Goal: Task Accomplishment & Management: Use online tool/utility

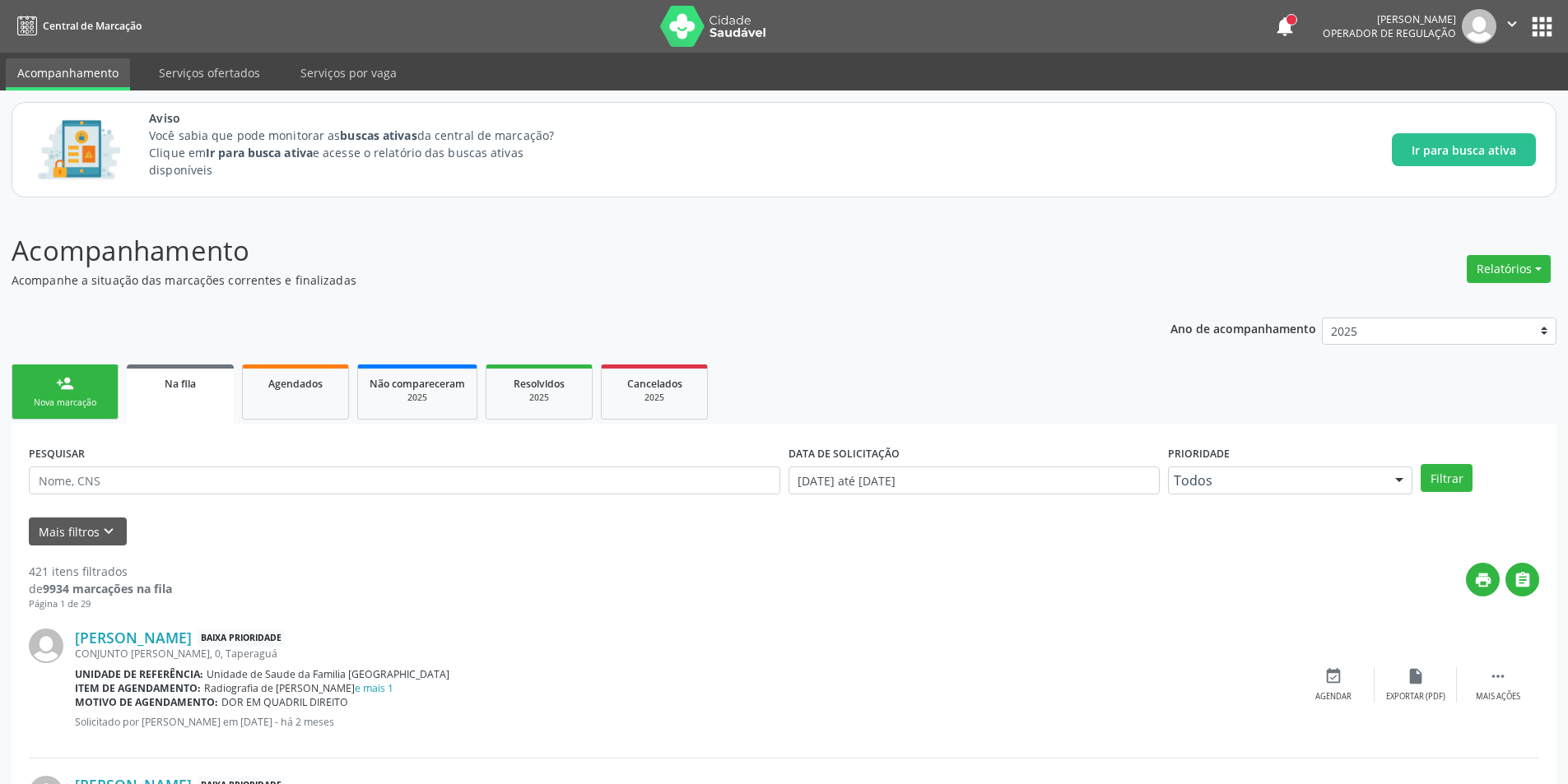
click at [187, 395] on link "Na fila" at bounding box center [180, 394] width 107 height 59
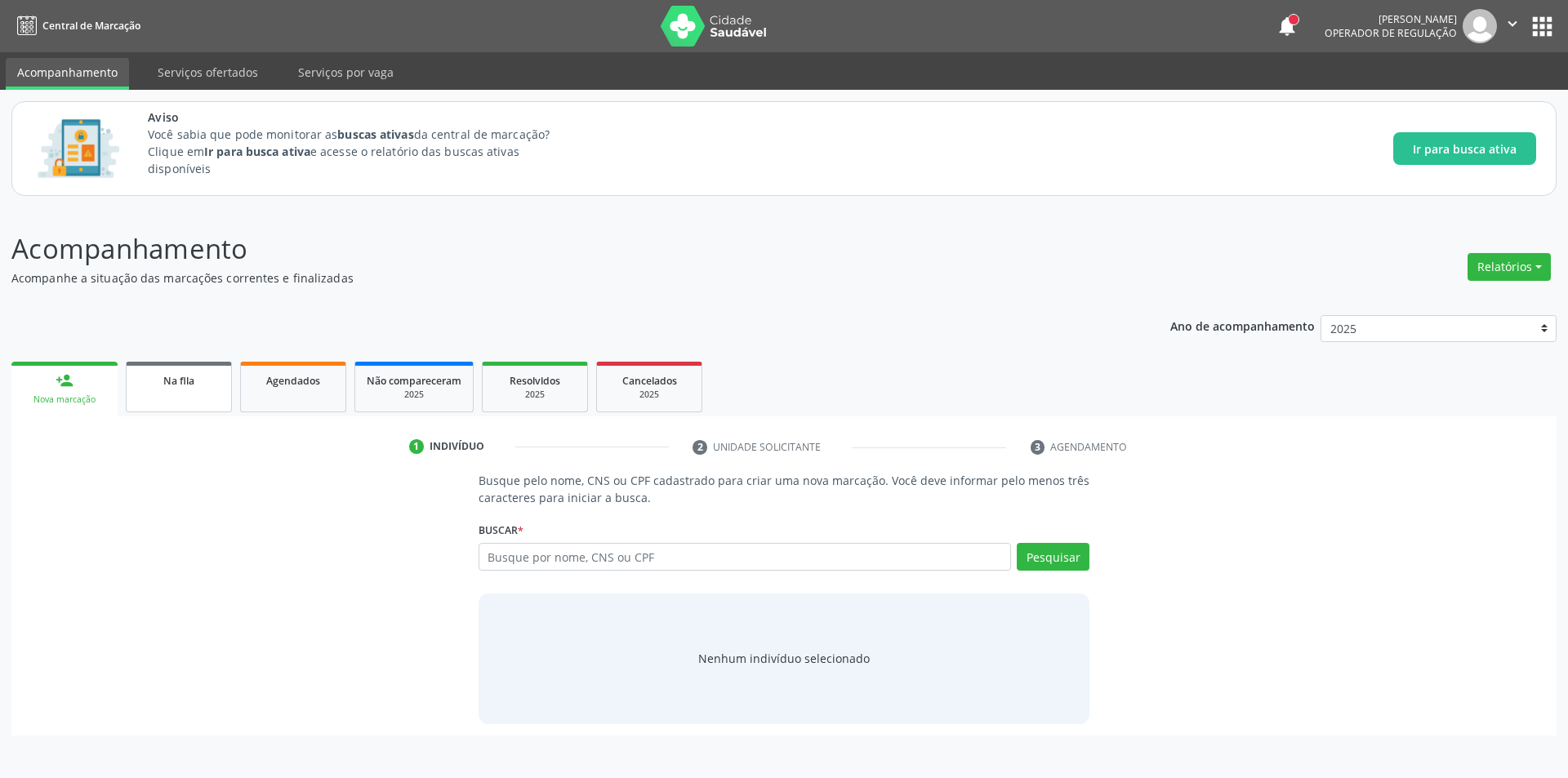
click at [181, 406] on link "Na fila" at bounding box center [179, 387] width 106 height 50
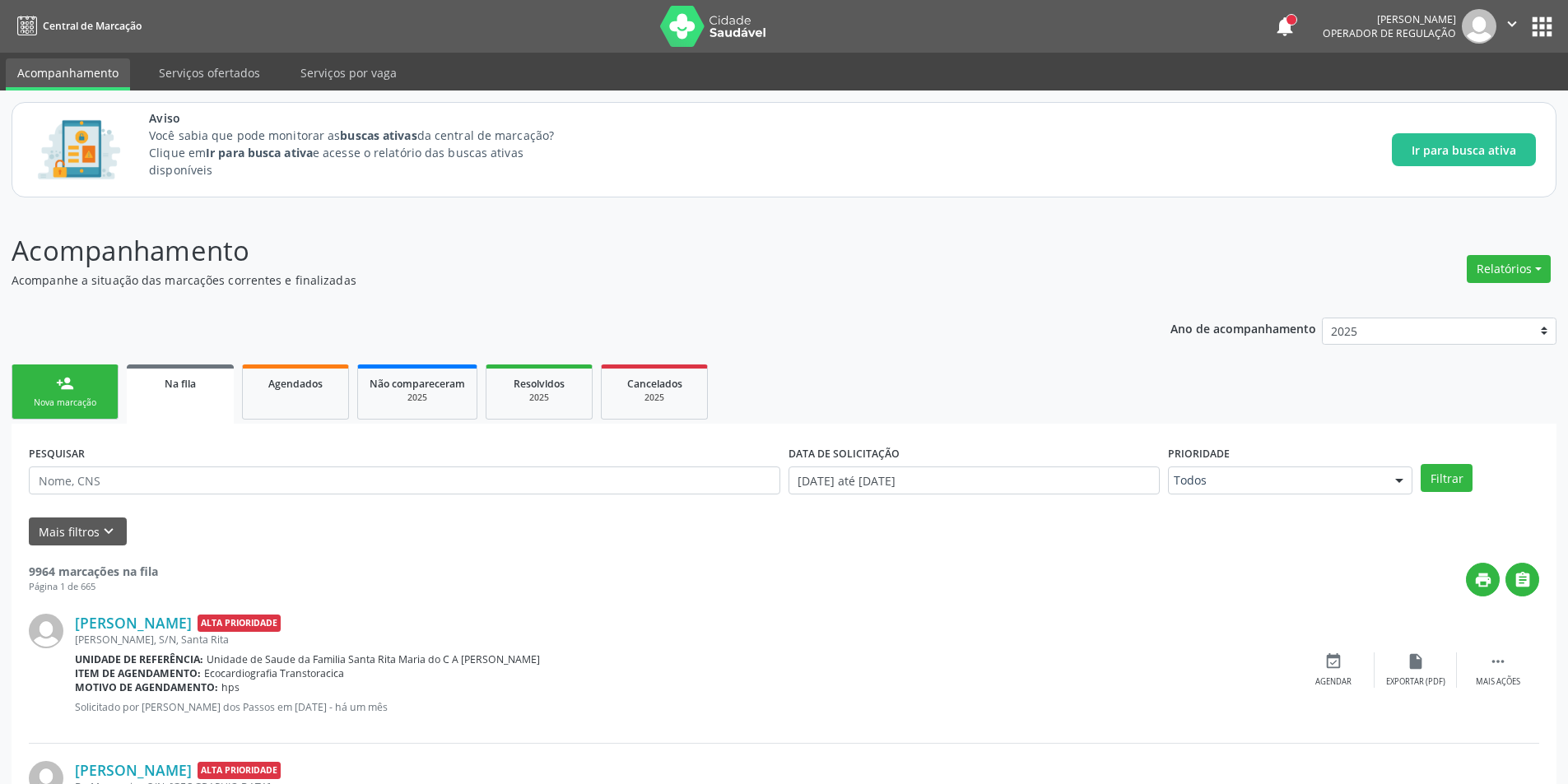
click at [165, 400] on link "Na fila" at bounding box center [180, 394] width 107 height 59
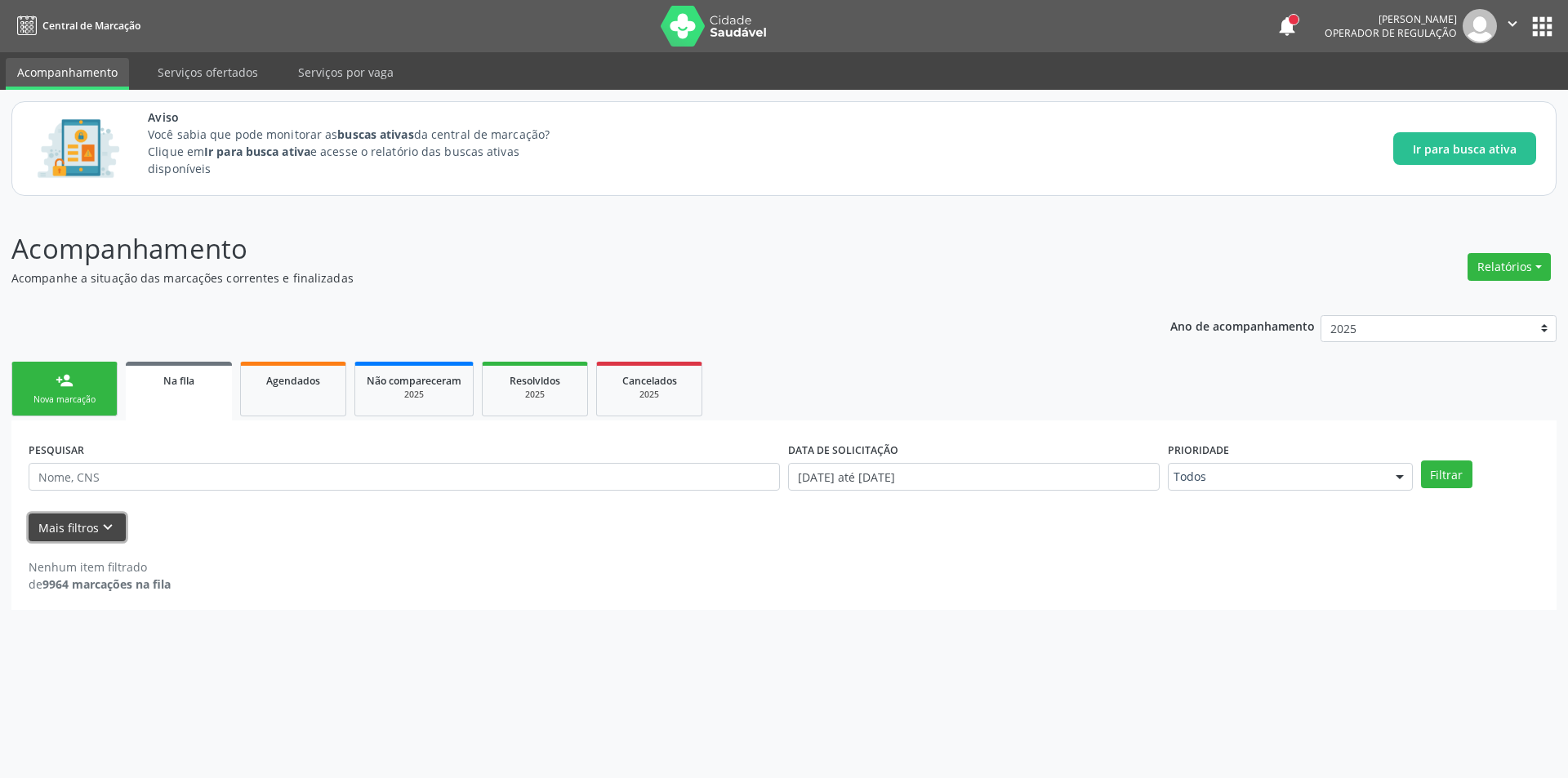
click at [108, 528] on icon "keyboard_arrow_down" at bounding box center [107, 527] width 18 height 18
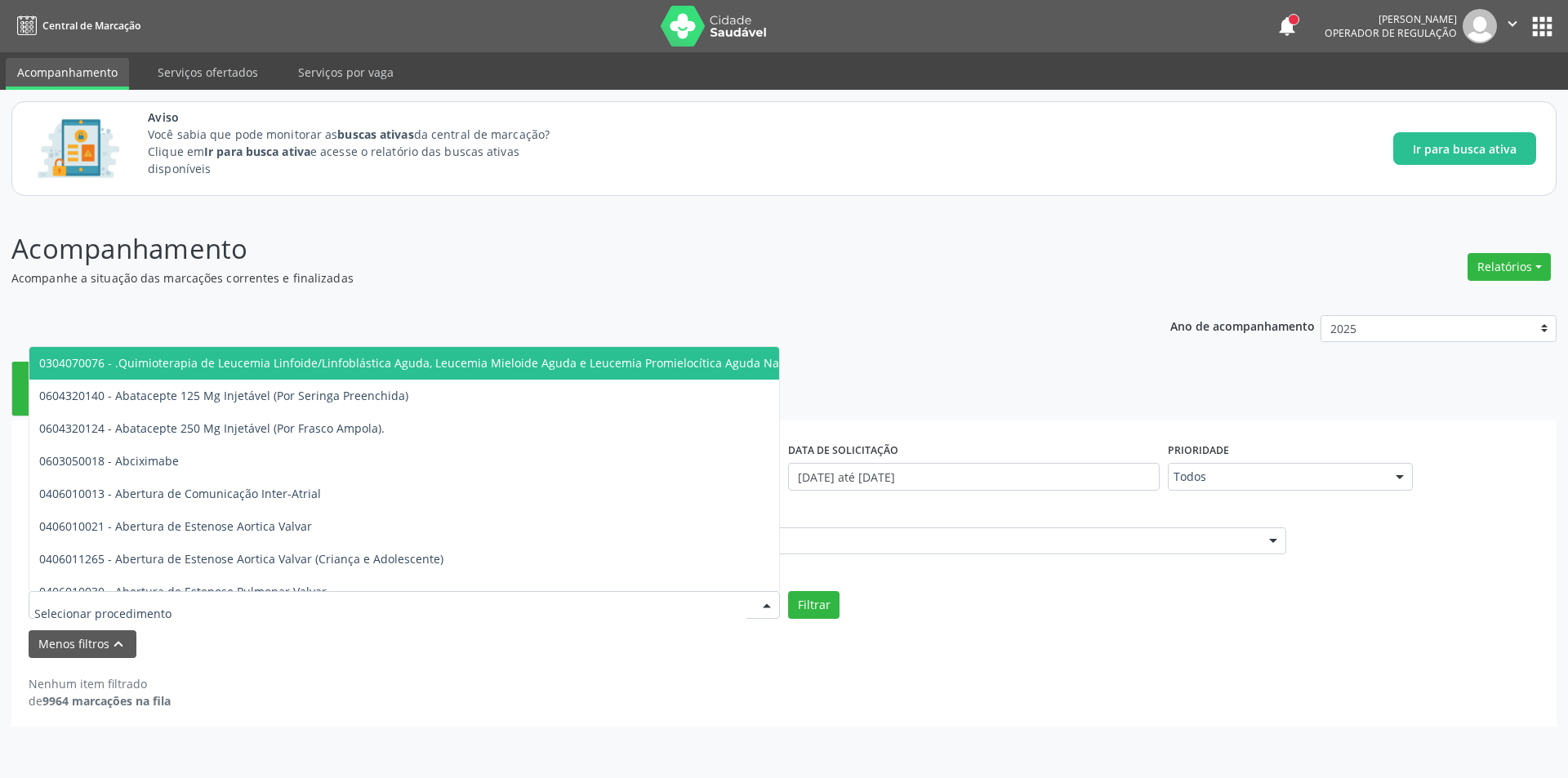
click at [265, 603] on div at bounding box center [404, 605] width 751 height 28
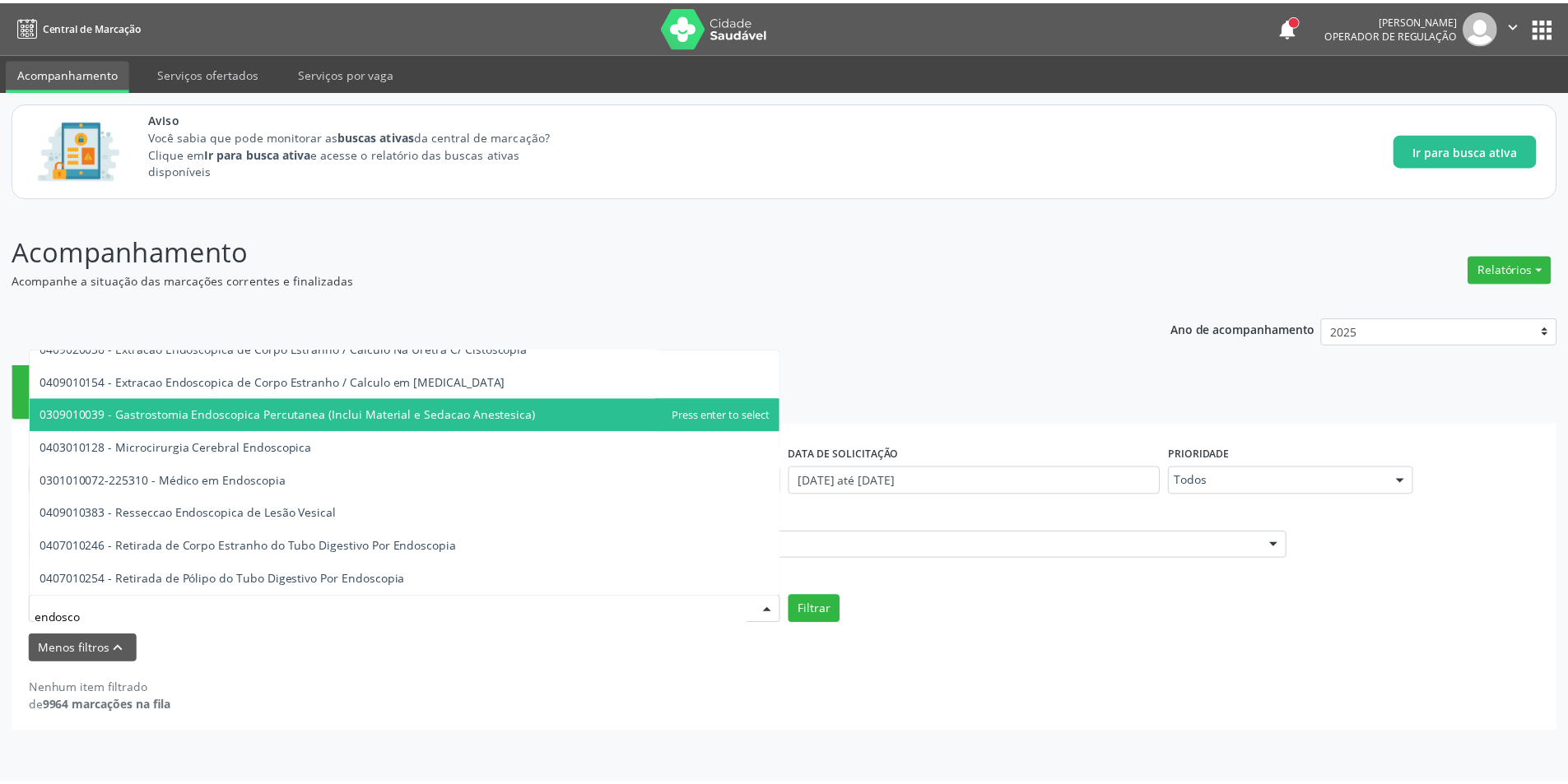
scroll to position [116, 0]
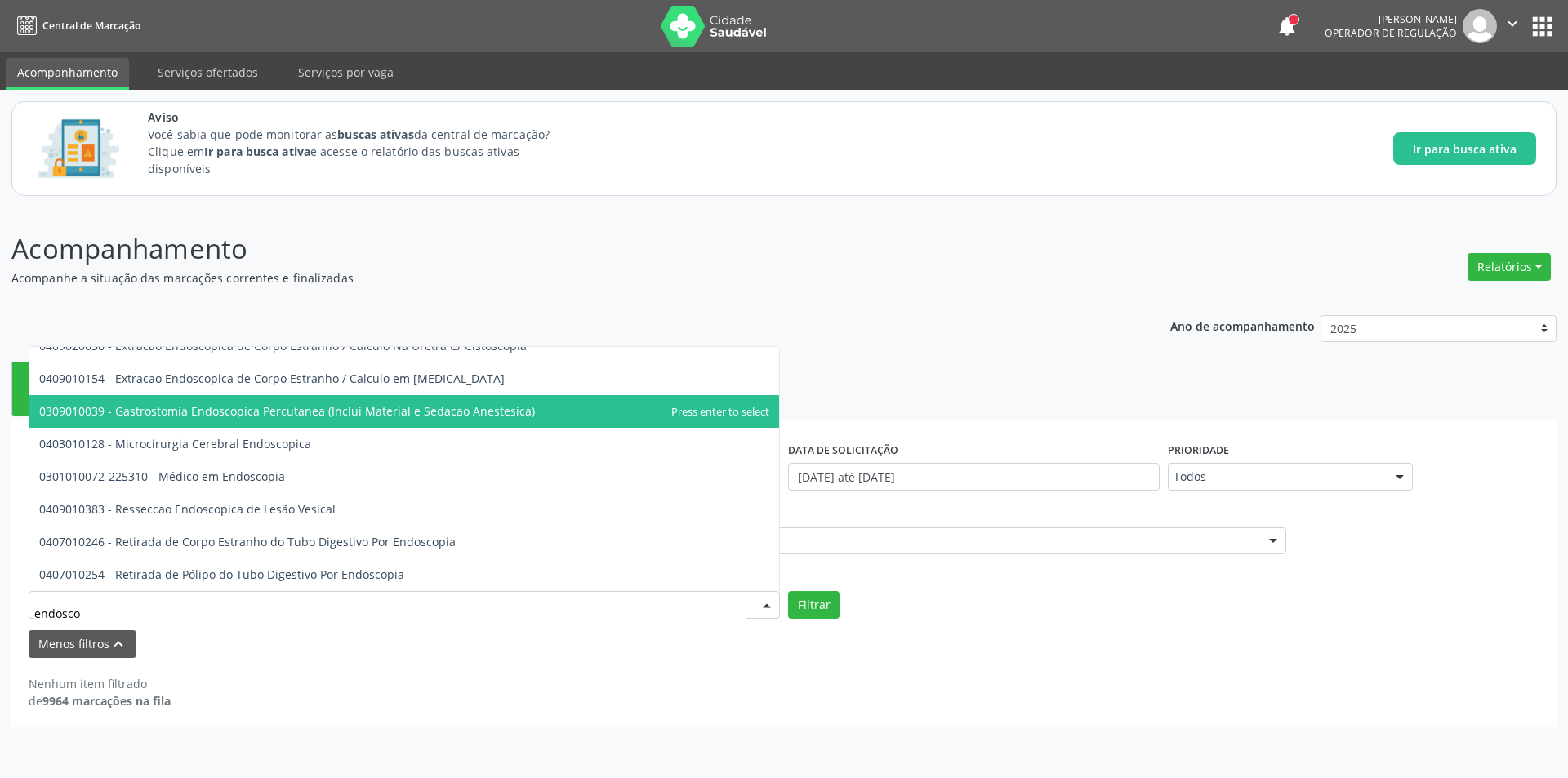
type input "endoscop"
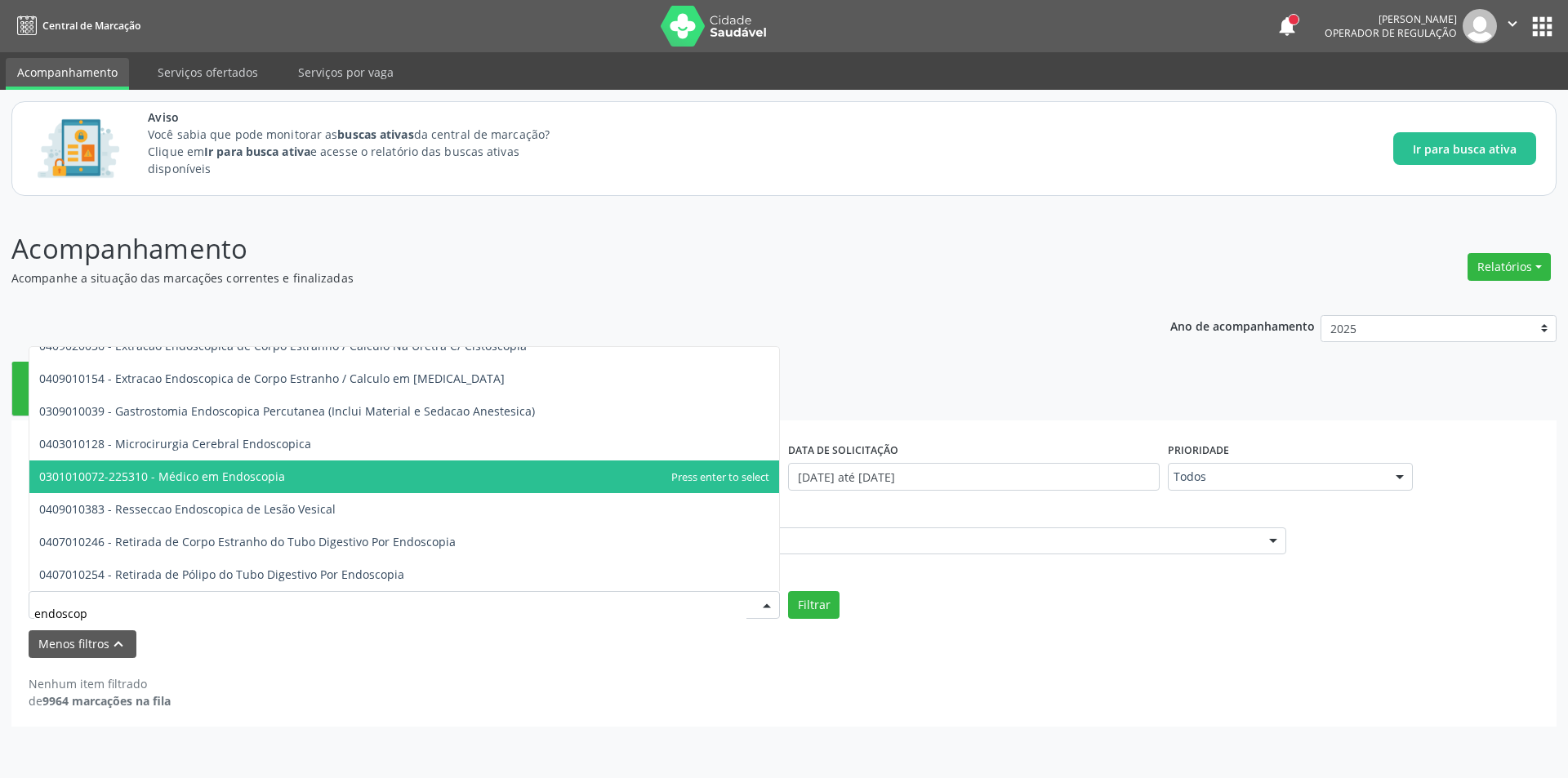
click at [266, 475] on span "0301010072-225310 - Médico em Endoscopia" at bounding box center [161, 476] width 245 height 16
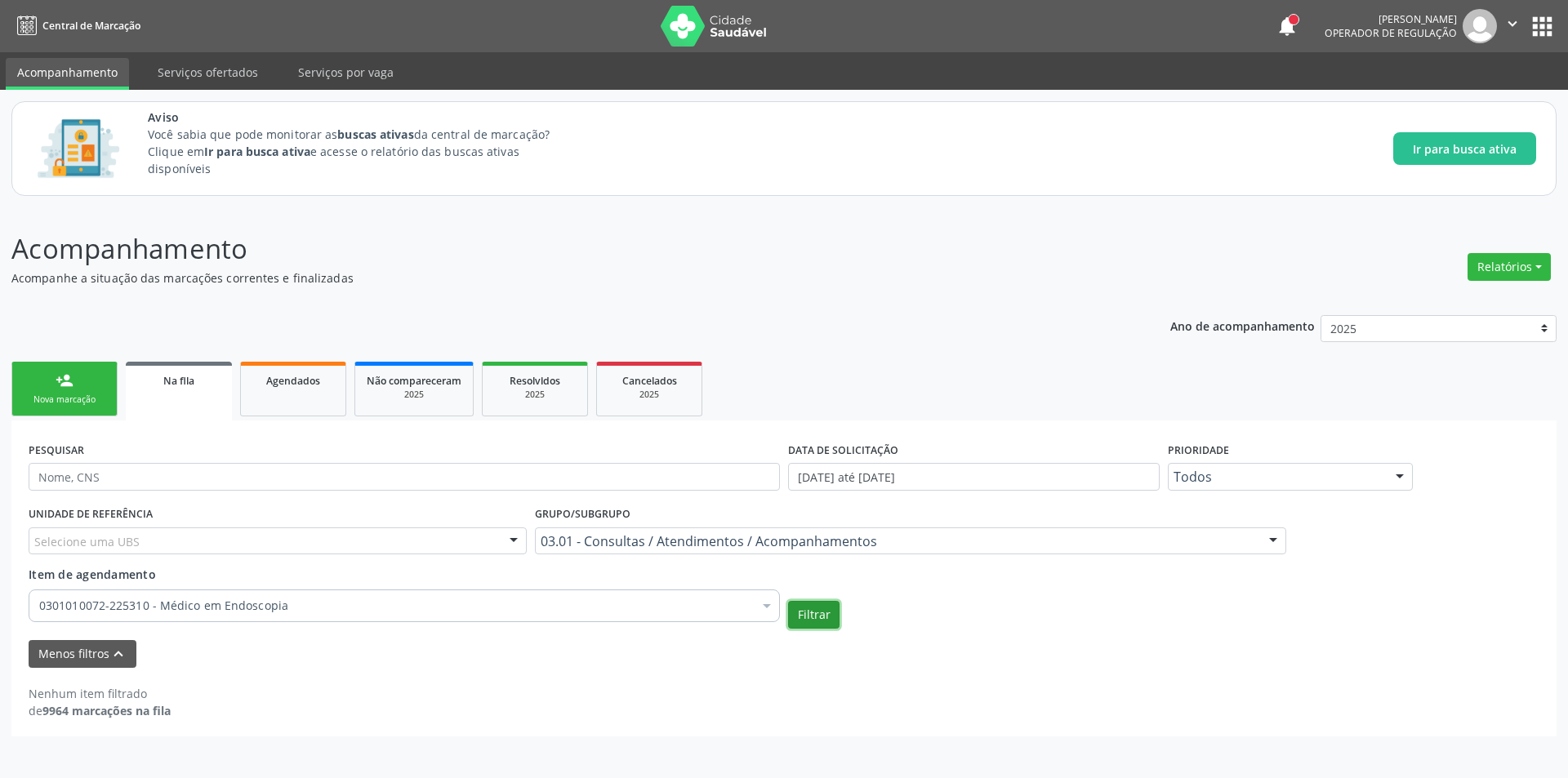
click at [821, 618] on button "Filtrar" at bounding box center [813, 615] width 51 height 28
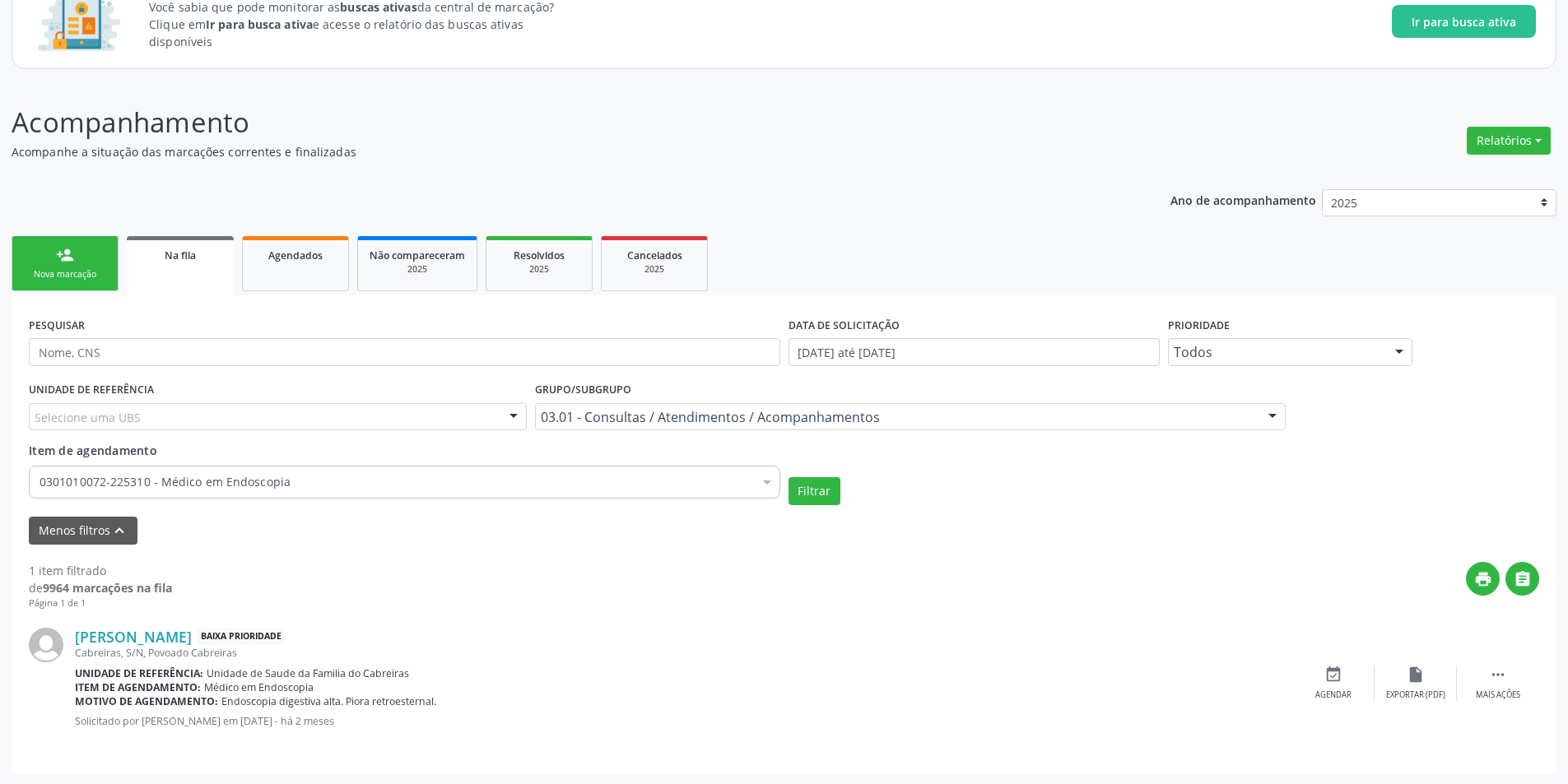
scroll to position [130, 0]
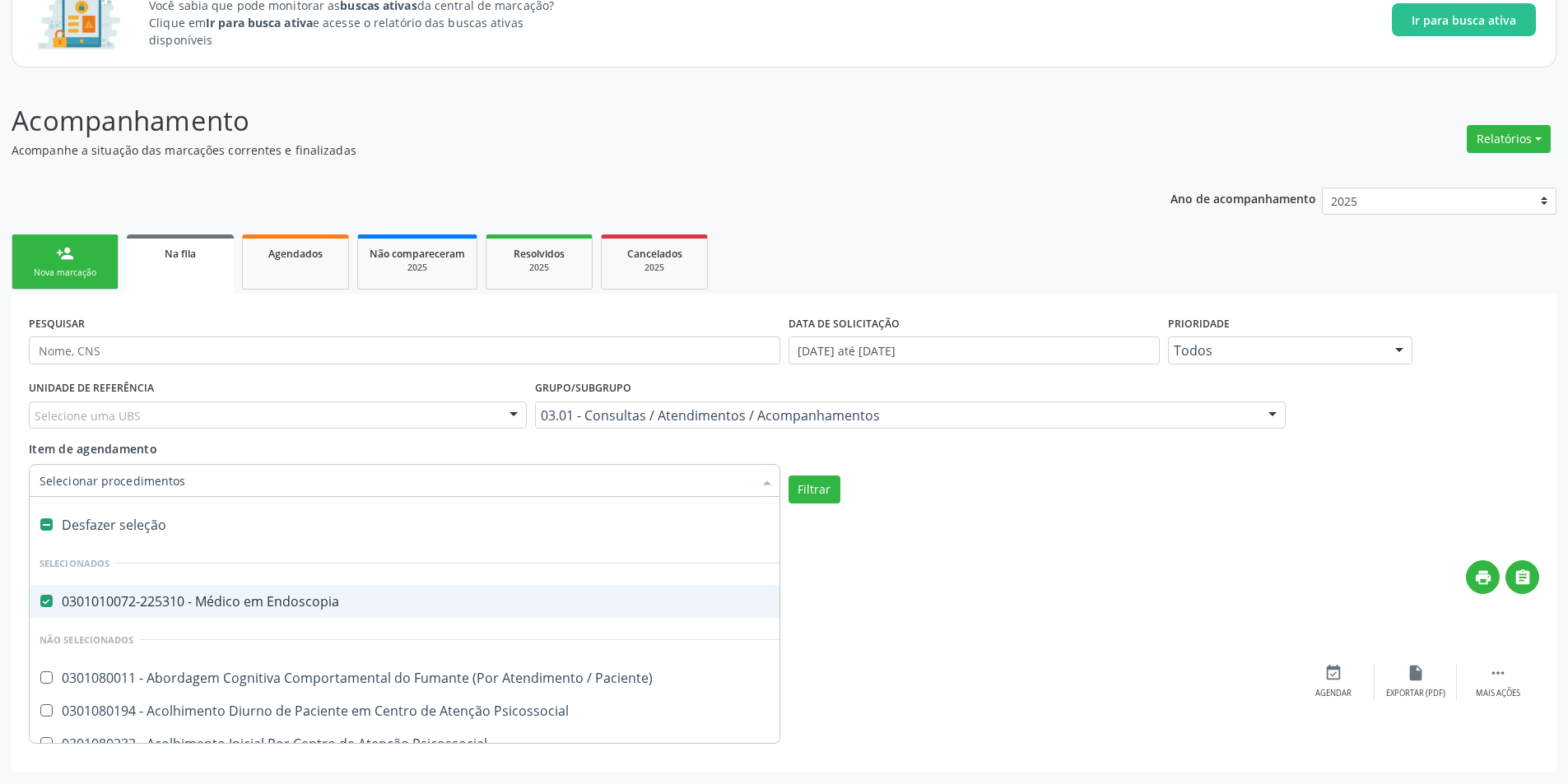
click at [46, 523] on label at bounding box center [46, 524] width 12 height 12
checkbox Endoscopia "false"
click at [188, 483] on input "Item de agendamento" at bounding box center [396, 480] width 713 height 33
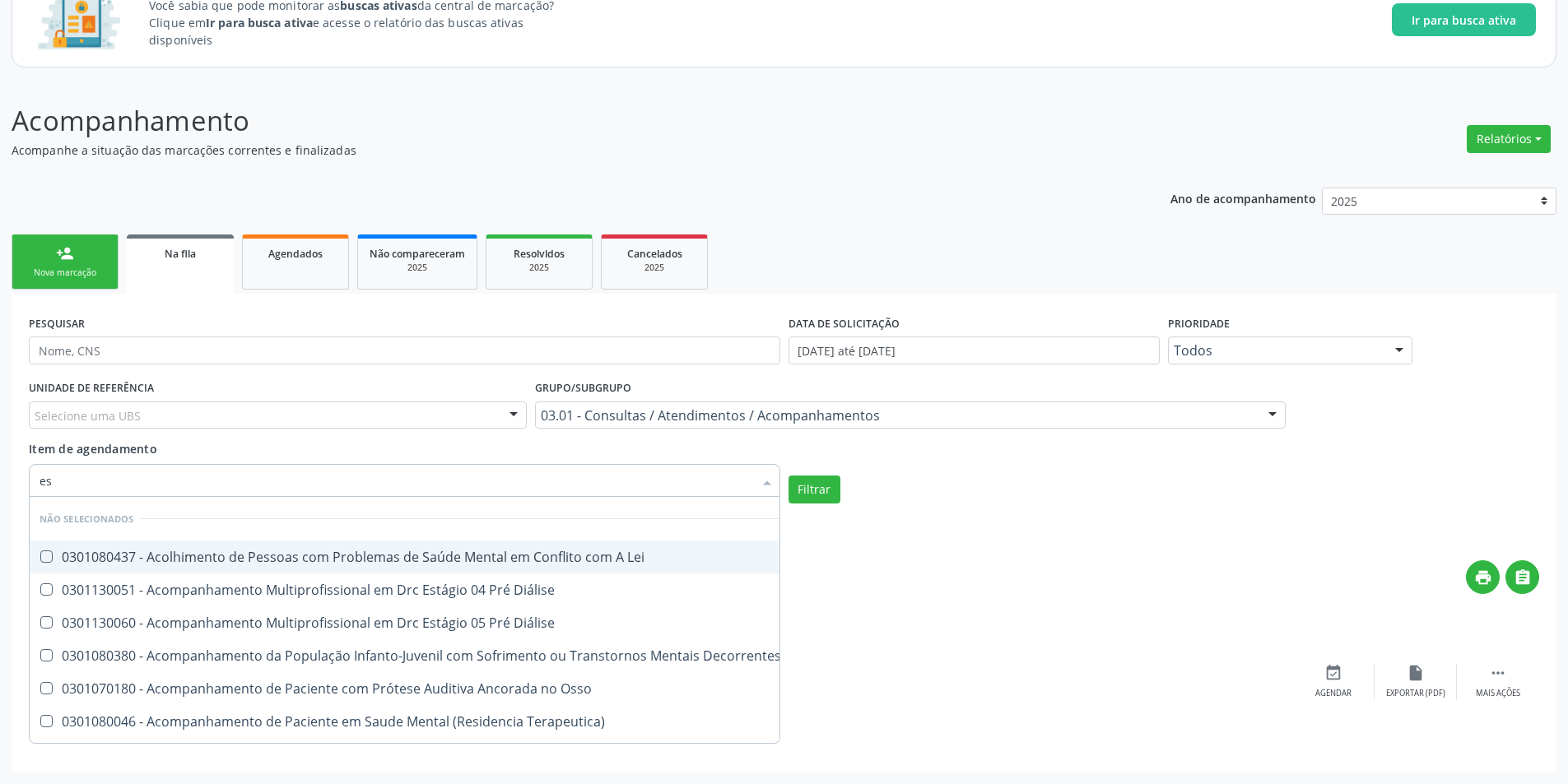
type input "eso"
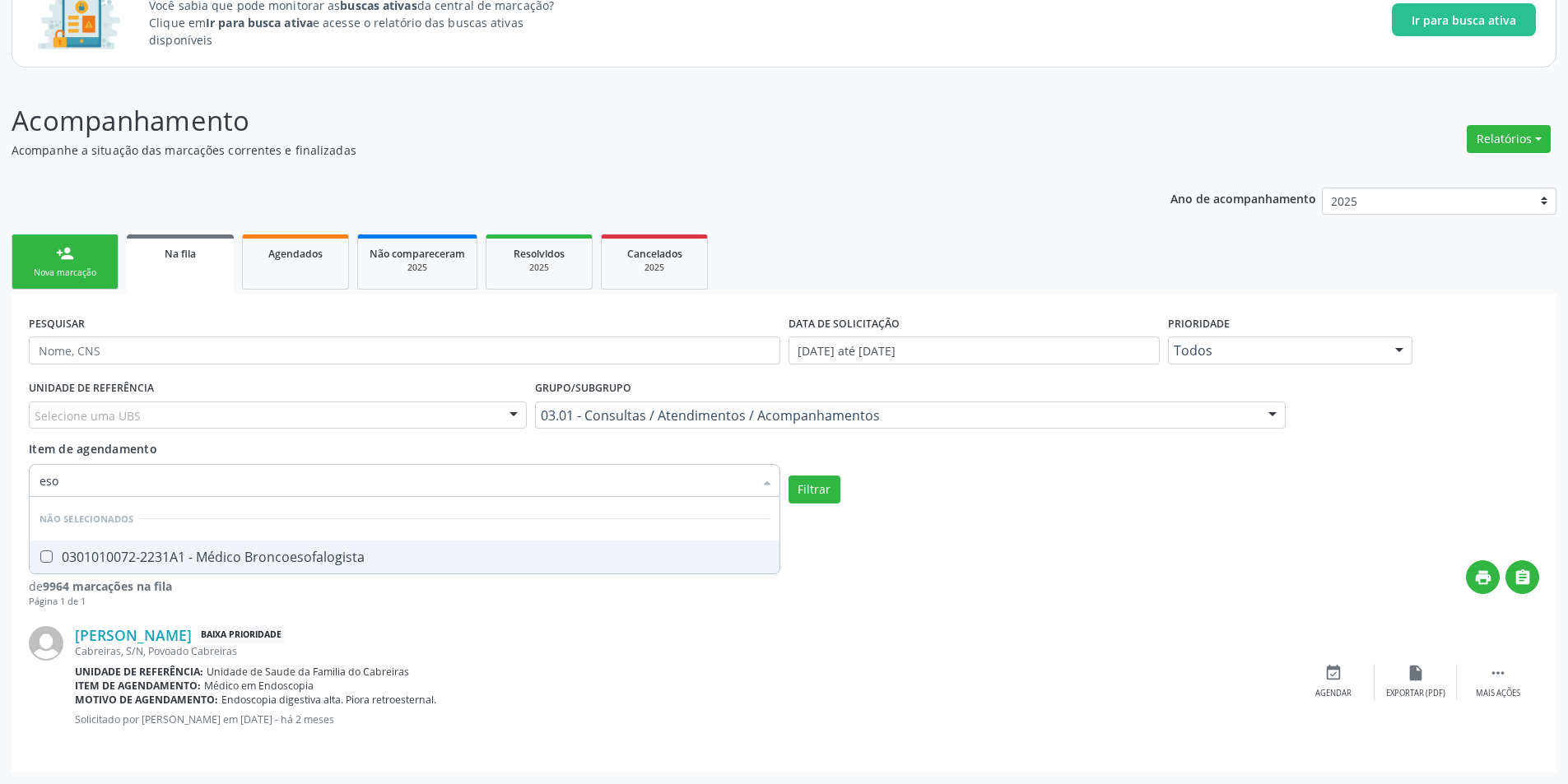
click at [822, 614] on div "[PERSON_NAME] Baixa Prioridade Cabreiras, S/N, Povoado Cabreiras Unidade de ref…" at bounding box center [784, 682] width 1510 height 147
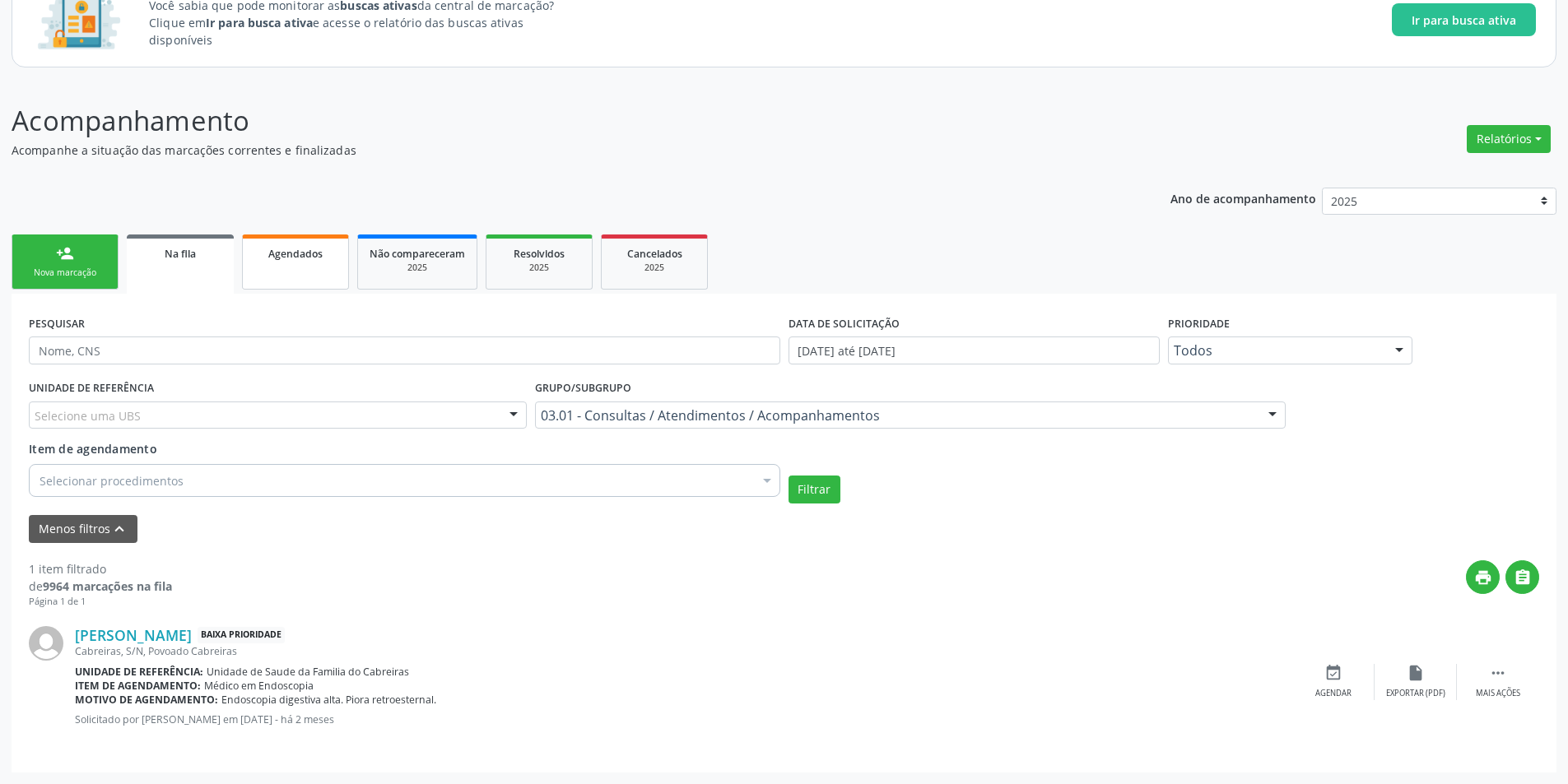
click at [294, 260] on span "Agendados" at bounding box center [295, 254] width 55 height 14
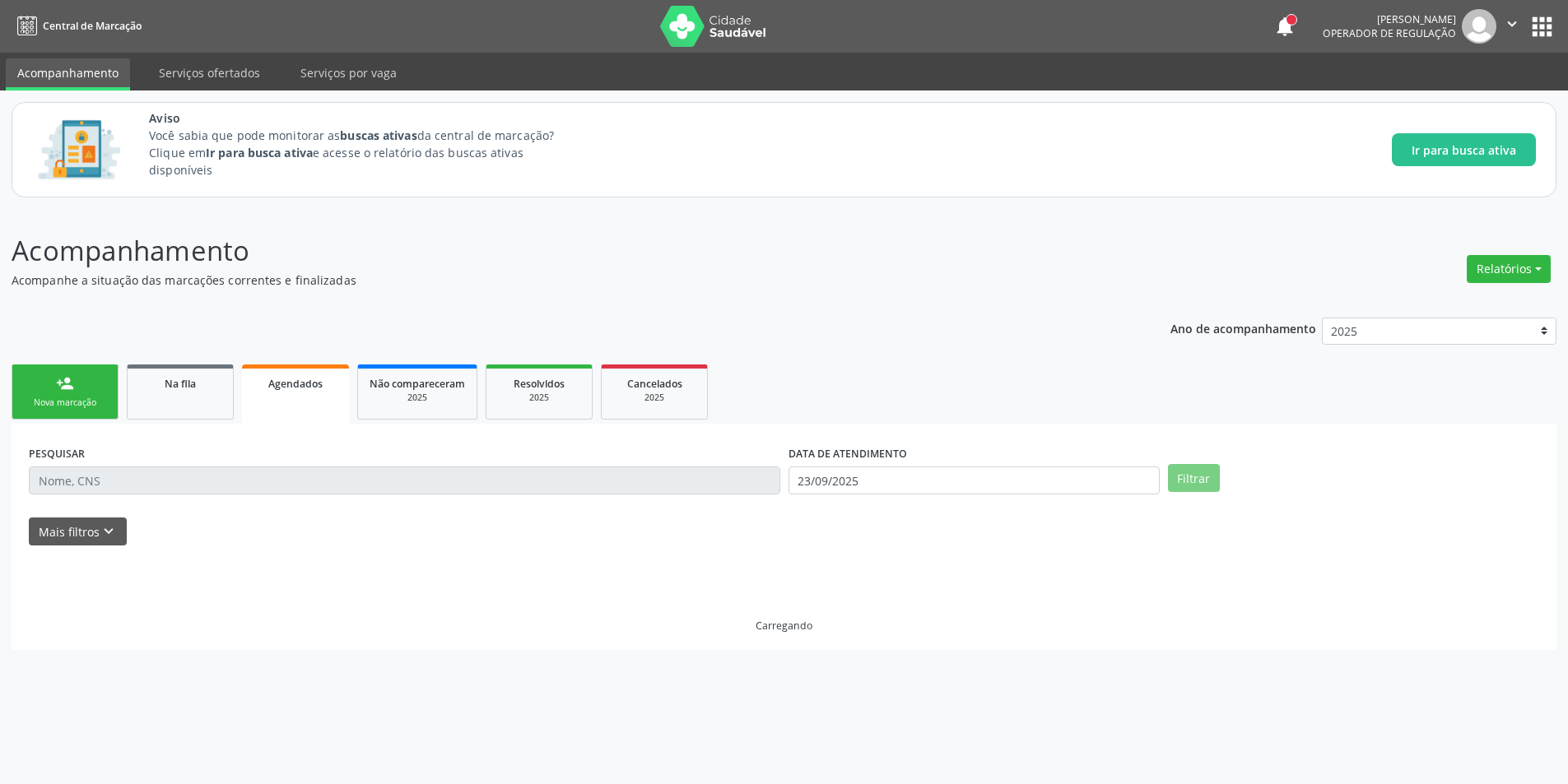
scroll to position [0, 0]
click at [168, 400] on link "Na fila" at bounding box center [180, 392] width 107 height 55
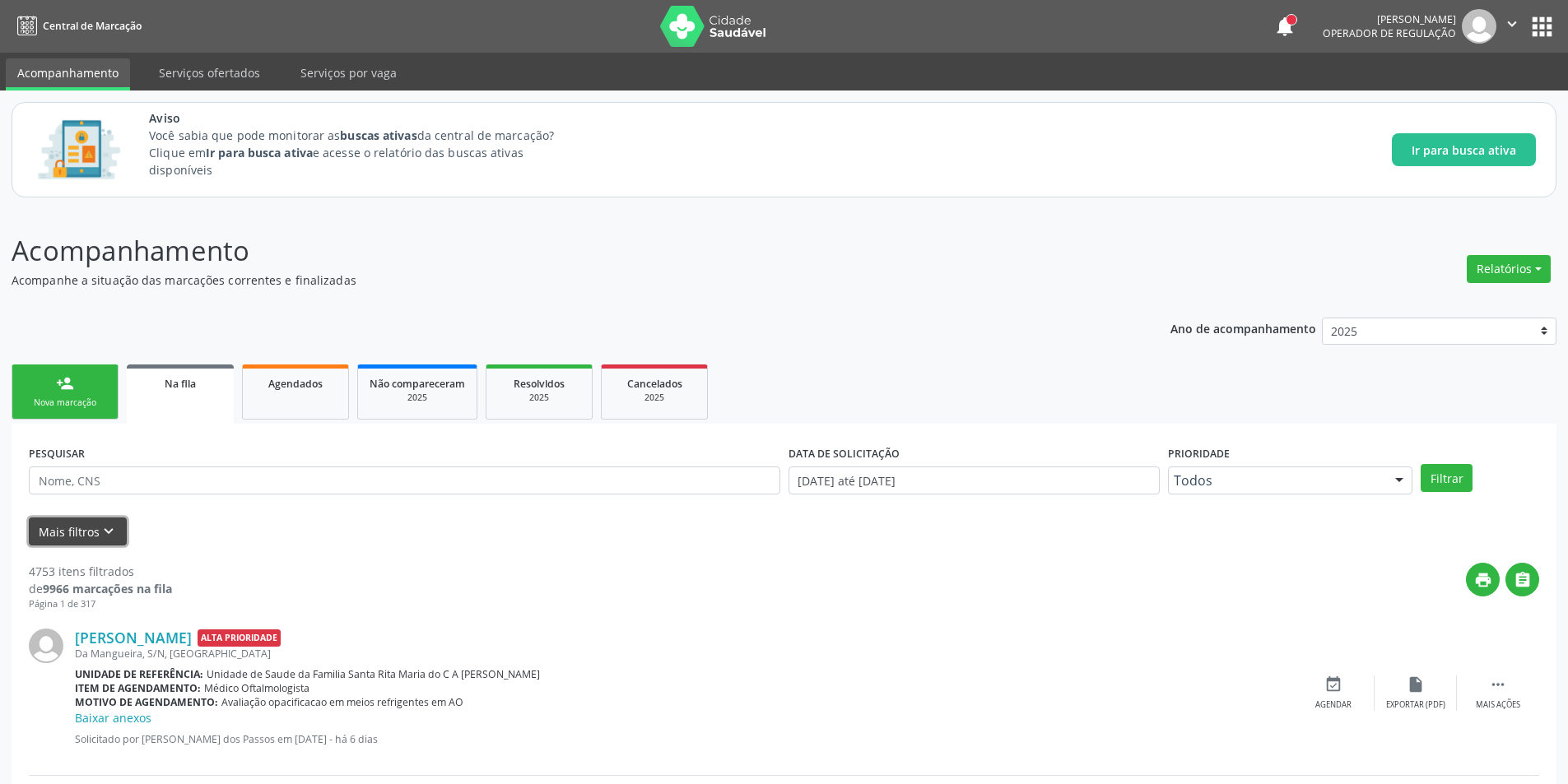
click at [105, 525] on icon "keyboard_arrow_down" at bounding box center [108, 531] width 18 height 18
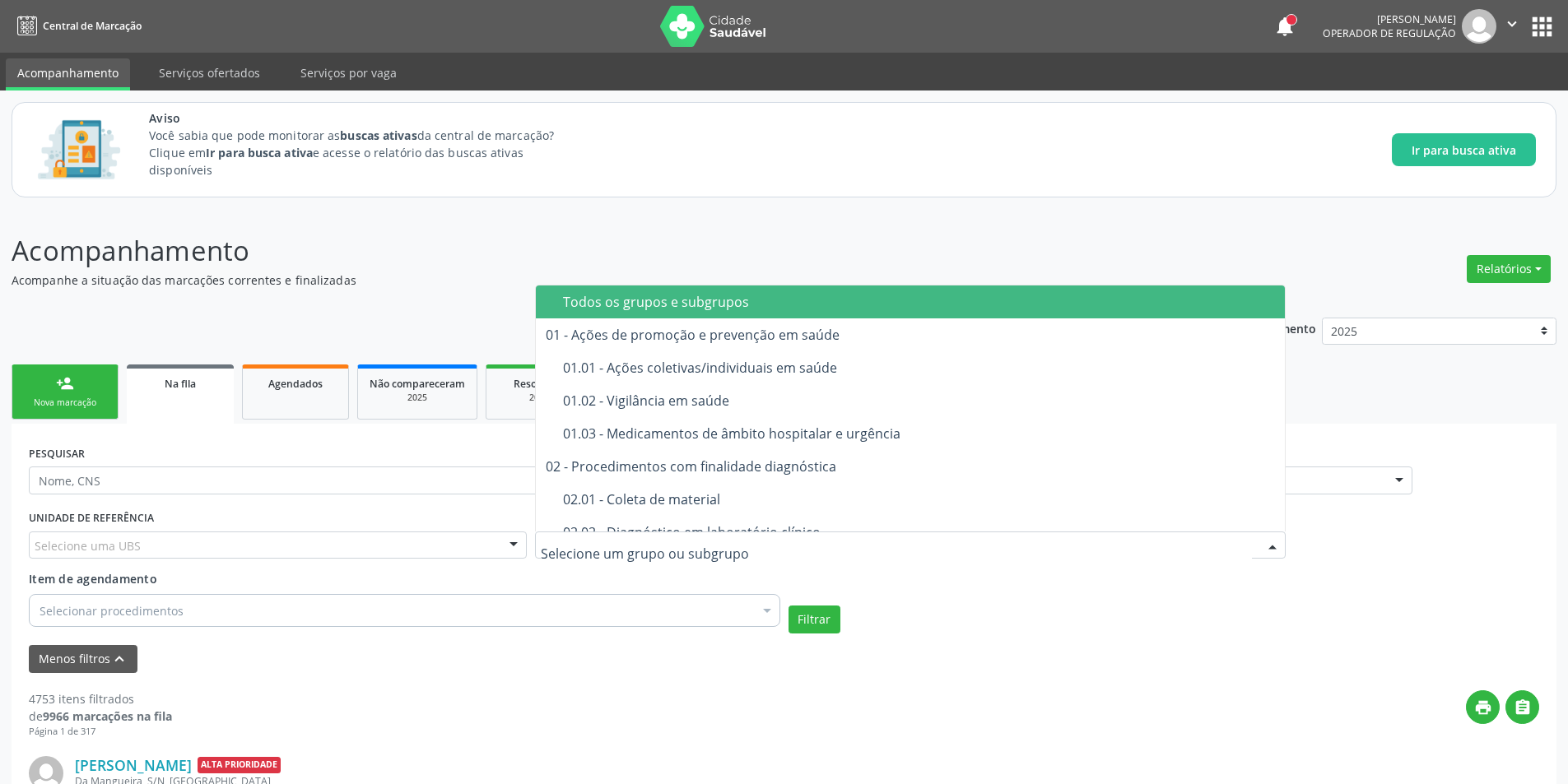
click at [1278, 543] on div at bounding box center [1272, 546] width 24 height 28
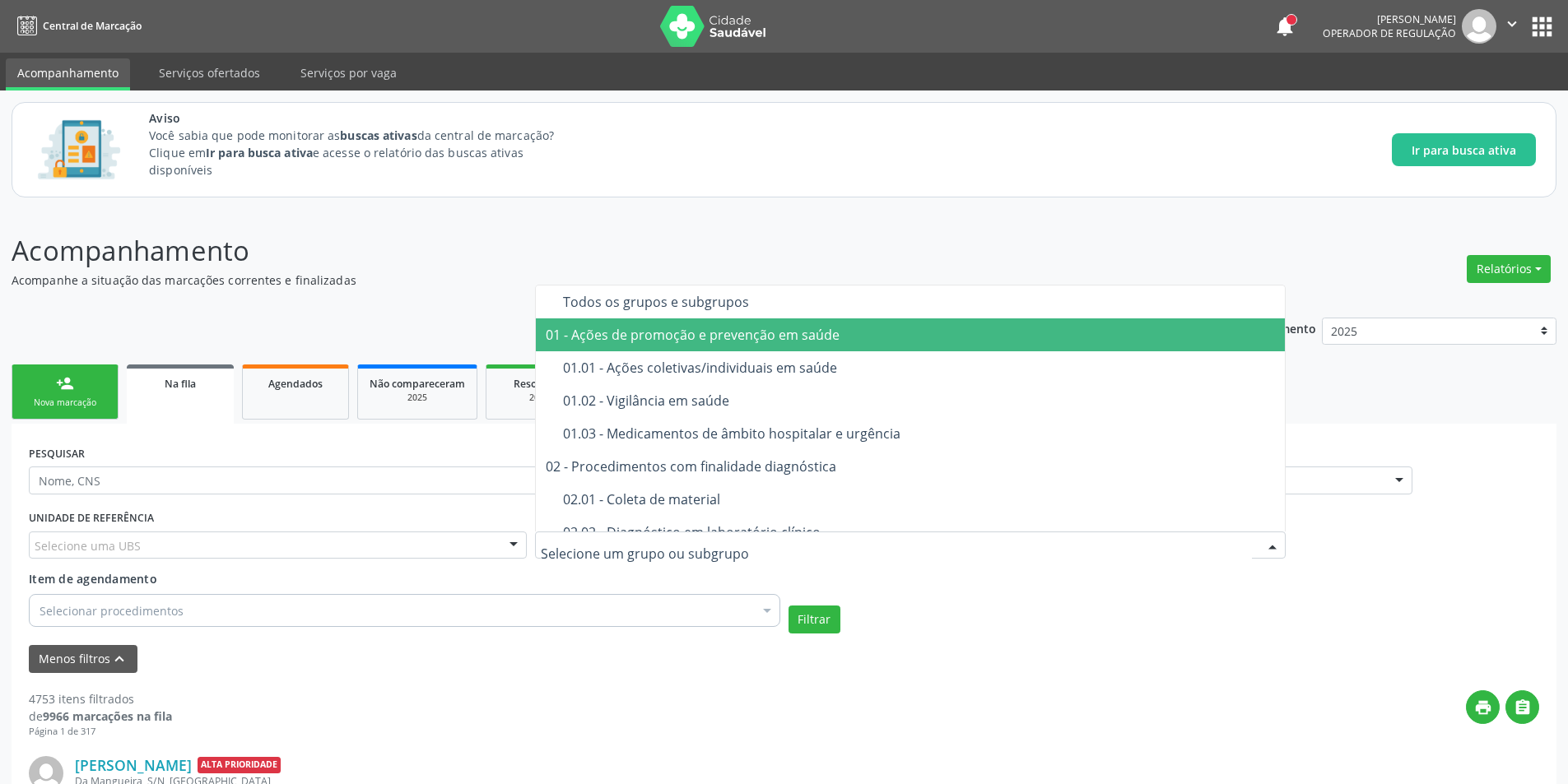
click at [813, 208] on div "Aviso Você sabia que pode monitorar as buscas ativas da central de marcação? Cl…" at bounding box center [784, 149] width 1568 height 118
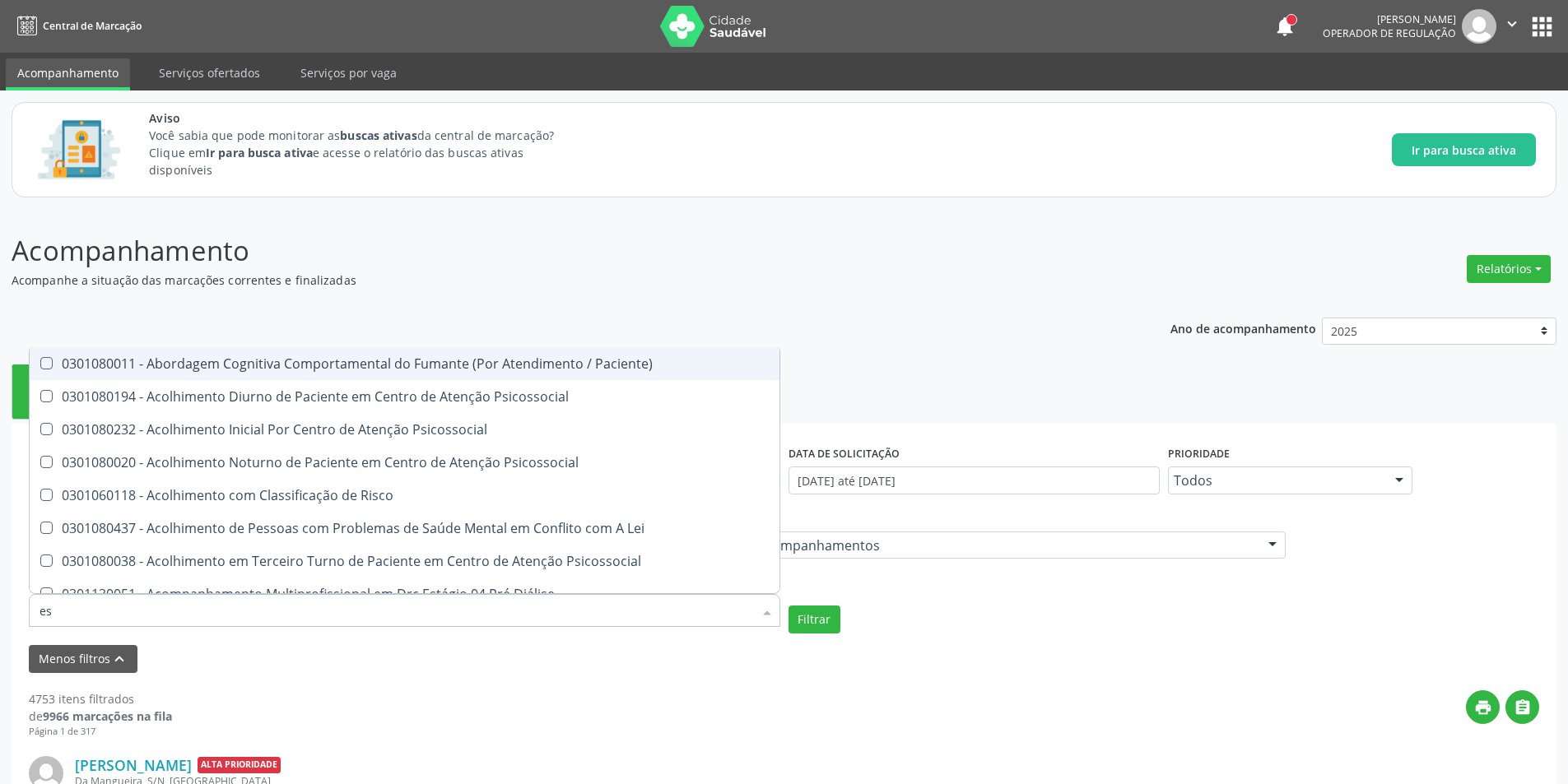
type input "e"
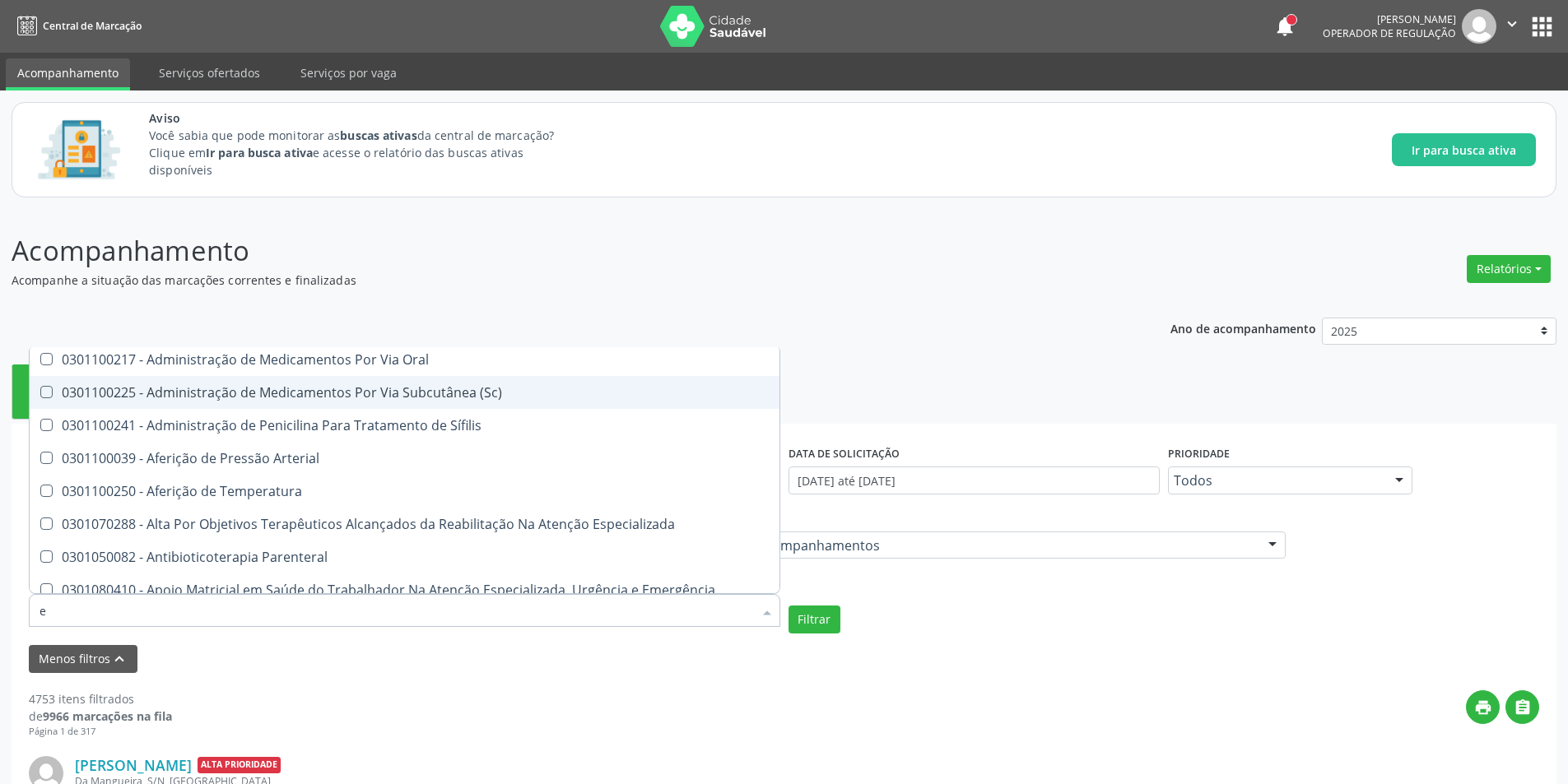
scroll to position [1482, 0]
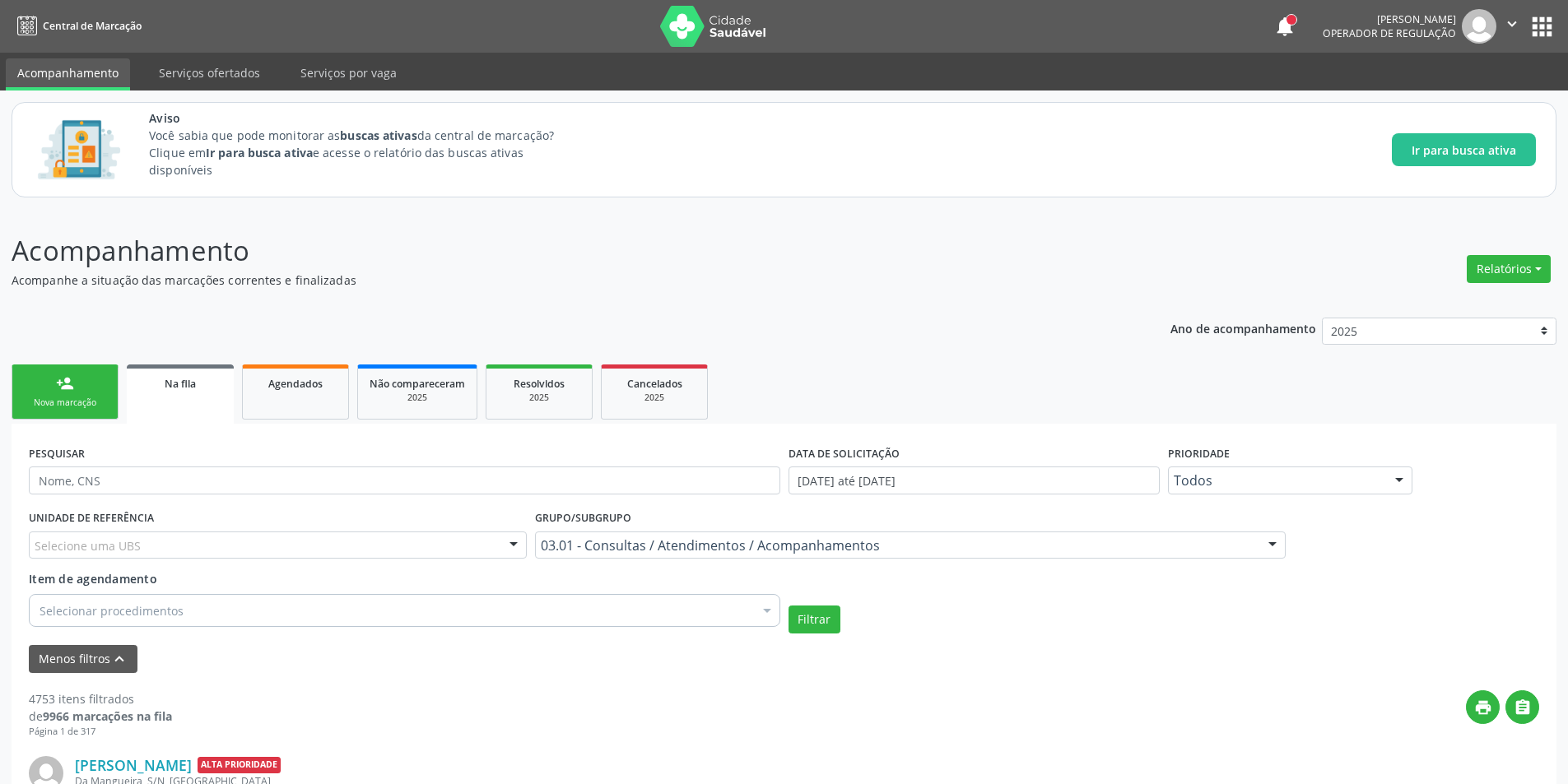
scroll to position [0, 0]
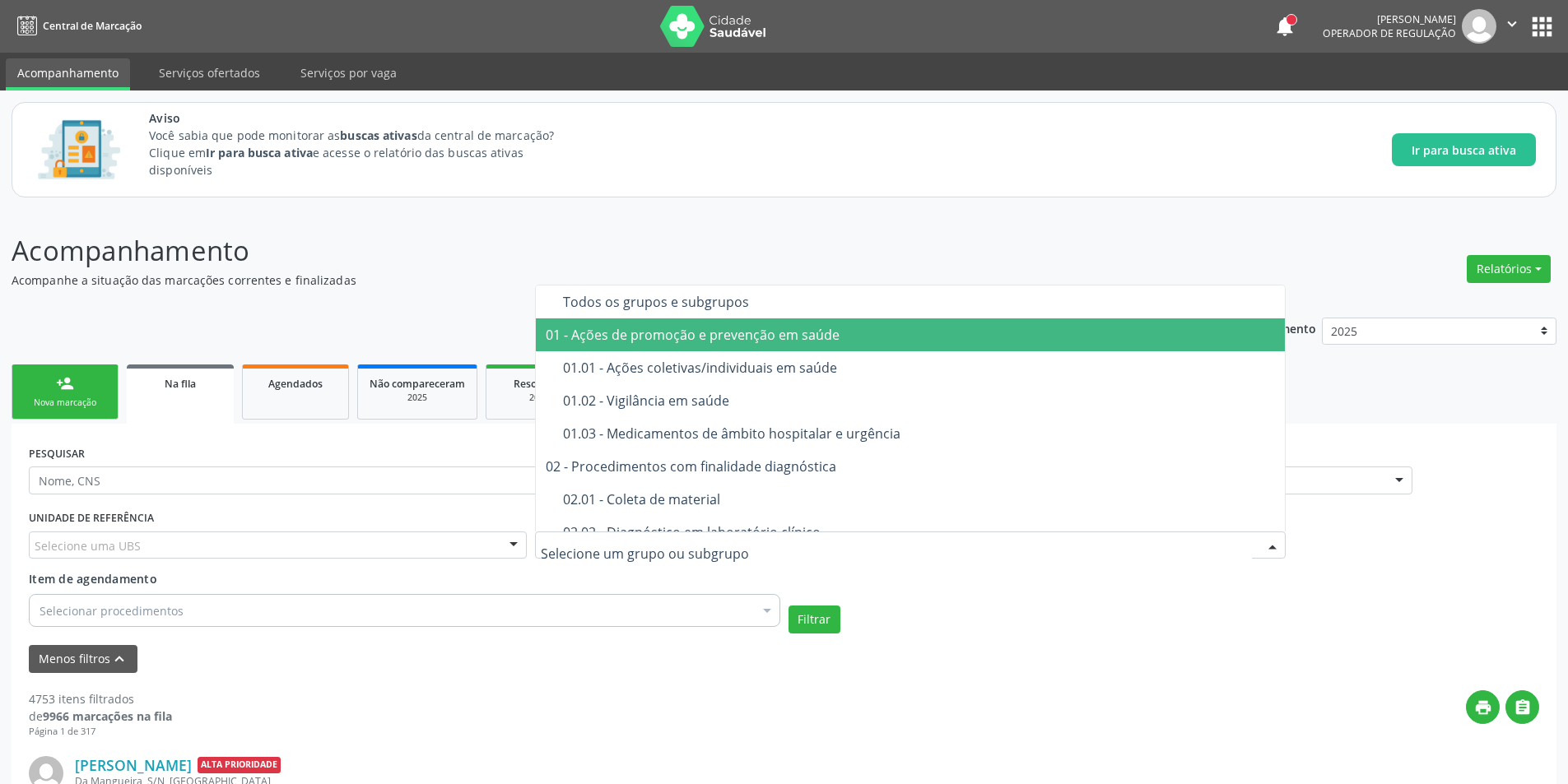
click at [1266, 541] on div at bounding box center [1272, 546] width 24 height 28
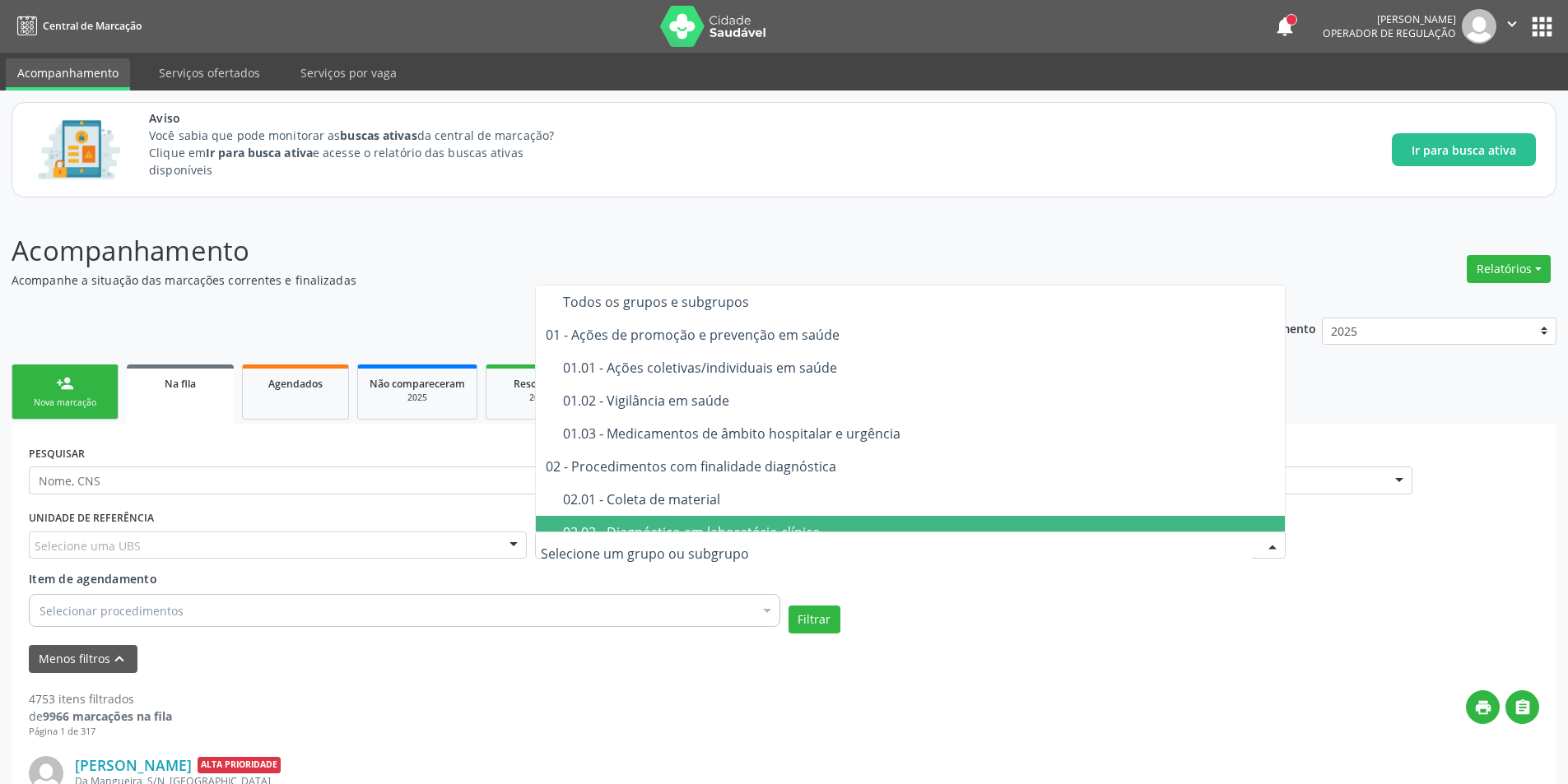
click at [677, 558] on input "text" at bounding box center [896, 554] width 712 height 33
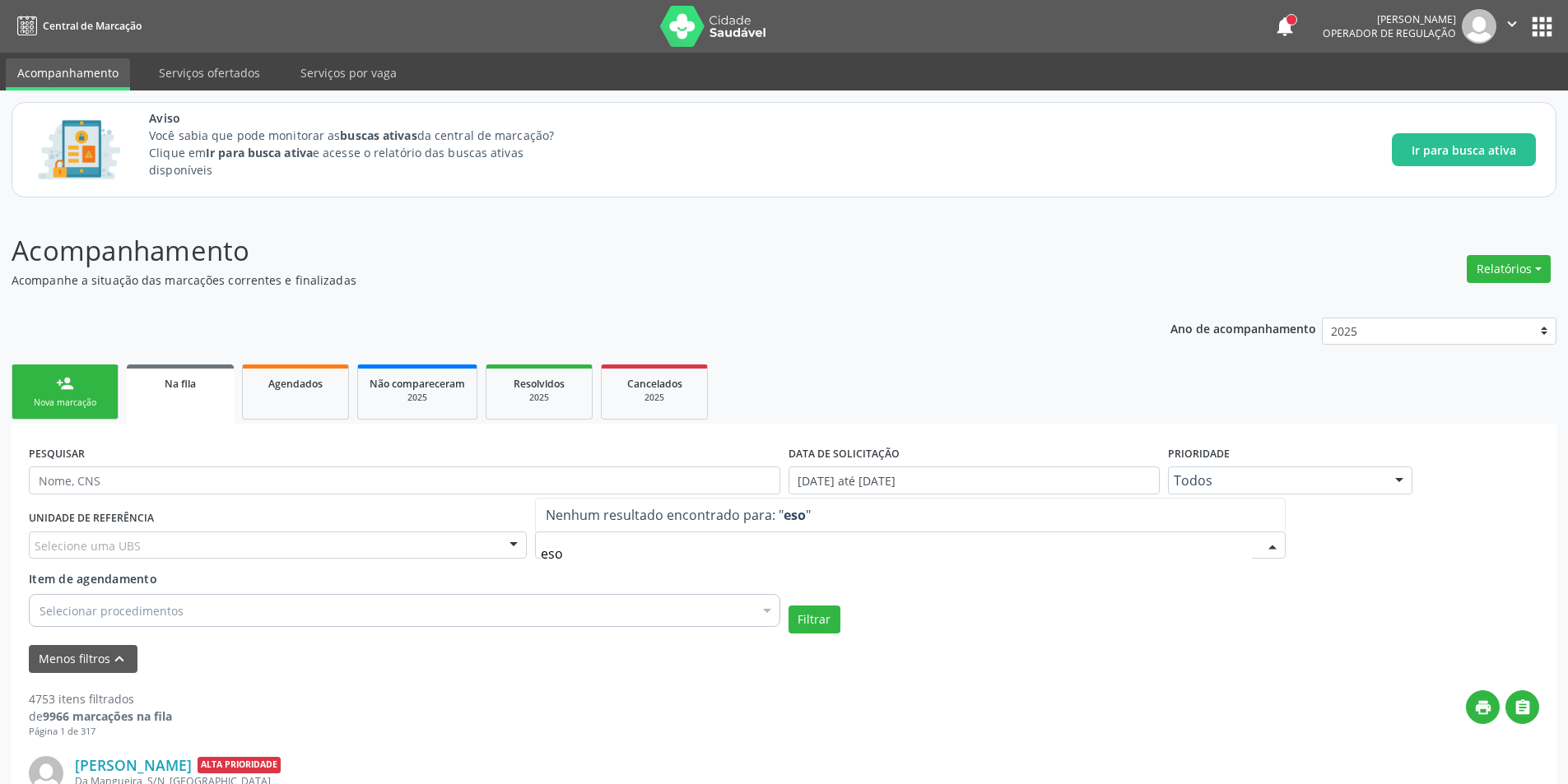
type input "es"
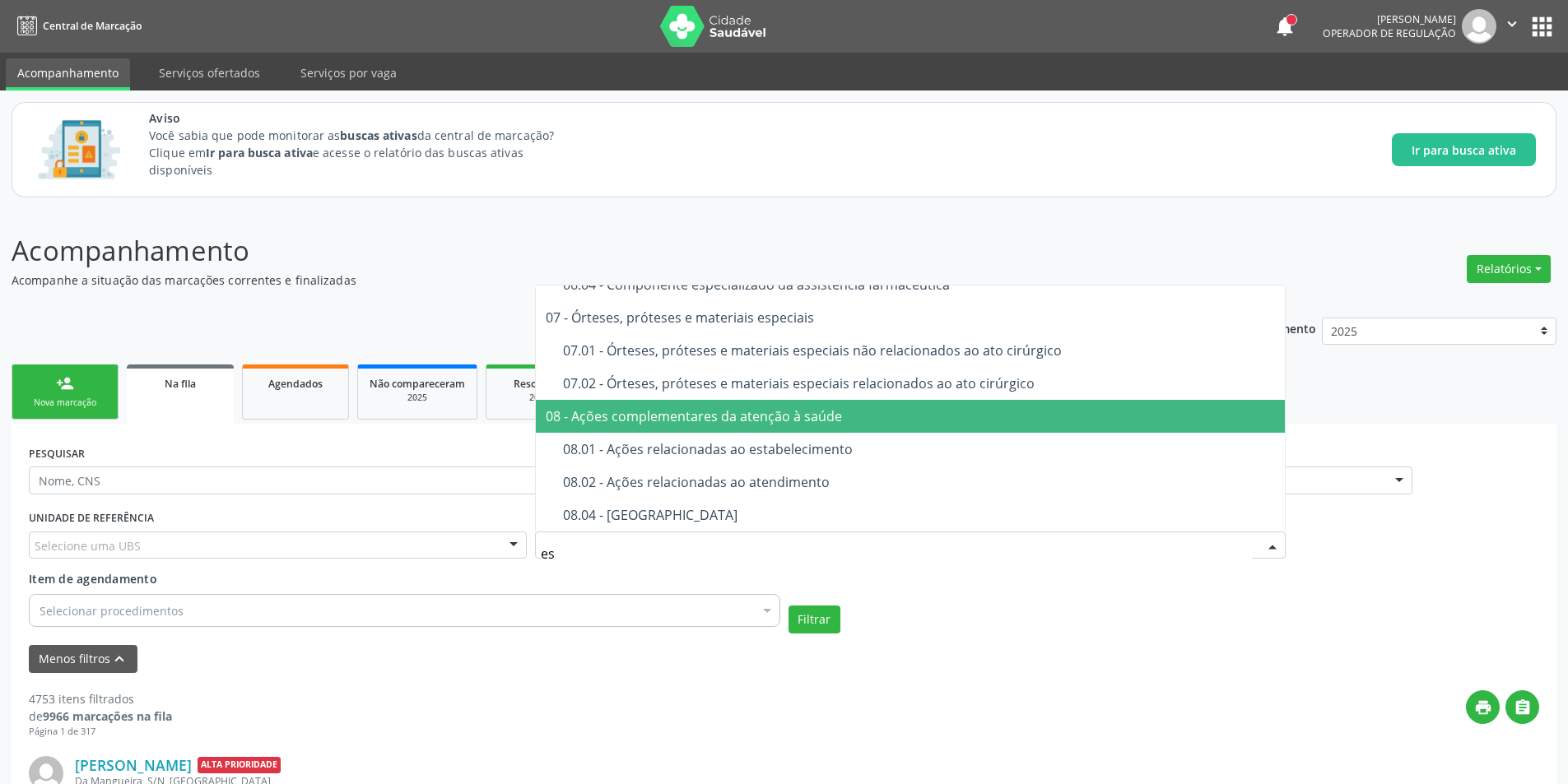
scroll to position [83, 0]
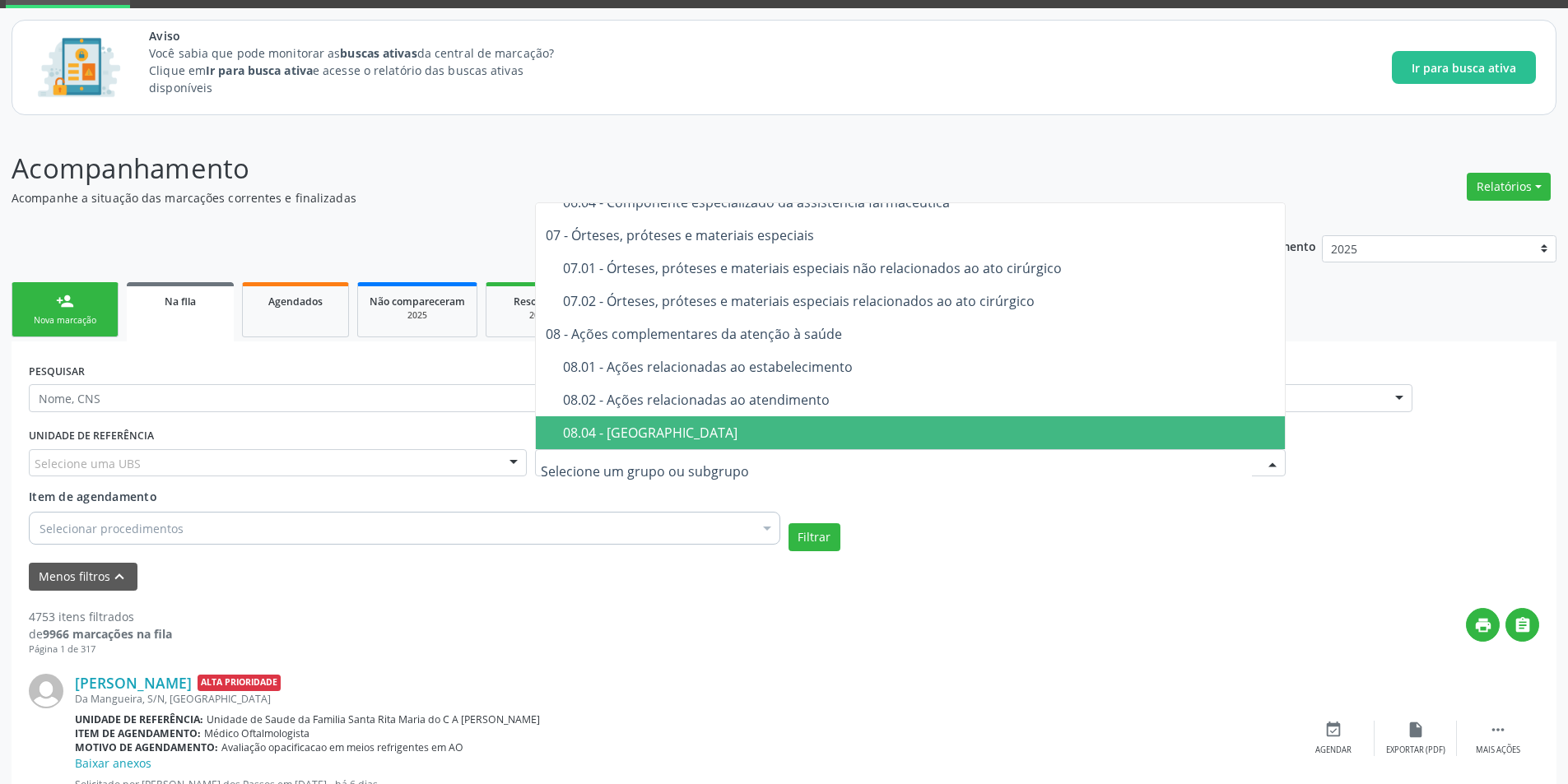
click at [970, 514] on div "UNIDADE DE REFERÊNCIA Selecione uma UBS Todas as UBS Unidade de Saude da Famili…" at bounding box center [783, 488] width 1518 height 128
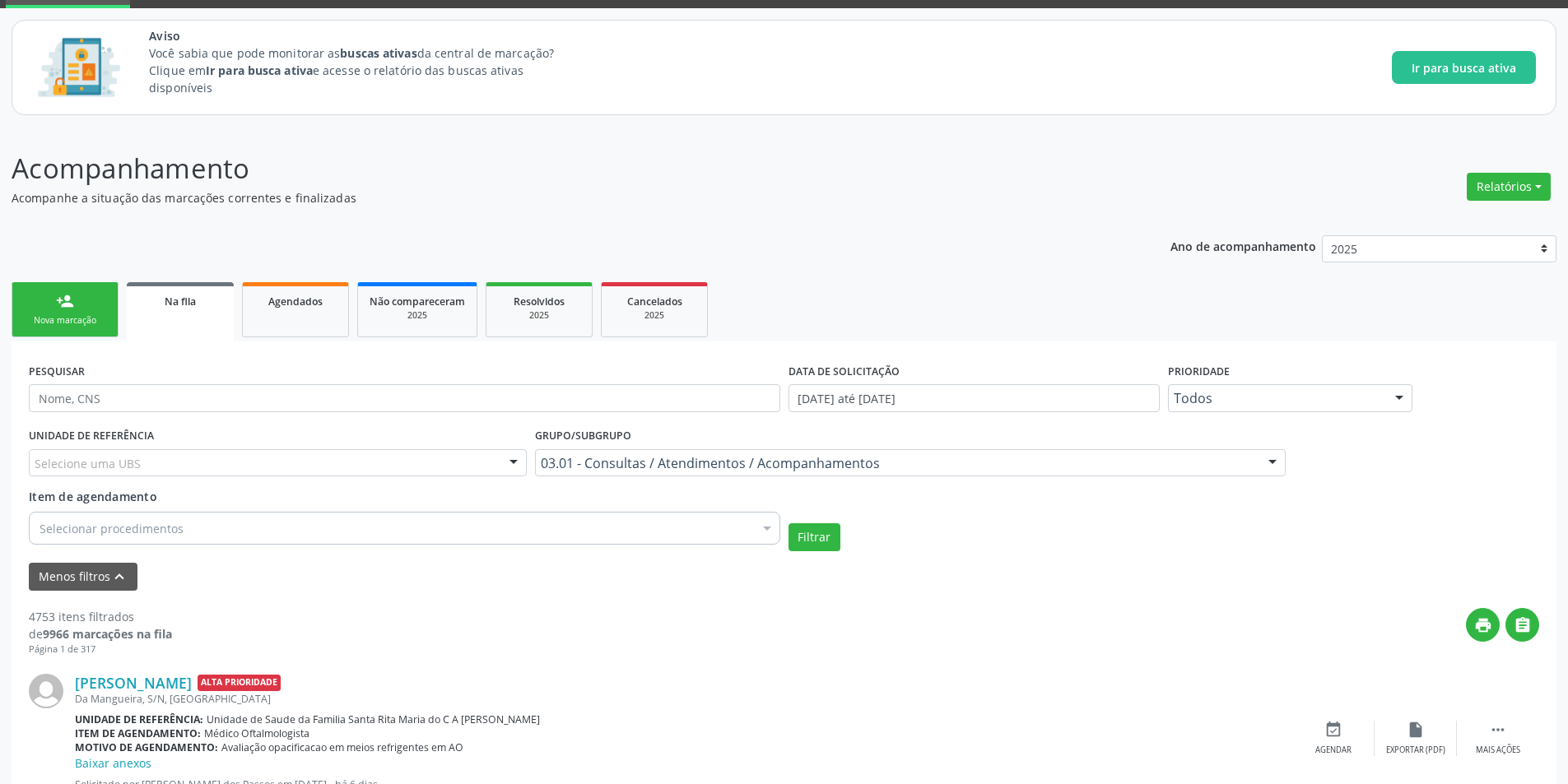
click at [224, 531] on div "Selecionar procedimentos" at bounding box center [404, 527] width 751 height 33
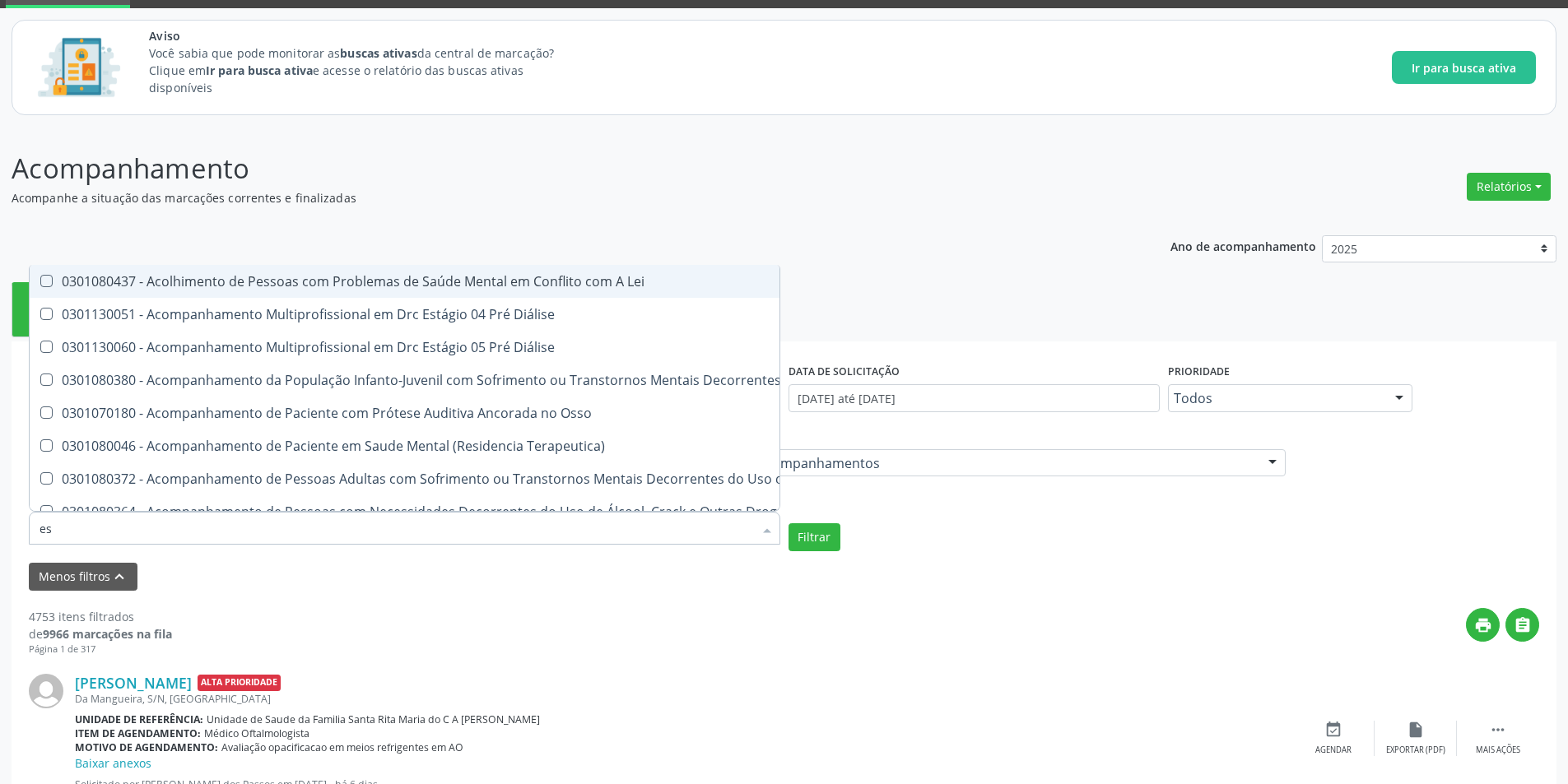
type input "e"
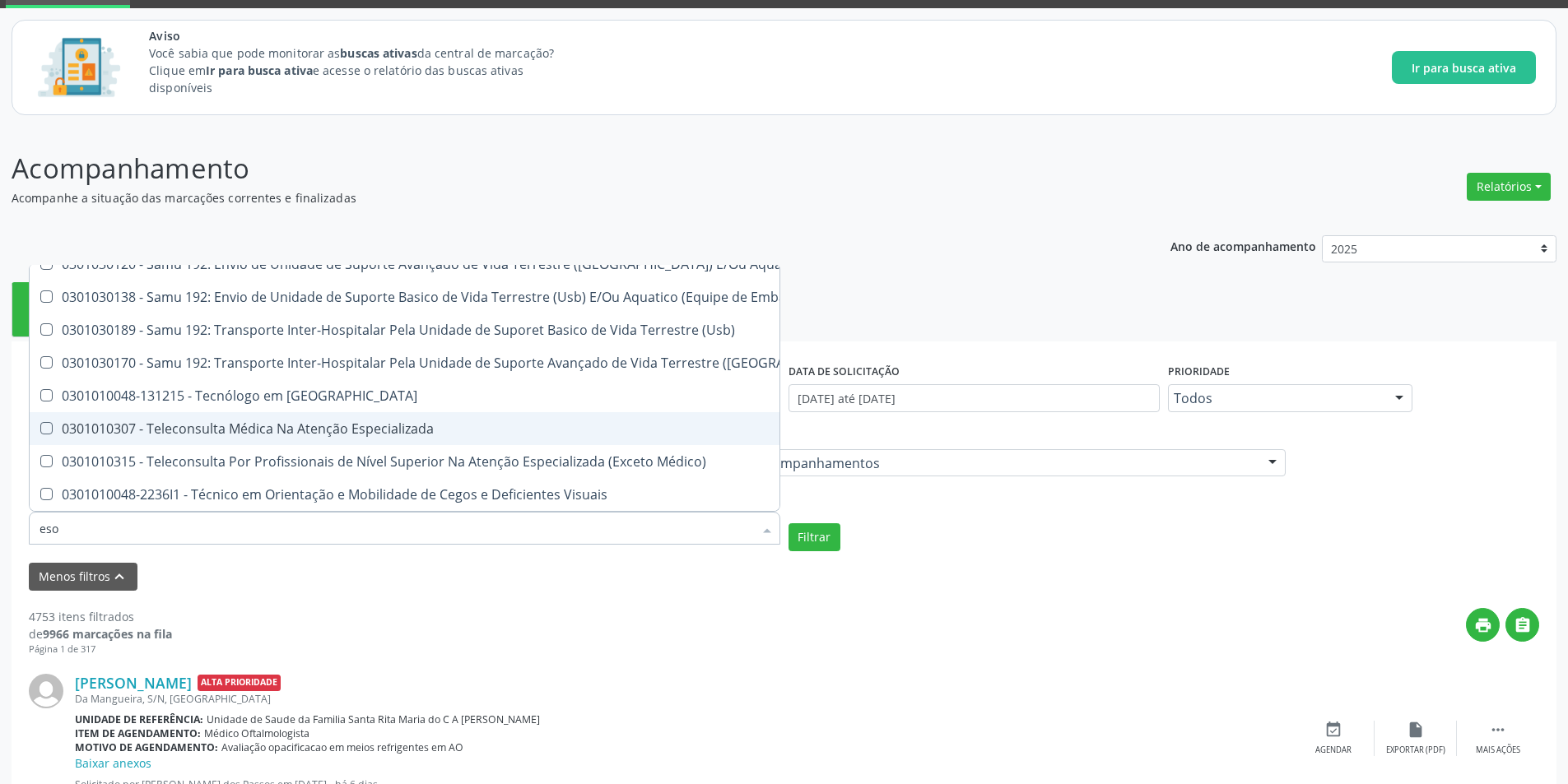
scroll to position [0, 0]
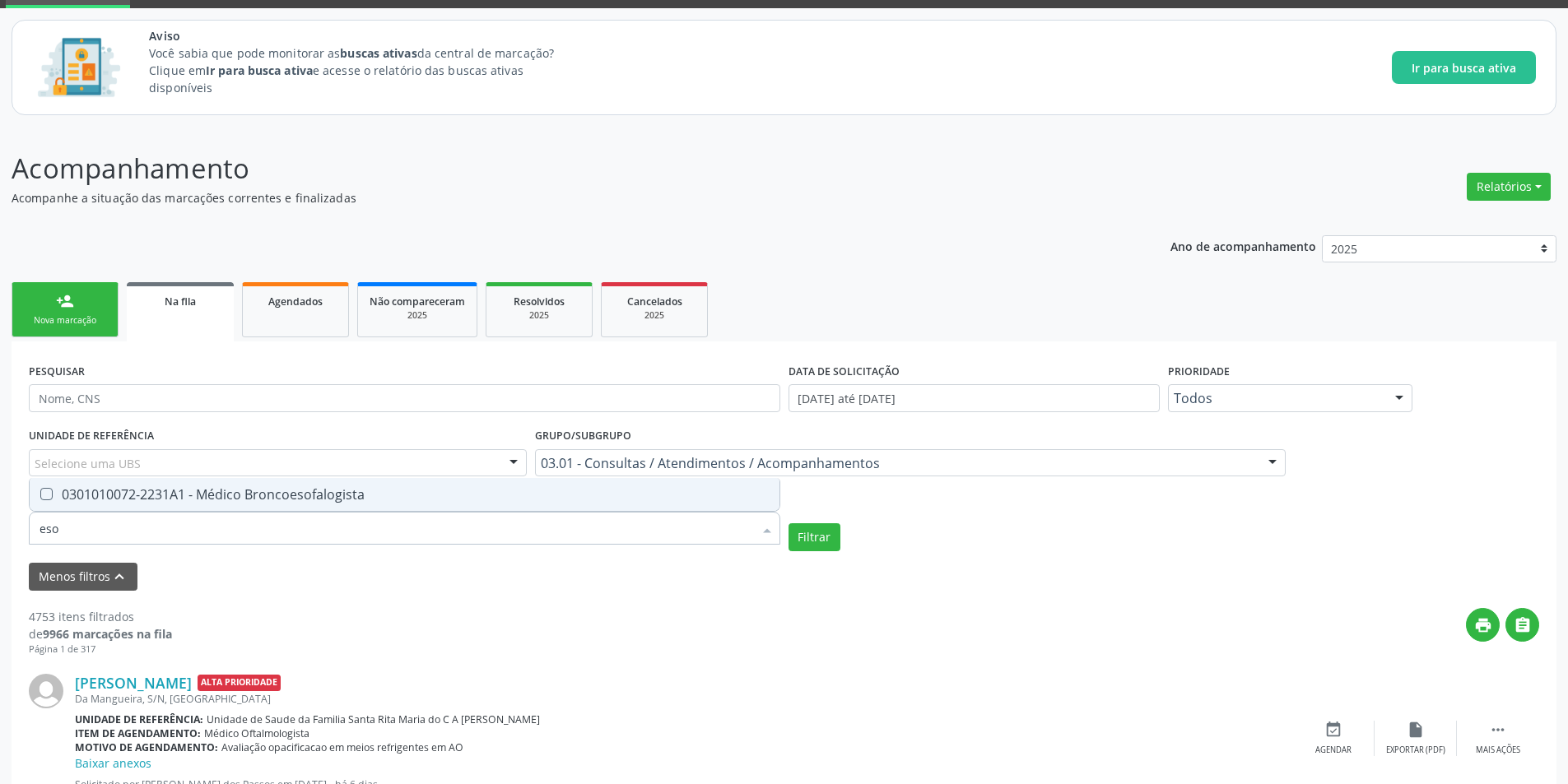
type input "es"
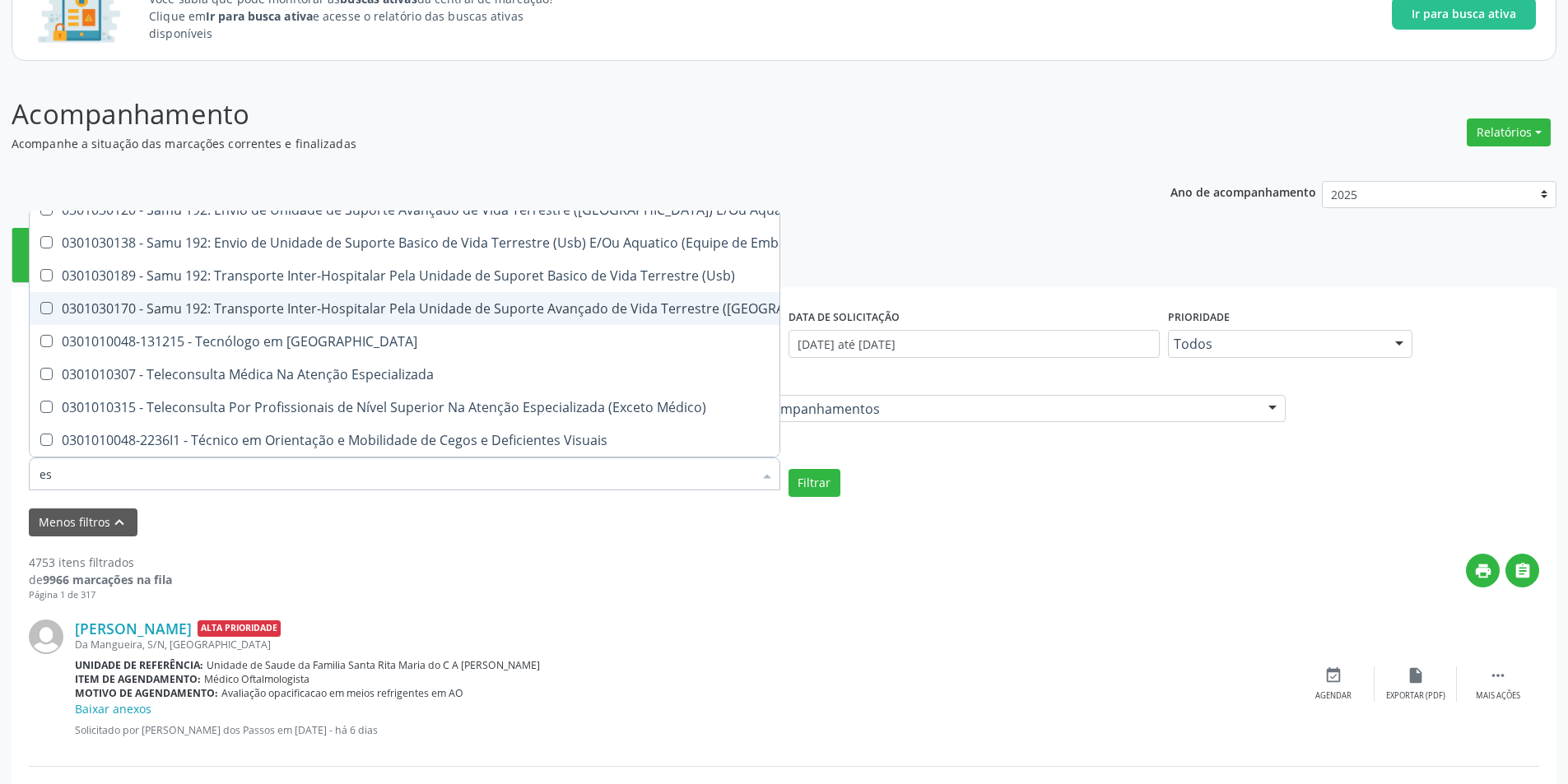
scroll to position [165, 0]
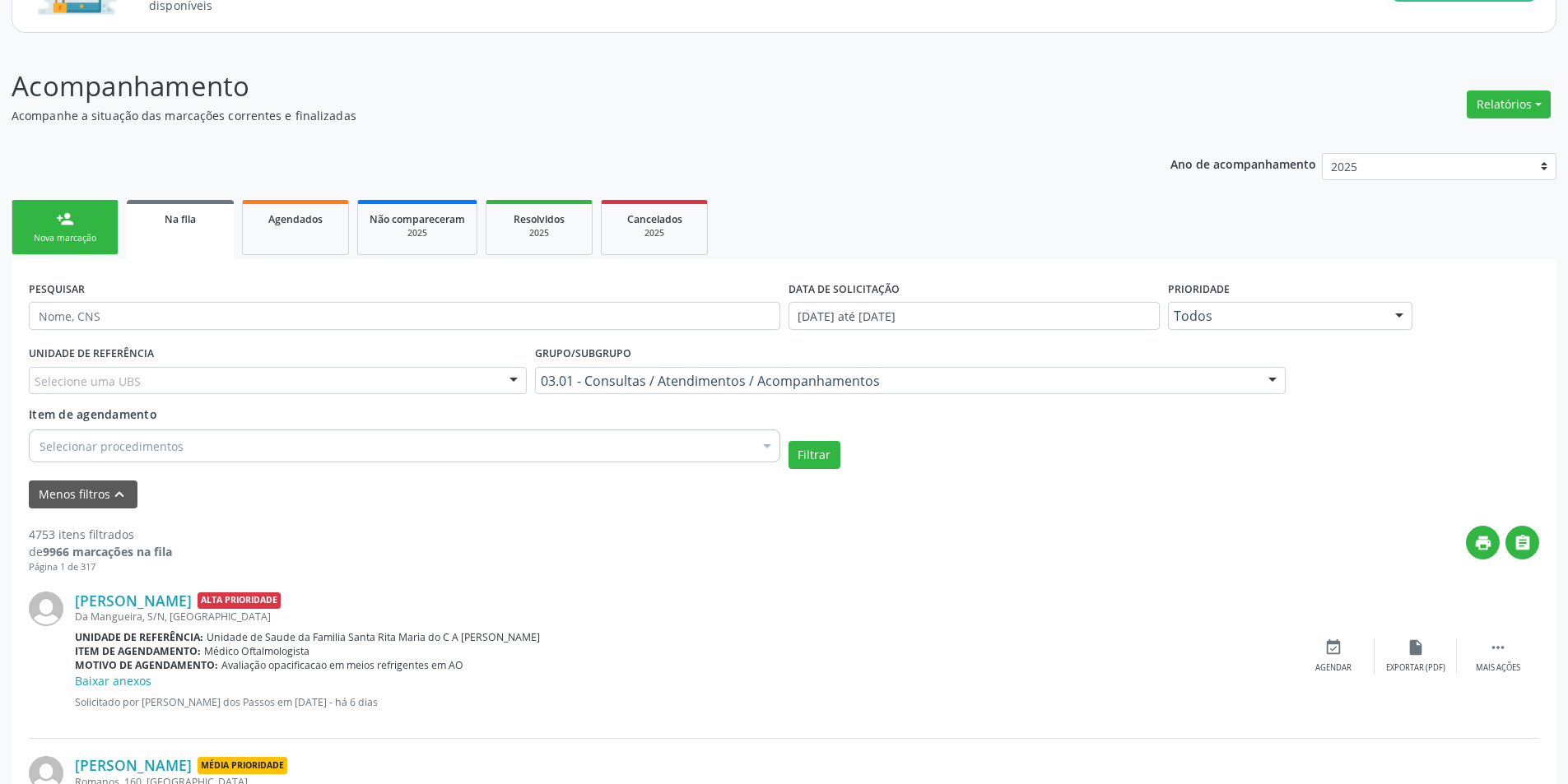
scroll to position [0, 0]
click at [1261, 377] on div at bounding box center [1272, 382] width 24 height 28
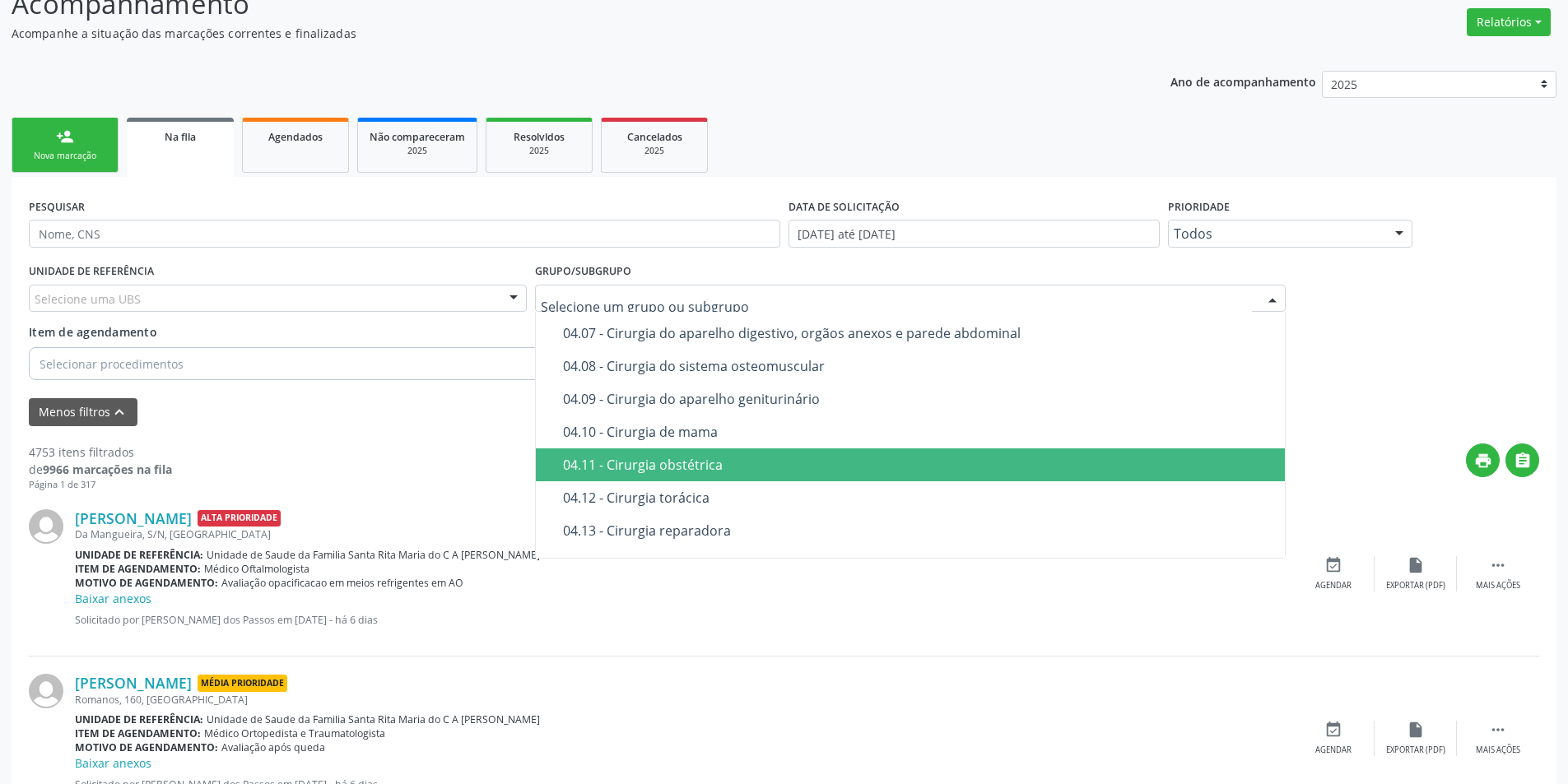
scroll to position [1317, 0]
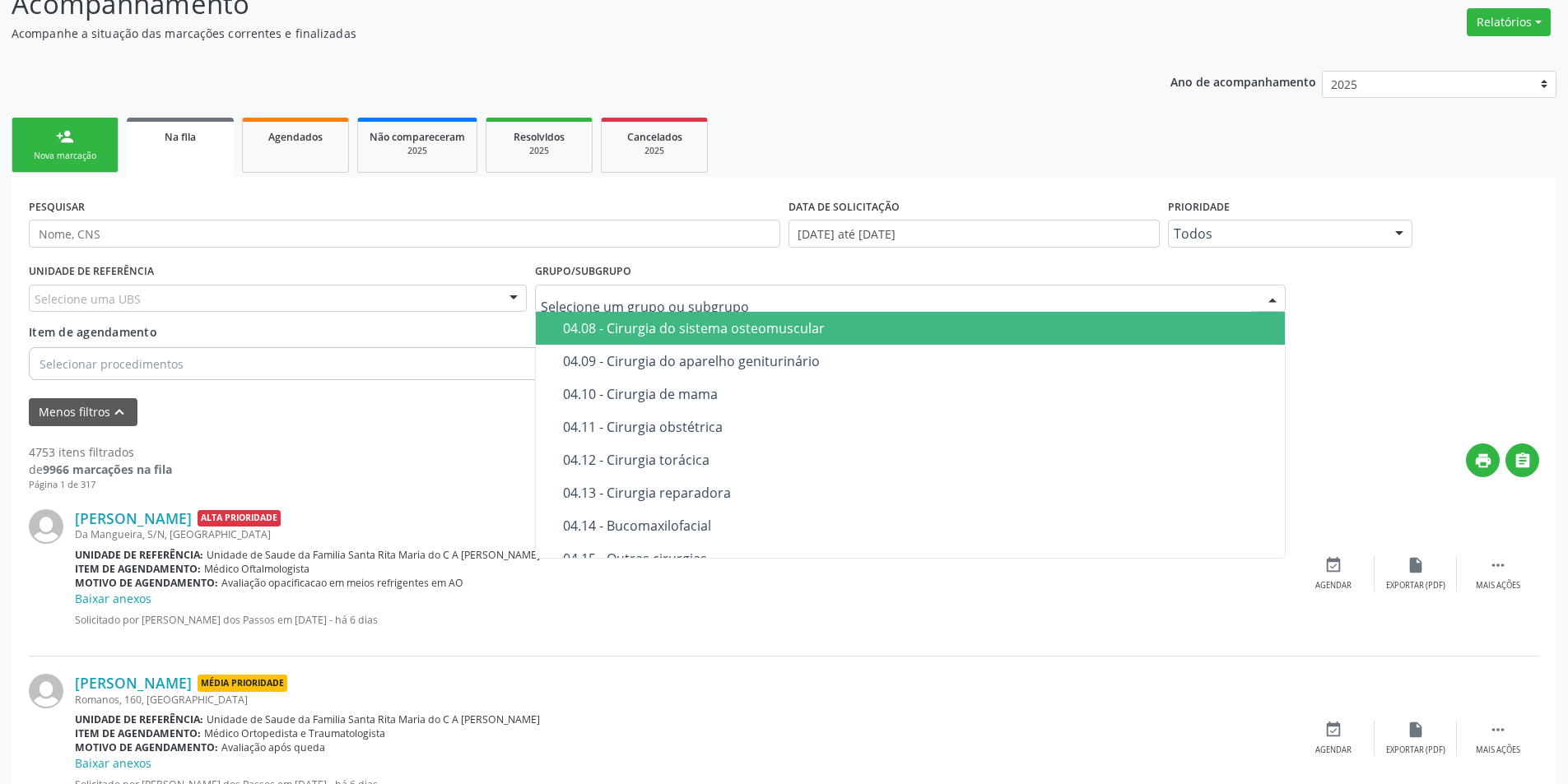
click at [609, 300] on input "text" at bounding box center [896, 306] width 712 height 33
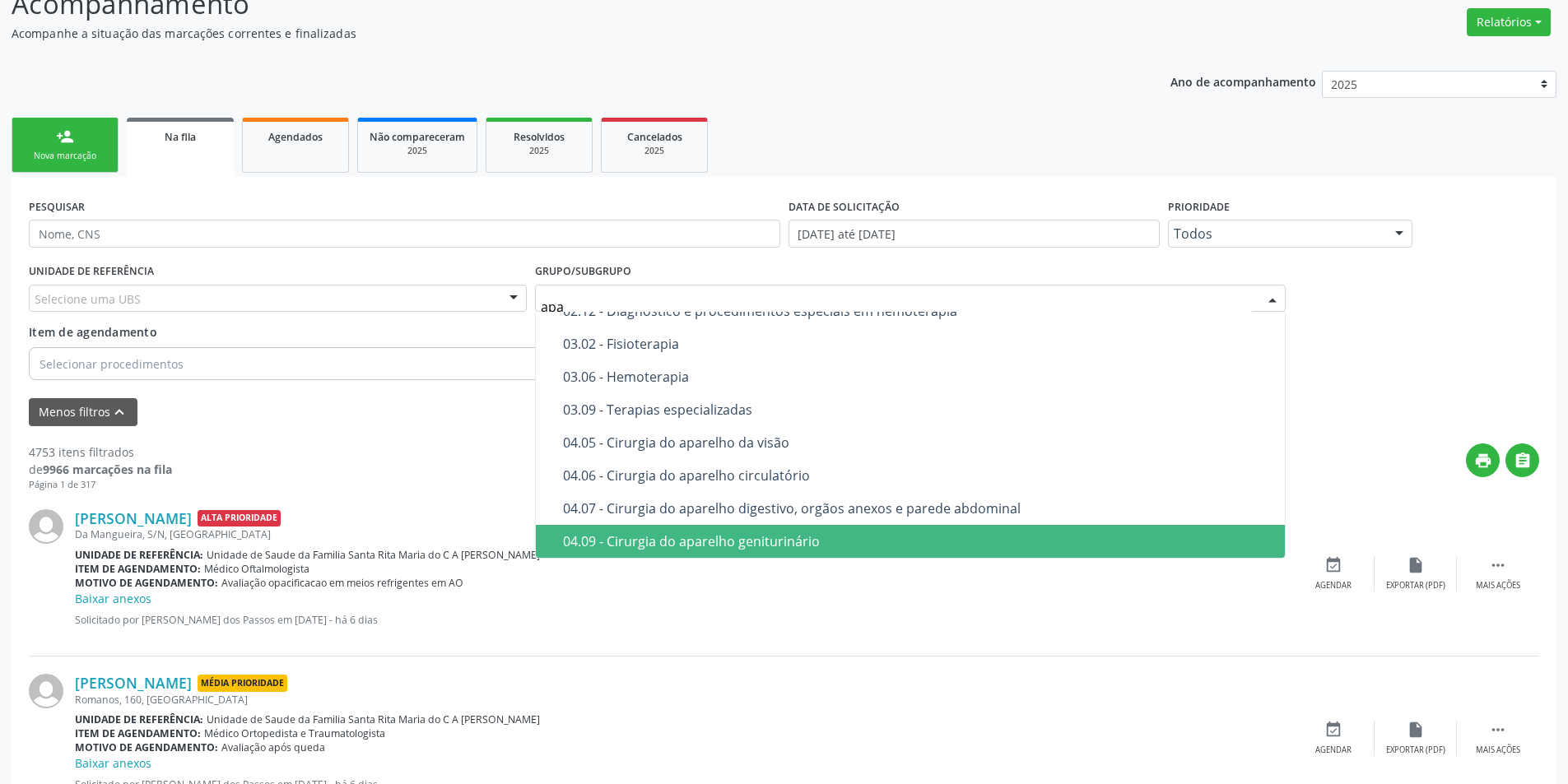
scroll to position [0, 0]
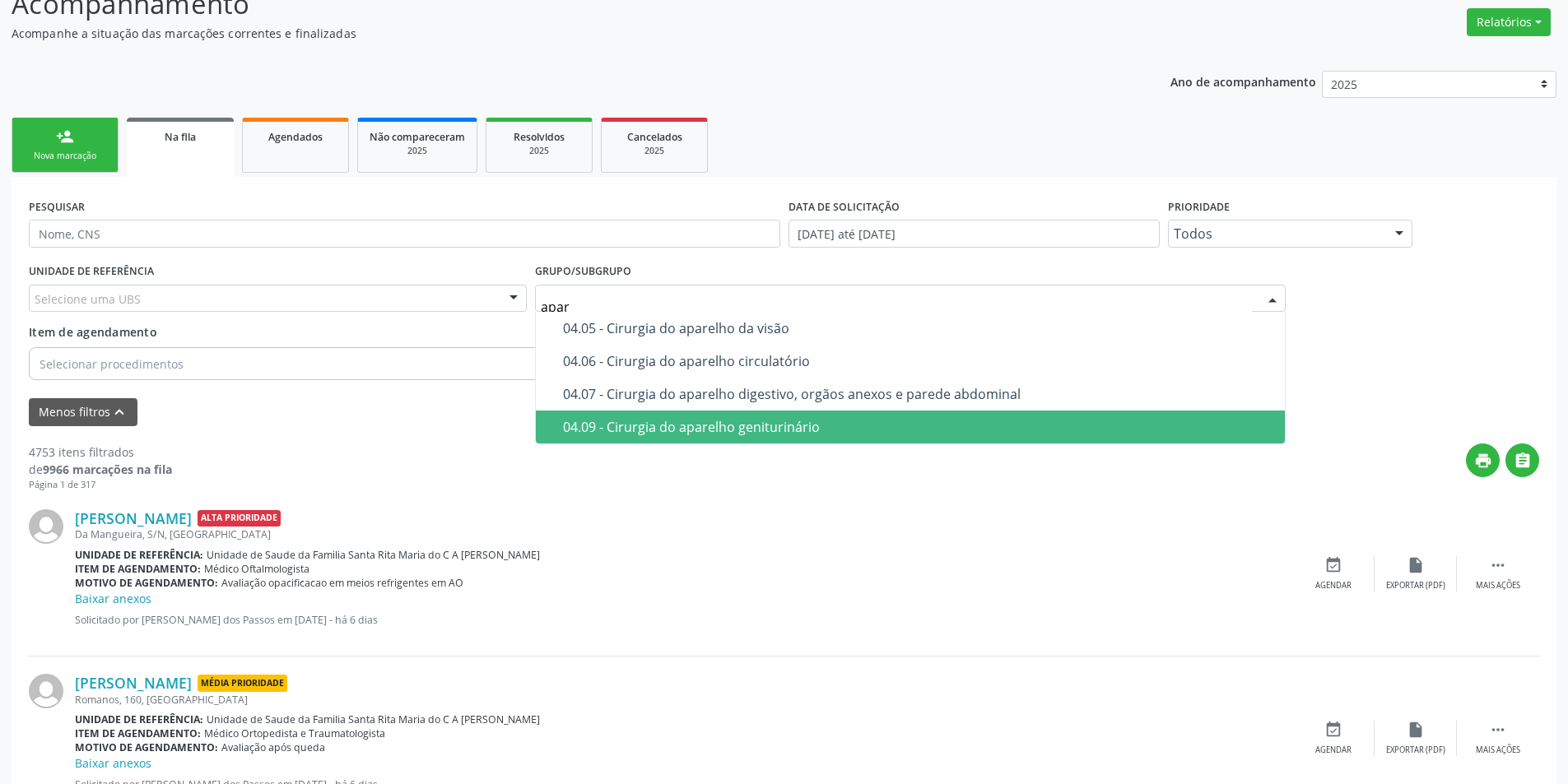
type input "apare"
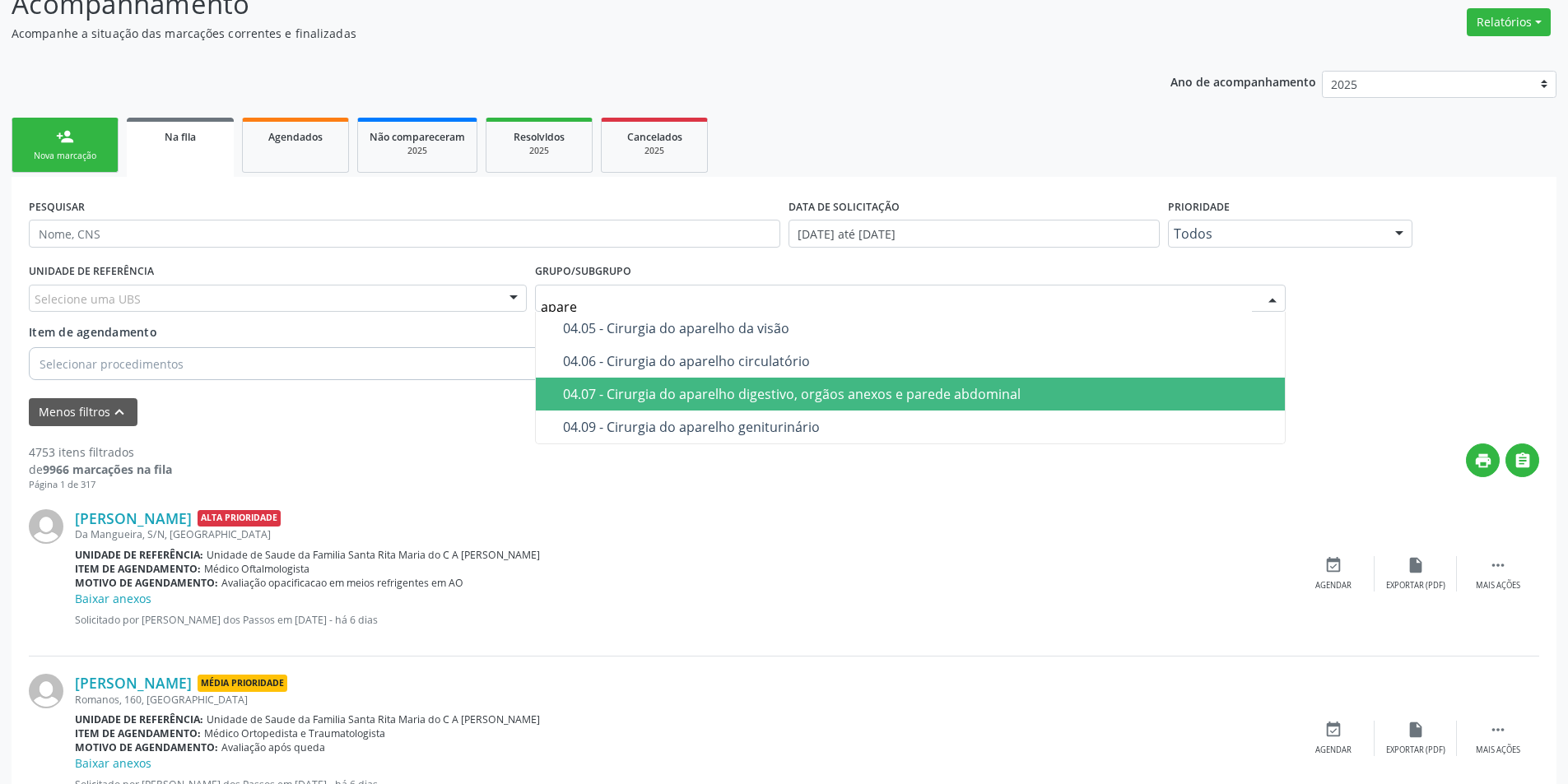
click at [776, 396] on div "04.07 - Cirurgia do aparelho digestivo, orgãos anexos e parede abdominal" at bounding box center [919, 394] width 713 height 13
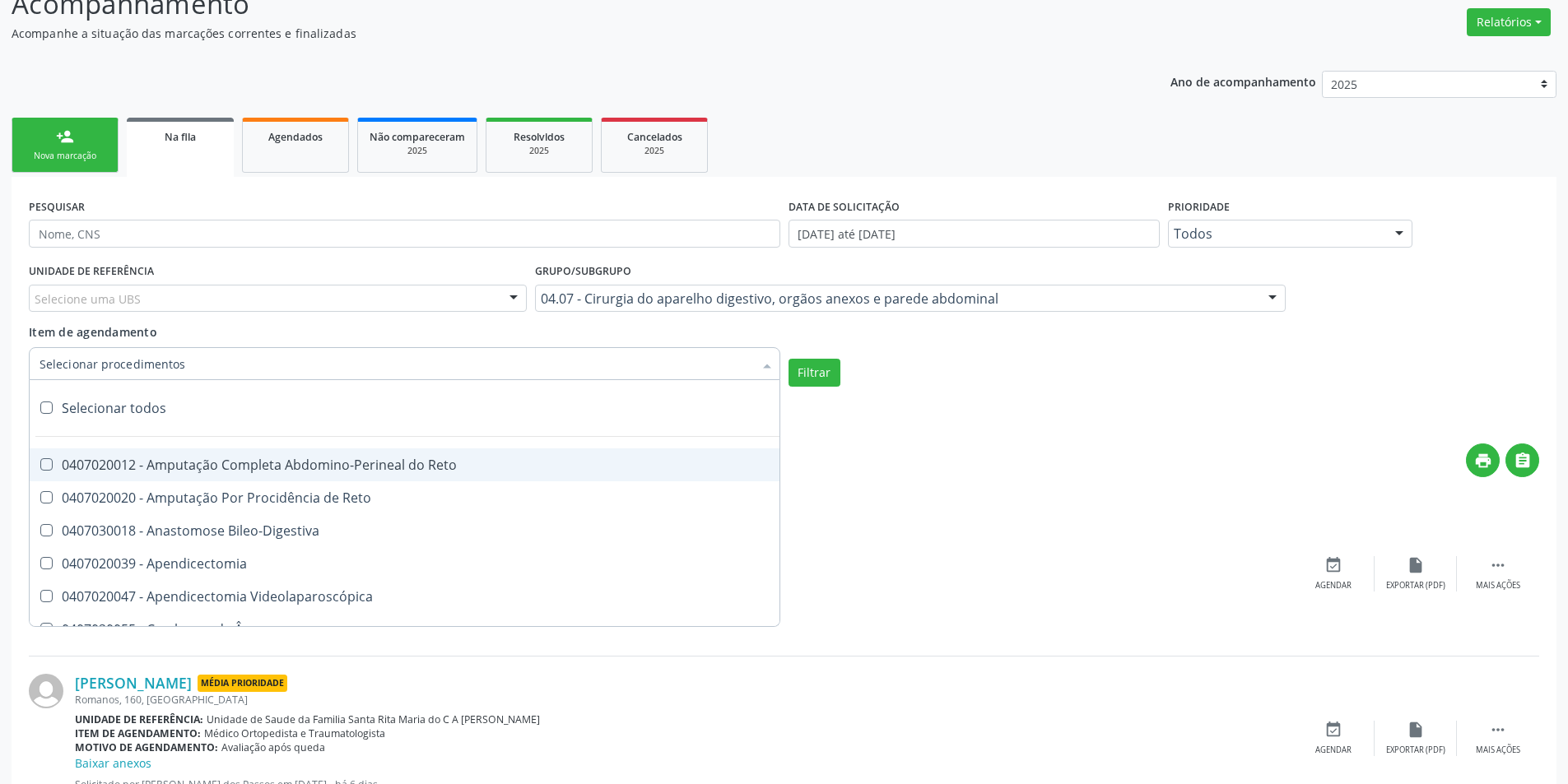
drag, startPoint x: 281, startPoint y: 373, endPoint x: 273, endPoint y: 367, distance: 10.0
click at [279, 373] on div at bounding box center [404, 363] width 751 height 33
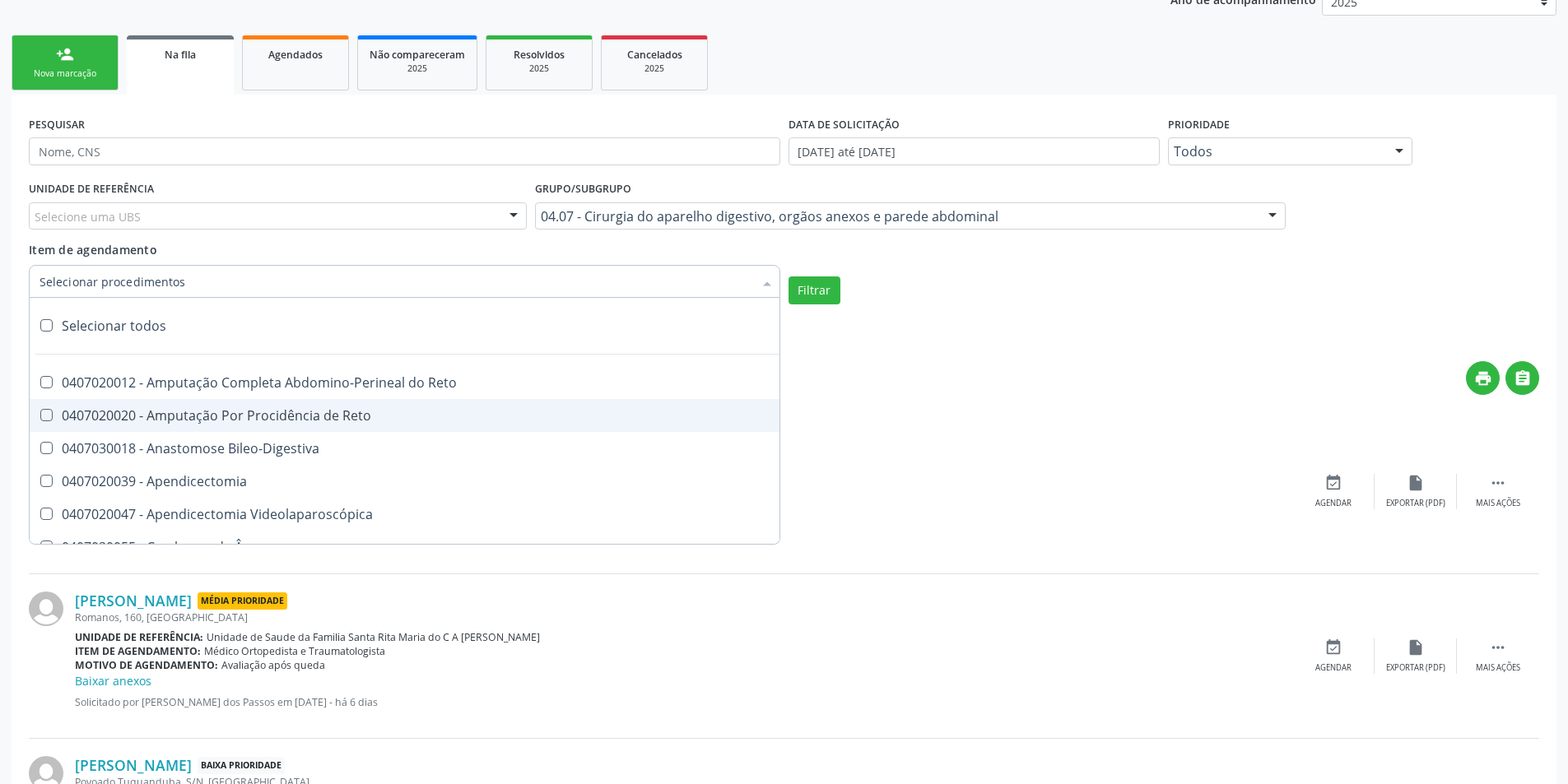
click at [328, 273] on div at bounding box center [404, 281] width 751 height 33
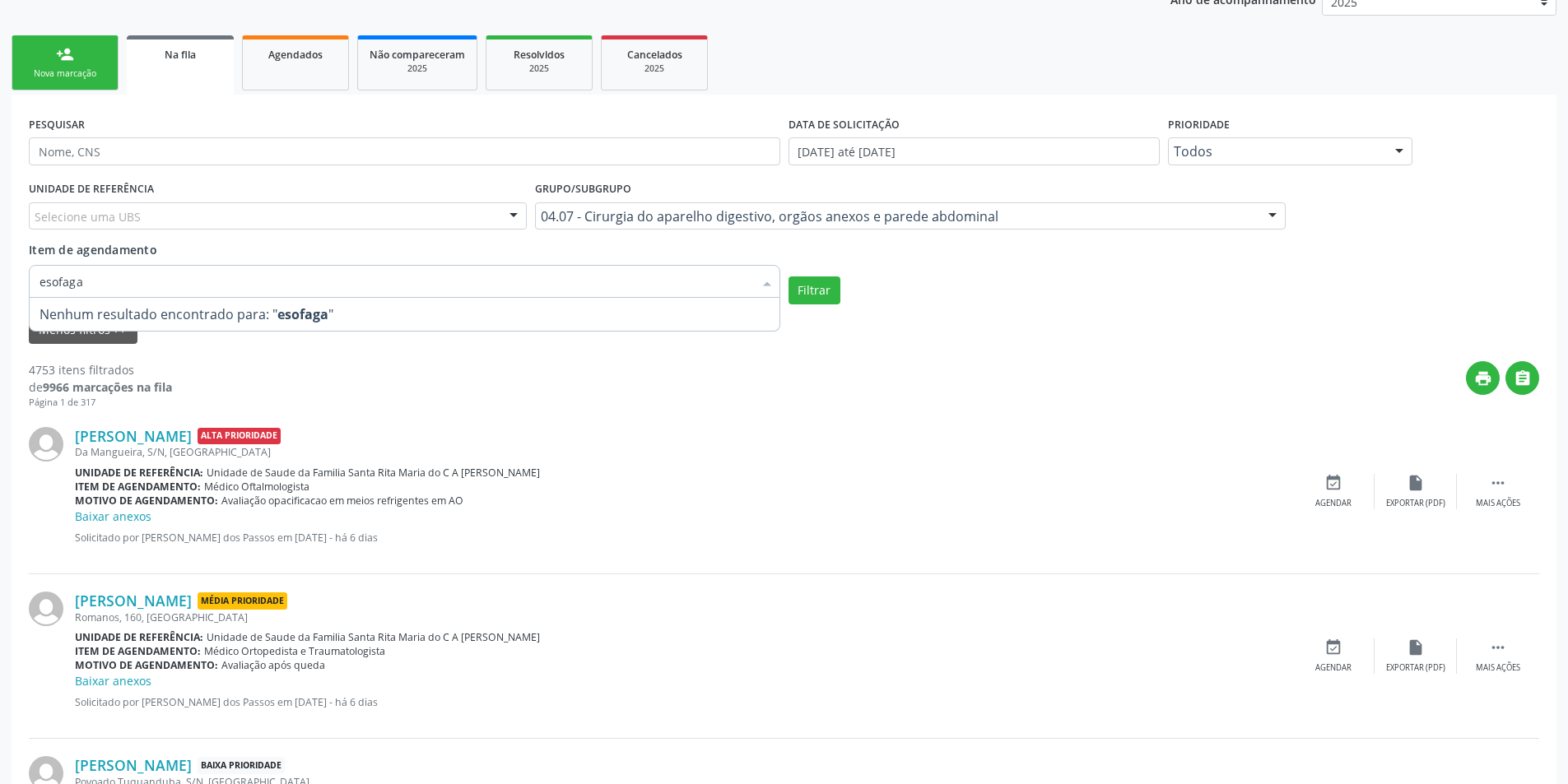
type input "esofag"
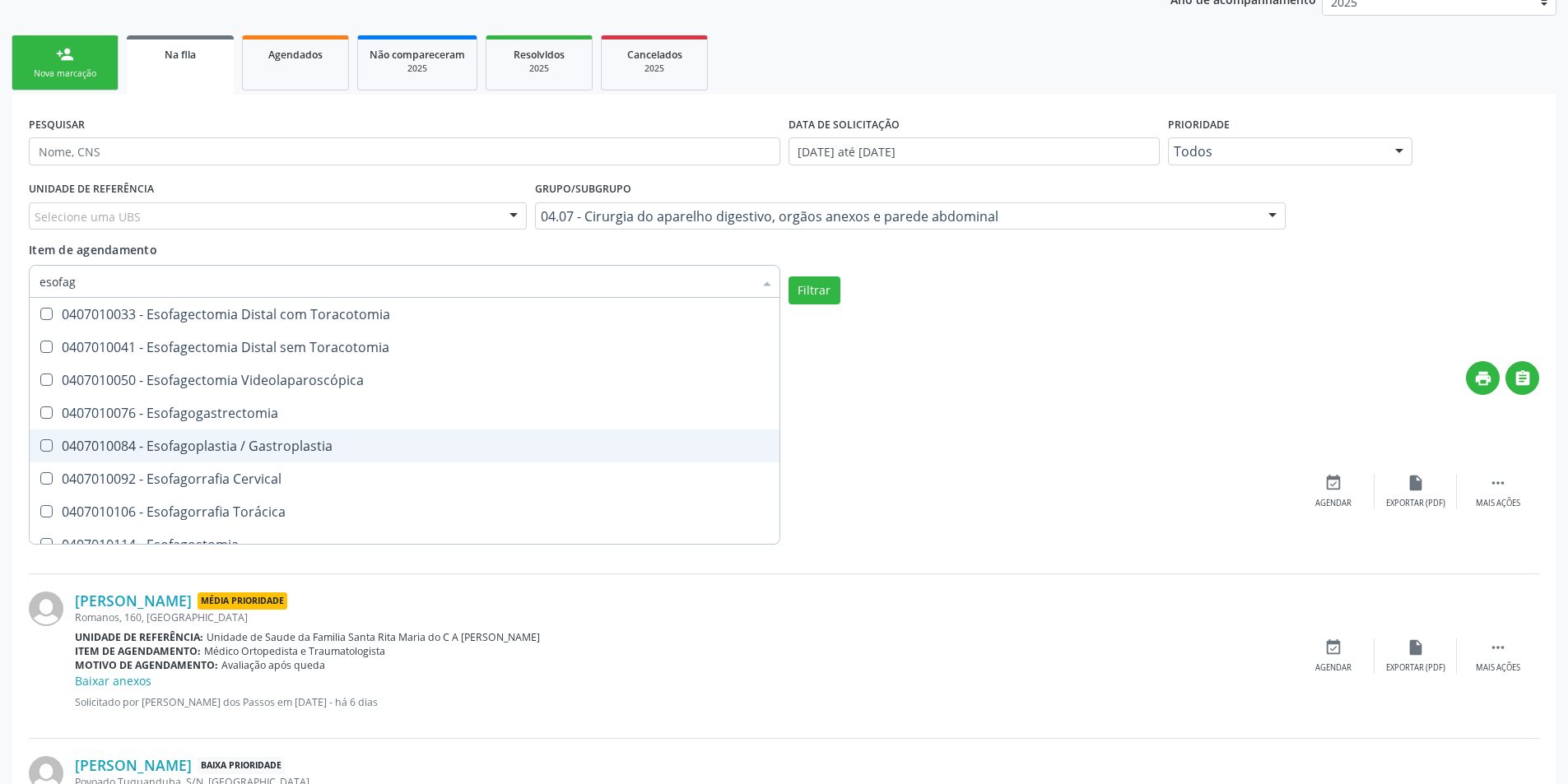
click at [327, 443] on div "0407010084 - Esofagoplastia / Gastroplastia" at bounding box center [404, 446] width 729 height 13
checkbox Gastroplastia "true"
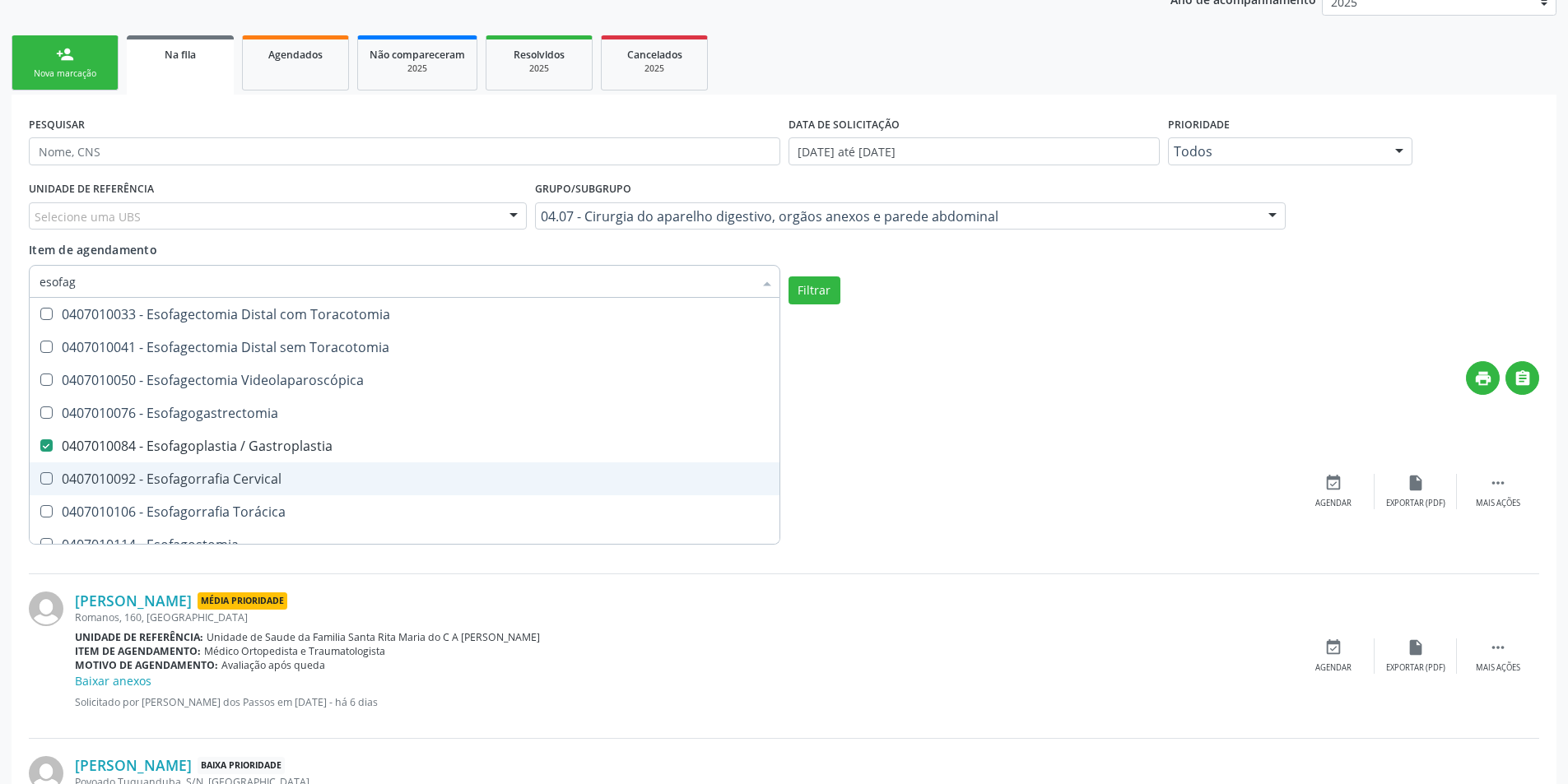
scroll to position [17, 0]
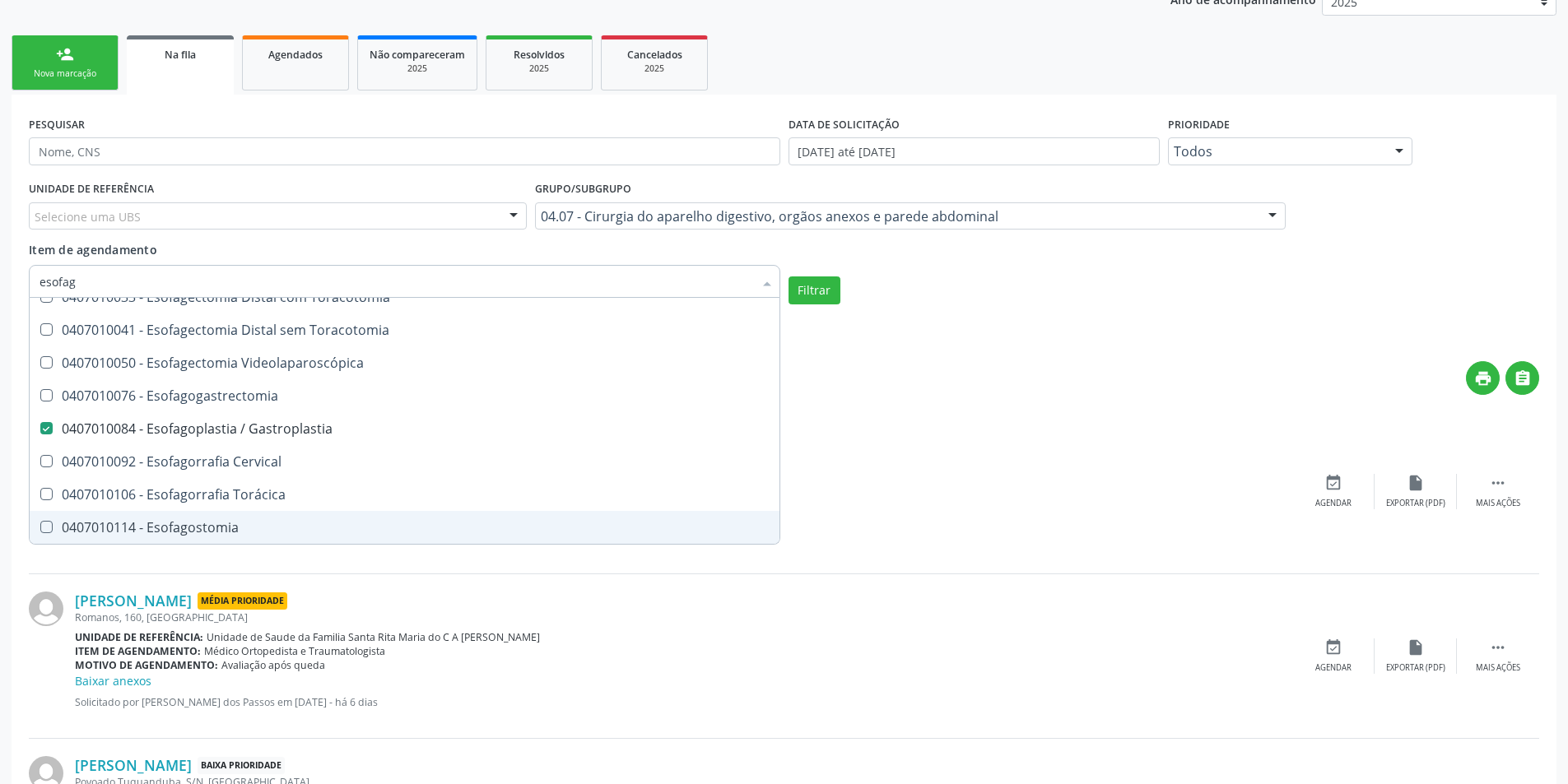
click at [221, 529] on div "0407010114 - Esofagostomia" at bounding box center [404, 527] width 729 height 13
checkbox Esofagostomia "true"
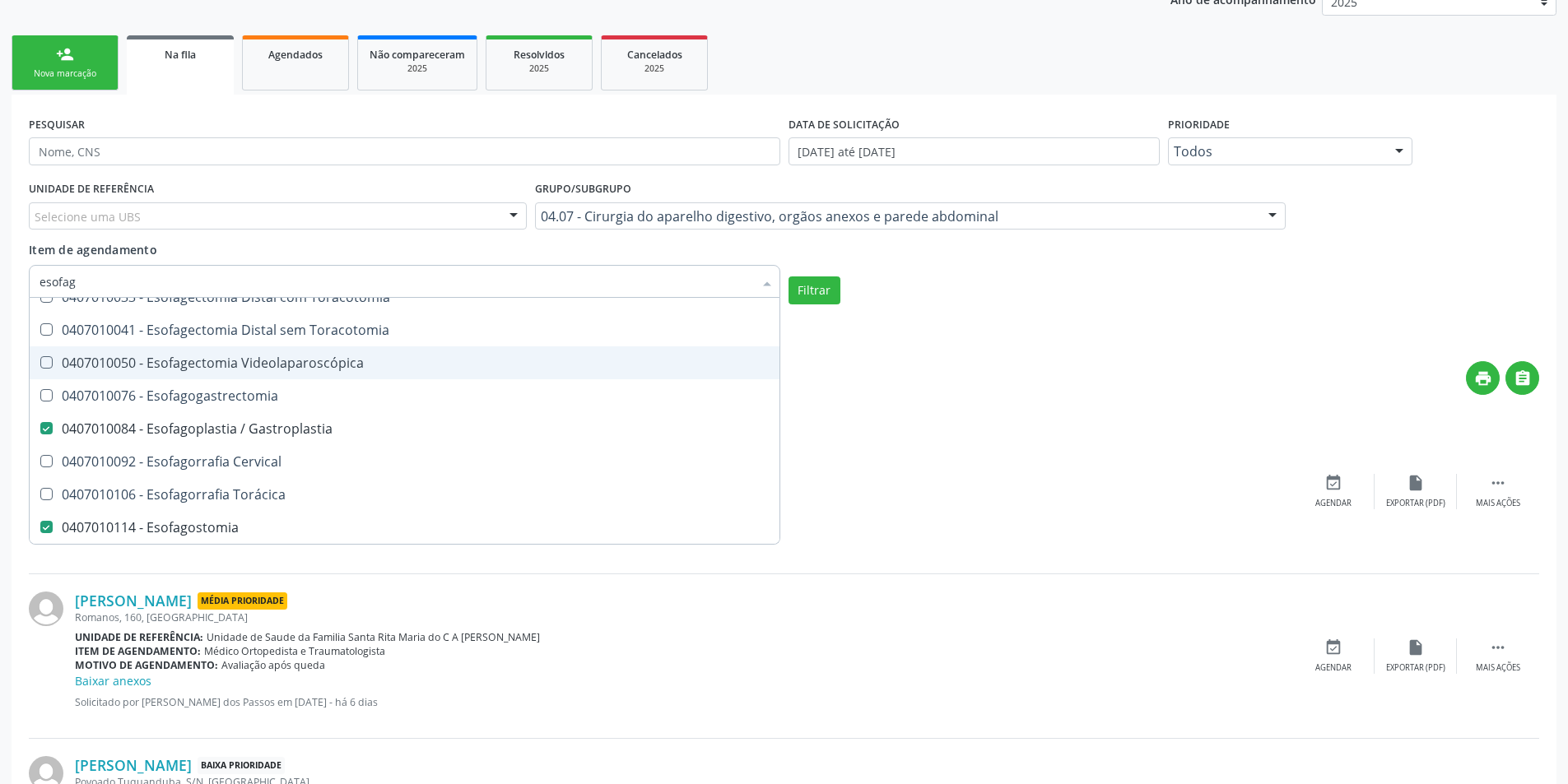
click at [315, 360] on div "0407010050 - Esofagectomia Videolaparoscópica" at bounding box center [404, 363] width 729 height 13
checkbox Videolaparoscópica "true"
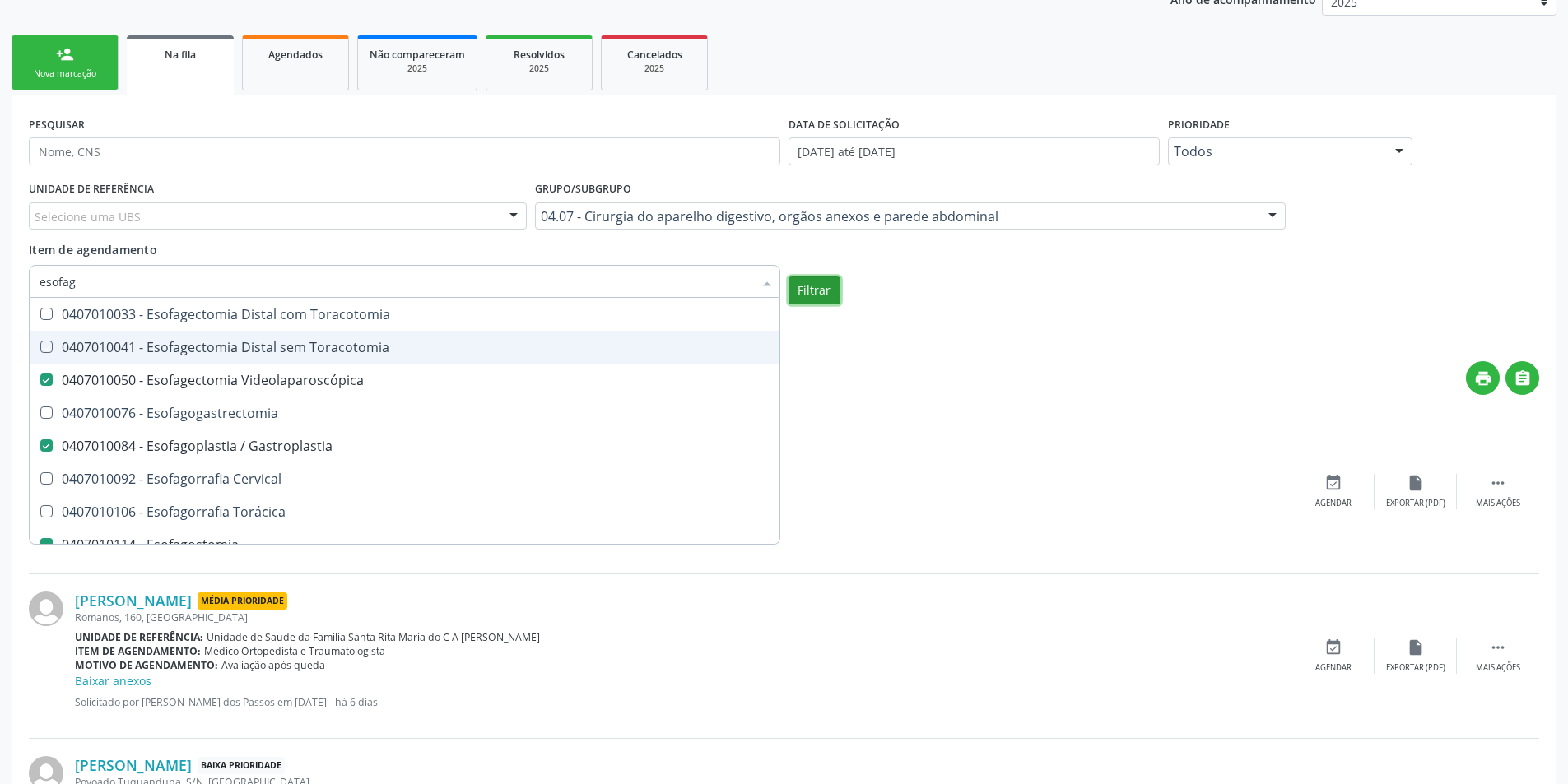
checkbox Toracotomia "true"
checkbox Esofagogastrectomia "true"
checkbox Esofagostomia "false"
click at [800, 290] on button "Filtrar" at bounding box center [814, 290] width 52 height 28
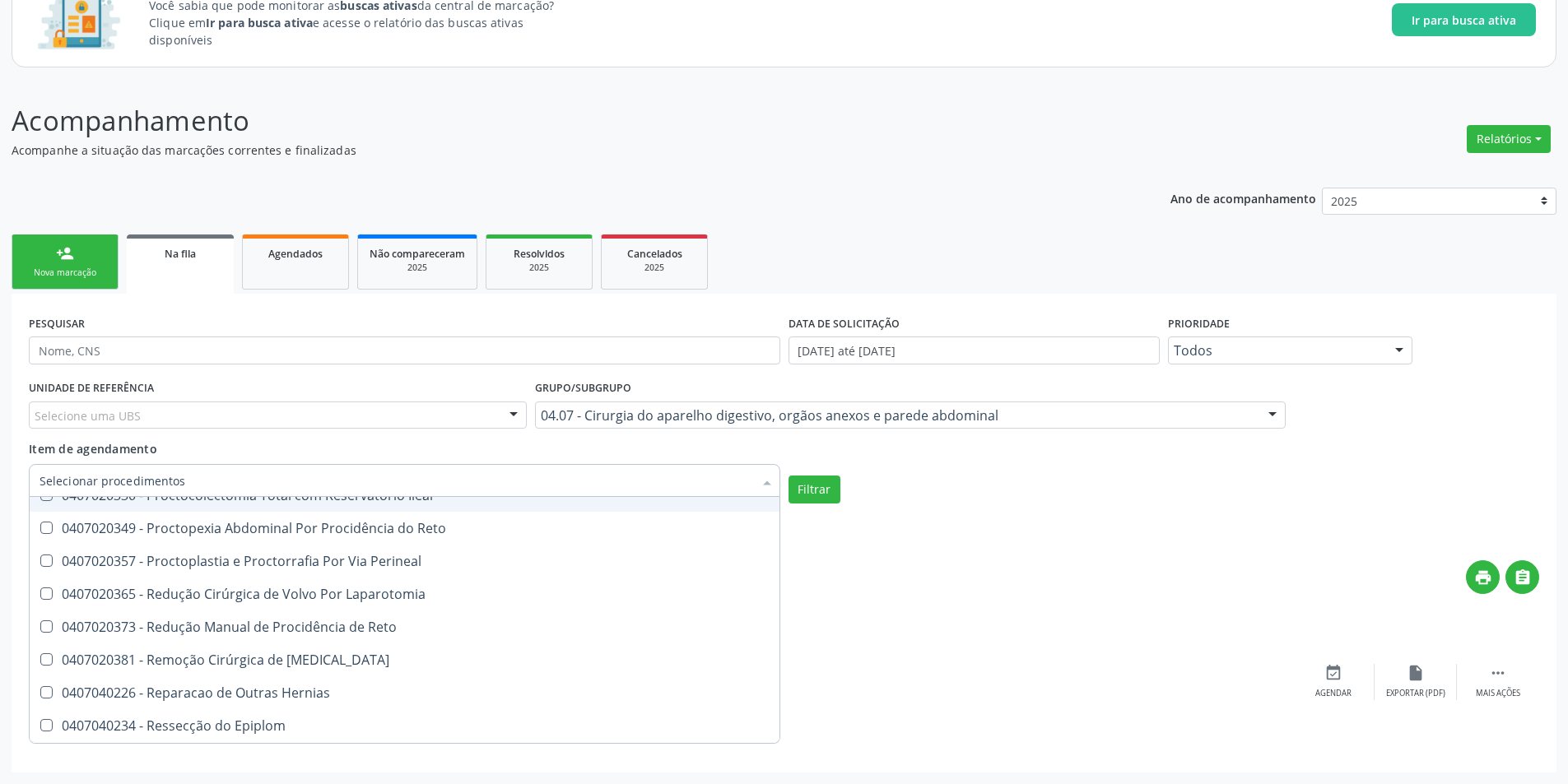
scroll to position [3538, 0]
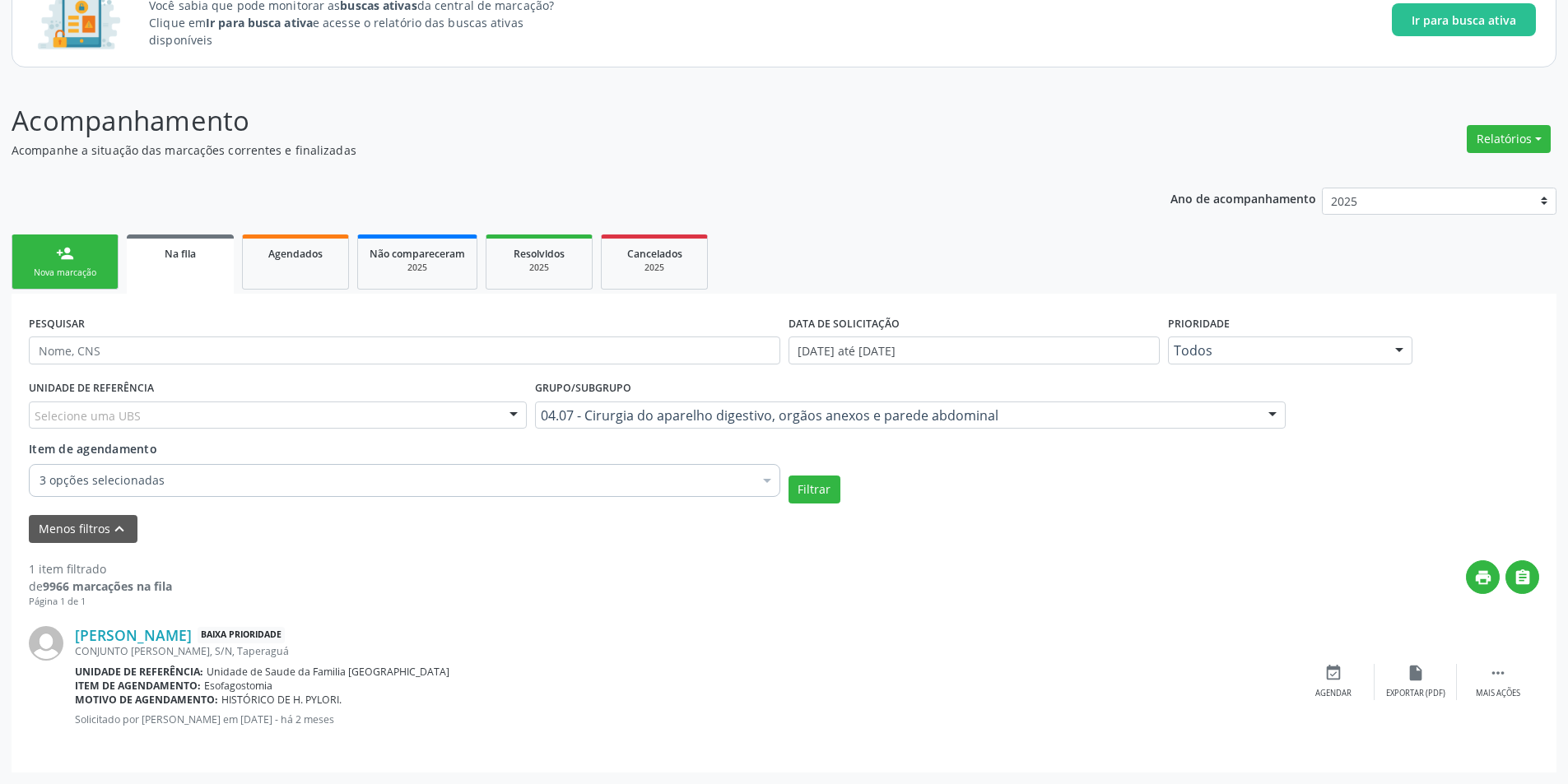
drag, startPoint x: 1101, startPoint y: 633, endPoint x: 607, endPoint y: 544, distance: 502.0
click at [1100, 633] on div "[PERSON_NAME] Baixa Prioridade" at bounding box center [683, 635] width 1217 height 18
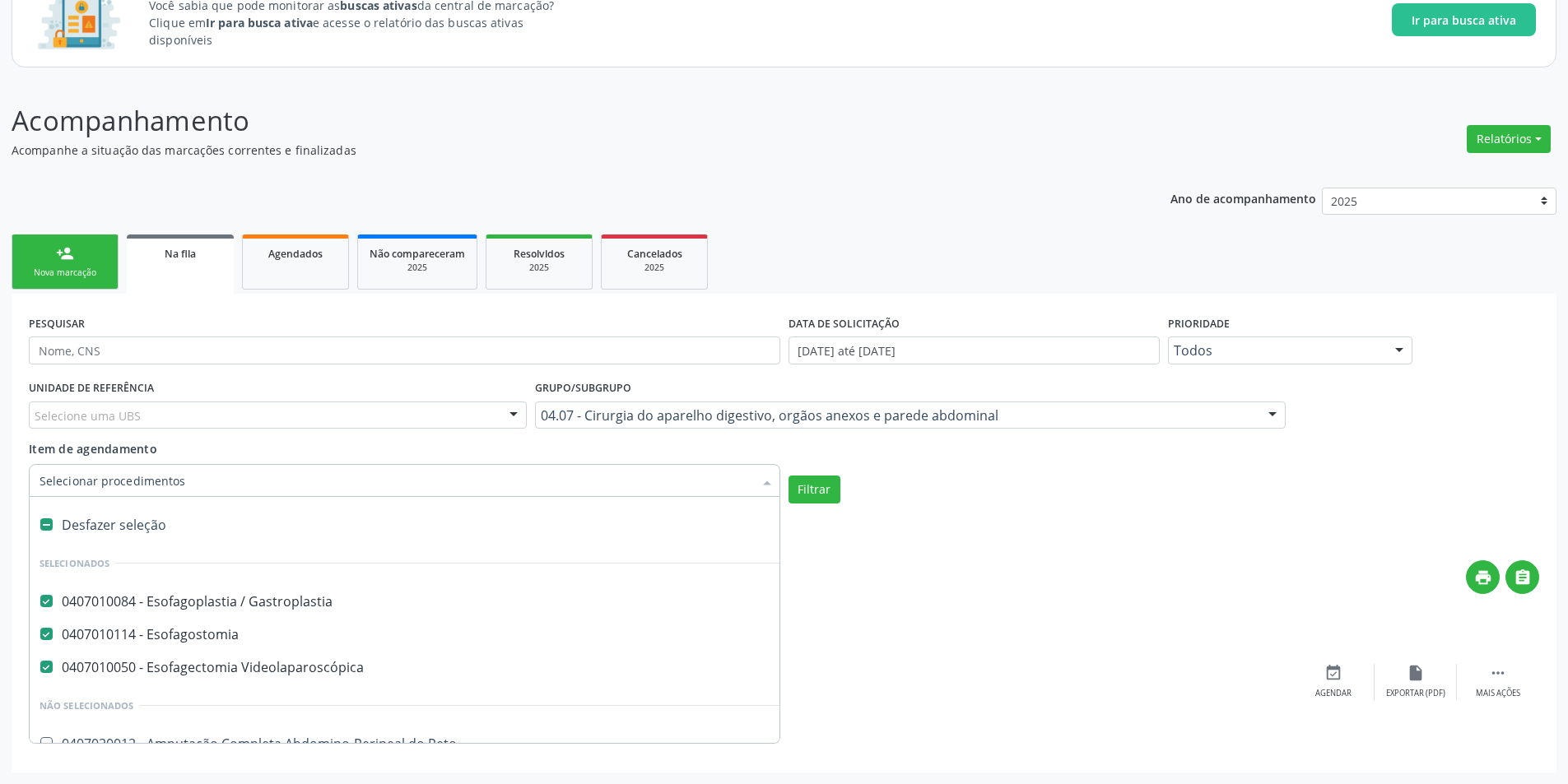
click at [42, 524] on label at bounding box center [46, 524] width 12 height 12
checkbox Gastroplastia "false"
checkbox Esofagostomia "false"
checkbox Videolaparoscópica "false"
click at [175, 479] on input "Item de agendamento" at bounding box center [396, 480] width 713 height 33
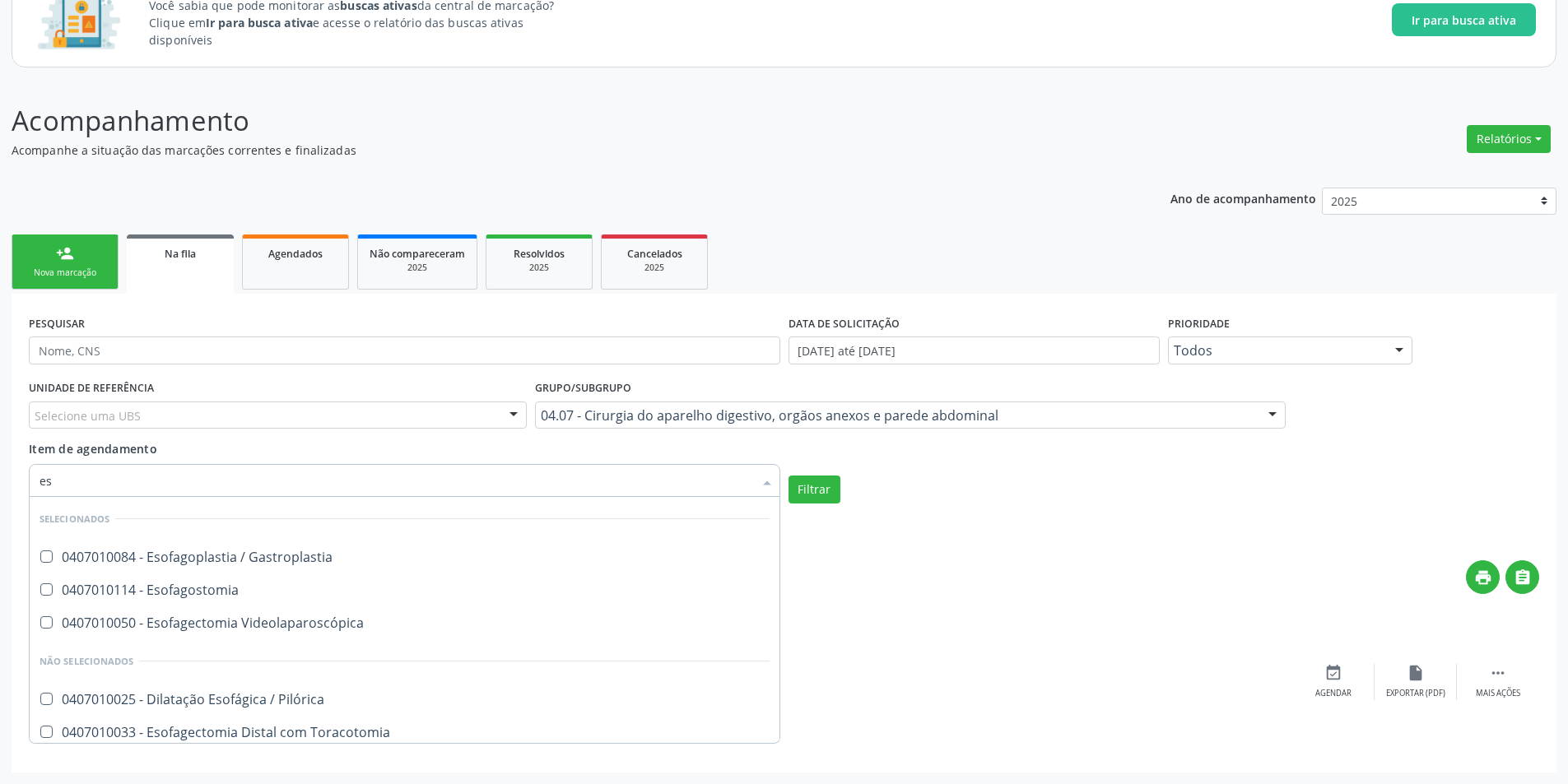
type input "e"
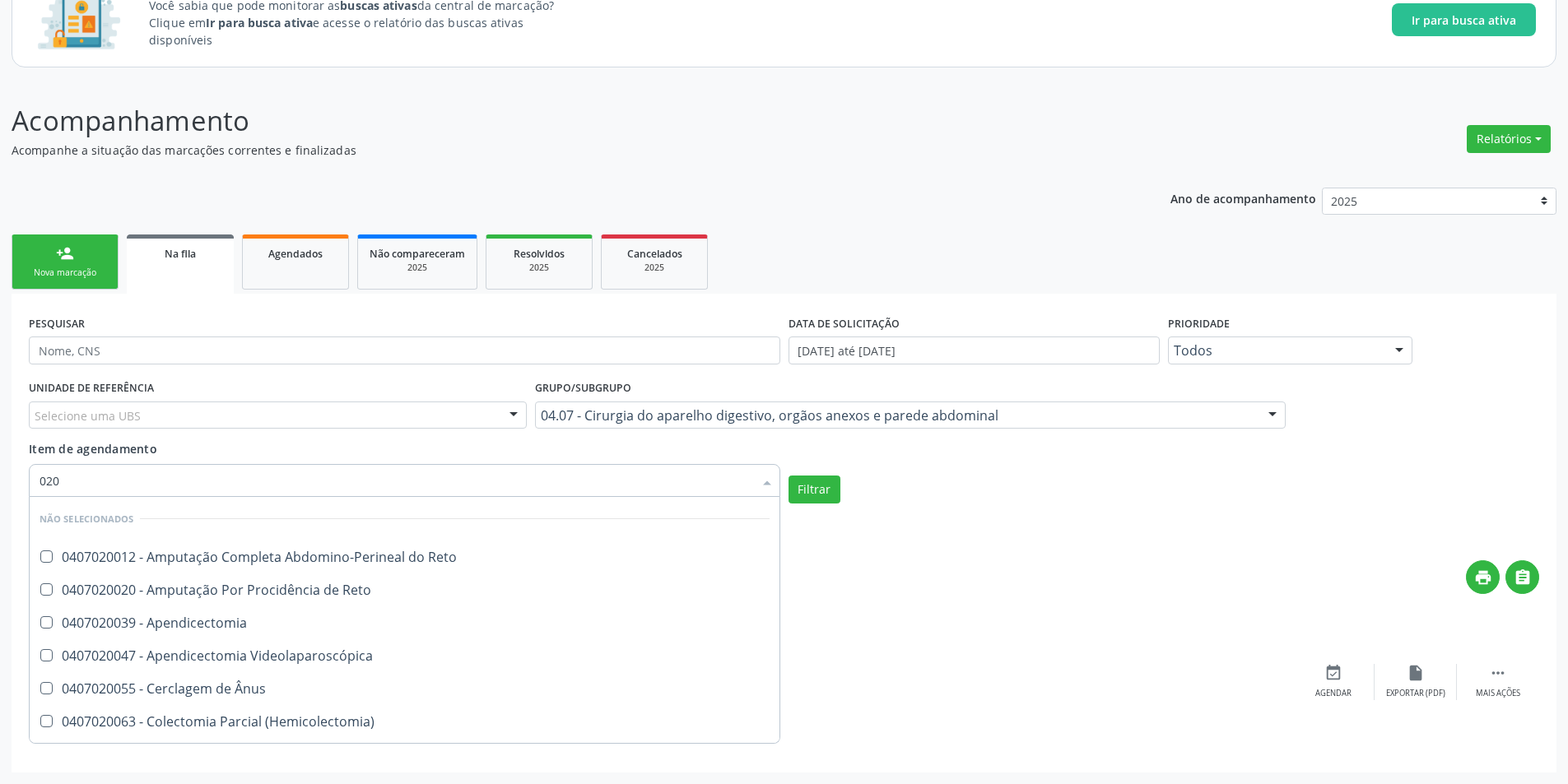
type input "0209"
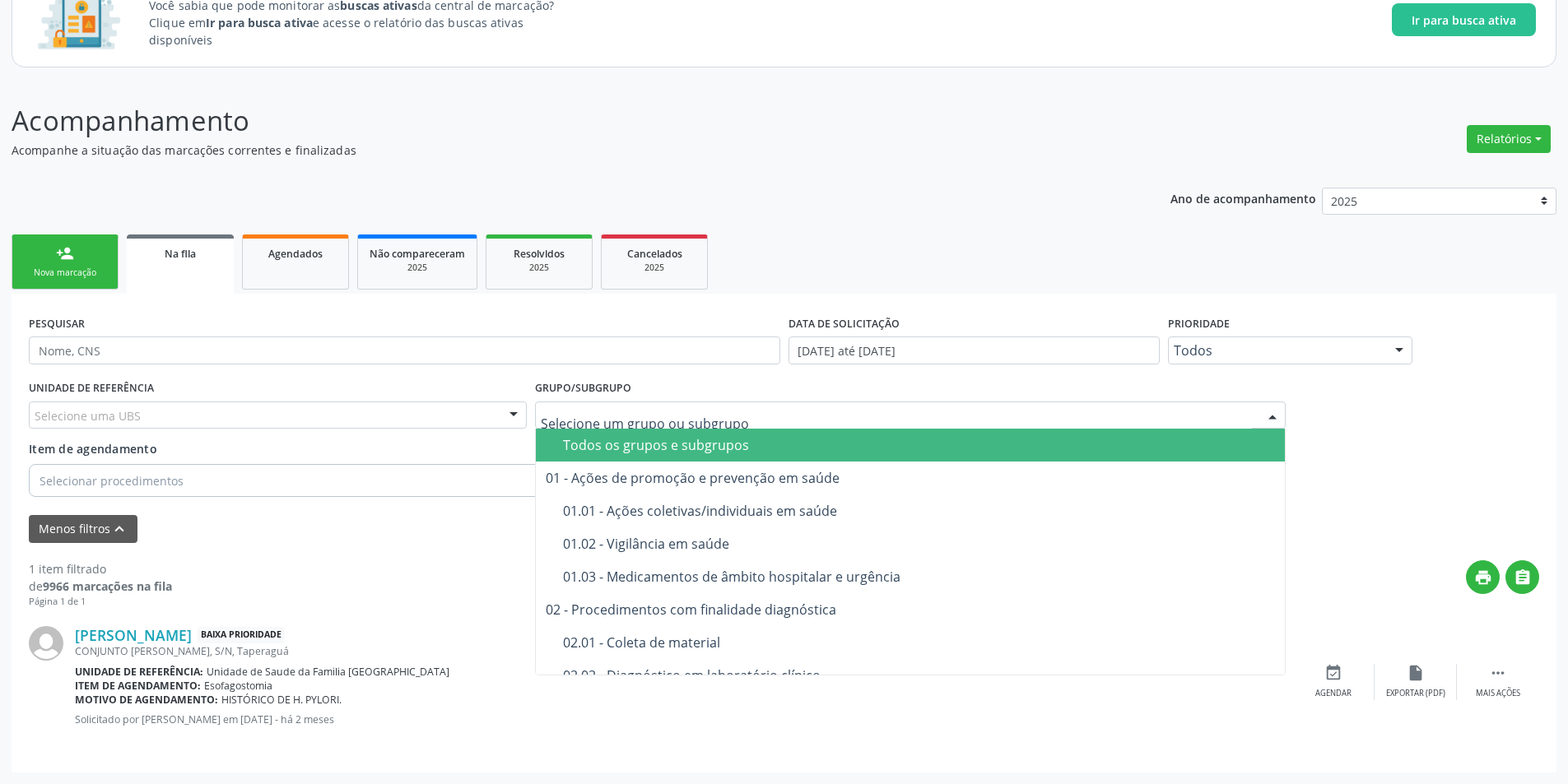
click at [632, 424] on input "text" at bounding box center [896, 423] width 712 height 33
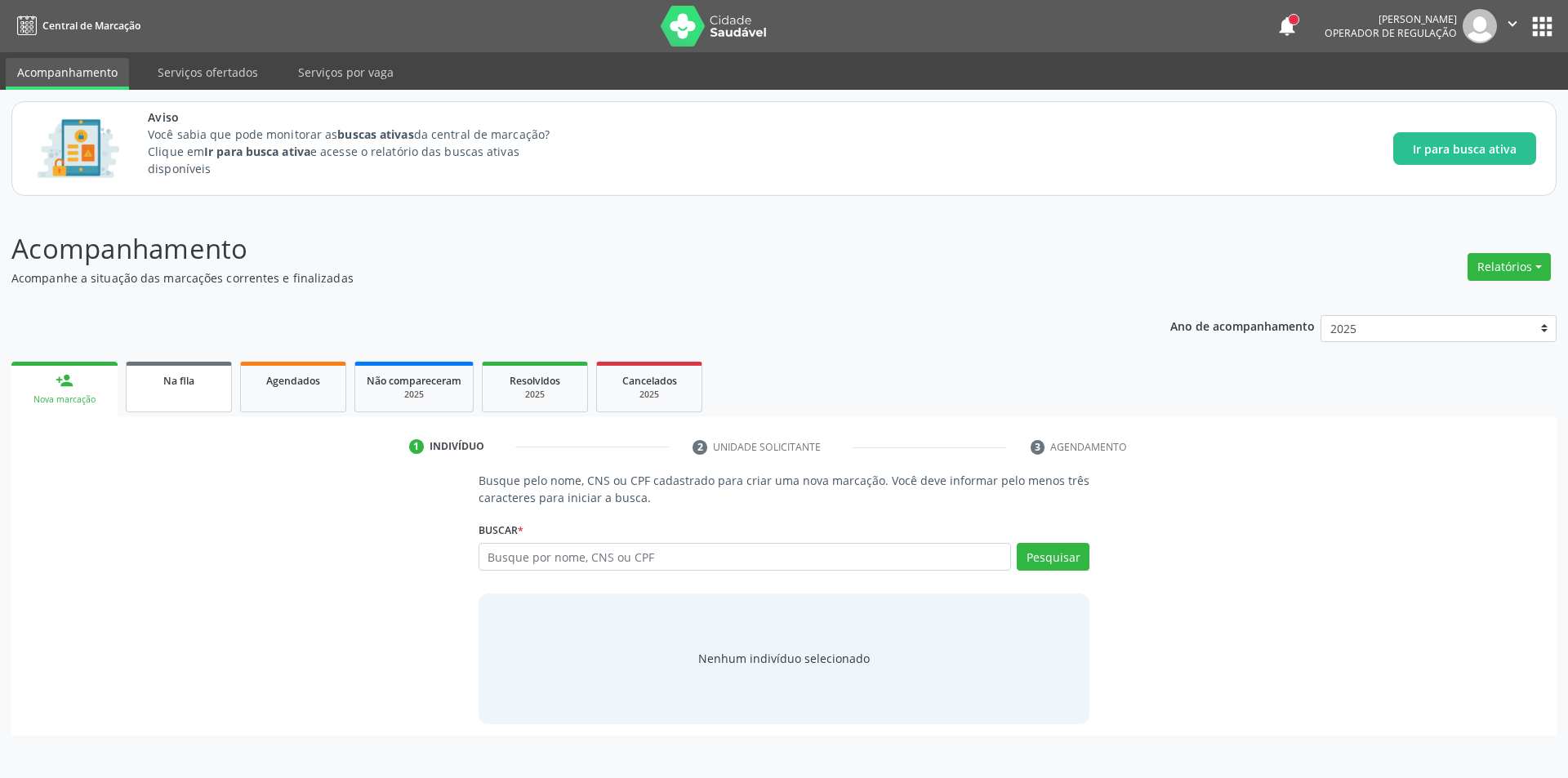
click at [198, 384] on div "Na fila" at bounding box center [179, 380] width 82 height 17
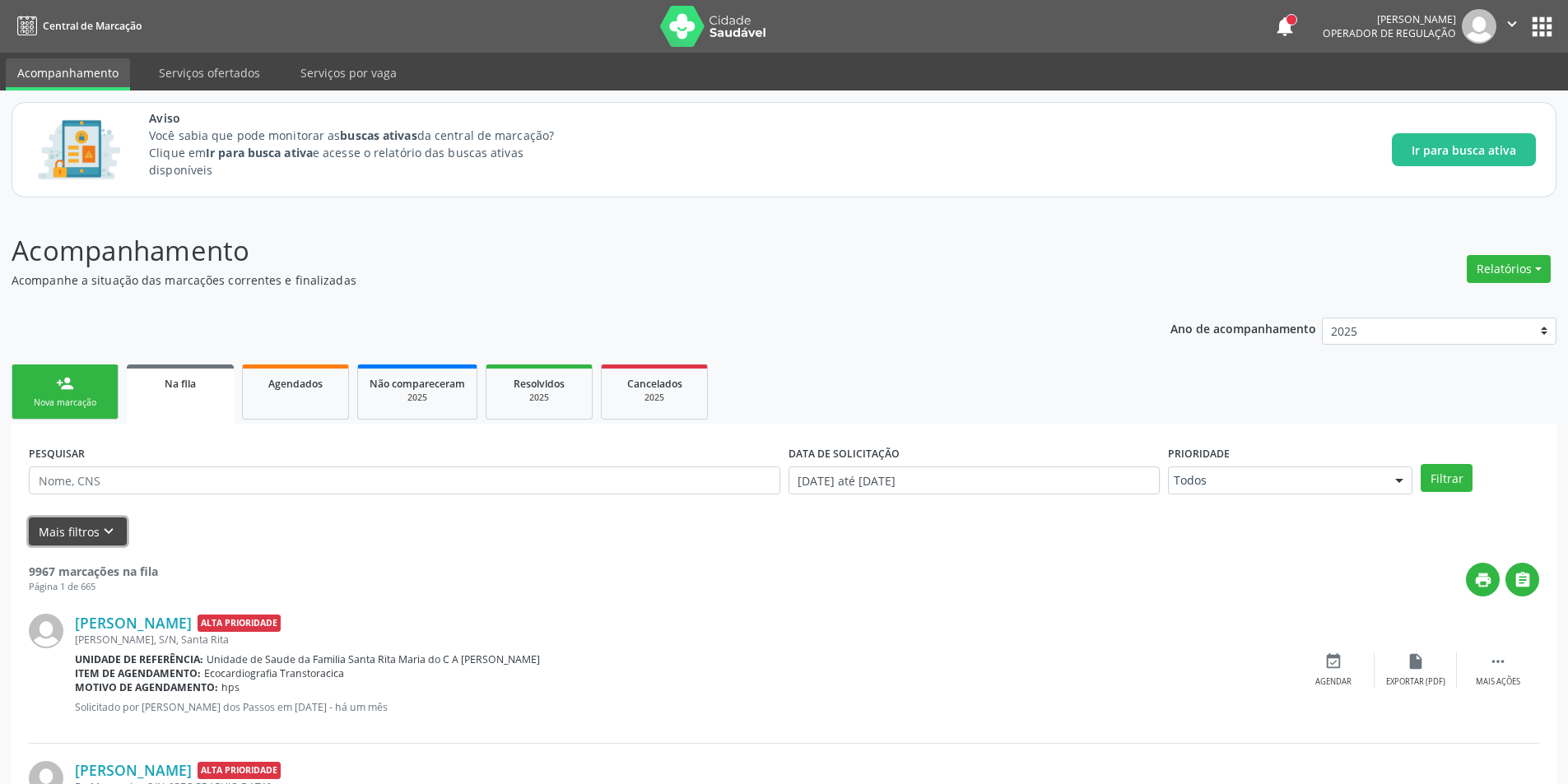
click at [100, 527] on icon "keyboard_arrow_down" at bounding box center [108, 531] width 18 height 18
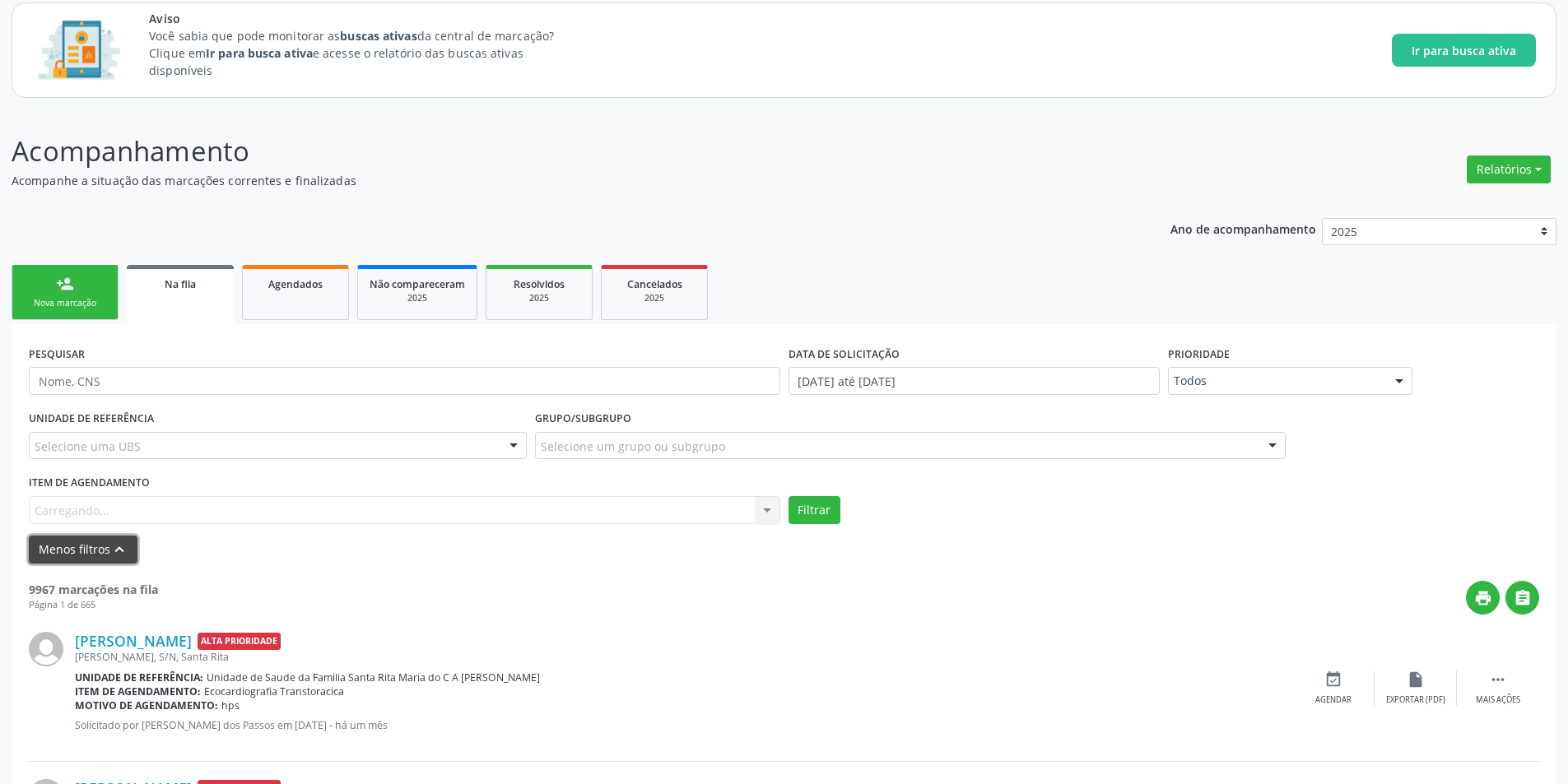
scroll to position [412, 0]
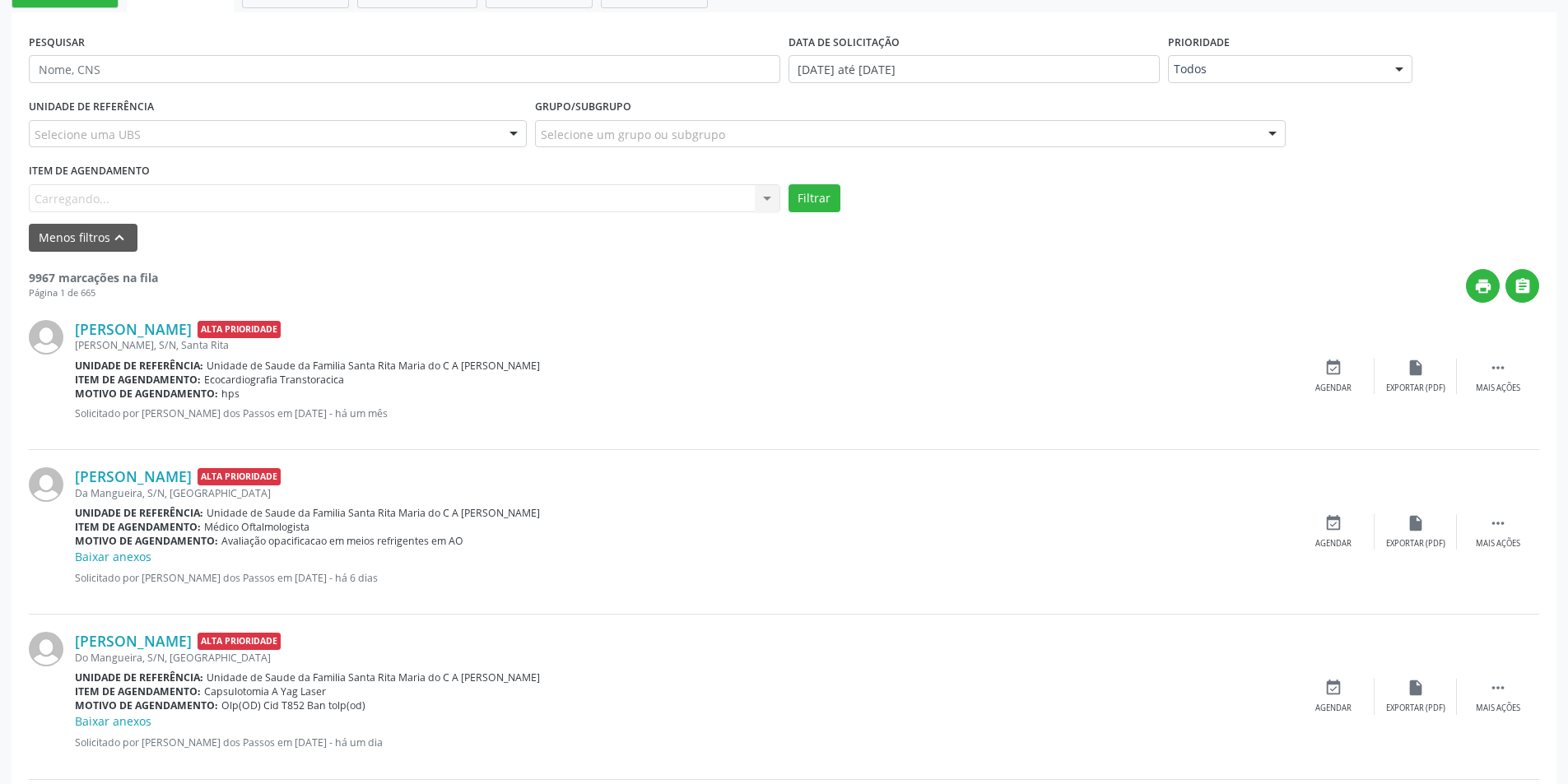
click at [130, 195] on div "Item de agendamento Carregando... No elements found. Consider changing the sear…" at bounding box center [404, 185] width 751 height 53
click at [146, 195] on div "Item de agendamento Carregando... No elements found. Consider changing the sear…" at bounding box center [404, 185] width 751 height 53
click at [169, 202] on div "Item de agendamento Carregando... No elements found. Consider changing the sear…" at bounding box center [404, 185] width 751 height 53
click at [133, 196] on div "Item de agendamento Carregando... No elements found. Consider changing the sear…" at bounding box center [404, 185] width 751 height 53
click at [102, 234] on button "Menos filtros keyboard_arrow_up" at bounding box center [84, 238] width 109 height 29
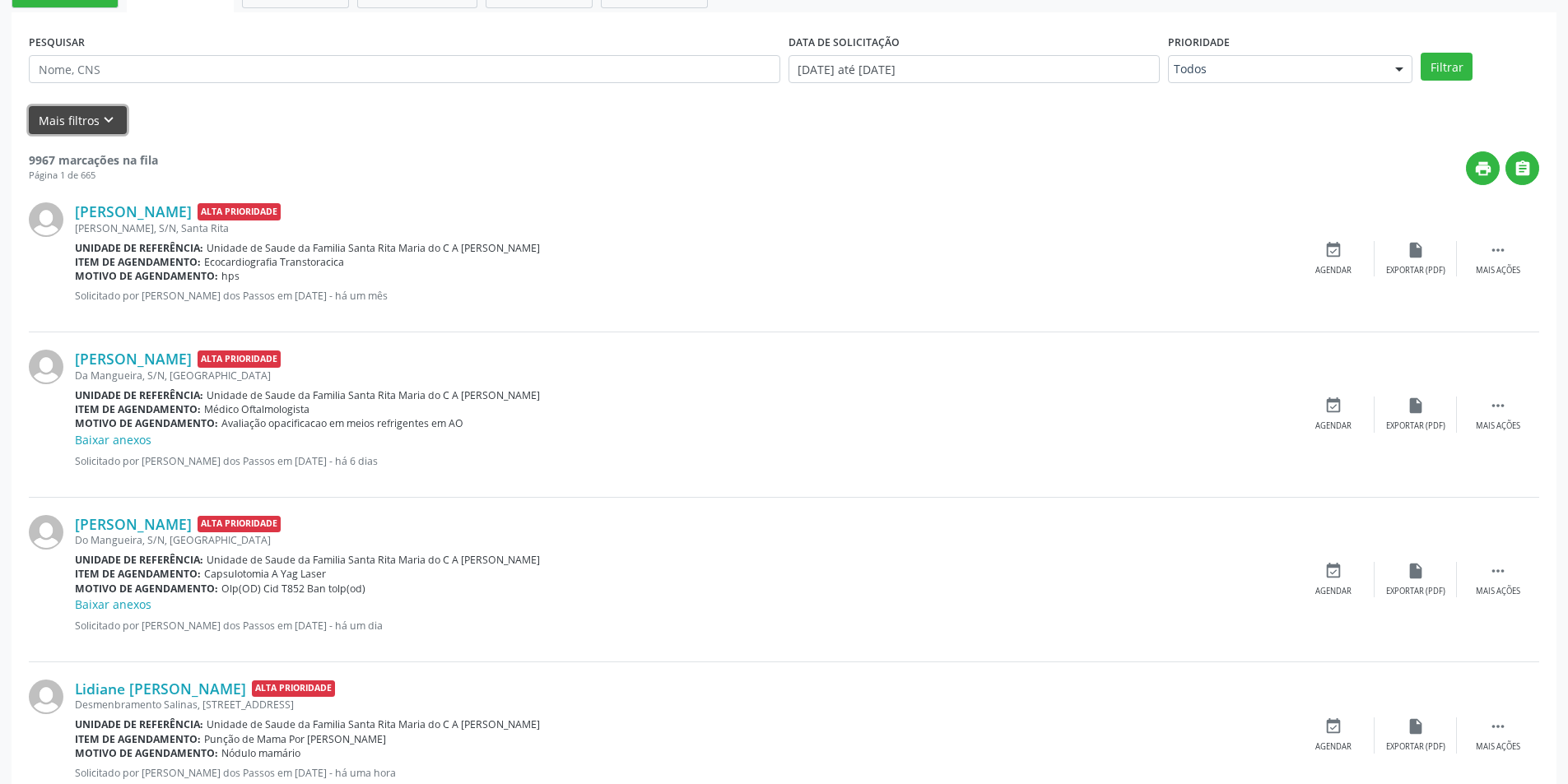
drag, startPoint x: 102, startPoint y: 108, endPoint x: 103, endPoint y: 116, distance: 8.1
click at [102, 109] on button "Mais filtros keyboard_arrow_down" at bounding box center [78, 120] width 98 height 29
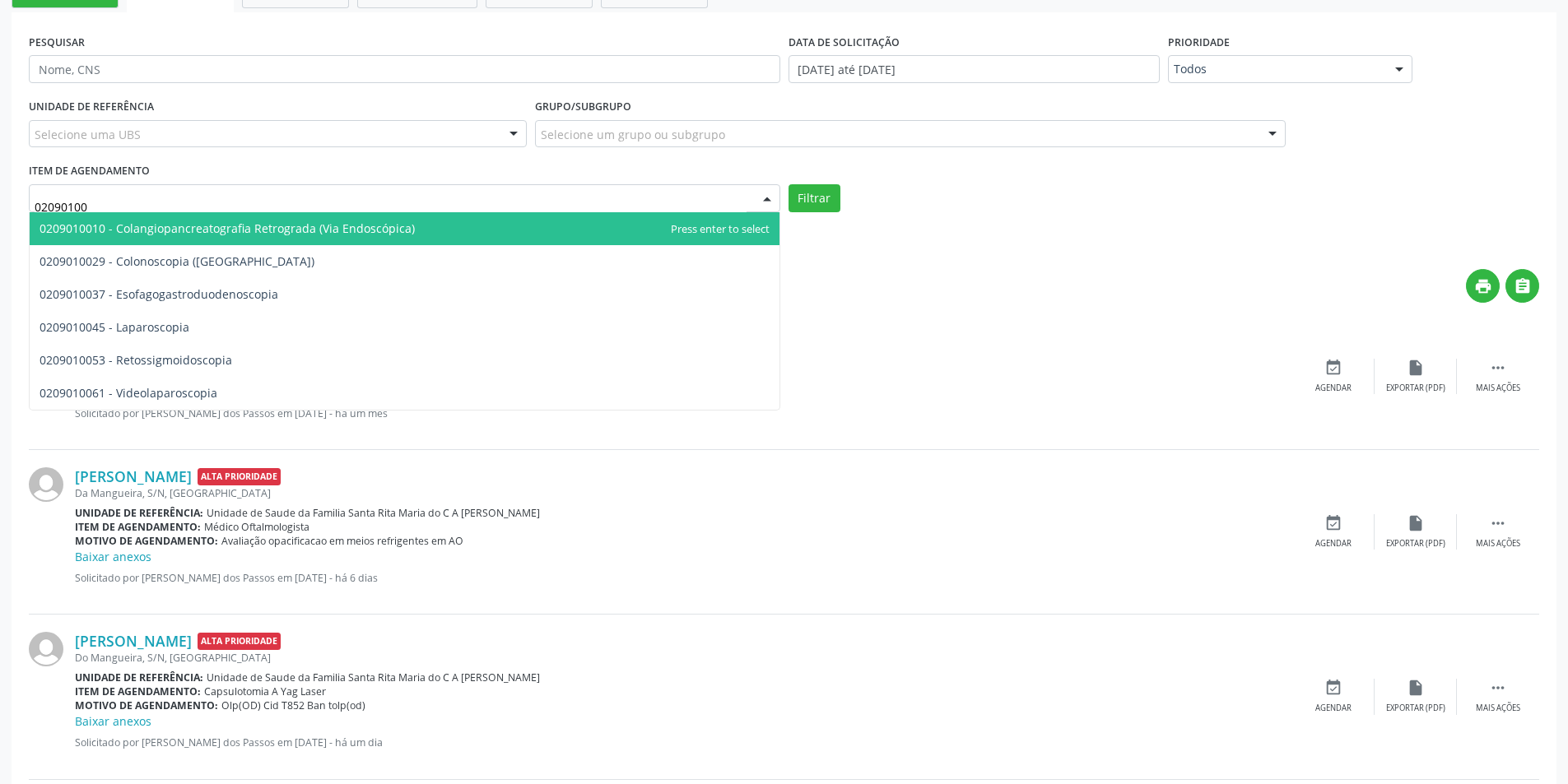
type input "020901003"
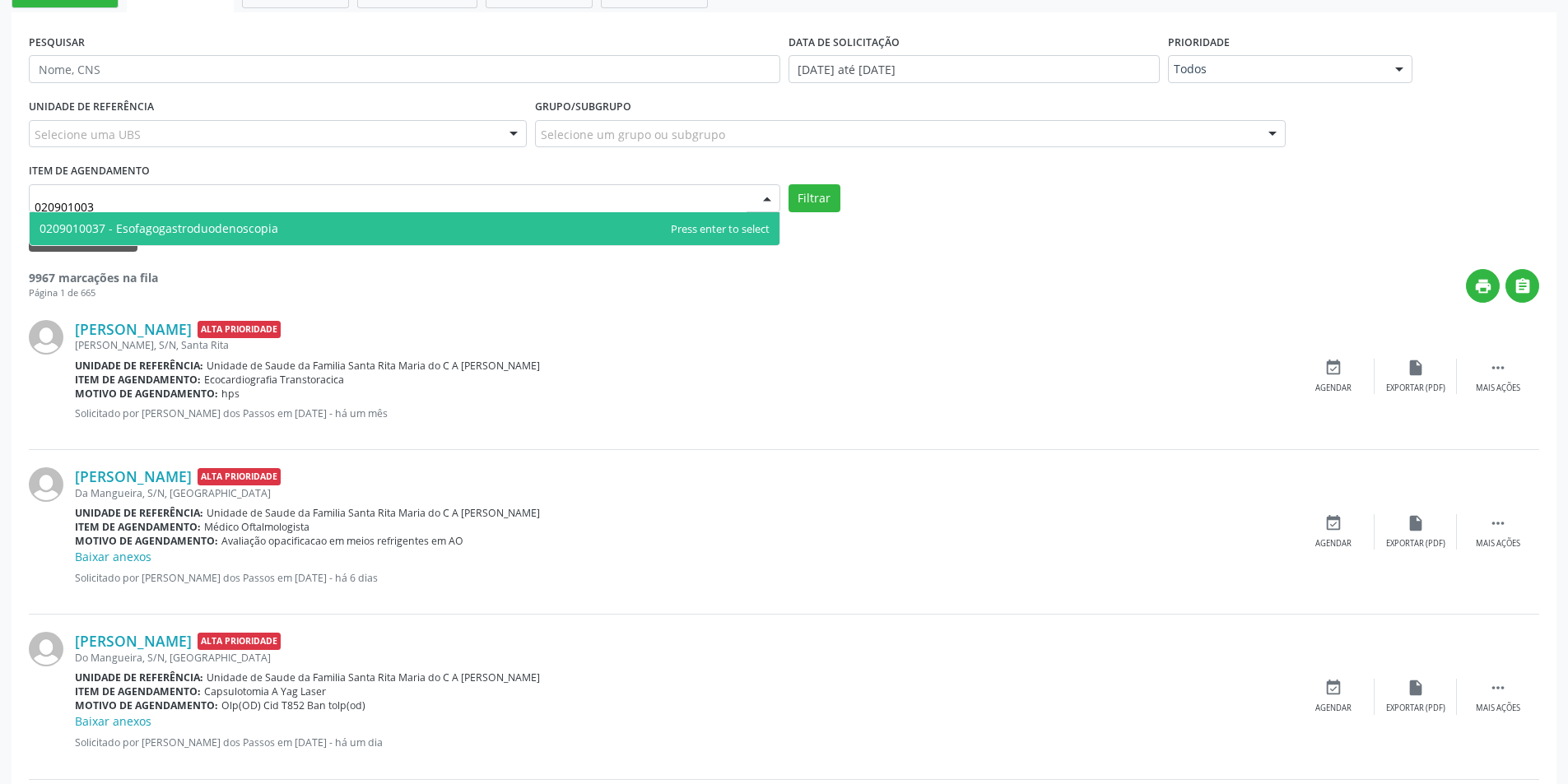
click at [229, 225] on span "0209010037 - Esofagogastroduodenoscopia" at bounding box center [159, 228] width 239 height 16
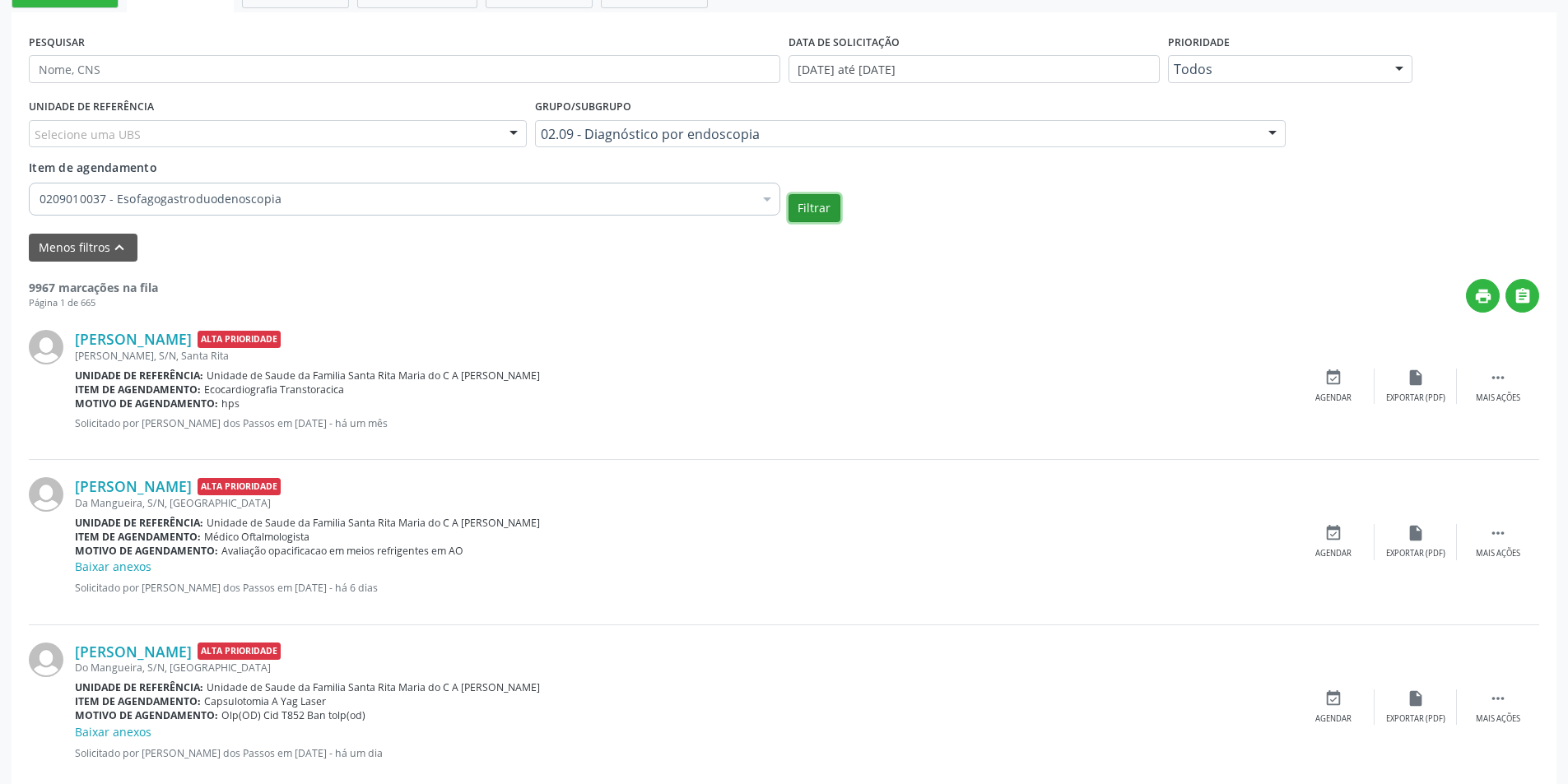
click at [817, 205] on button "Filtrar" at bounding box center [814, 209] width 52 height 28
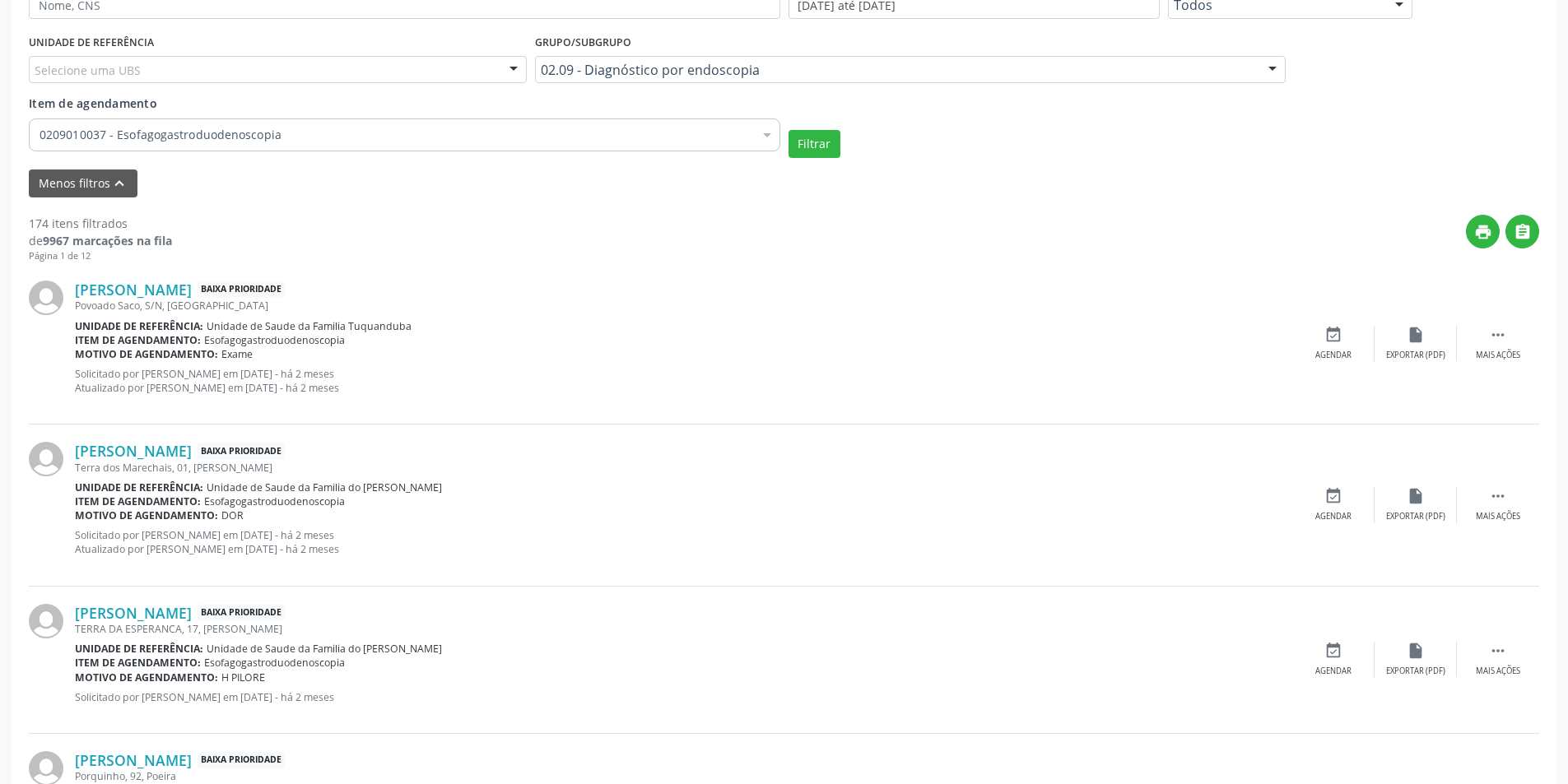
scroll to position [576, 0]
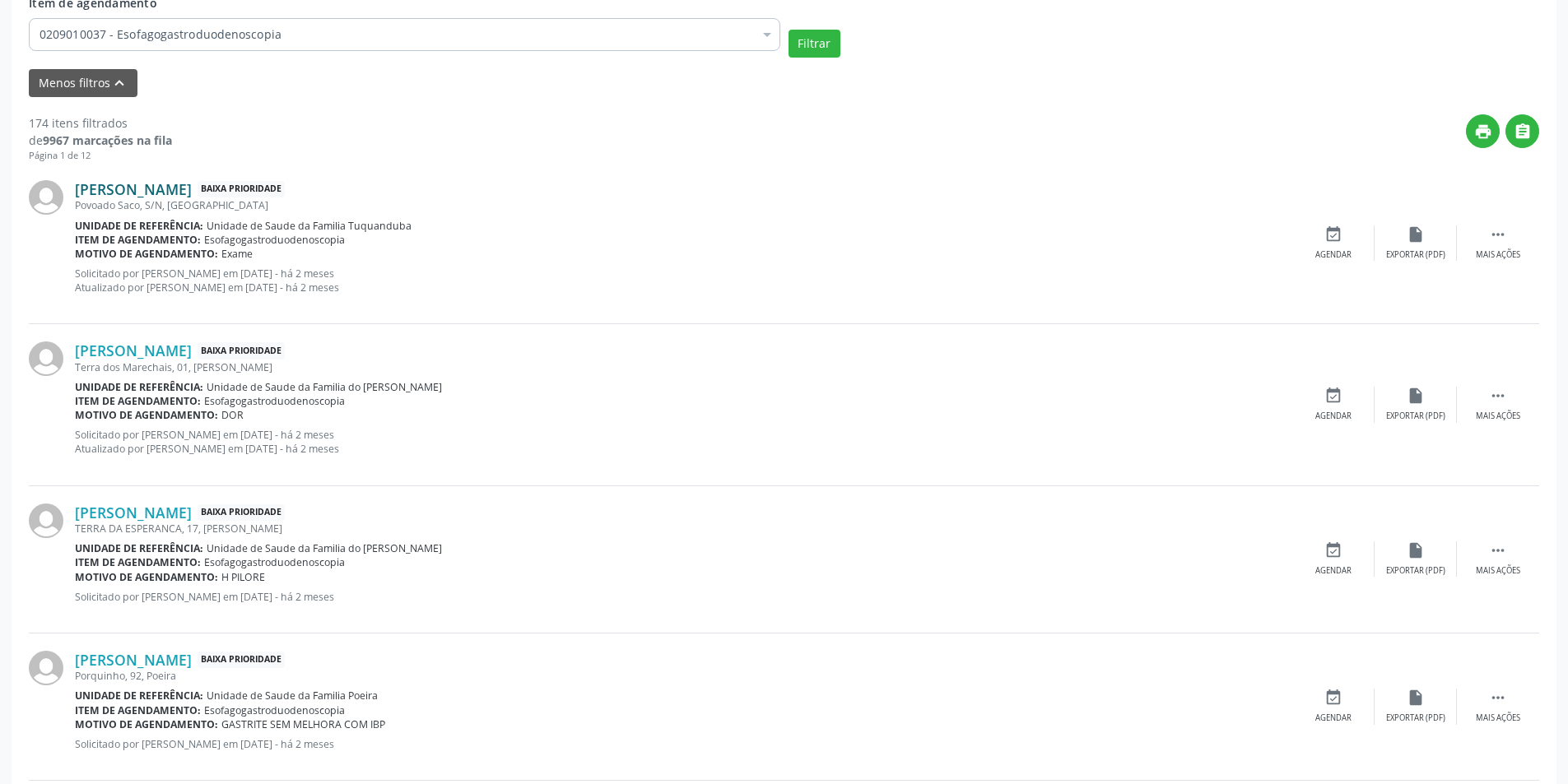
click at [146, 191] on link "[PERSON_NAME]" at bounding box center [133, 189] width 117 height 18
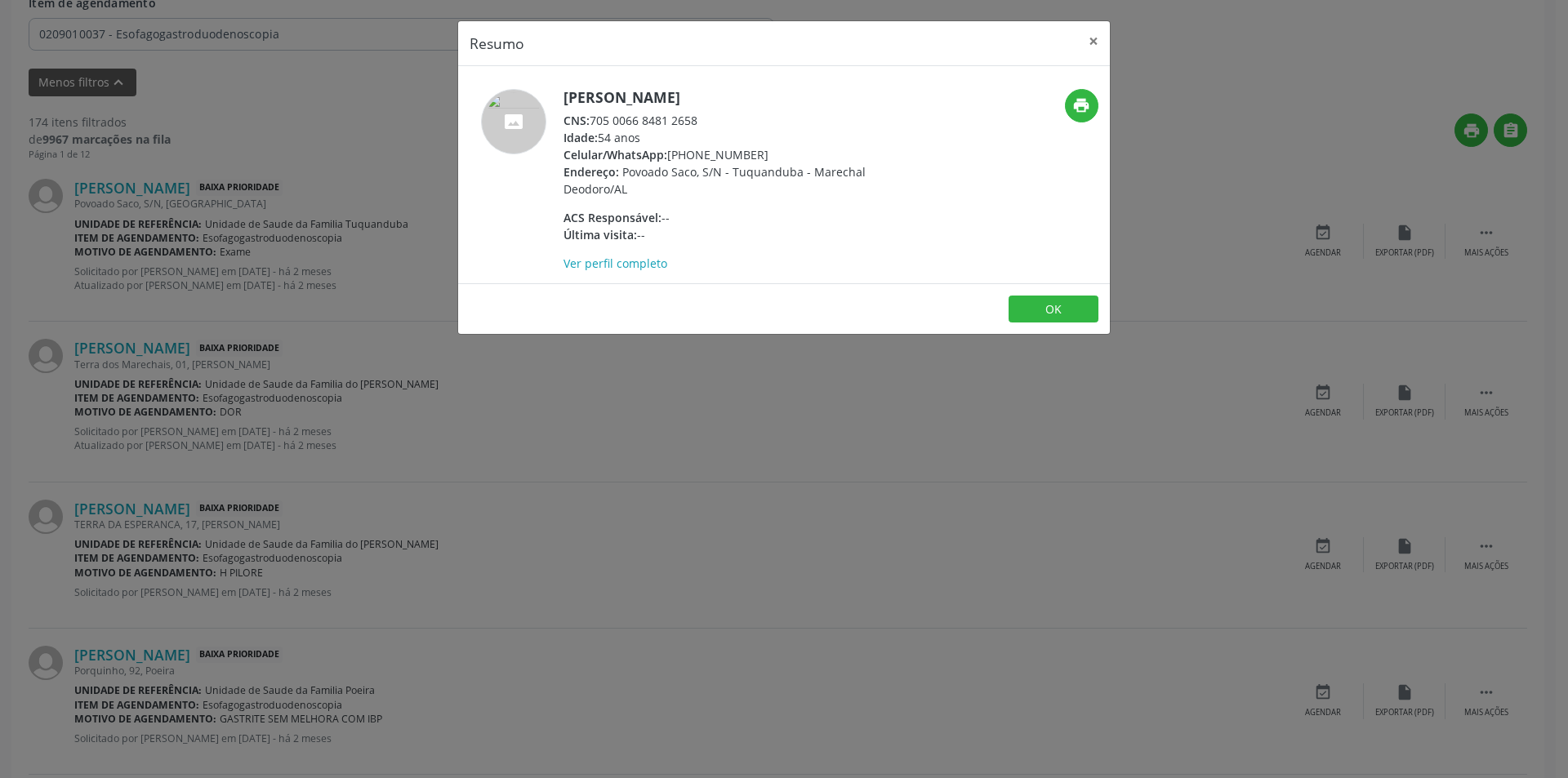
drag, startPoint x: 592, startPoint y: 116, endPoint x: 712, endPoint y: 116, distance: 120.0
click at [712, 116] on div "CNS: 705 0066 8481 2658" at bounding box center [722, 120] width 318 height 17
copy div "705 0066 8481 2658"
click at [1060, 305] on button "OK" at bounding box center [1053, 310] width 90 height 28
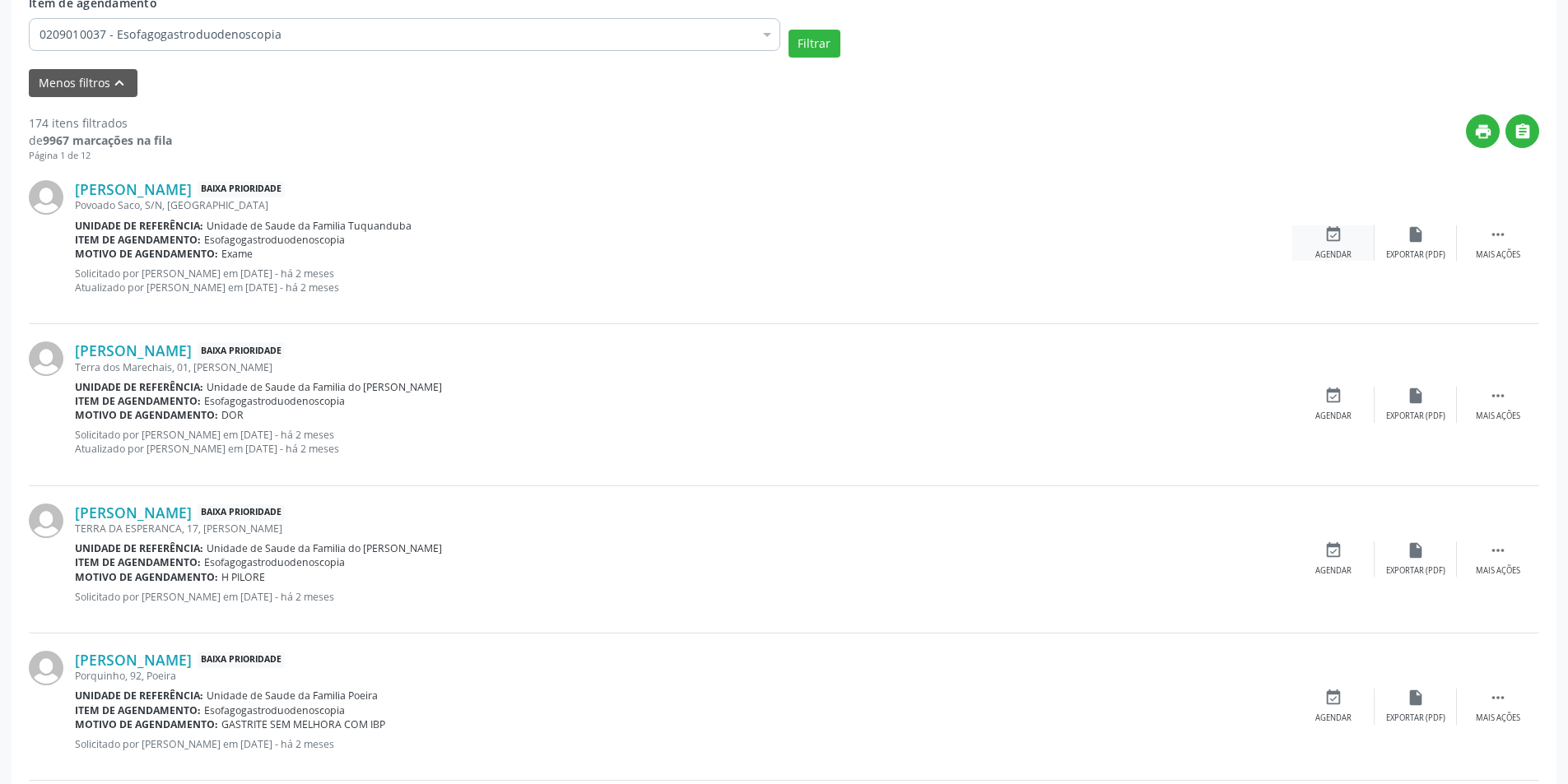
click at [1335, 243] on icon "event_available" at bounding box center [1332, 234] width 18 height 18
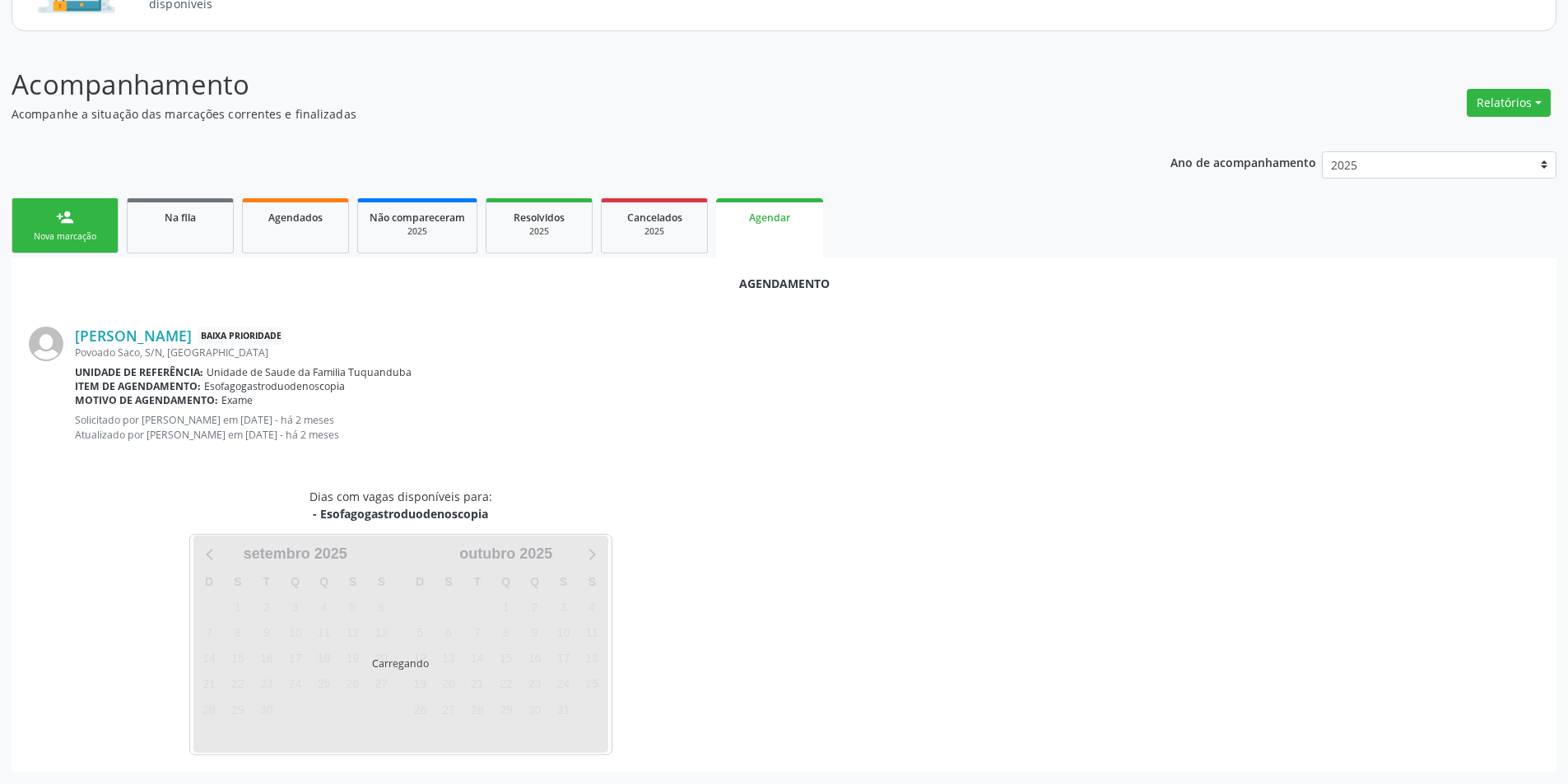
scroll to position [205, 0]
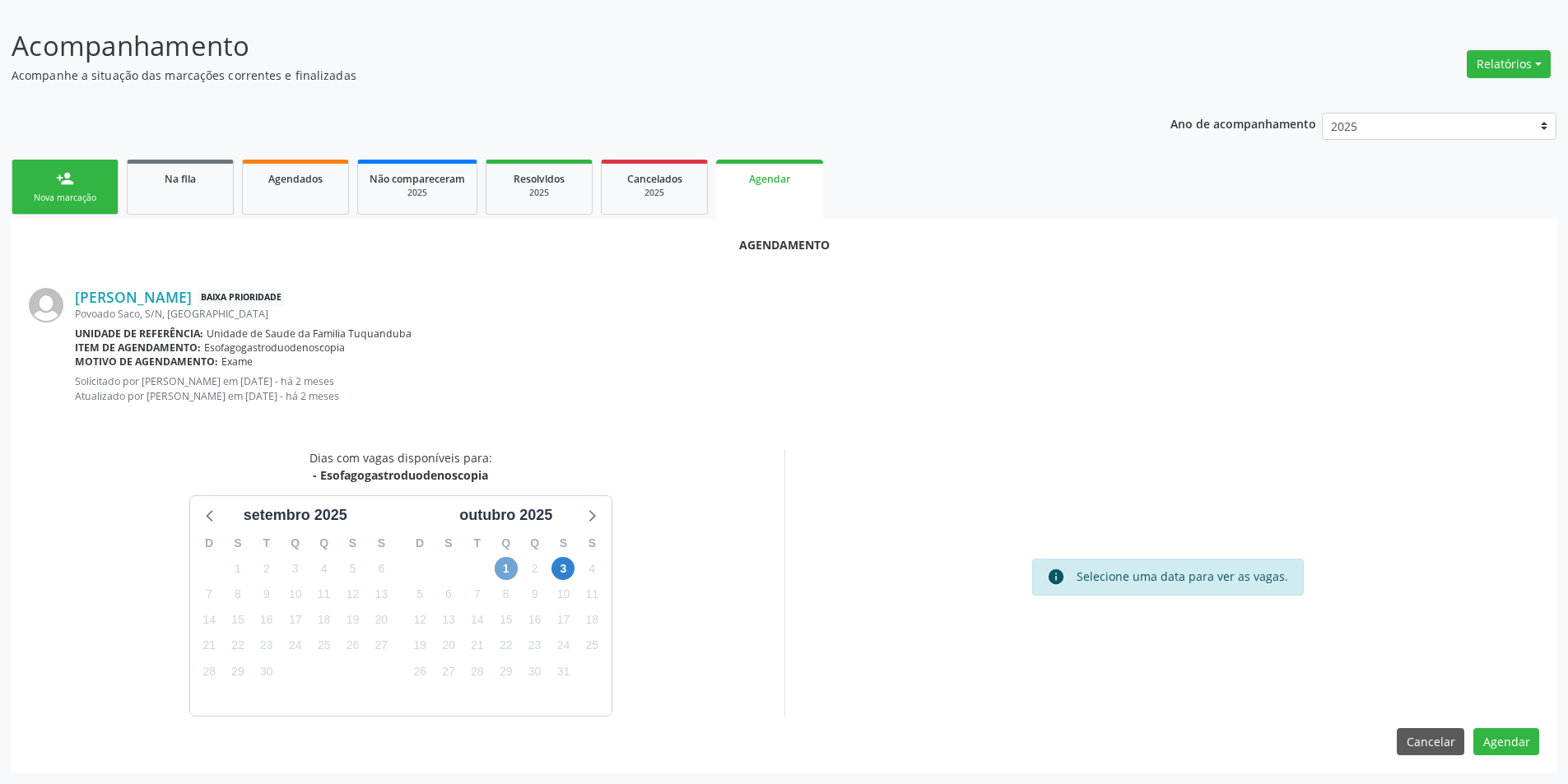
click at [510, 565] on span "1" at bounding box center [506, 569] width 24 height 24
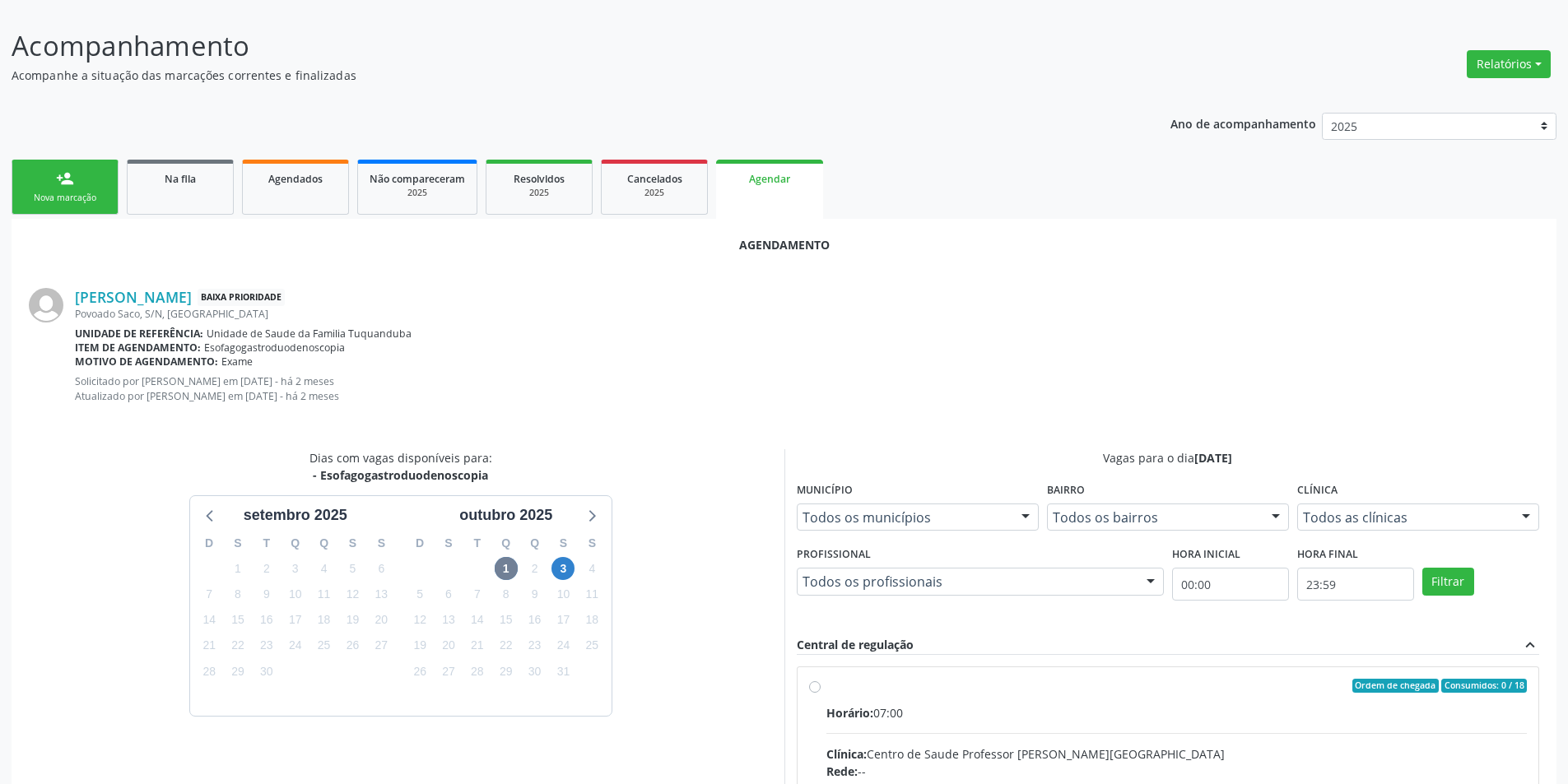
click at [811, 685] on input "Ordem de chegada Consumidos: 0 / 18 Horário: 07:00 Clínica: Centro de Saude Pro…" at bounding box center [815, 686] width 11 height 15
radio input "true"
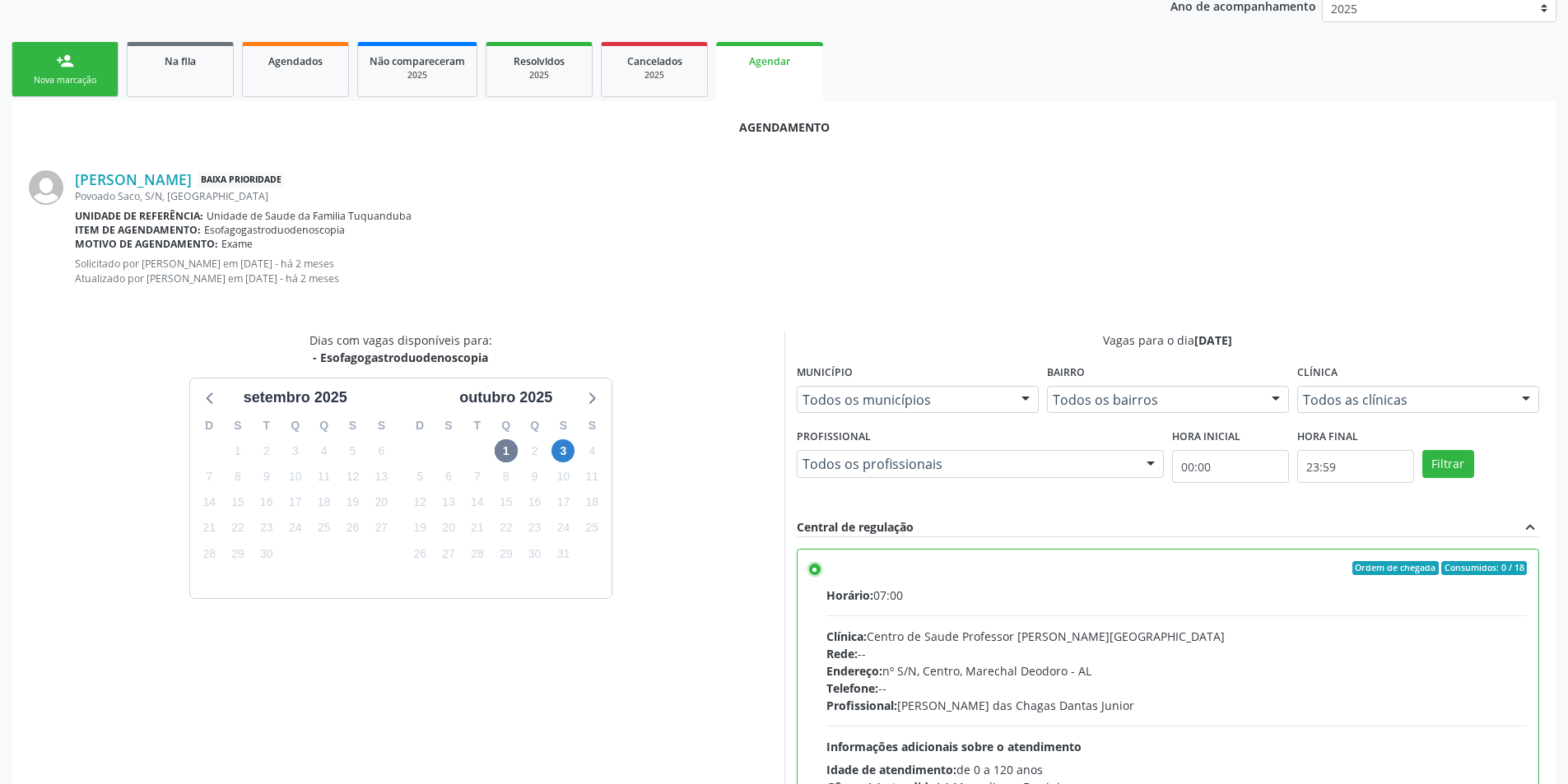
scroll to position [472, 0]
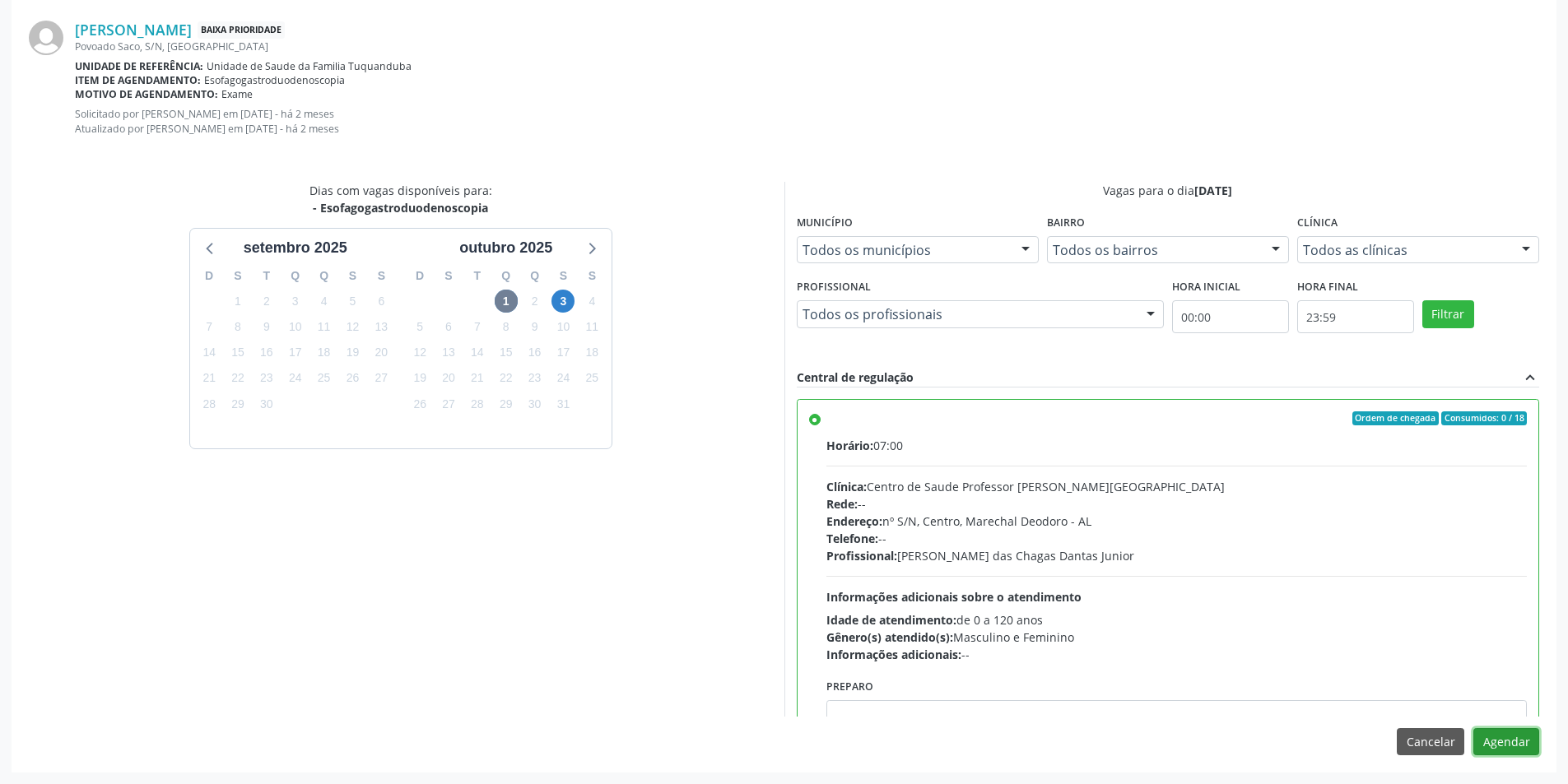
click at [1496, 743] on button "Agendar" at bounding box center [1506, 743] width 66 height 28
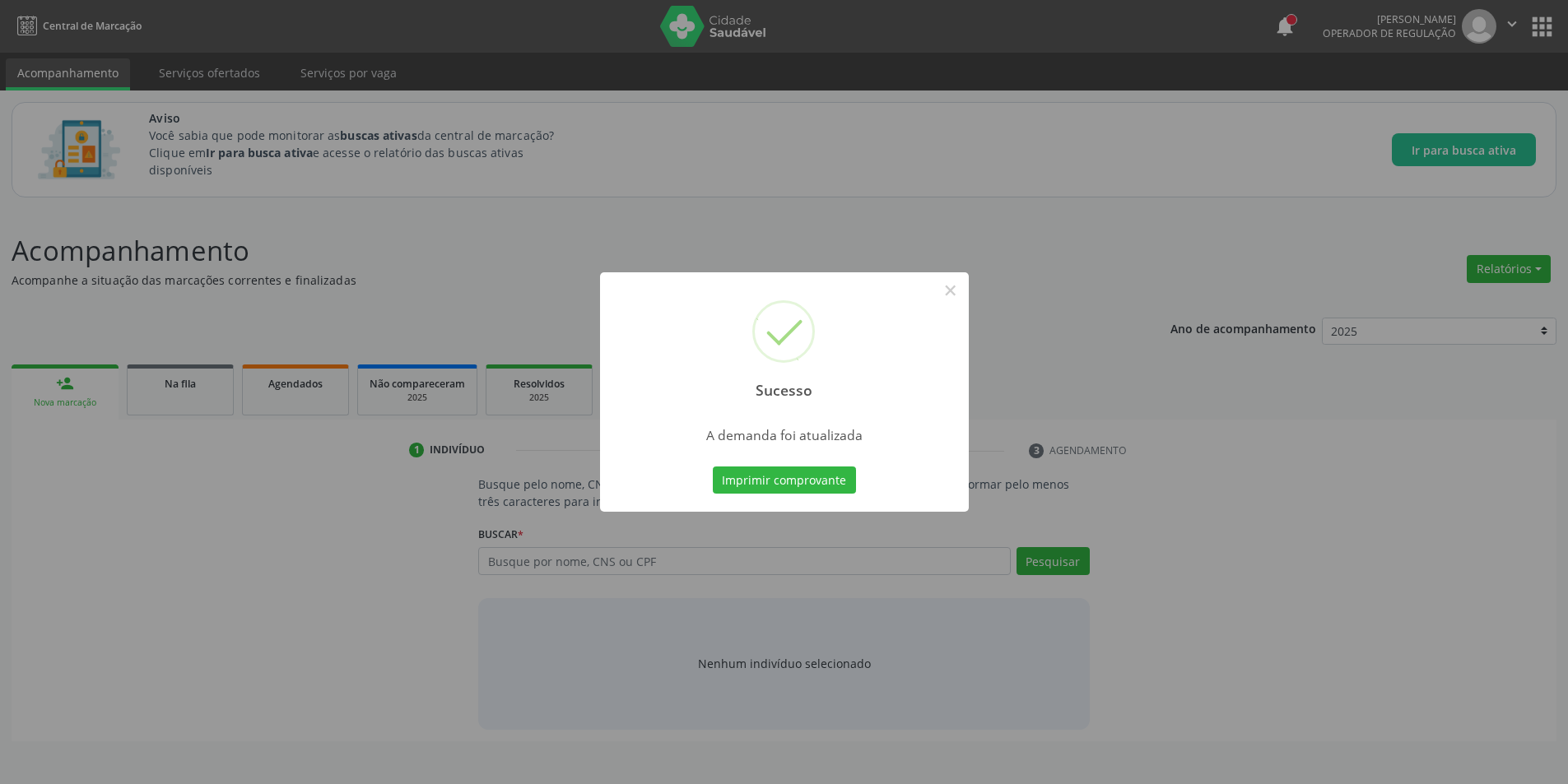
scroll to position [0, 0]
drag, startPoint x: 949, startPoint y: 290, endPoint x: 492, endPoint y: 365, distance: 463.1
click at [949, 290] on button "×" at bounding box center [956, 290] width 28 height 28
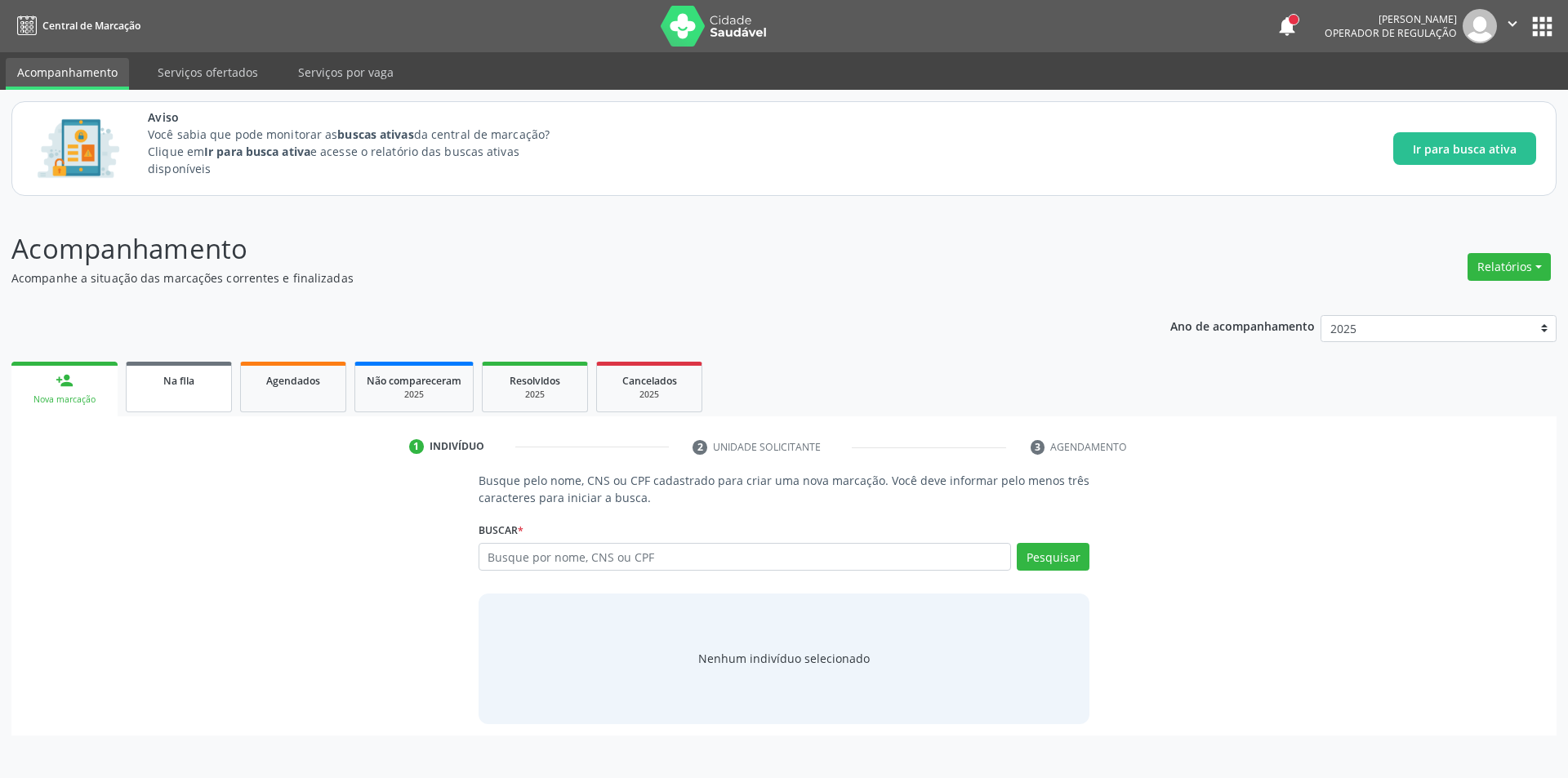
click at [167, 390] on link "Na fila" at bounding box center [179, 387] width 106 height 50
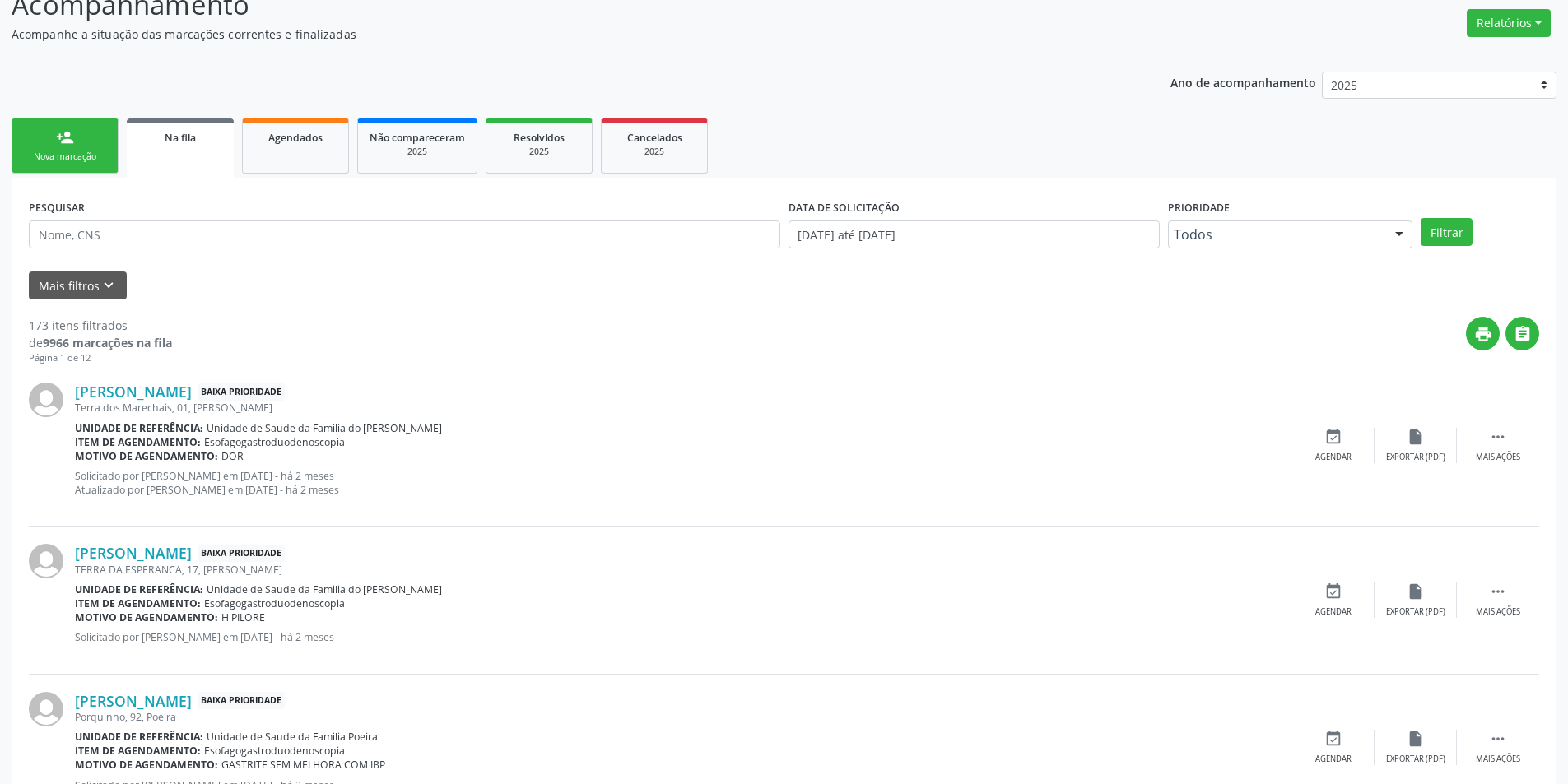
scroll to position [247, 0]
click at [173, 390] on link "Jose Cicero da Silva Junior" at bounding box center [133, 390] width 117 height 18
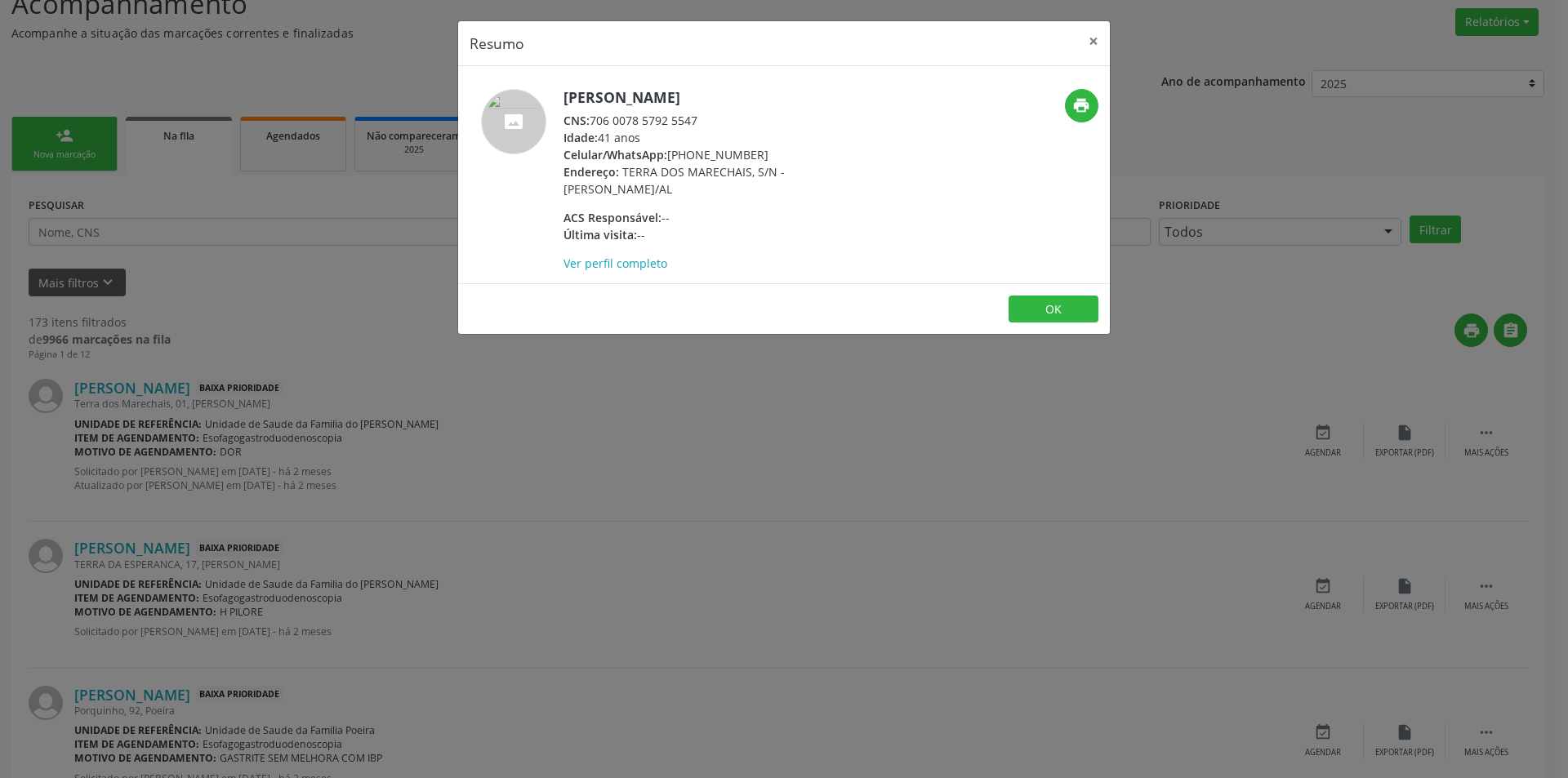
drag, startPoint x: 590, startPoint y: 119, endPoint x: 723, endPoint y: 121, distance: 133.0
click at [723, 121] on div "CNS: 706 0078 5792 5547" at bounding box center [722, 120] width 318 height 17
click at [658, 121] on div "CNS: 706 0078 5792 5547" at bounding box center [722, 120] width 318 height 17
drag, startPoint x: 698, startPoint y: 118, endPoint x: 592, endPoint y: 112, distance: 106.2
click at [592, 112] on div "CNS: 706 0078 5792 5547" at bounding box center [722, 120] width 318 height 17
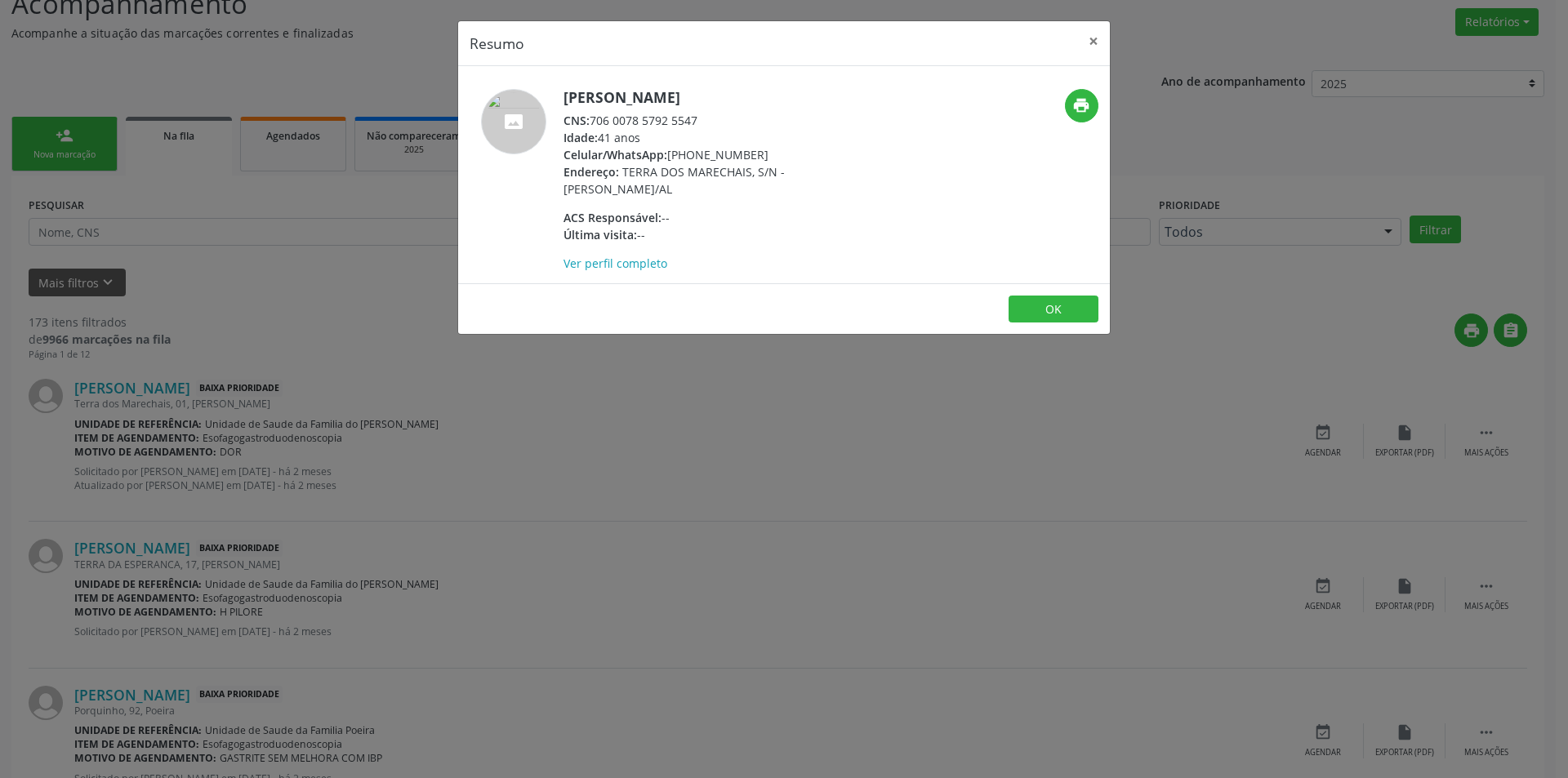
copy div "706 0078 5792 5547"
click at [1064, 302] on button "OK" at bounding box center [1053, 310] width 90 height 28
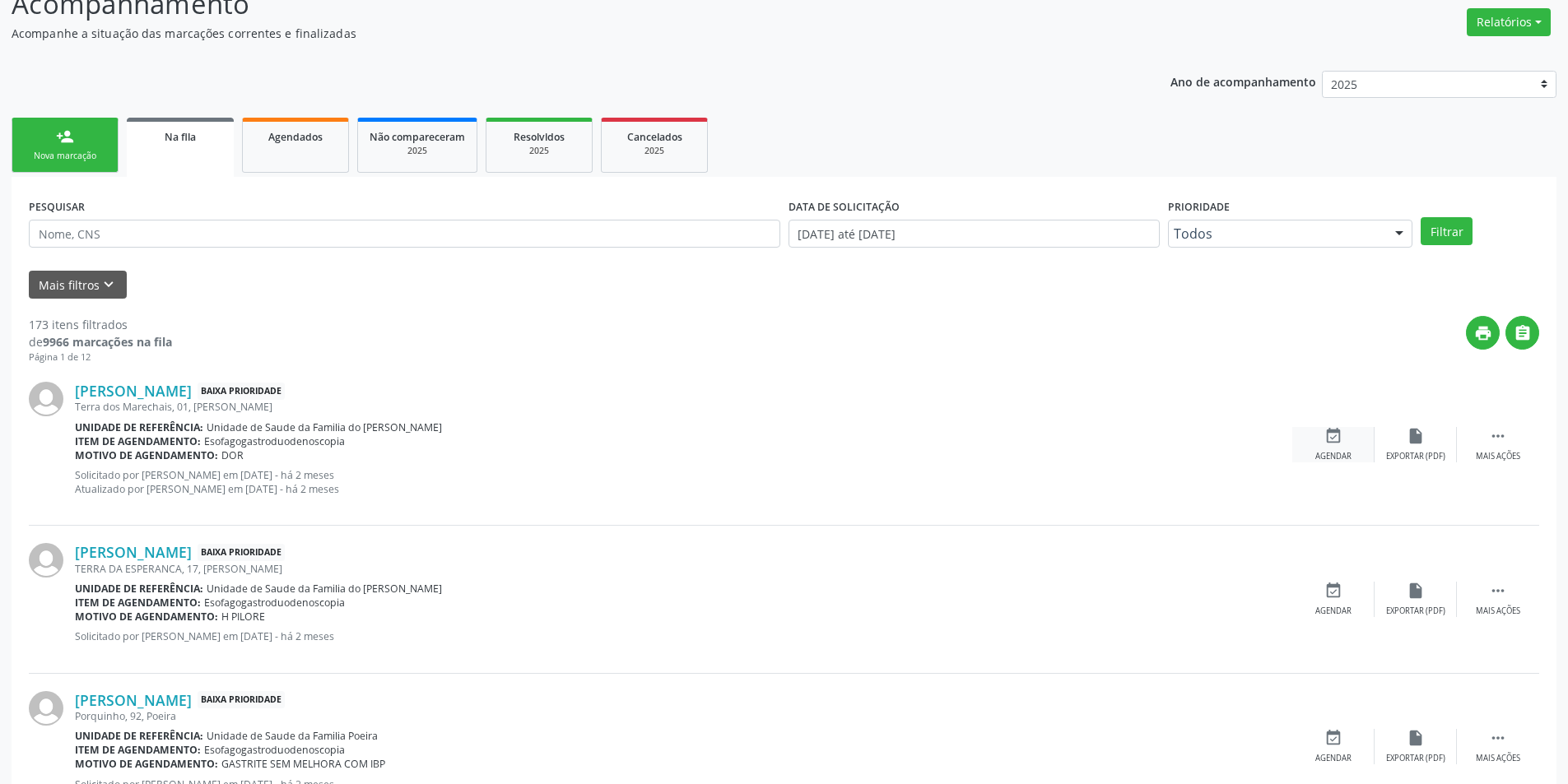
click at [1330, 451] on div "Agendar" at bounding box center [1333, 457] width 37 height 11
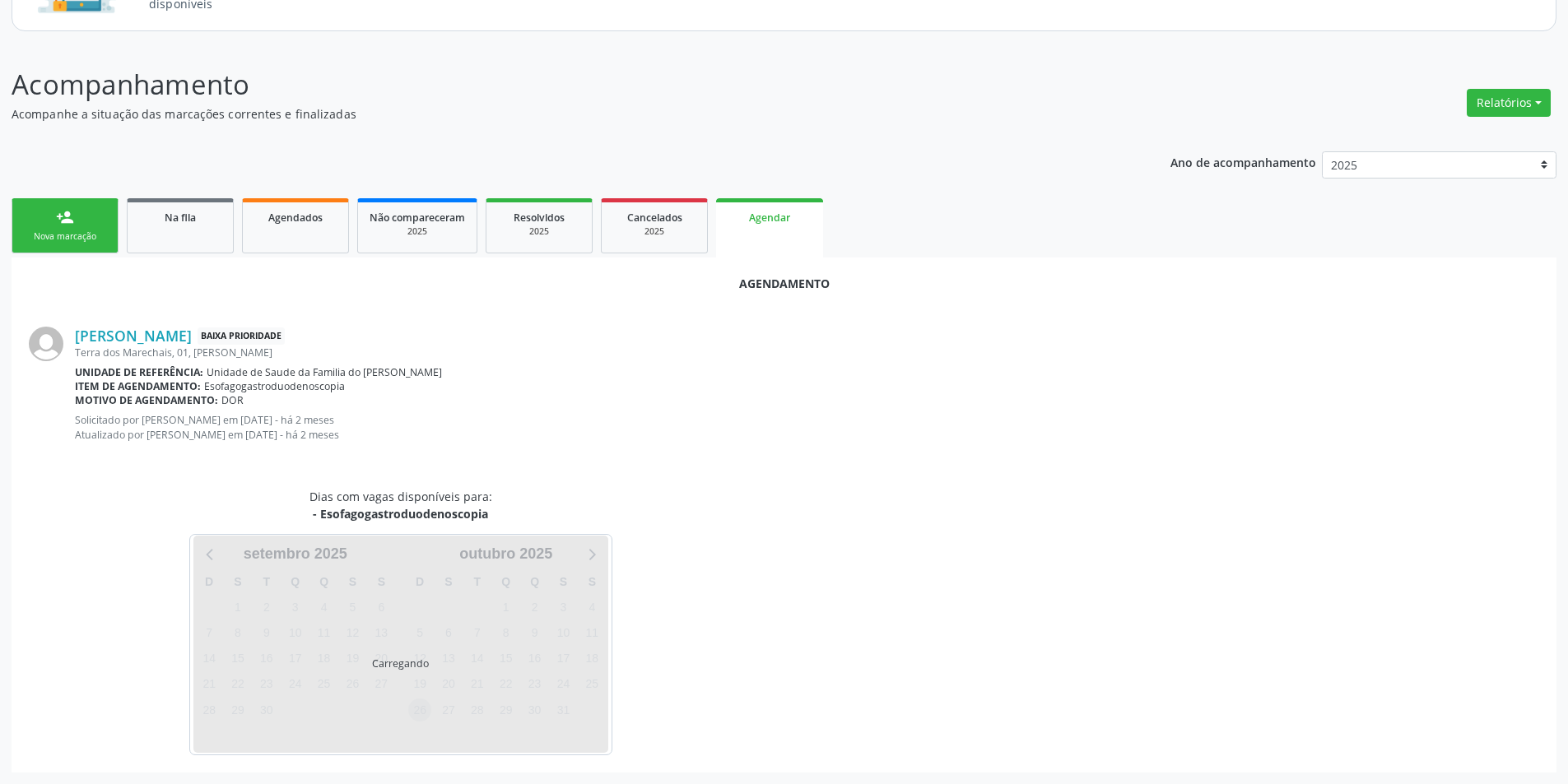
scroll to position [205, 0]
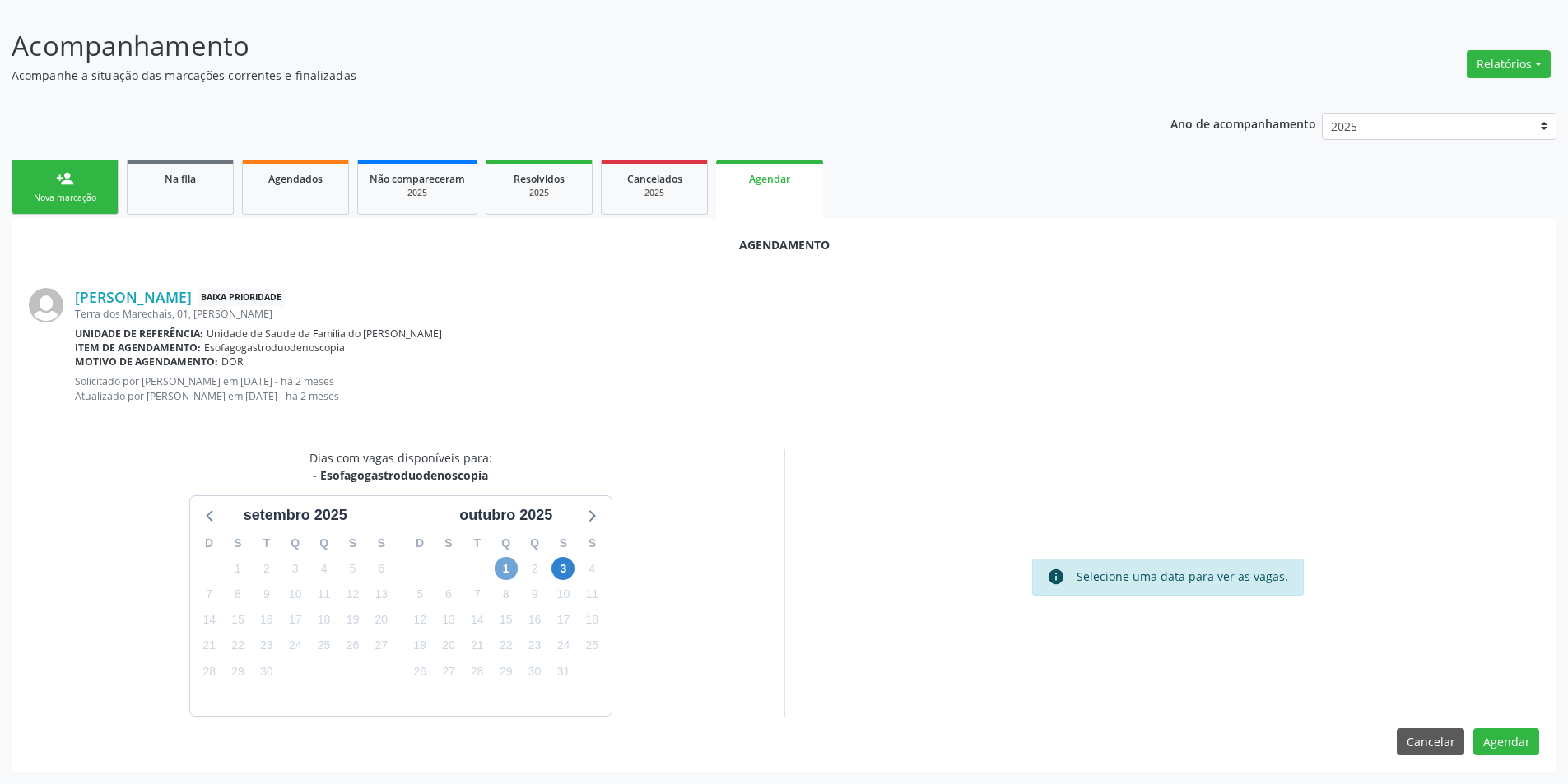
click at [504, 569] on span "1" at bounding box center [506, 569] width 24 height 24
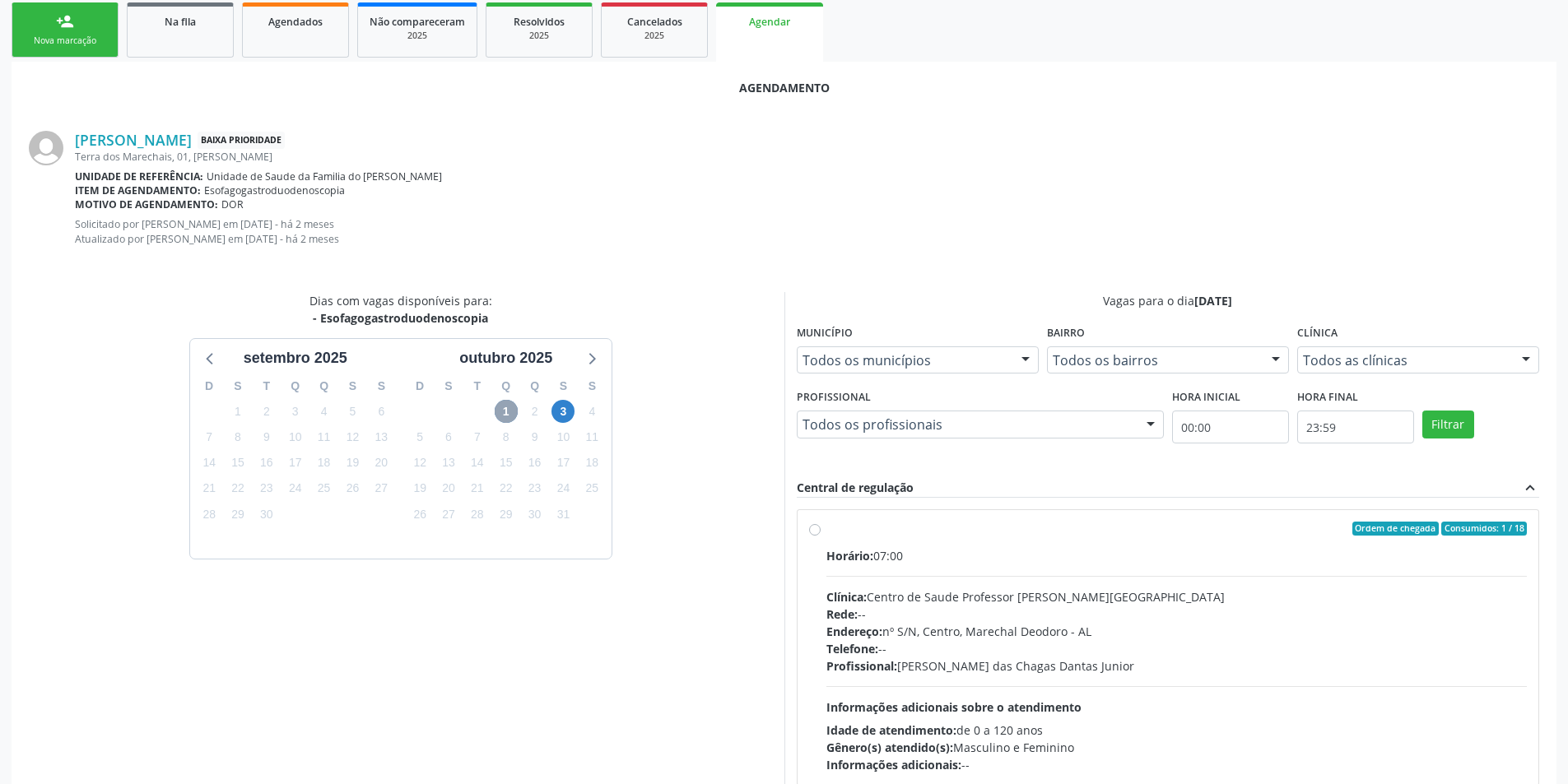
scroll to position [369, 0]
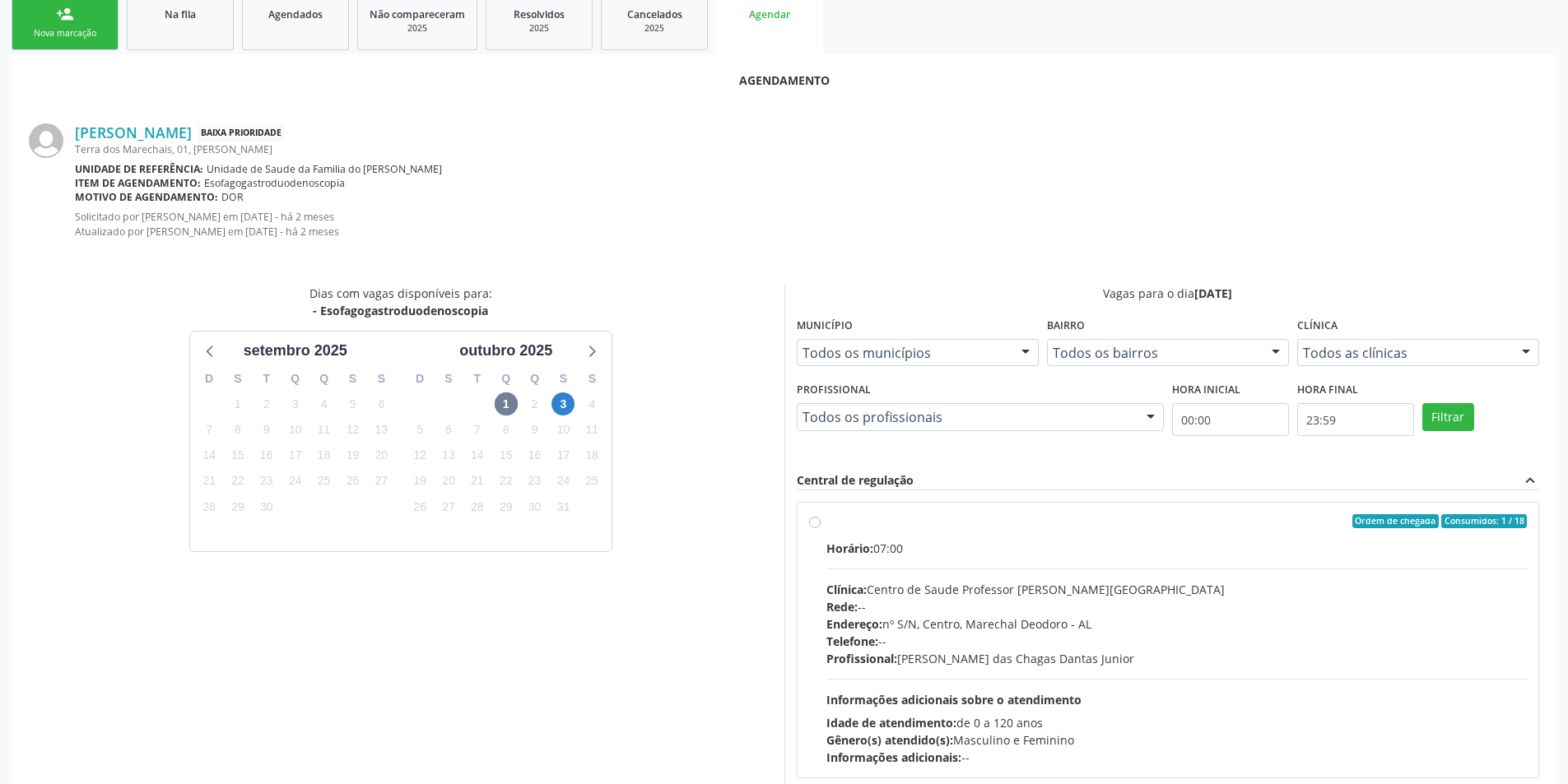
click at [826, 518] on label "Ordem de chegada Consumidos: 1 / 18 Horário: 07:00 Clínica: Centro de Saude Pro…" at bounding box center [1177, 640] width 701 height 253
click at [814, 518] on input "Ordem de chegada Consumidos: 1 / 18 Horário: 07:00 Clínica: Centro de Saude Pro…" at bounding box center [815, 522] width 11 height 15
radio input "true"
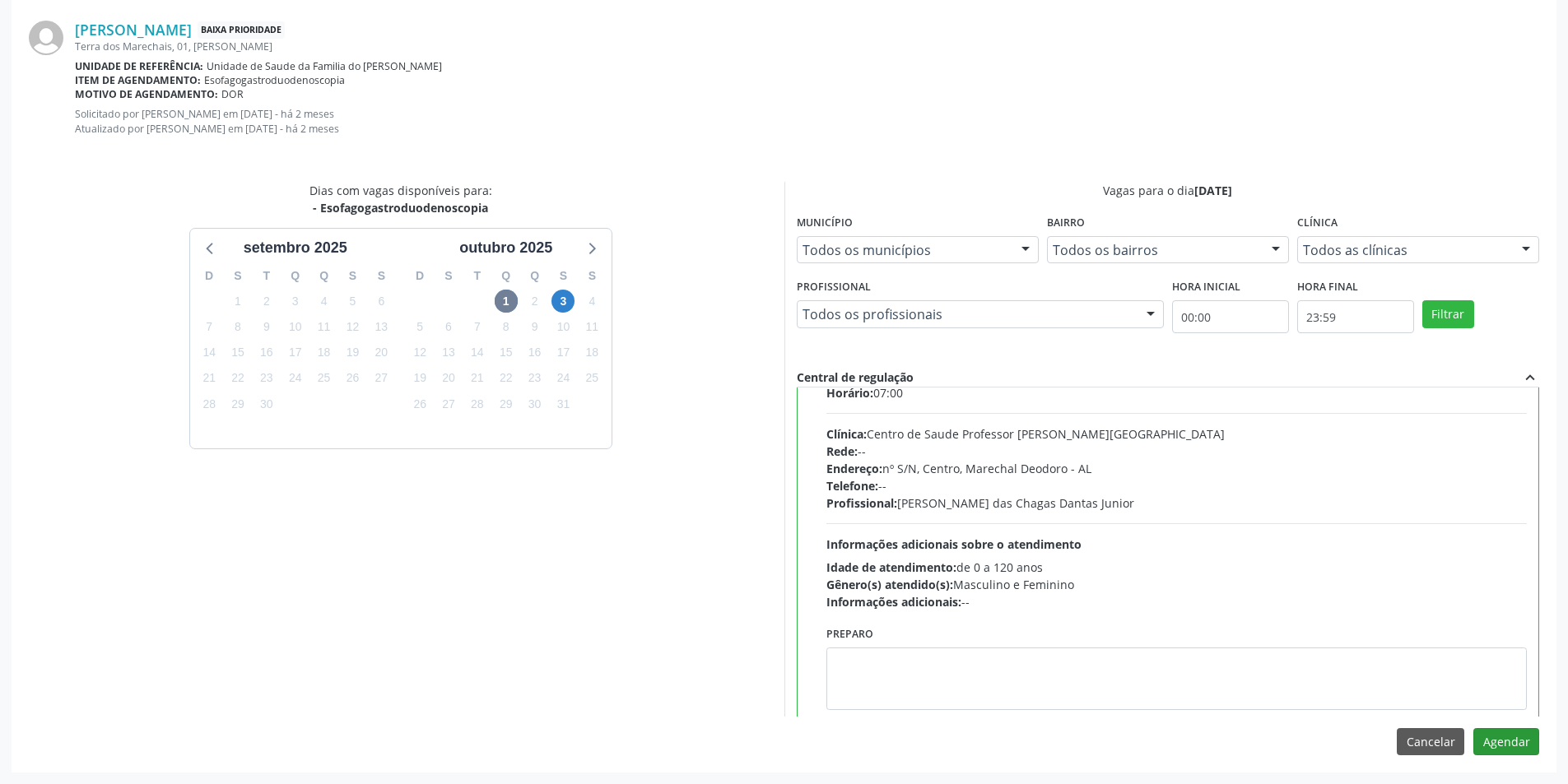
scroll to position [82, 0]
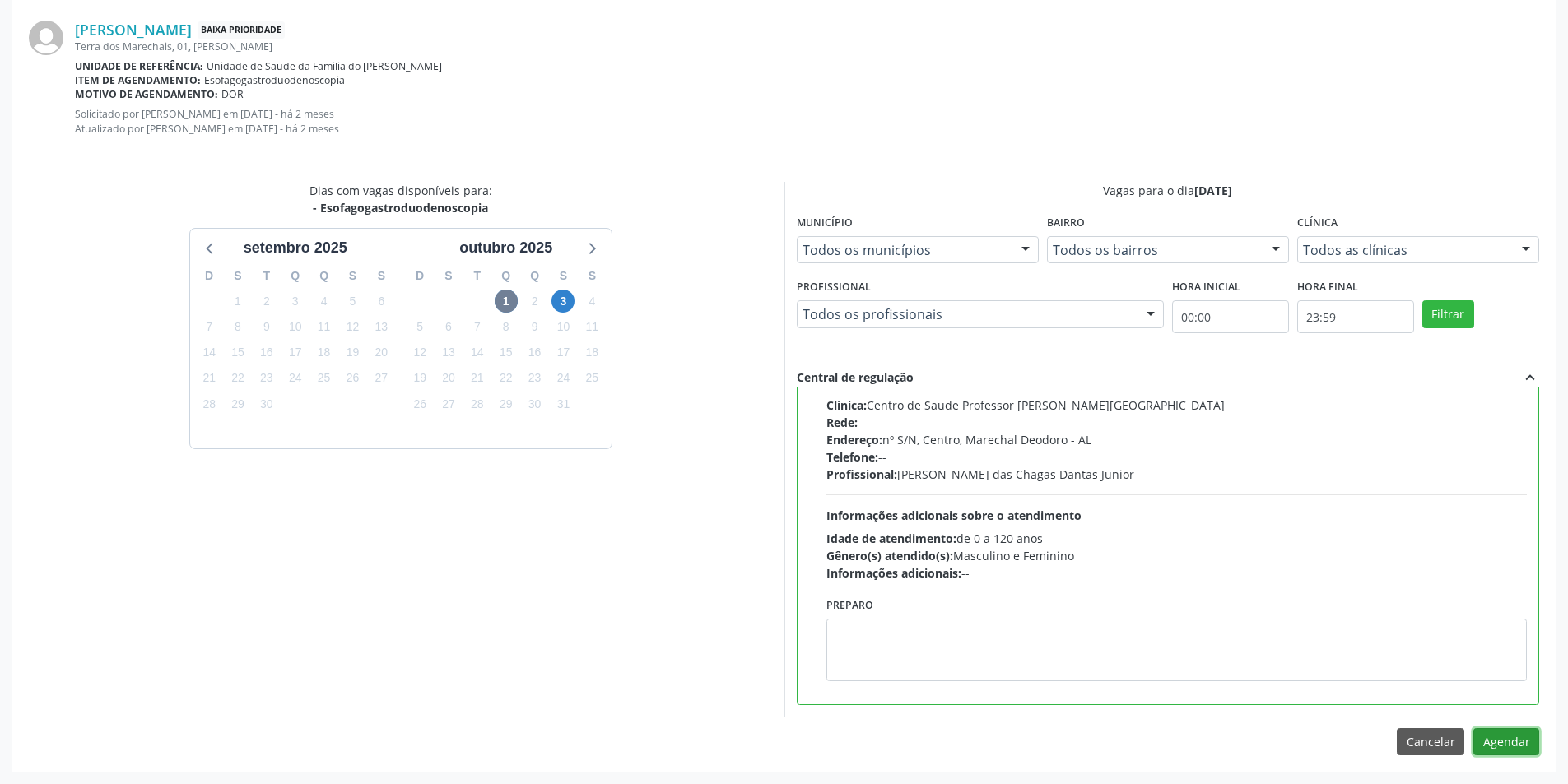
click at [1508, 749] on button "Agendar" at bounding box center [1506, 743] width 66 height 28
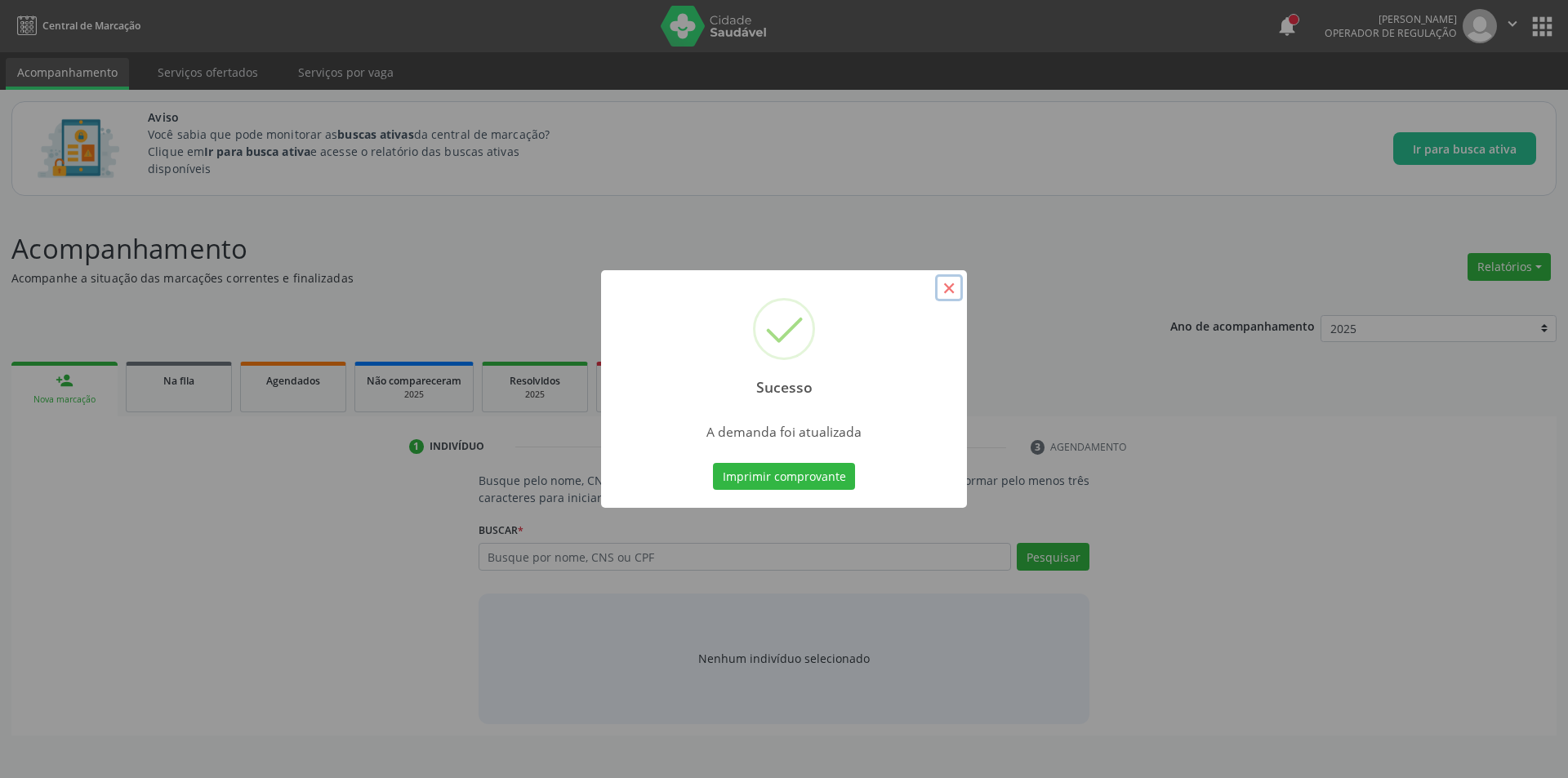
click at [947, 292] on button "×" at bounding box center [949, 288] width 28 height 28
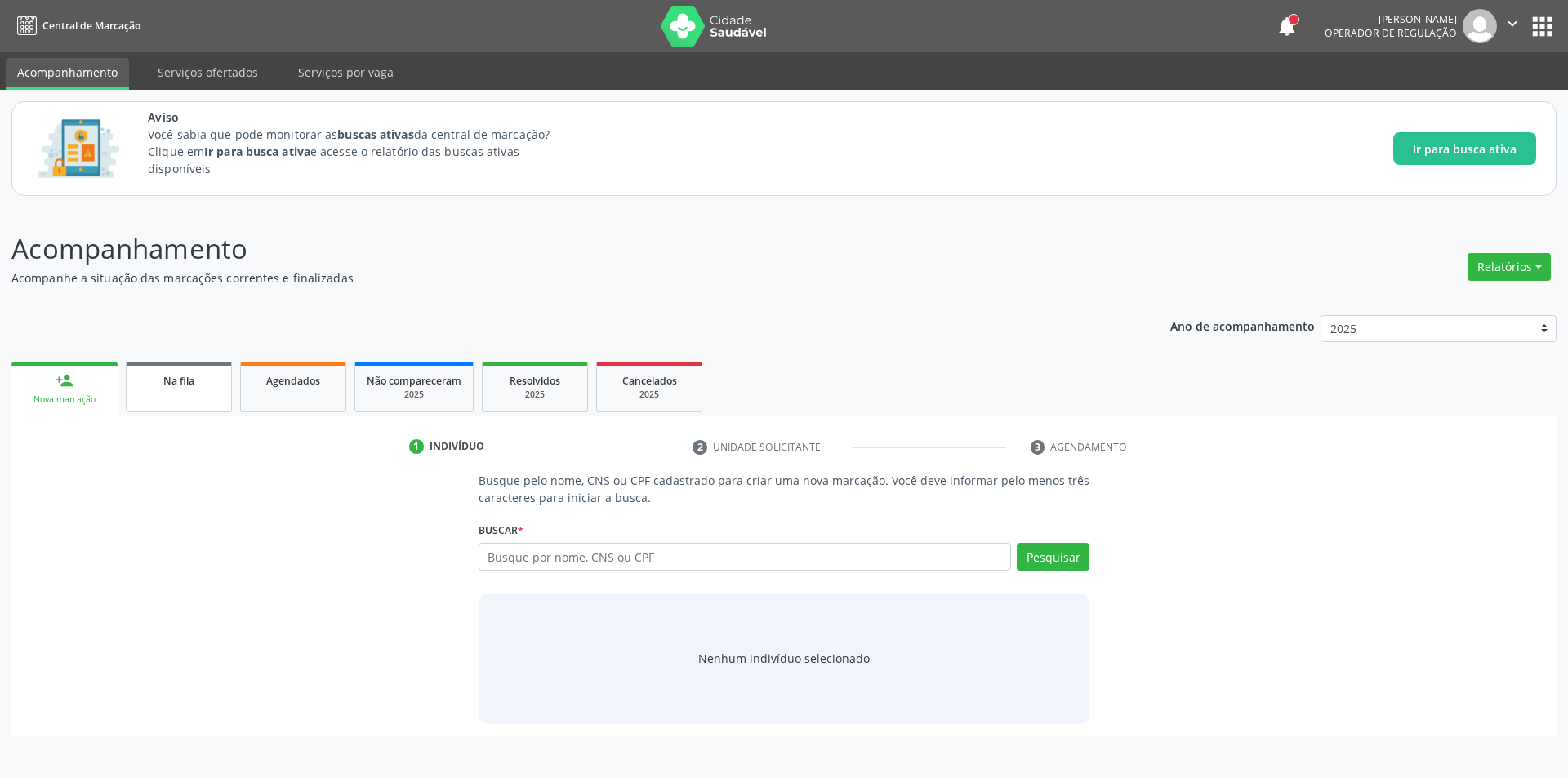
click at [151, 390] on link "Na fila" at bounding box center [179, 387] width 106 height 50
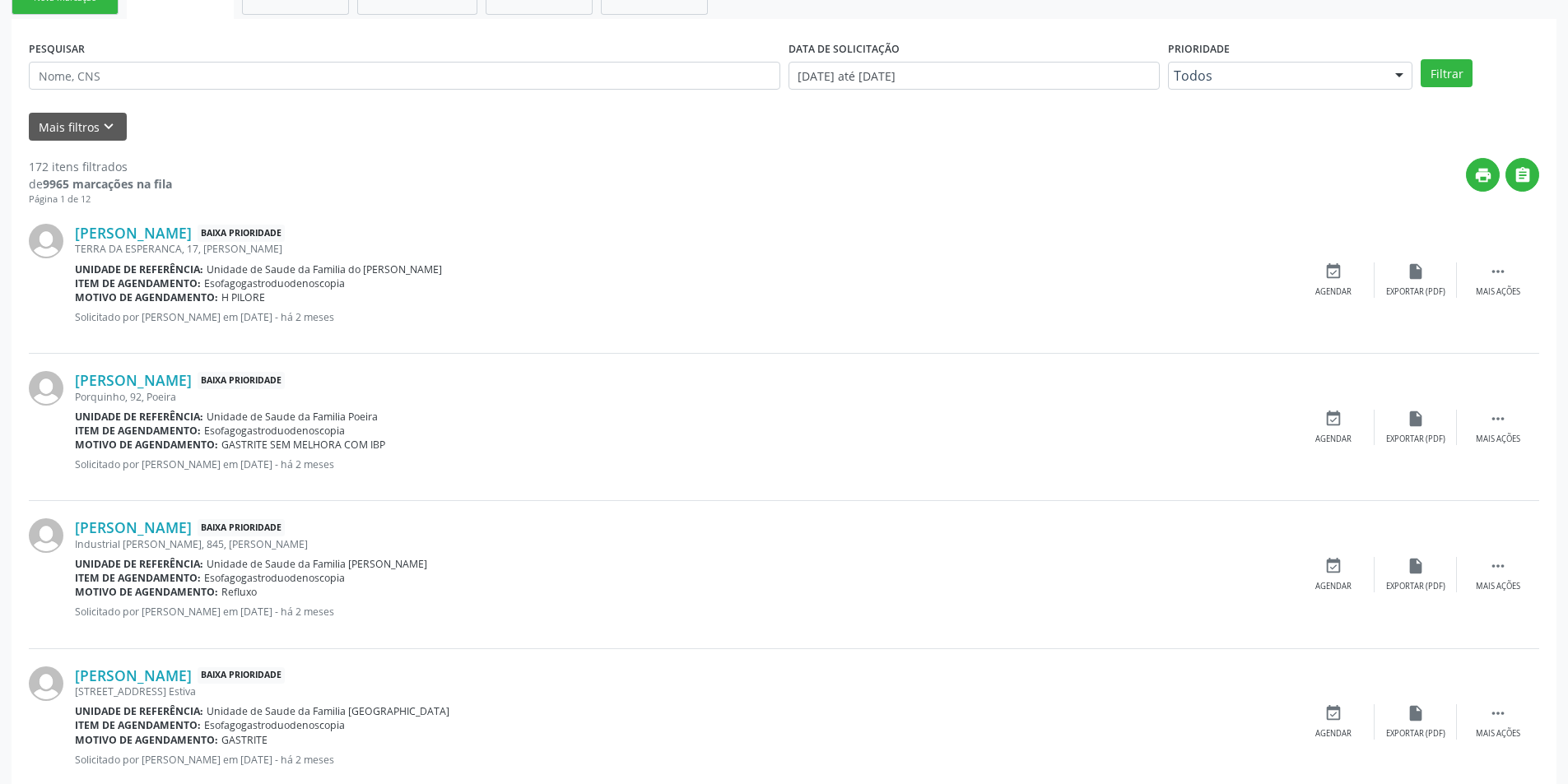
scroll to position [412, 0]
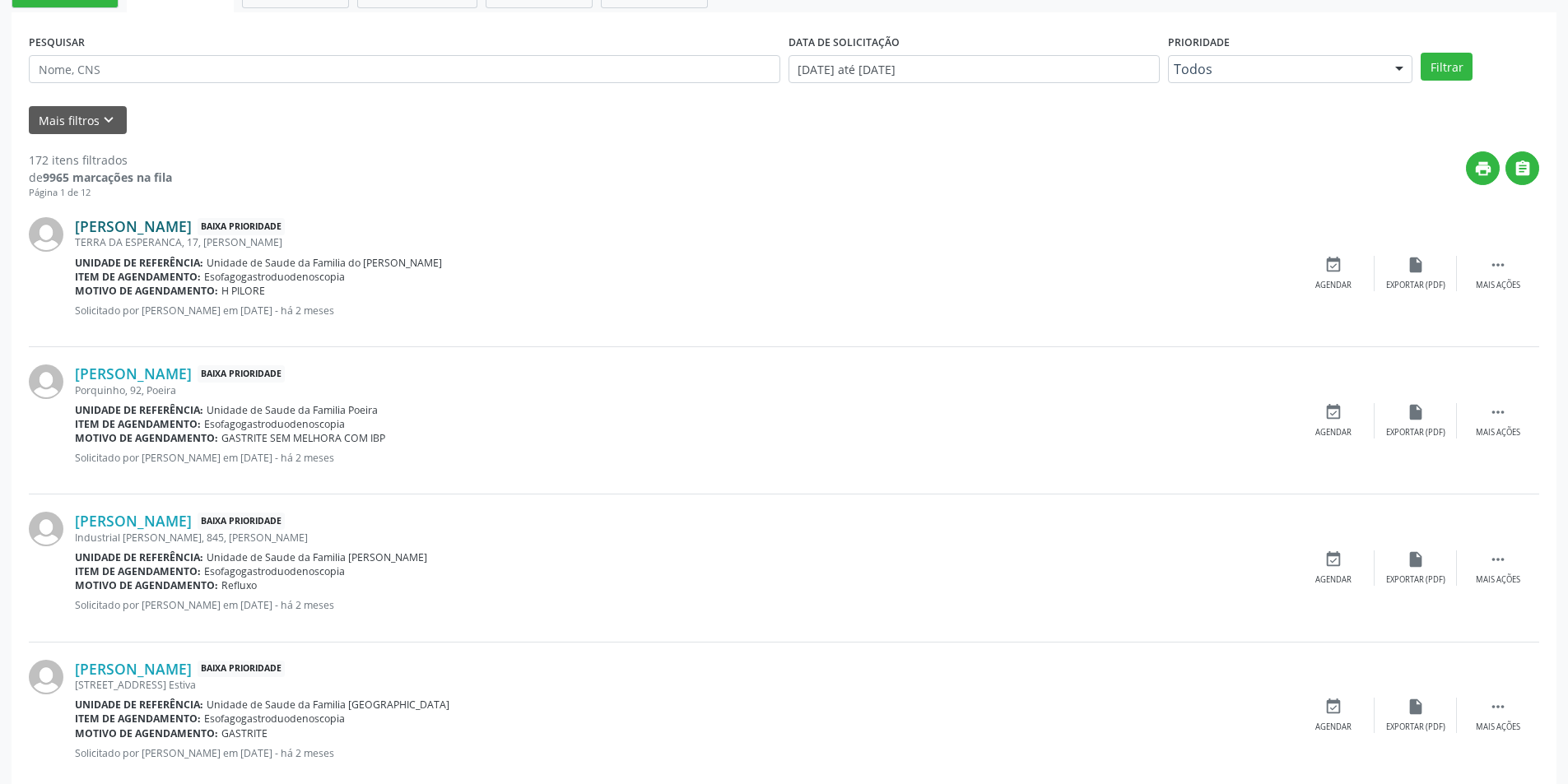
click at [192, 227] on link "Neusa da Silva Oliveira Calheiros" at bounding box center [133, 226] width 117 height 18
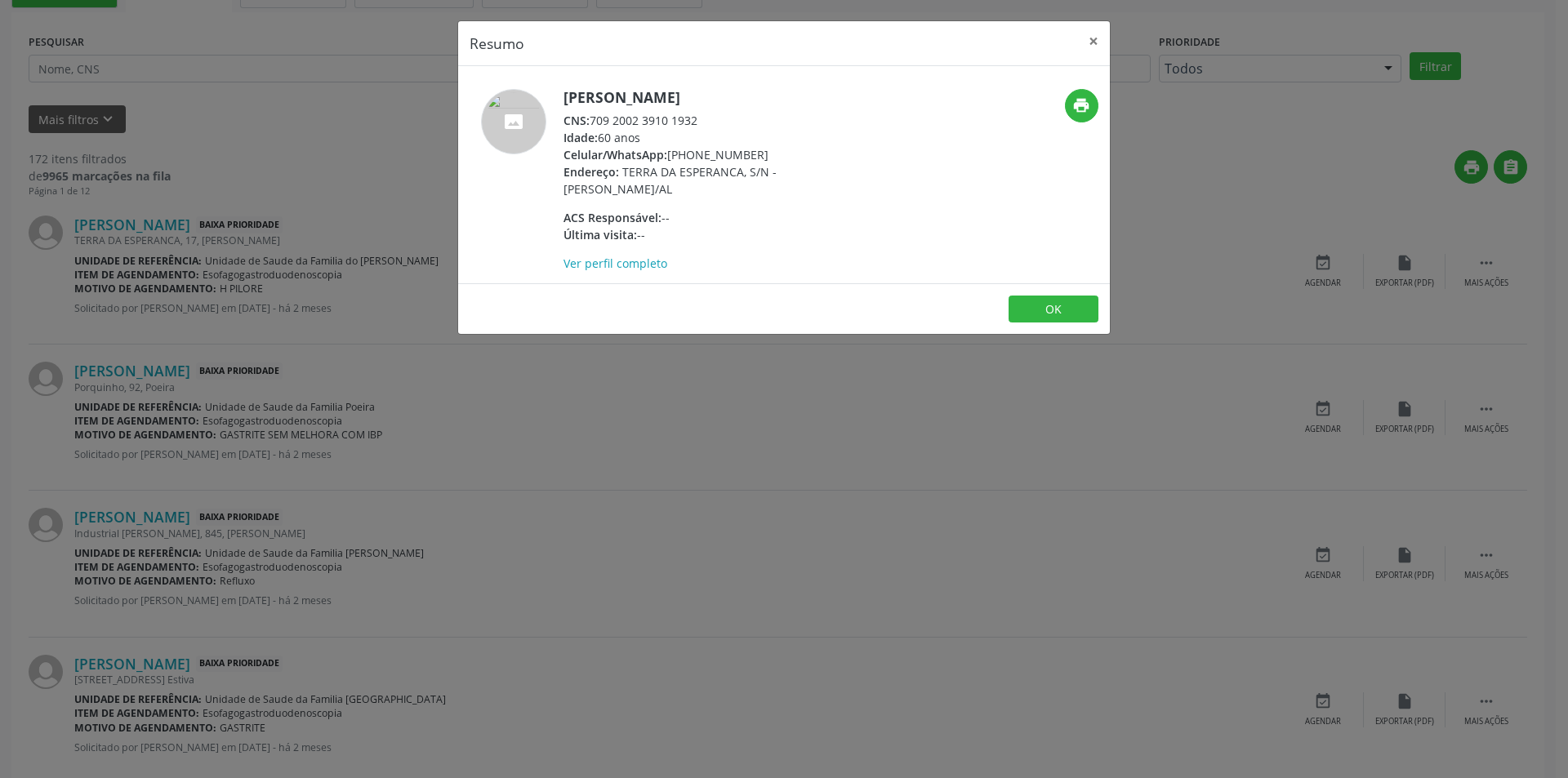
drag, startPoint x: 595, startPoint y: 118, endPoint x: 719, endPoint y: 115, distance: 124.0
click at [719, 115] on div "CNS: 709 2002 3910 1932" at bounding box center [722, 120] width 318 height 17
copy div "709 2002 3910 1932"
click at [1072, 302] on button "OK" at bounding box center [1053, 310] width 90 height 28
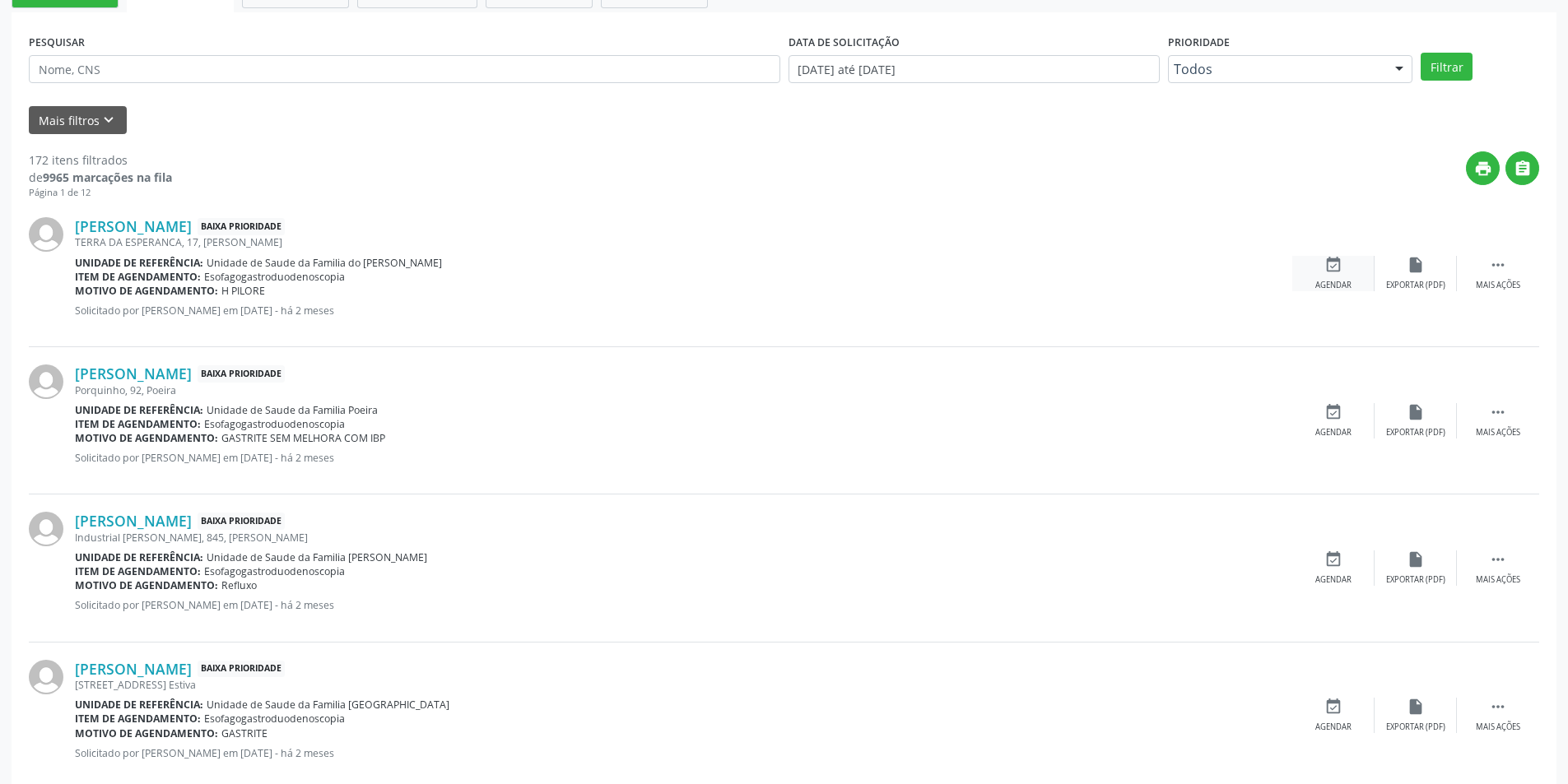
click at [1330, 270] on icon "event_available" at bounding box center [1332, 264] width 18 height 18
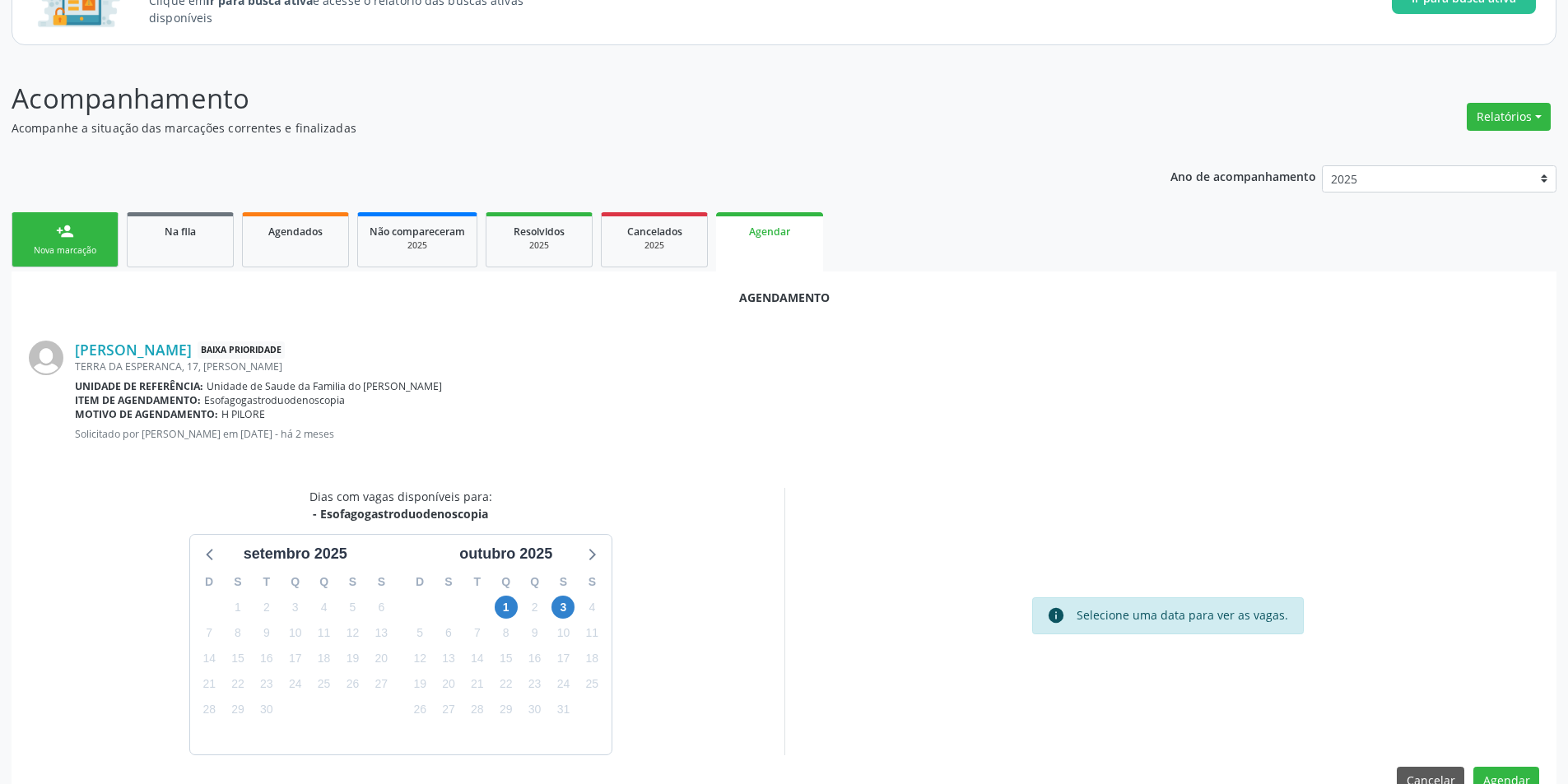
scroll to position [191, 0]
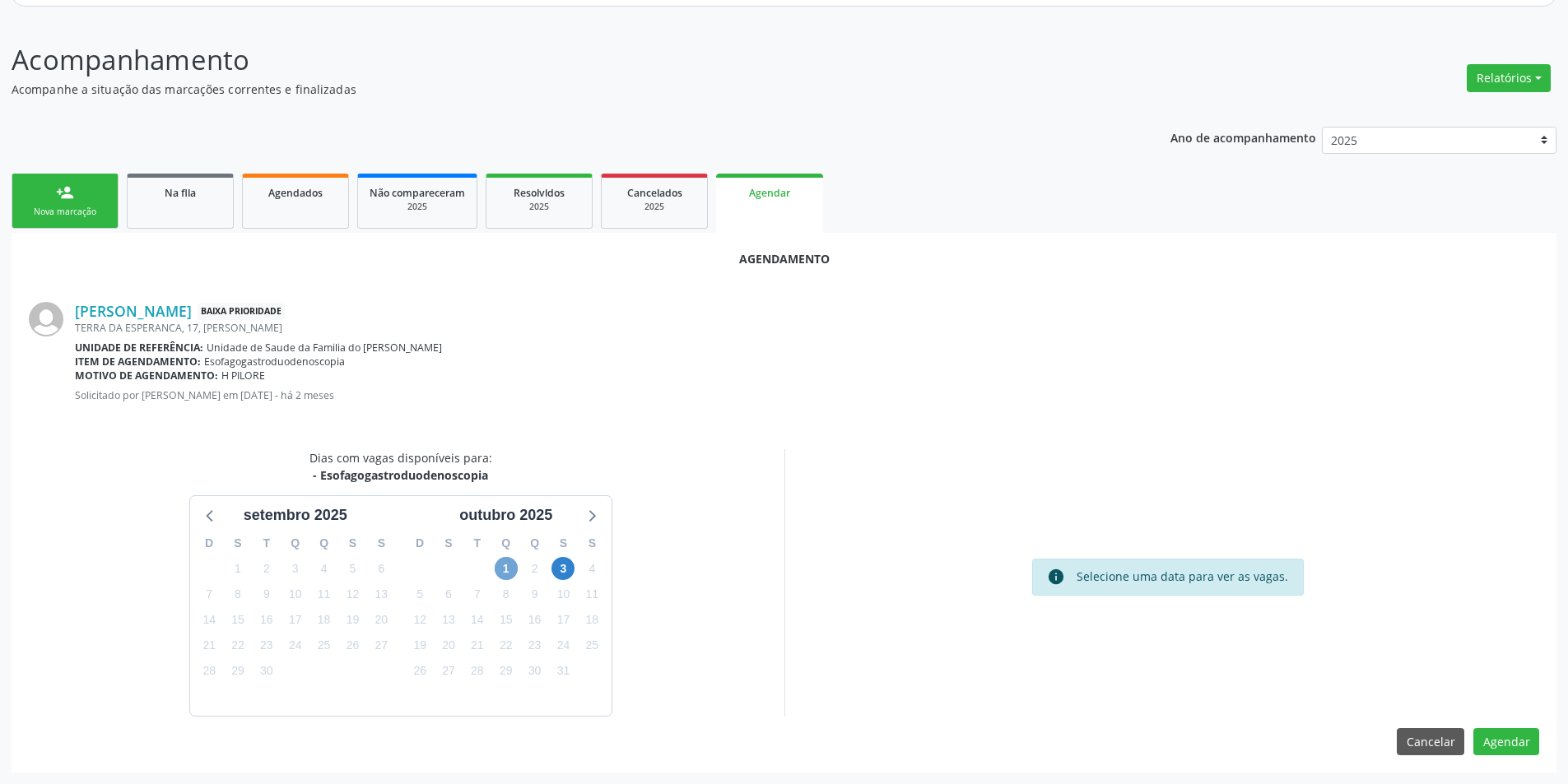
click at [505, 566] on span "1" at bounding box center [506, 569] width 24 height 24
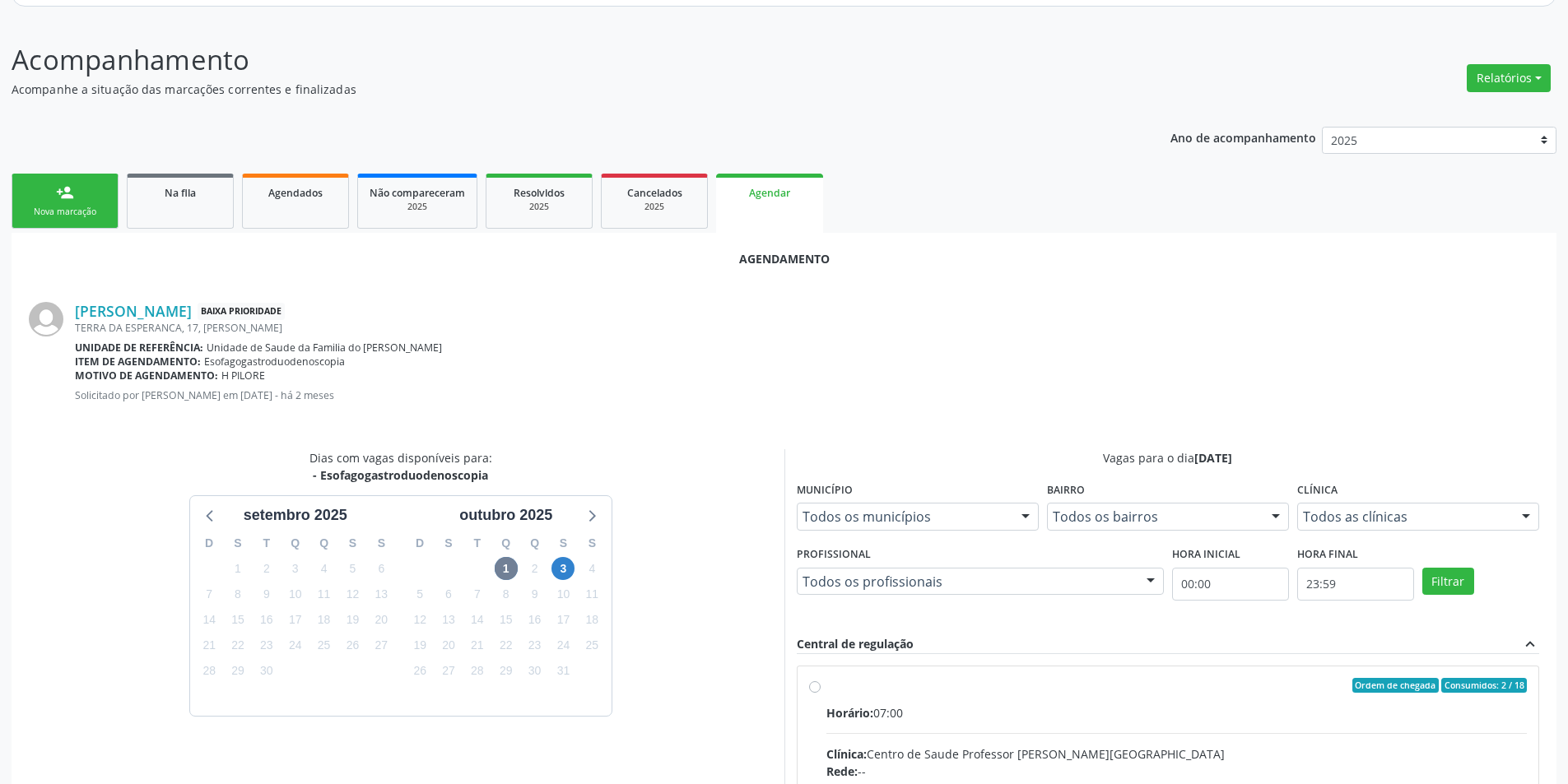
click at [813, 687] on input "Ordem de chegada Consumidos: 2 / 18 Horário: 07:00 Clínica: Centro de Saude Pro…" at bounding box center [815, 685] width 11 height 15
radio input "true"
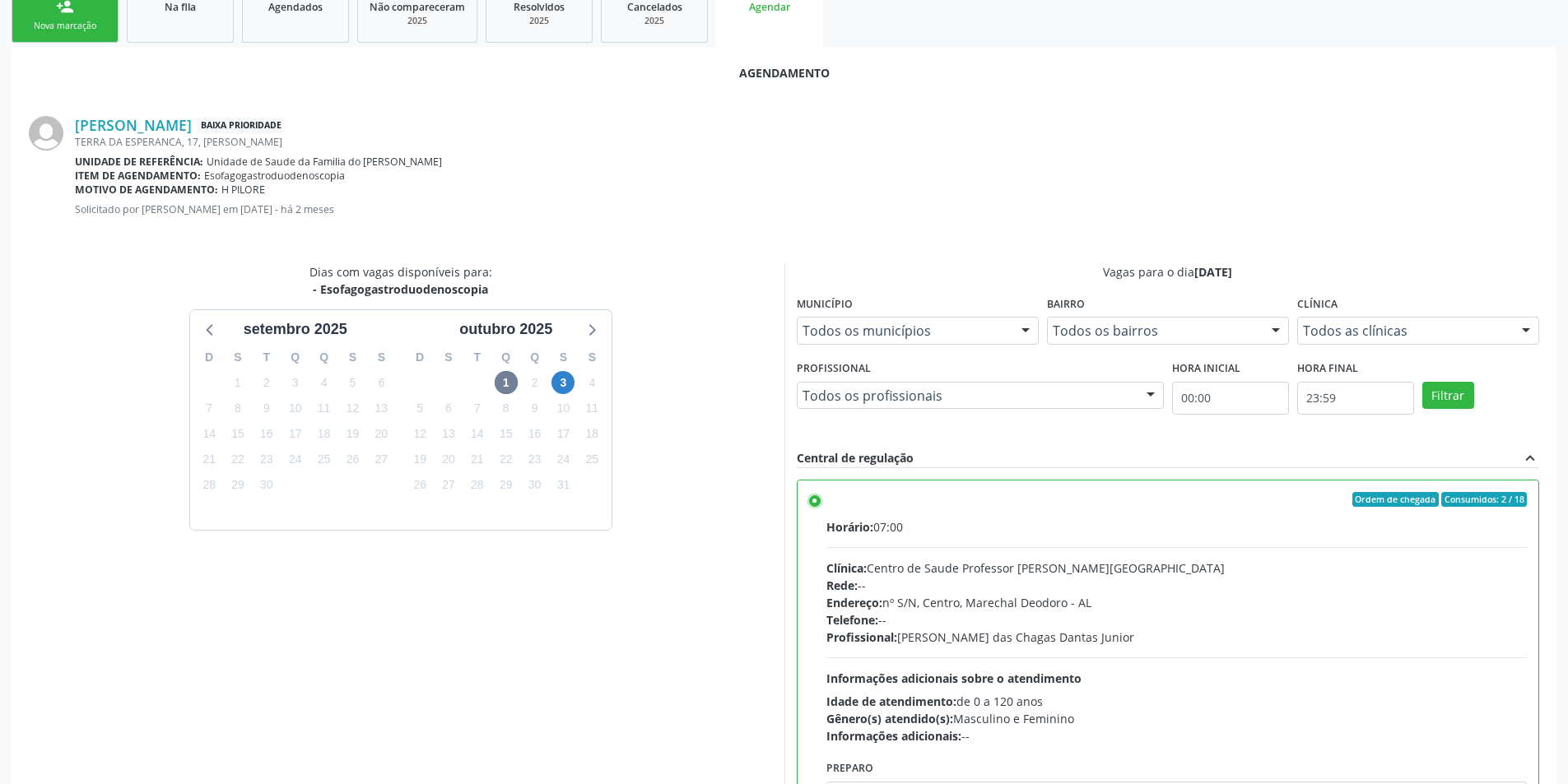
scroll to position [459, 0]
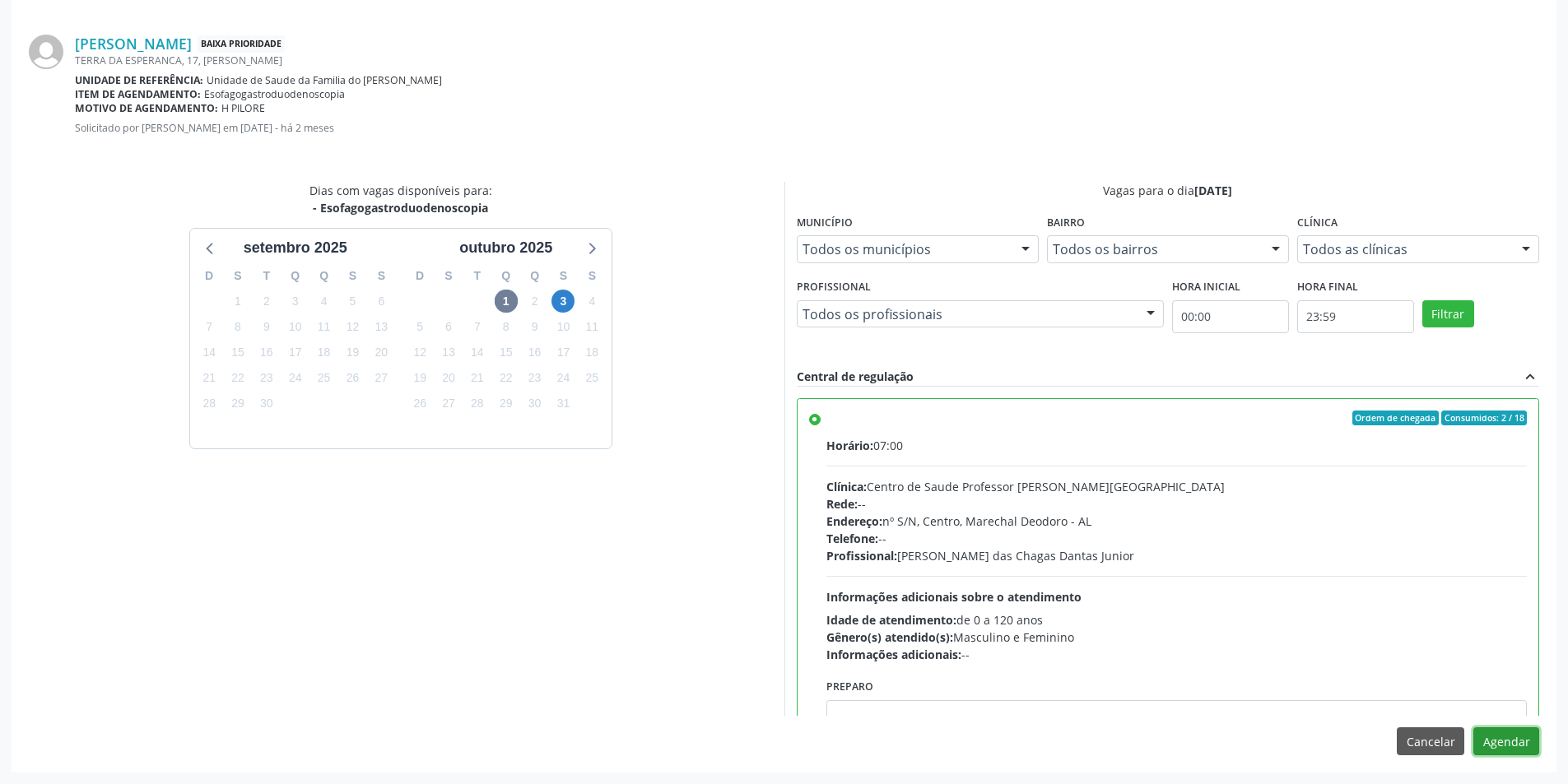
click at [1506, 739] on button "Agendar" at bounding box center [1506, 742] width 66 height 28
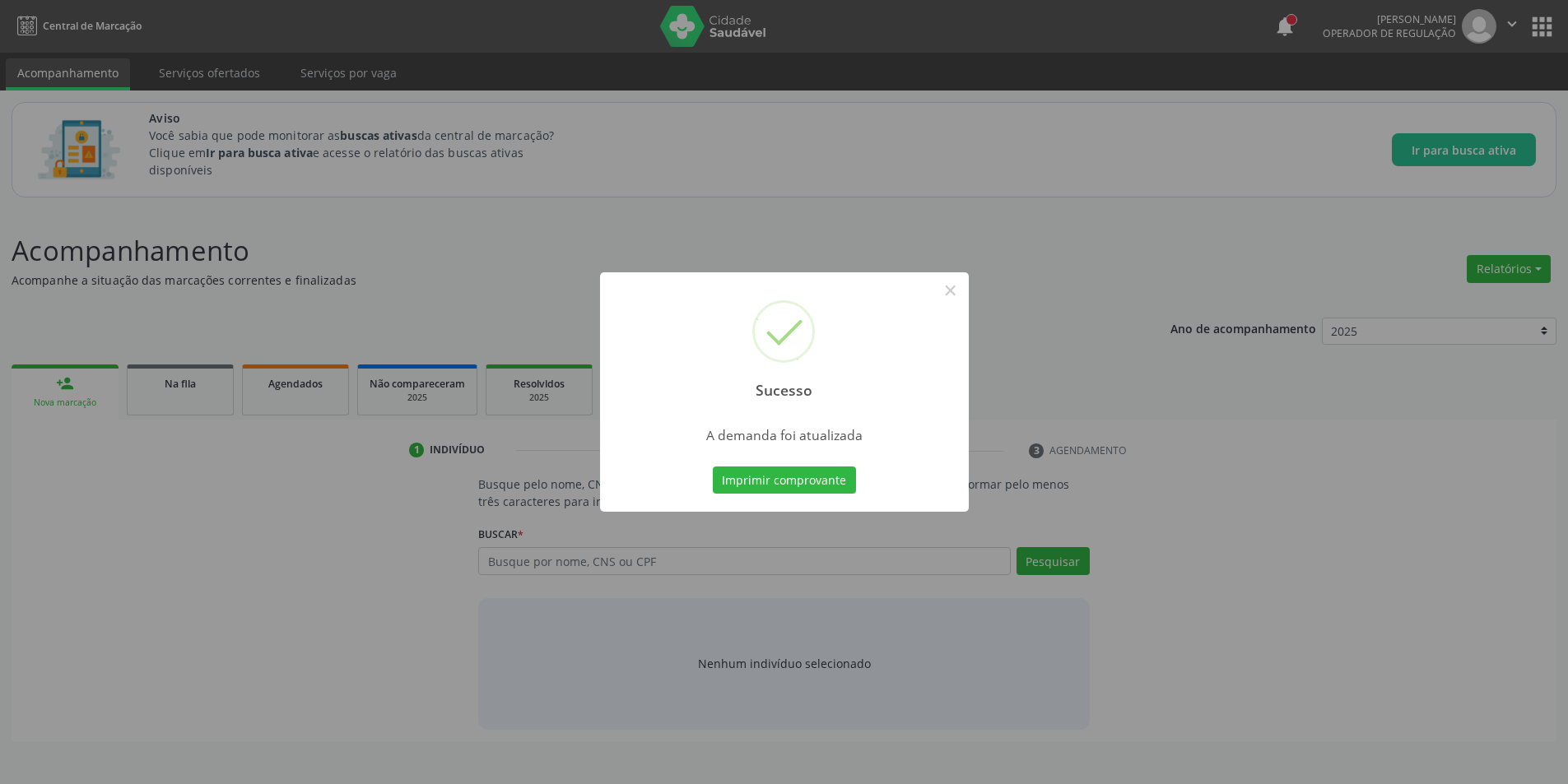
scroll to position [0, 0]
click at [962, 294] on button "×" at bounding box center [956, 290] width 28 height 28
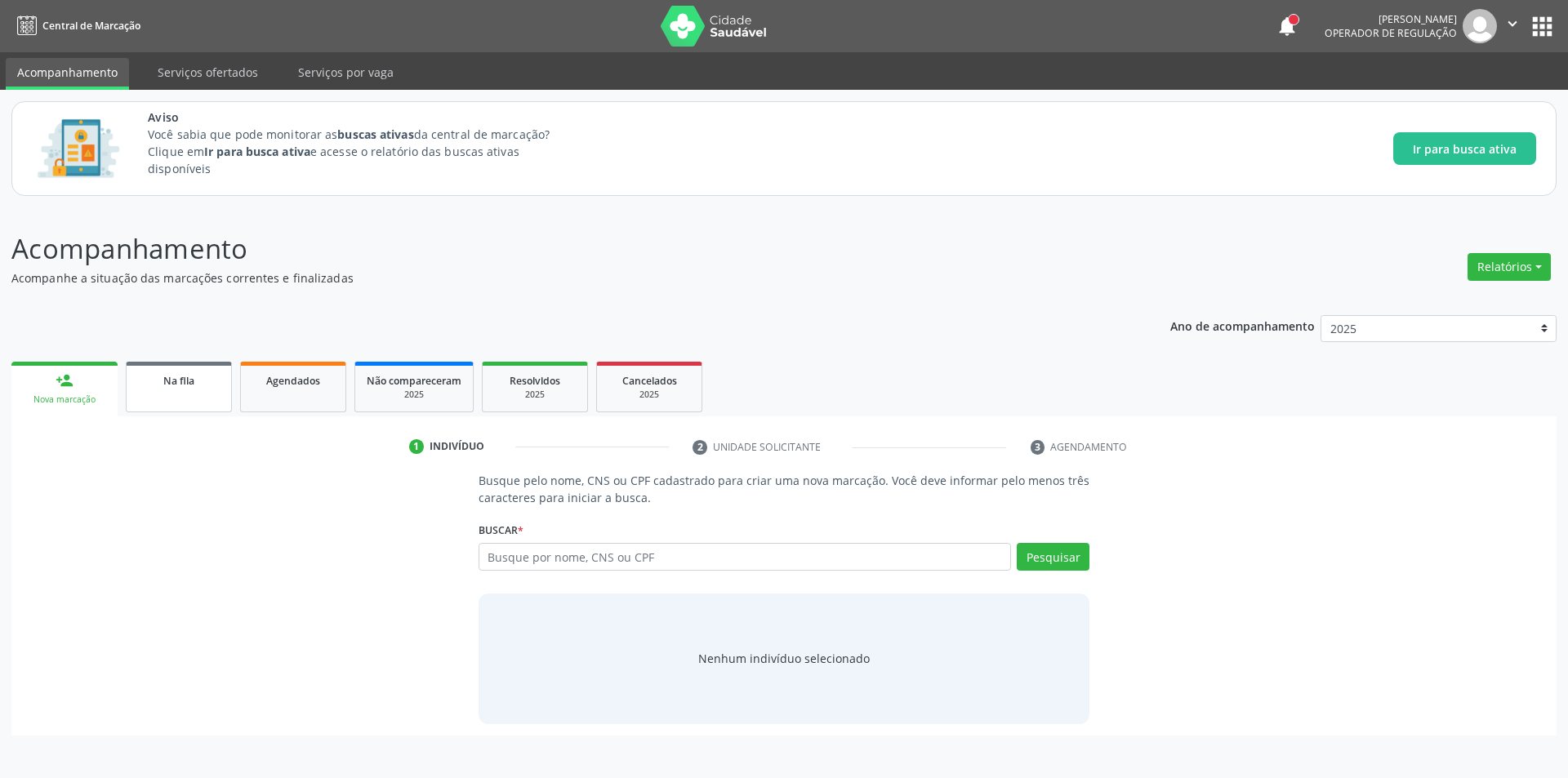
click at [168, 384] on span "Na fila" at bounding box center [178, 381] width 31 height 14
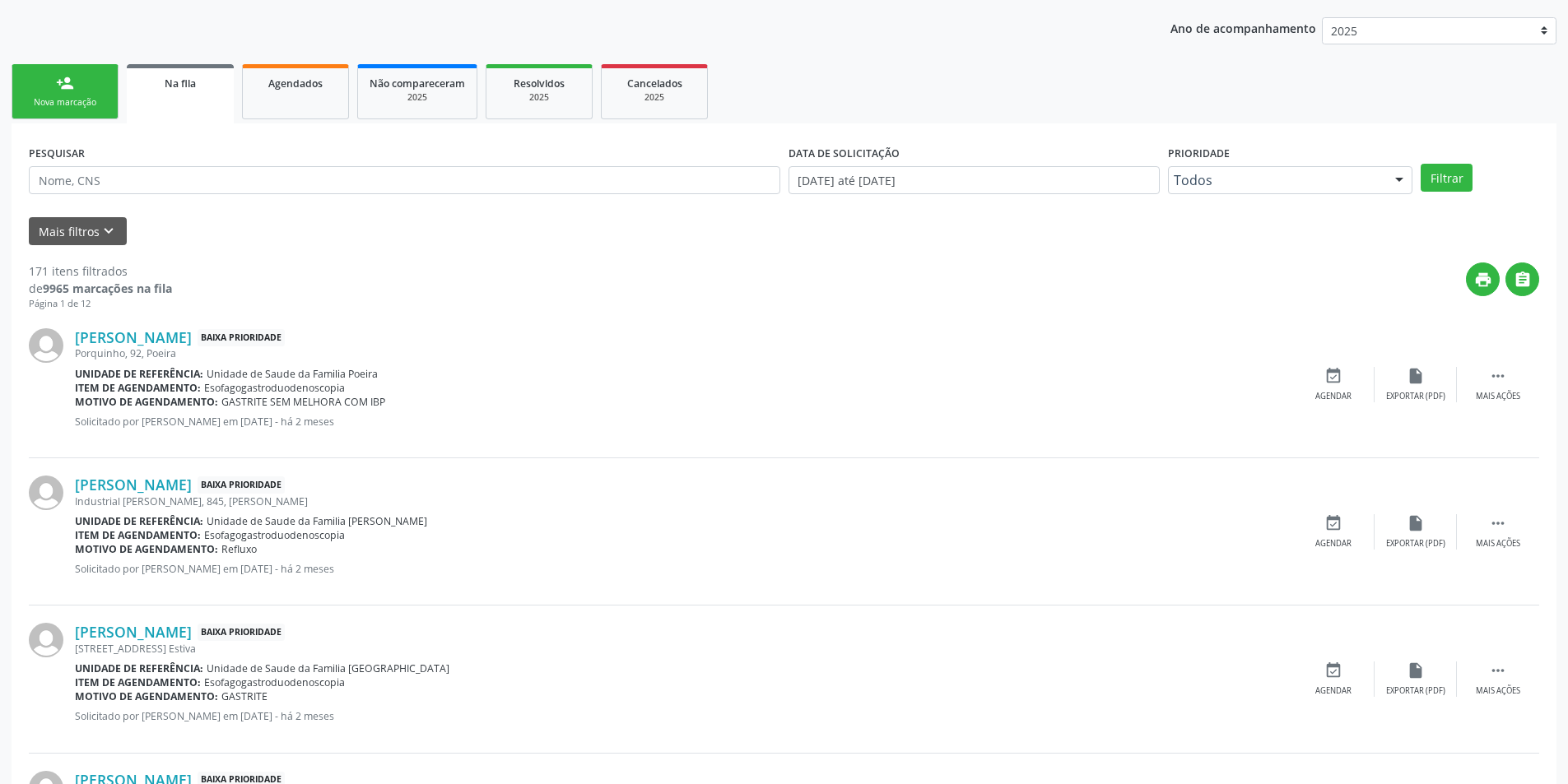
scroll to position [329, 0]
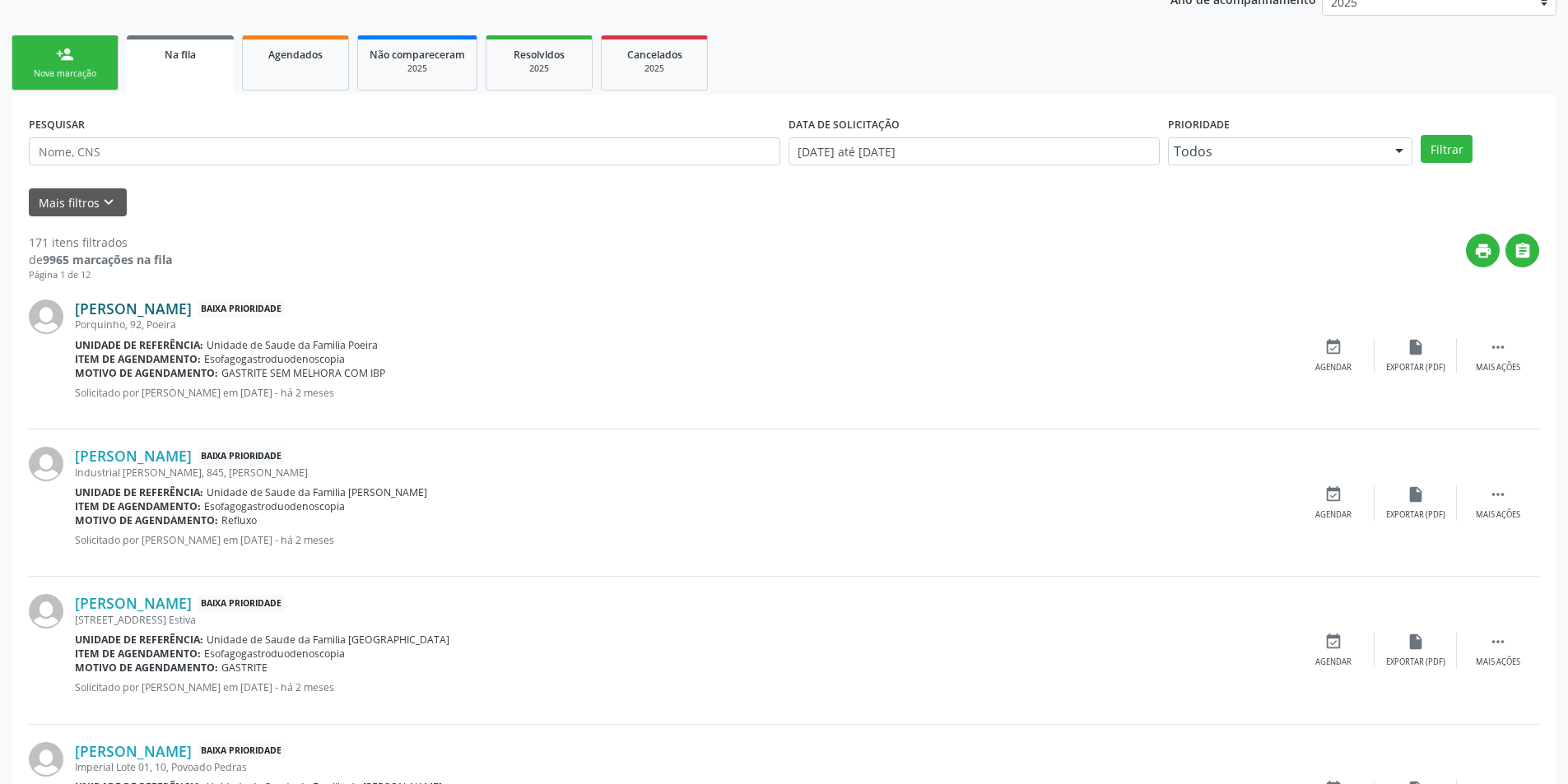
click at [184, 306] on link "Taciana Maria dos Santos" at bounding box center [133, 308] width 117 height 18
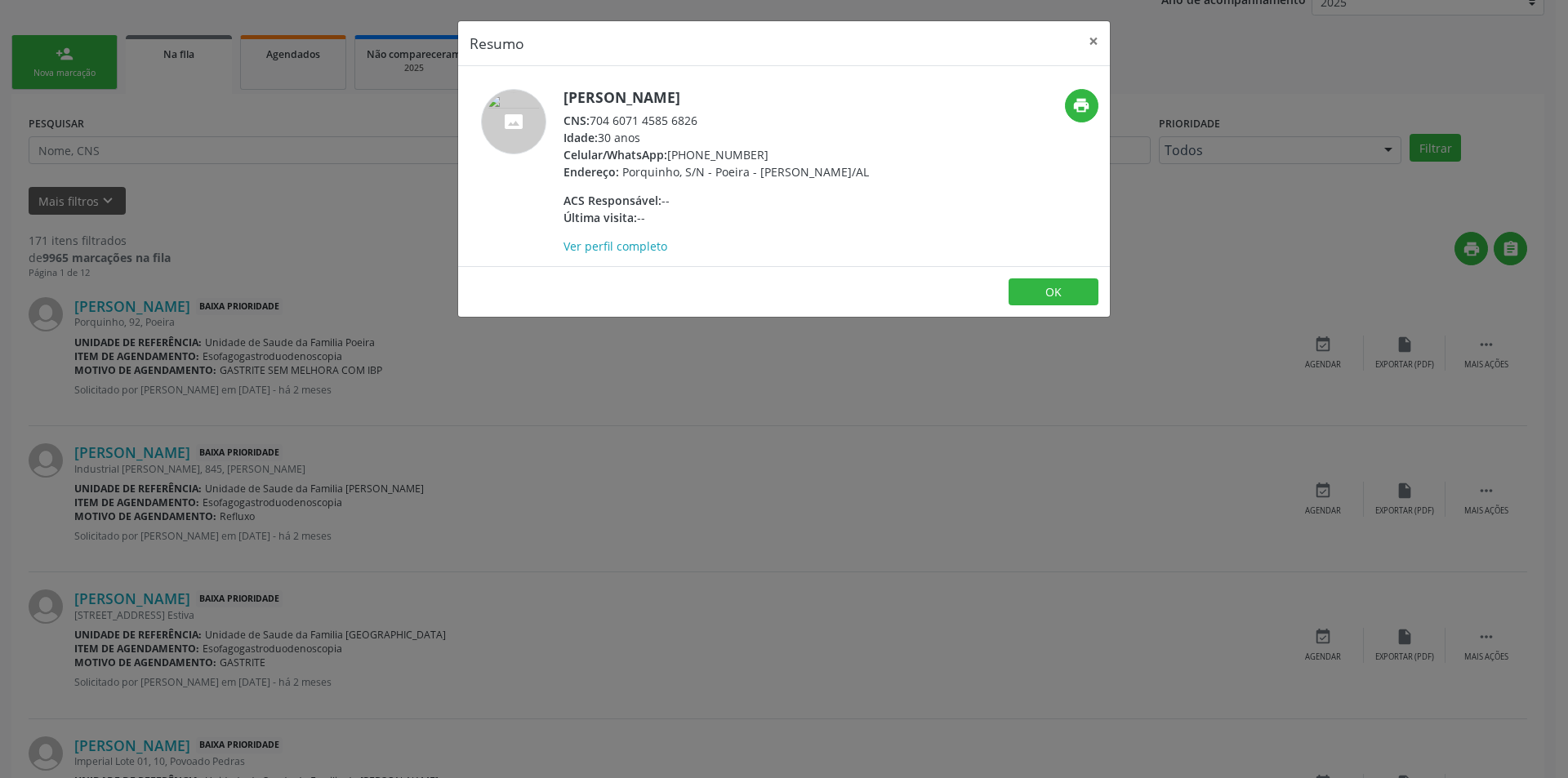
drag, startPoint x: 594, startPoint y: 118, endPoint x: 688, endPoint y: 117, distance: 94.0
click at [710, 121] on div "CNS: 704 6071 4585 6826" at bounding box center [715, 120] width 305 height 17
copy div "704 6071 4585 6826"
click at [1061, 297] on button "OK" at bounding box center [1053, 293] width 90 height 28
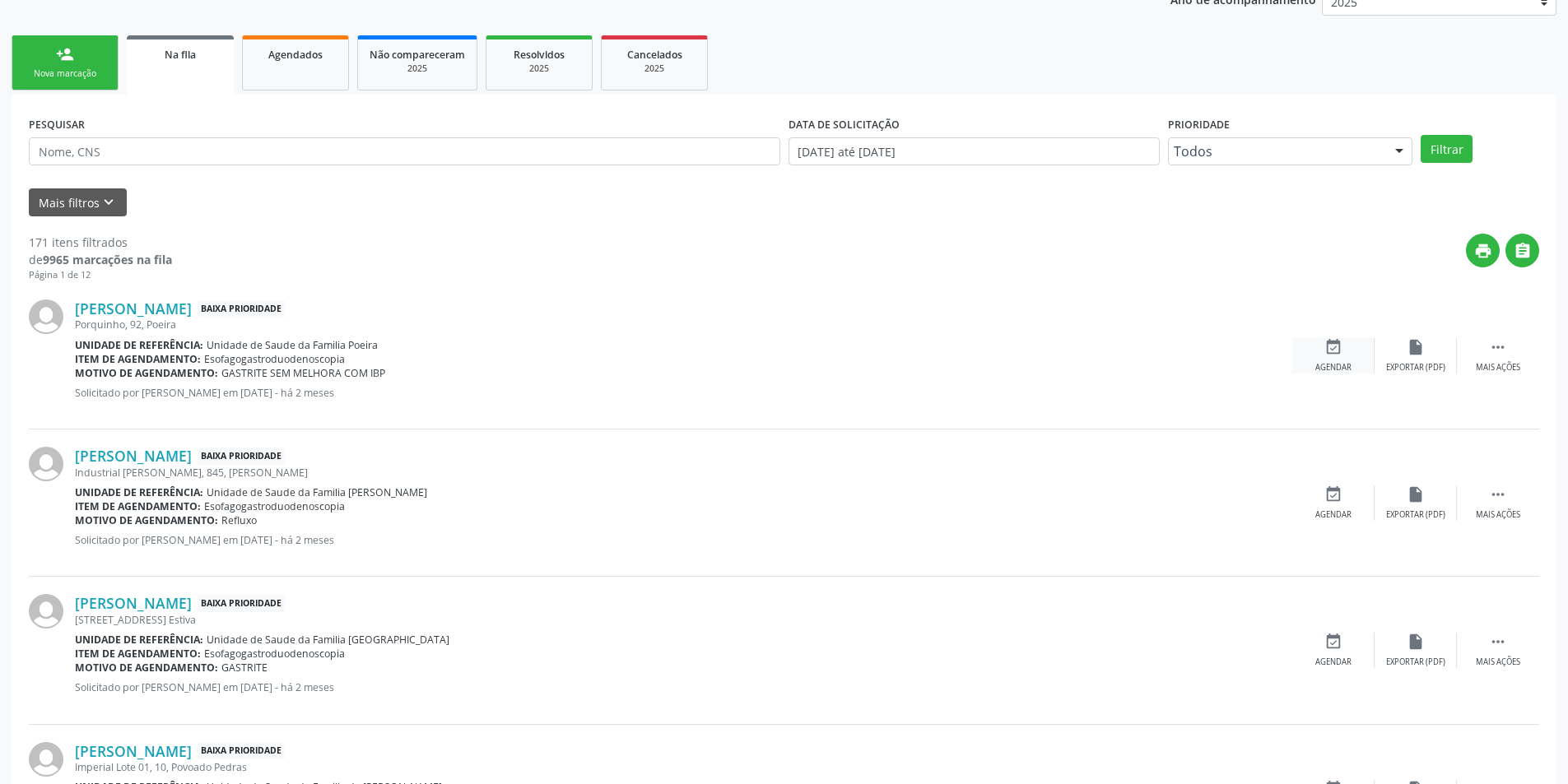
click at [1329, 356] on div "event_available Agendar" at bounding box center [1333, 356] width 83 height 36
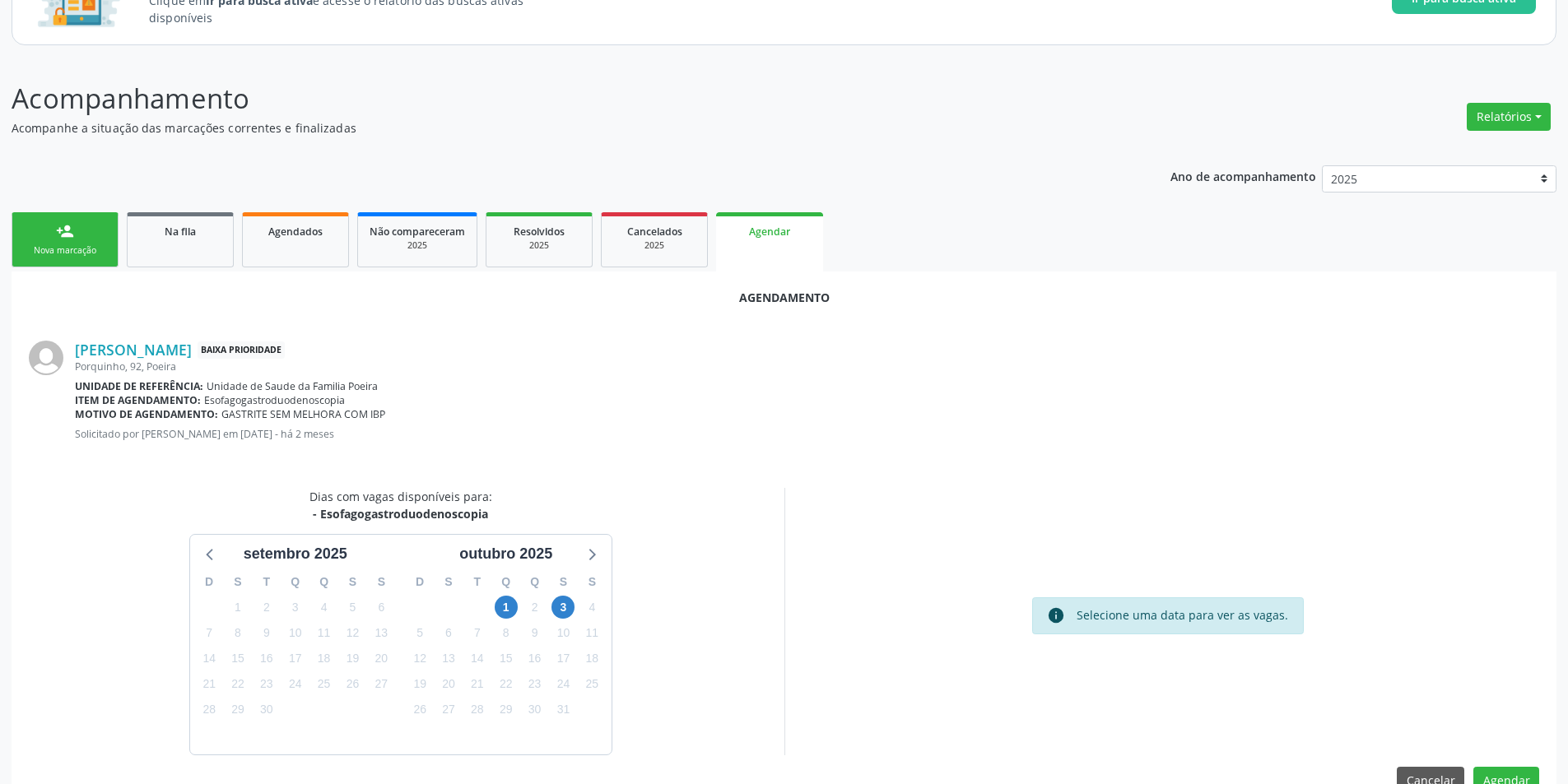
scroll to position [191, 0]
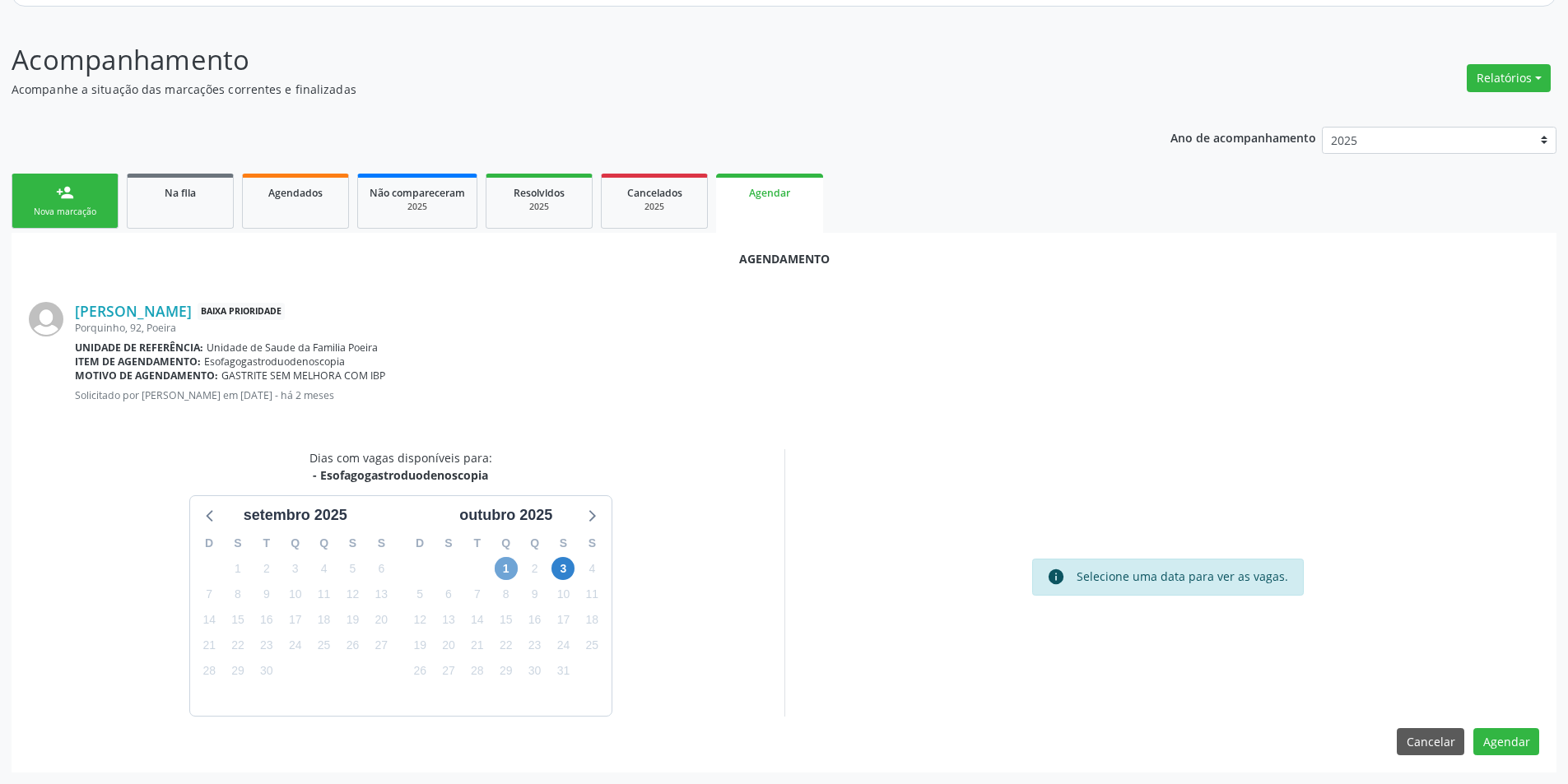
click at [507, 571] on span "1" at bounding box center [506, 569] width 24 height 24
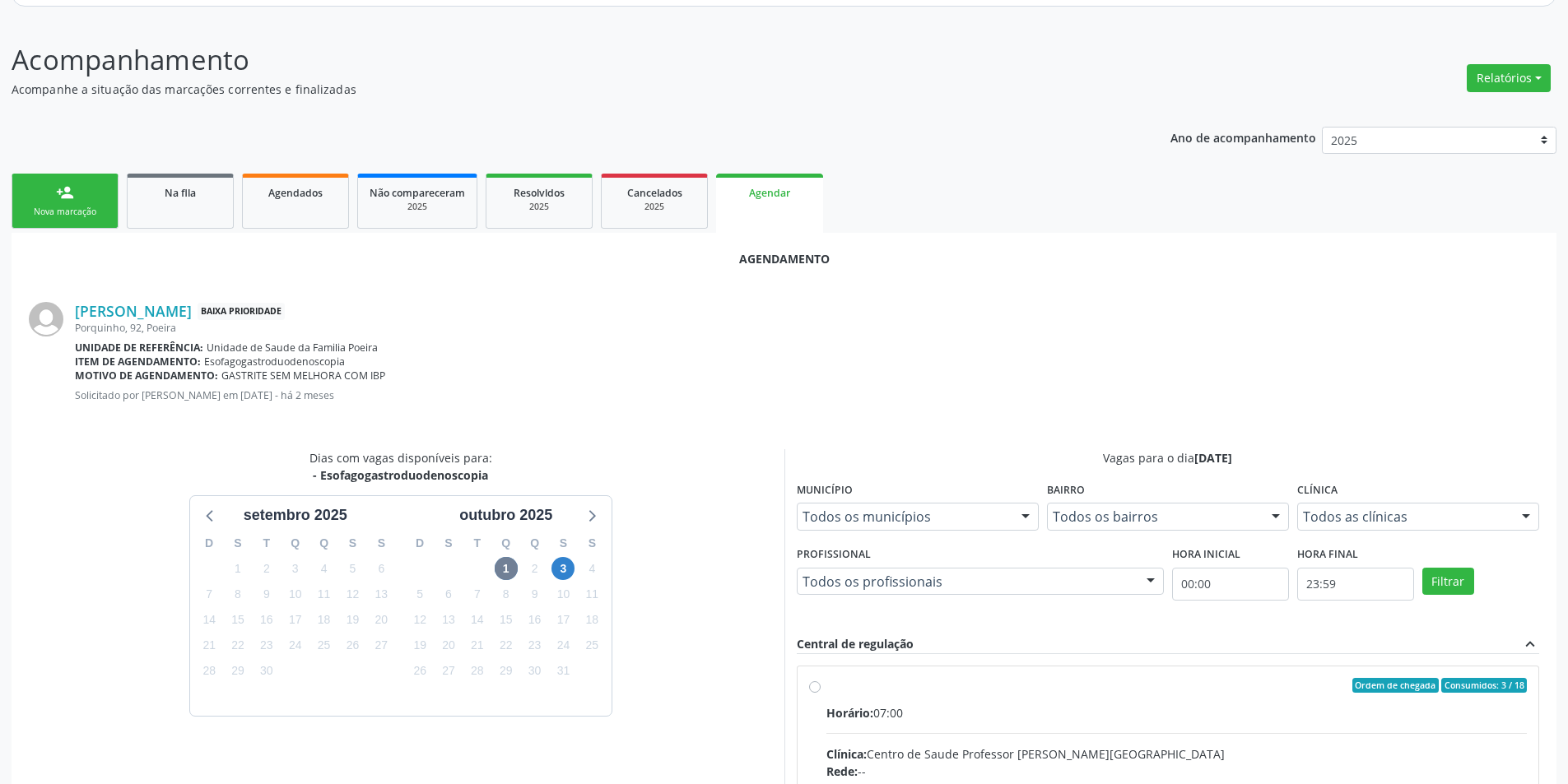
click at [818, 684] on input "Ordem de chegada Consumidos: 3 / 18 Horário: 07:00 Clínica: Centro de Saude Pro…" at bounding box center [815, 685] width 11 height 15
radio input "true"
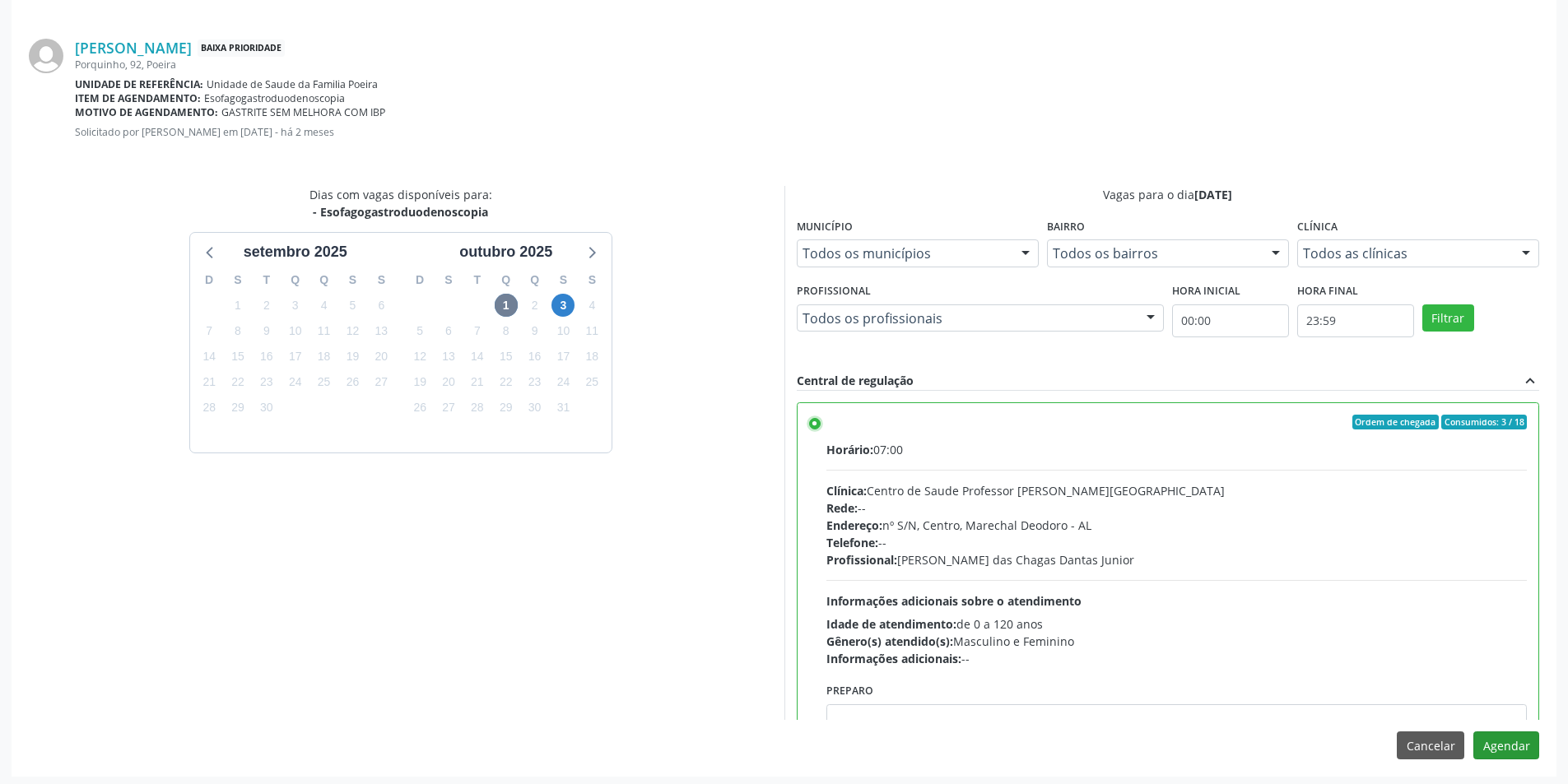
scroll to position [459, 0]
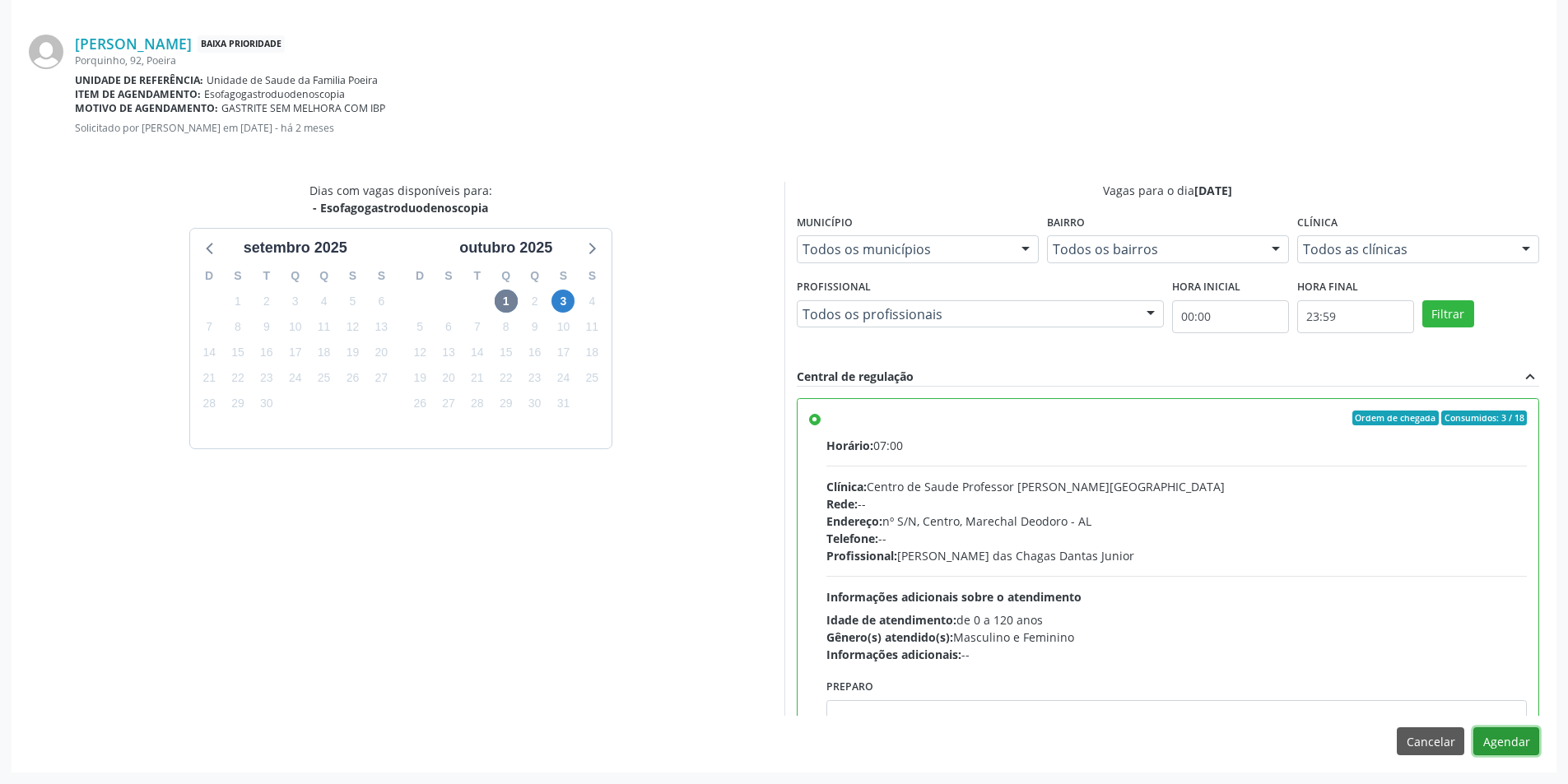
click at [1495, 742] on button "Agendar" at bounding box center [1506, 742] width 66 height 28
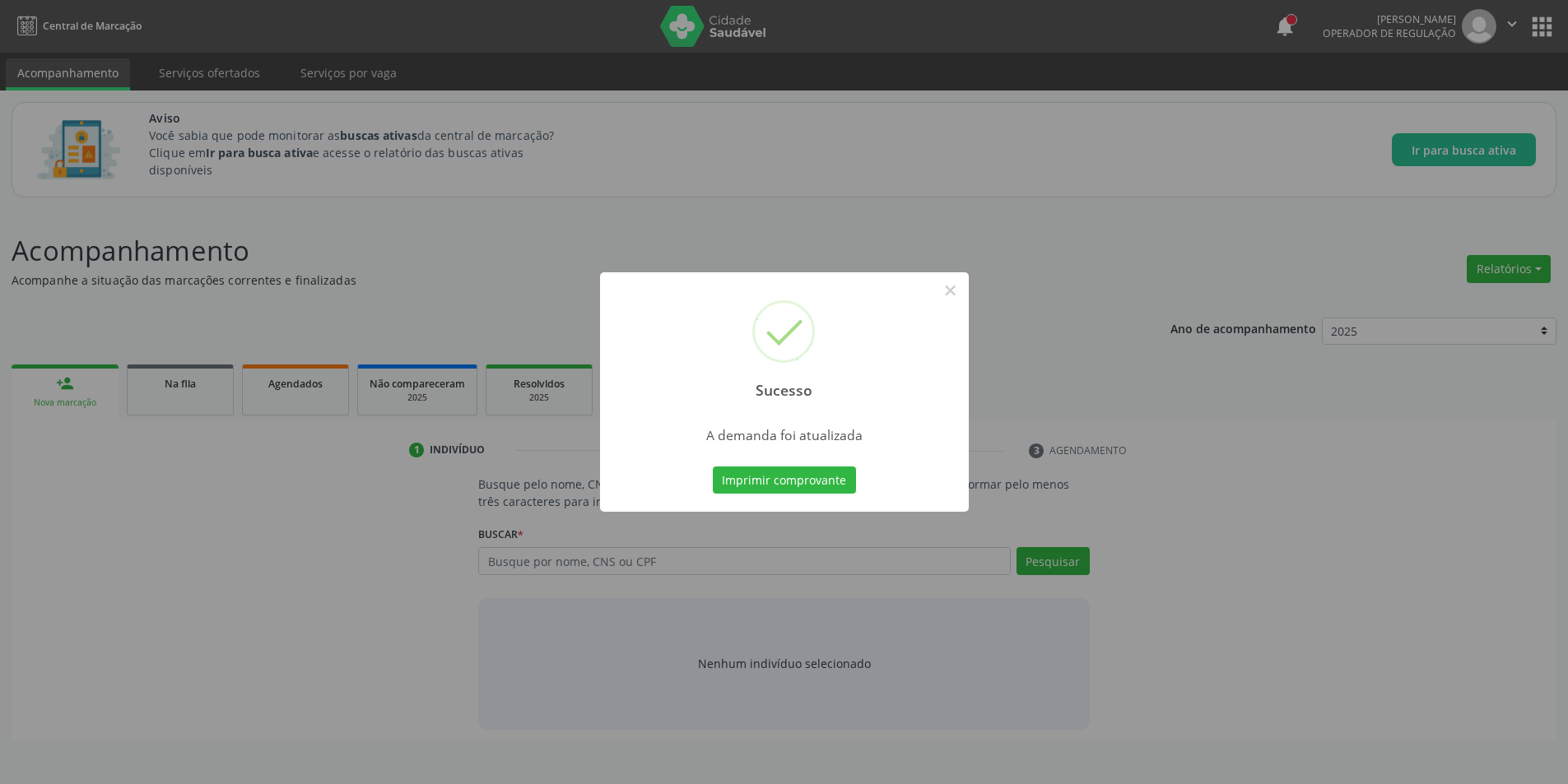
scroll to position [0, 0]
click at [952, 288] on button "×" at bounding box center [956, 290] width 28 height 28
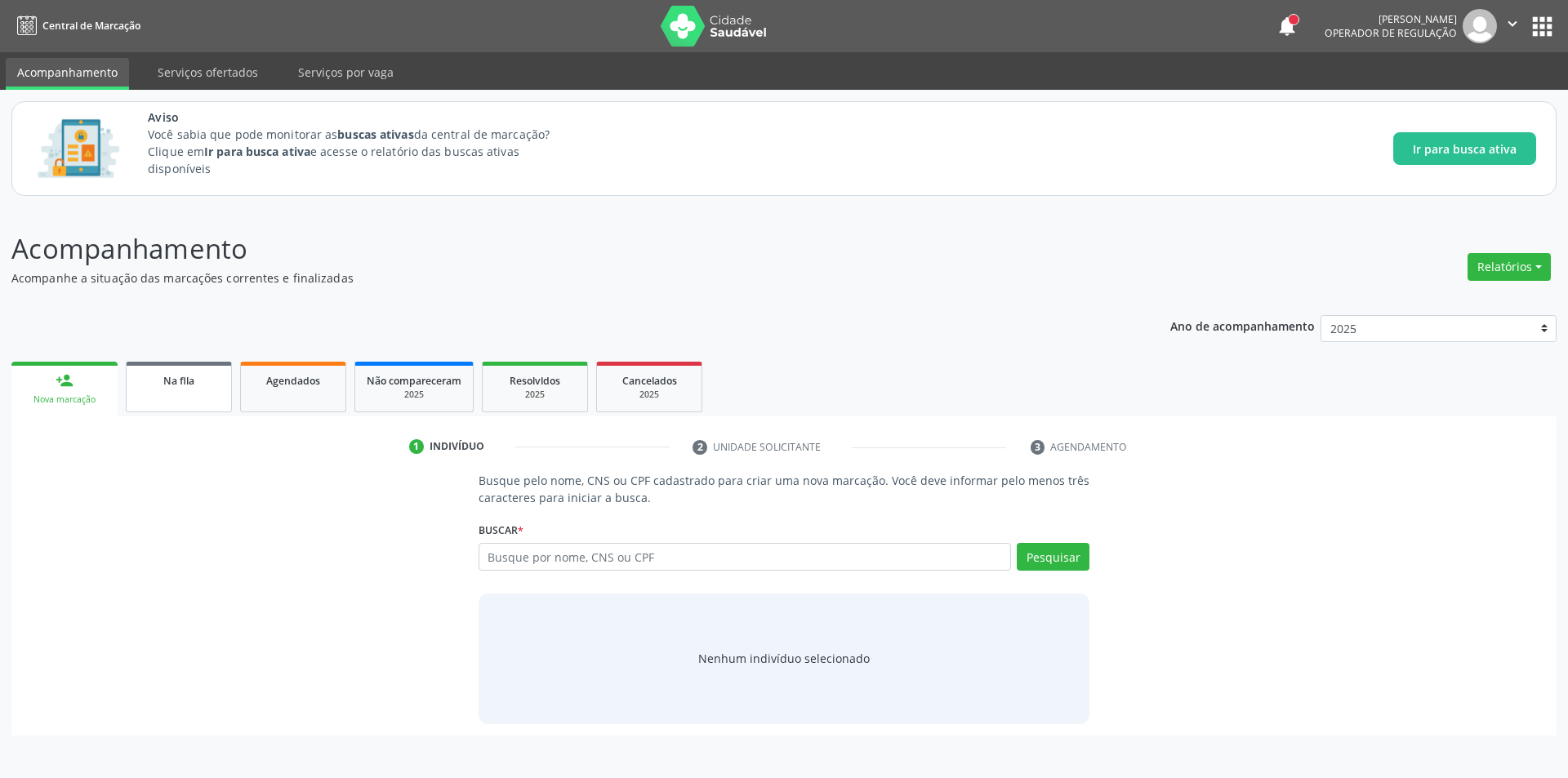
click at [182, 383] on span "Na fila" at bounding box center [178, 381] width 31 height 14
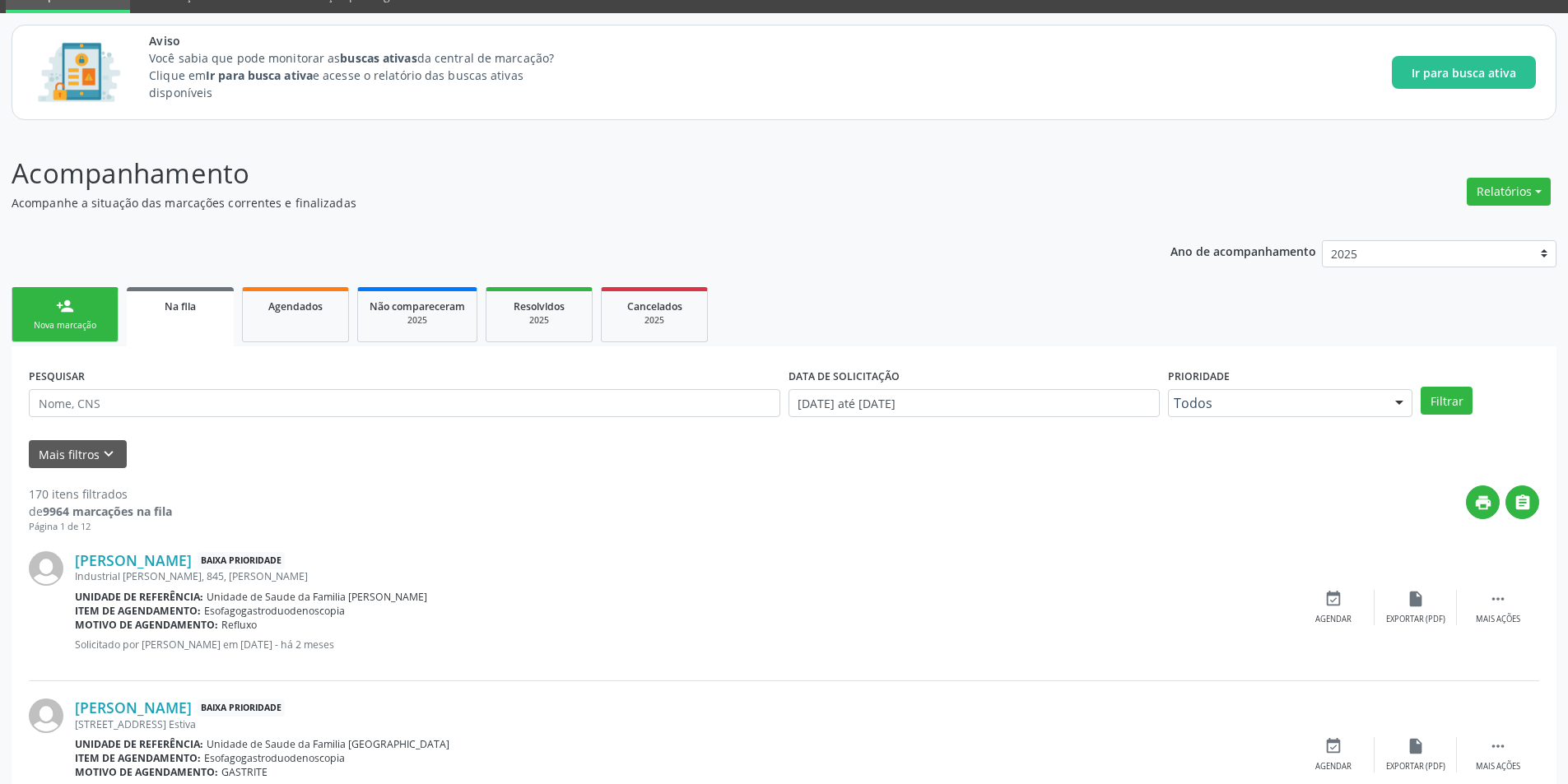
scroll to position [165, 0]
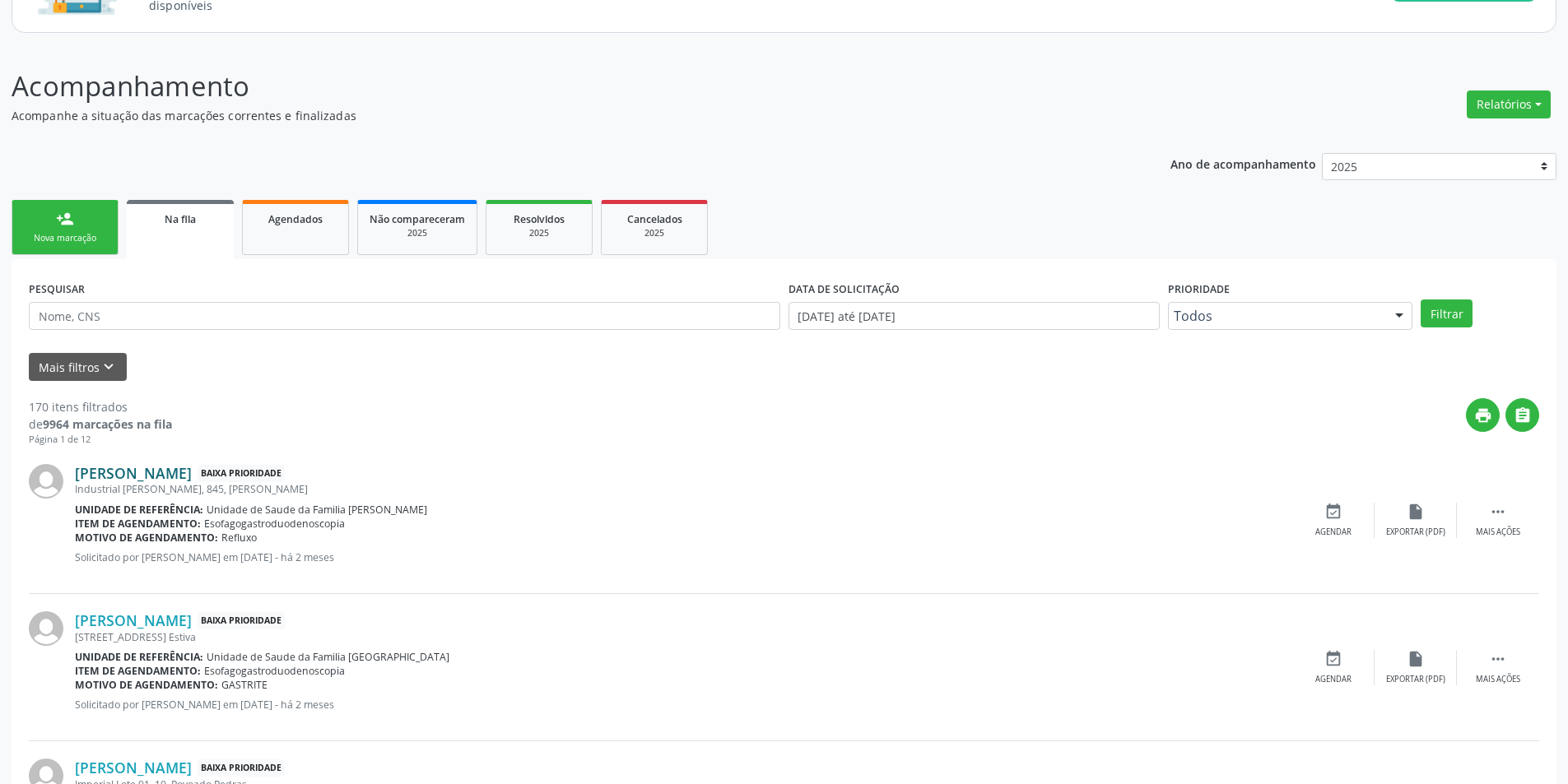
click at [149, 478] on link "Edleusa dos Santos" at bounding box center [133, 473] width 117 height 18
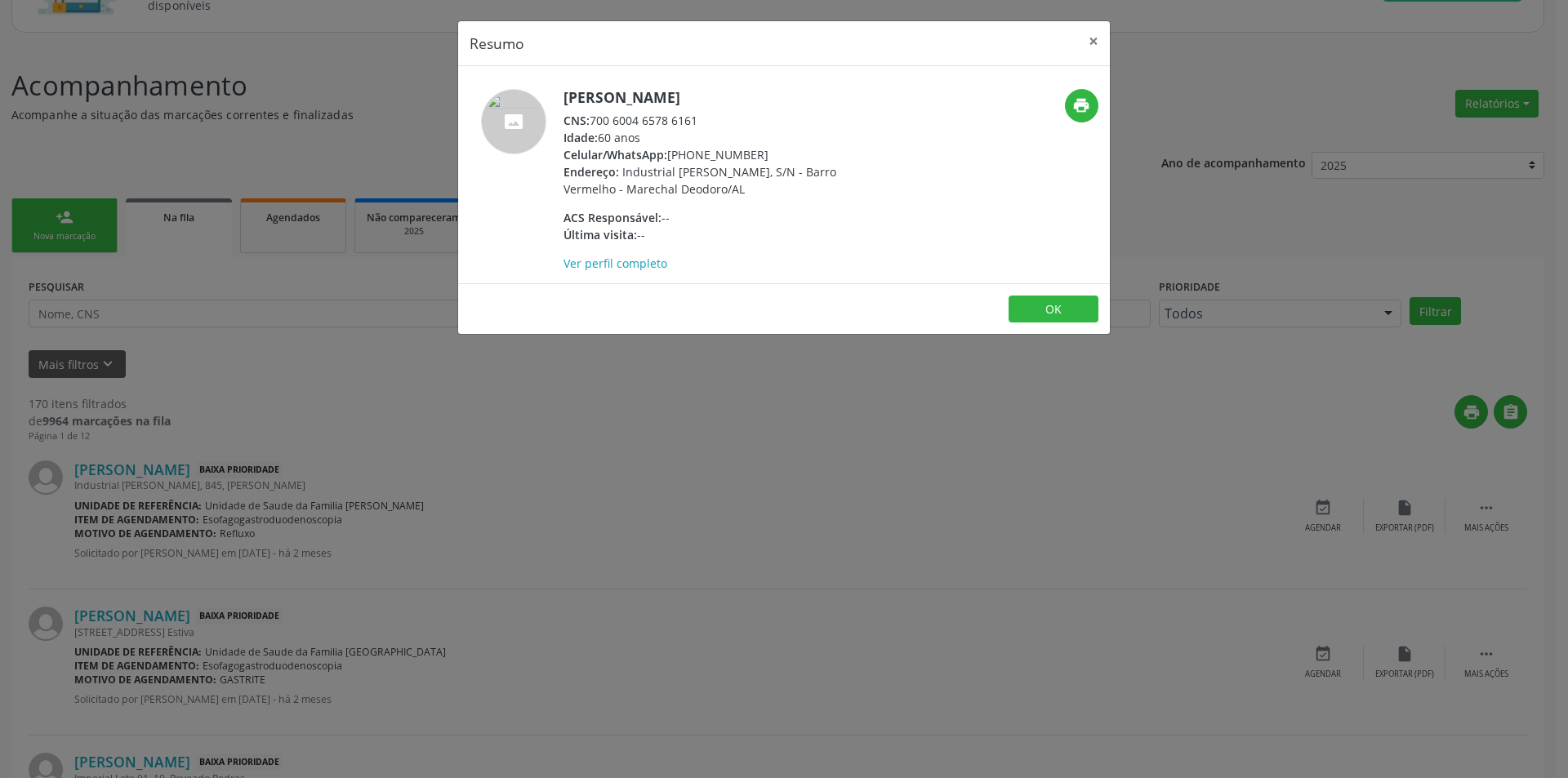
drag, startPoint x: 592, startPoint y: 121, endPoint x: 731, endPoint y: 115, distance: 139.1
click at [731, 115] on div "CNS: 700 6004 6578 6161" at bounding box center [722, 120] width 318 height 17
copy div "700 6004 6578 6161"
click at [1051, 318] on button "OK" at bounding box center [1053, 310] width 90 height 28
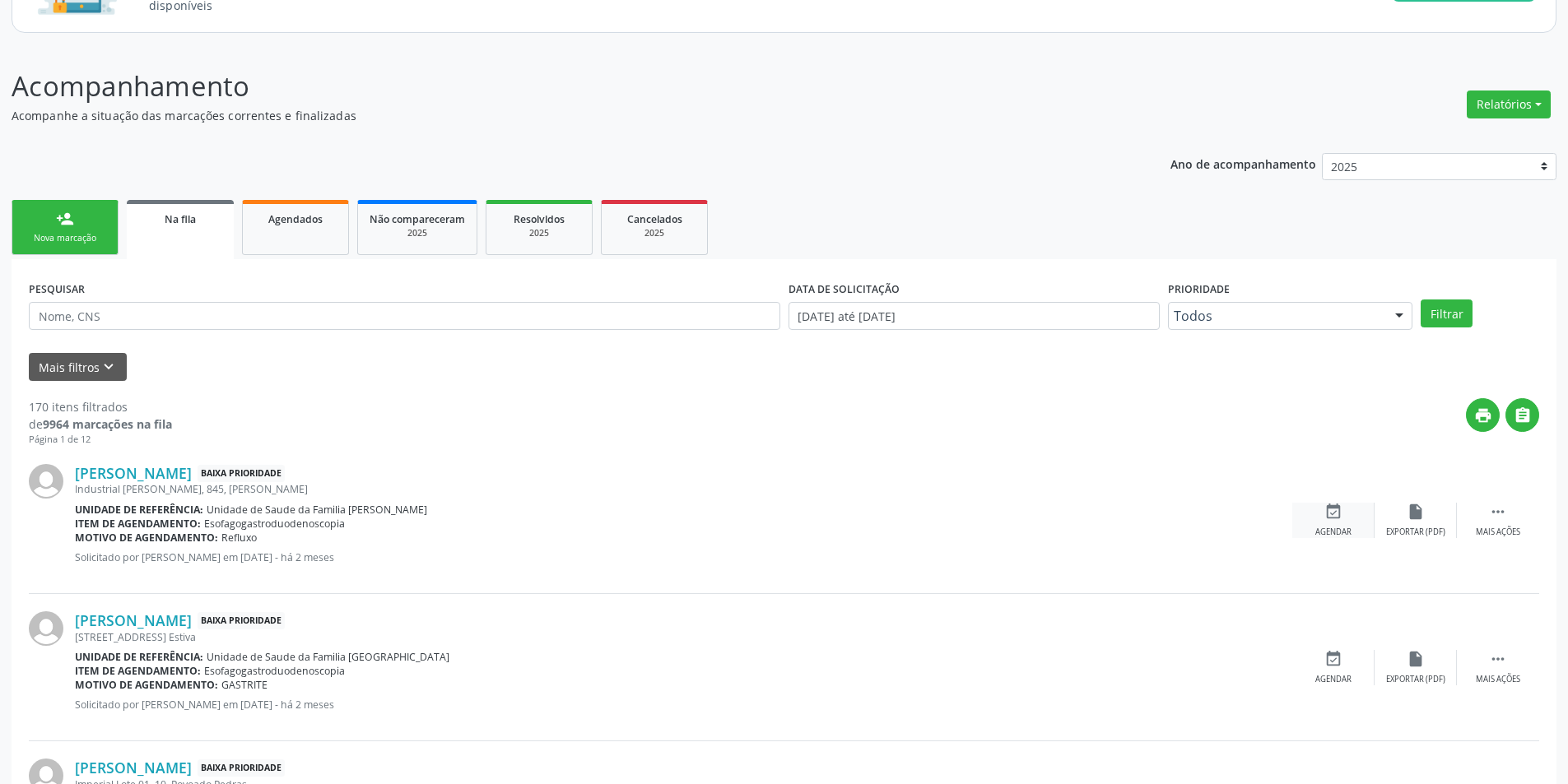
click at [1335, 515] on icon "event_available" at bounding box center [1332, 511] width 18 height 18
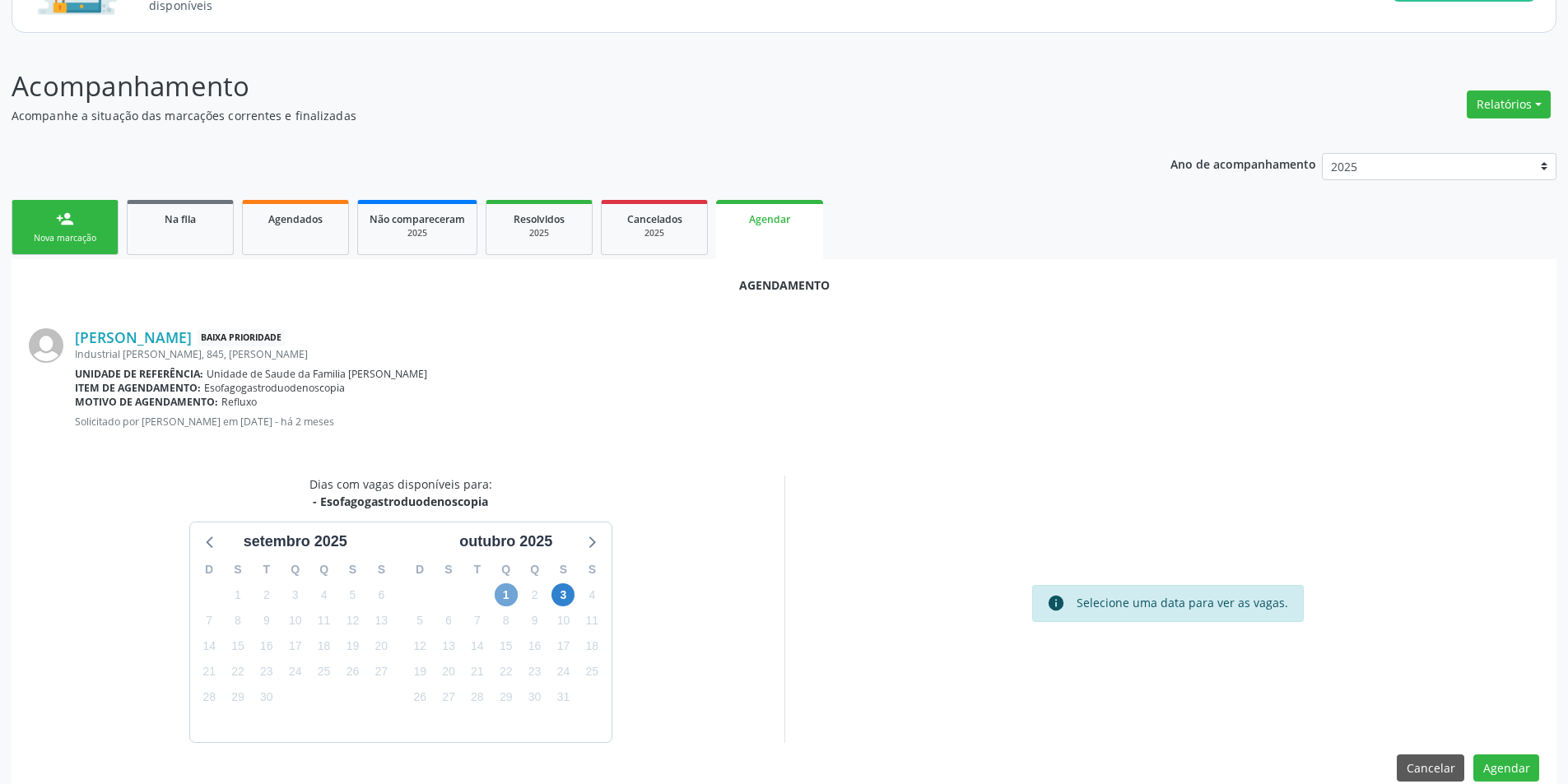
click at [508, 593] on span "1" at bounding box center [506, 595] width 24 height 24
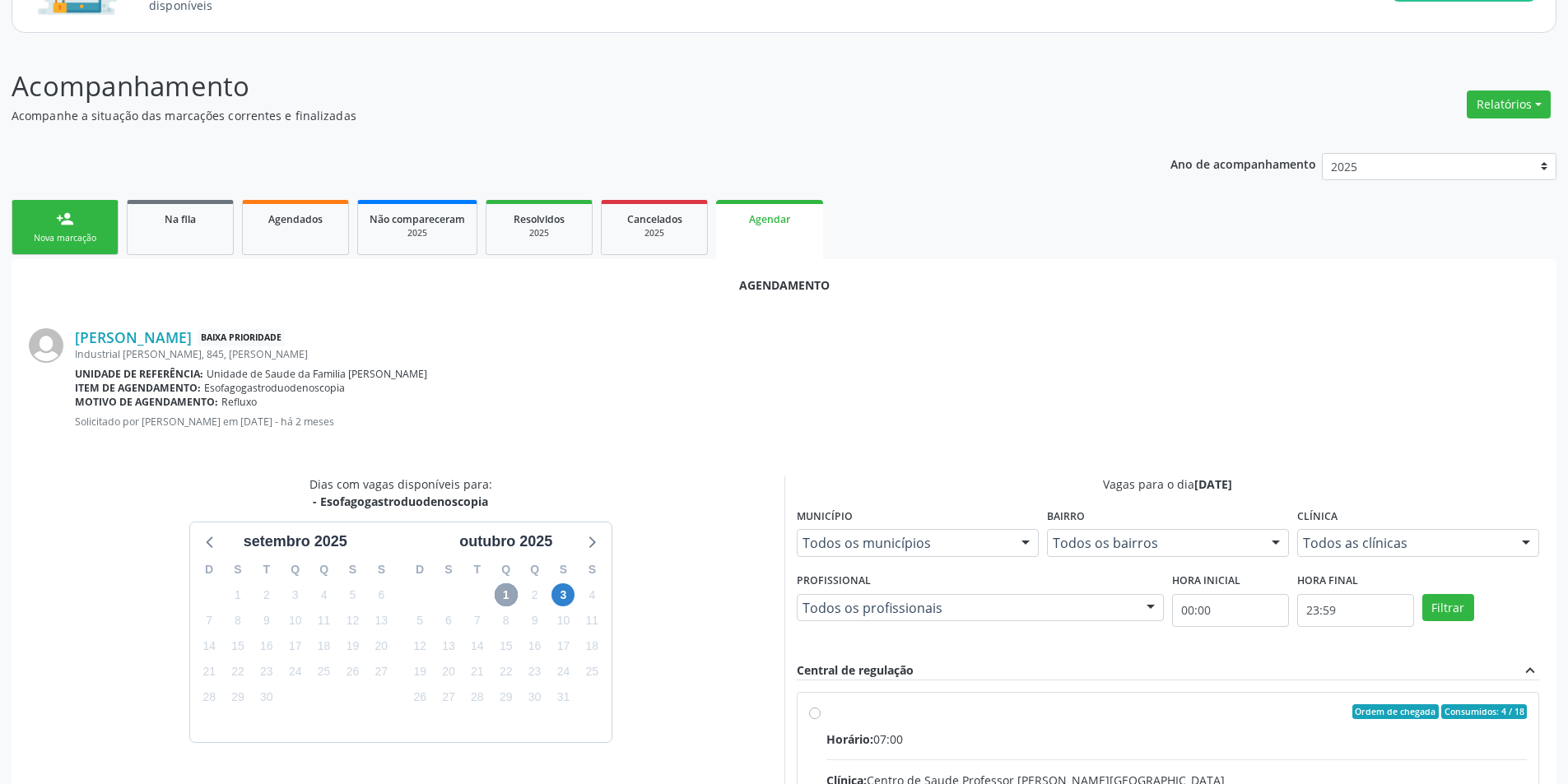
scroll to position [247, 0]
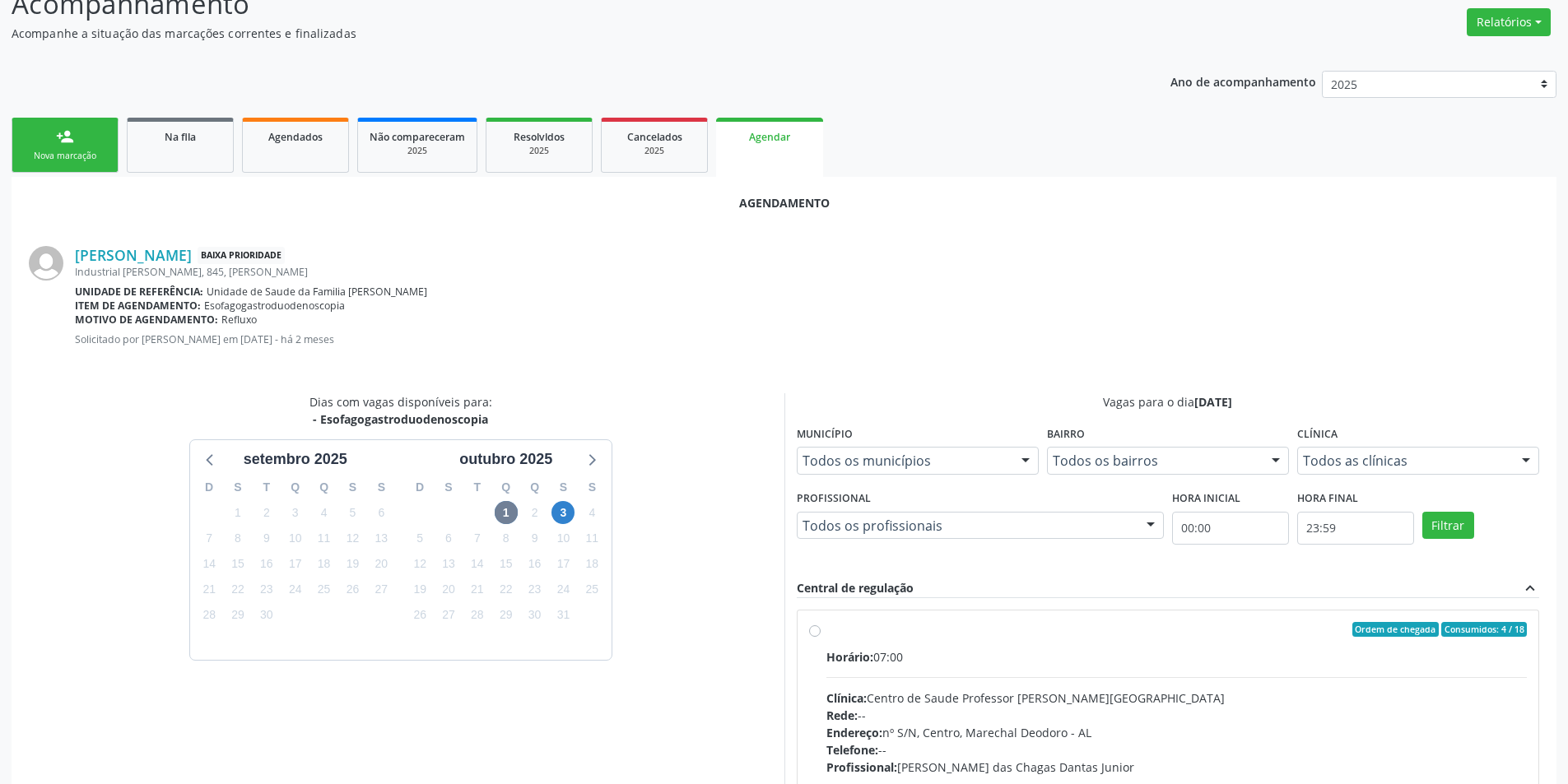
click at [821, 631] on div "Ordem de chegada Consumidos: 4 / 18 Horário: 07:00 Clínica: Centro de Saude Pro…" at bounding box center [1168, 748] width 718 height 253
radio input "true"
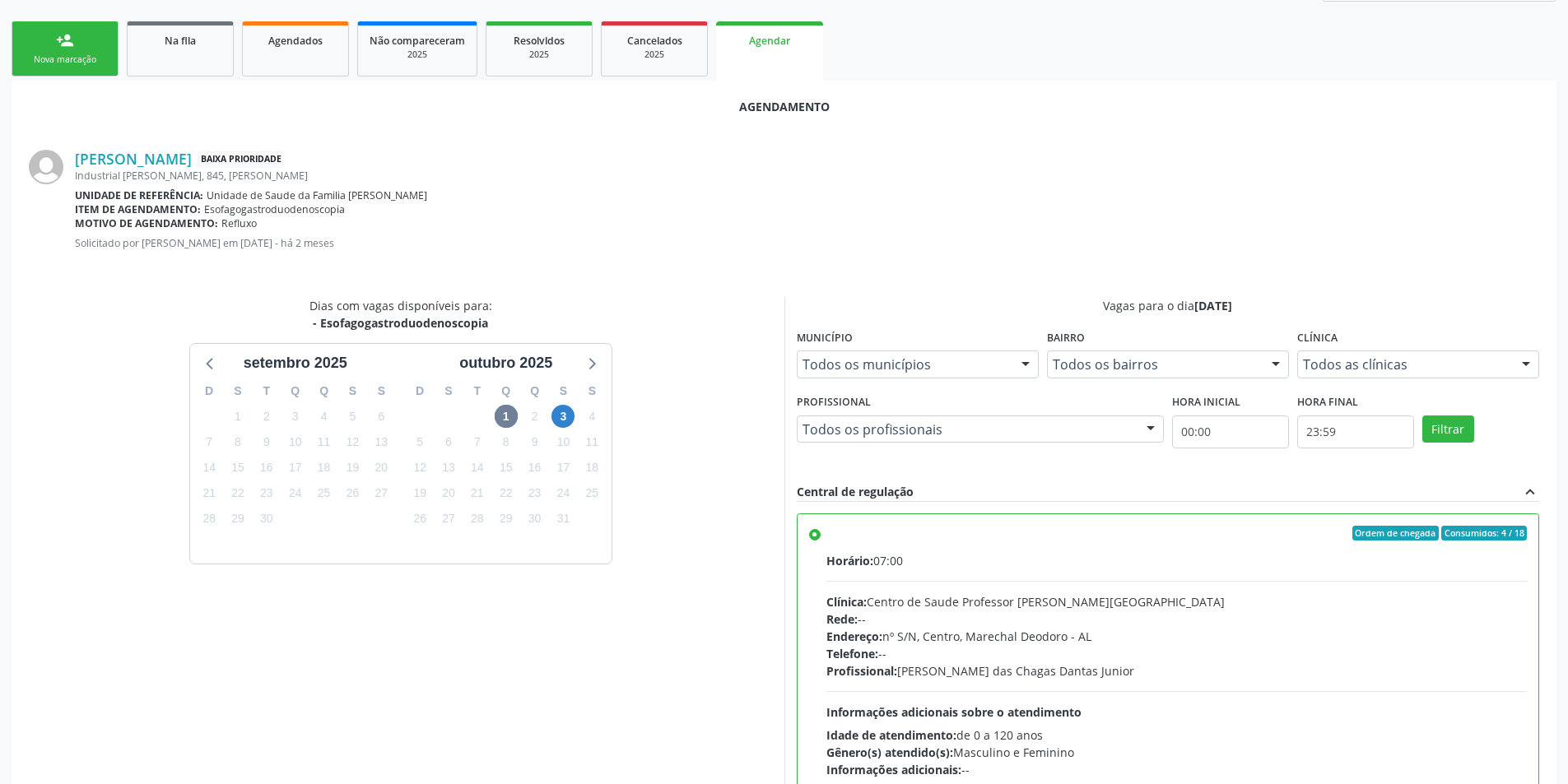
scroll to position [459, 0]
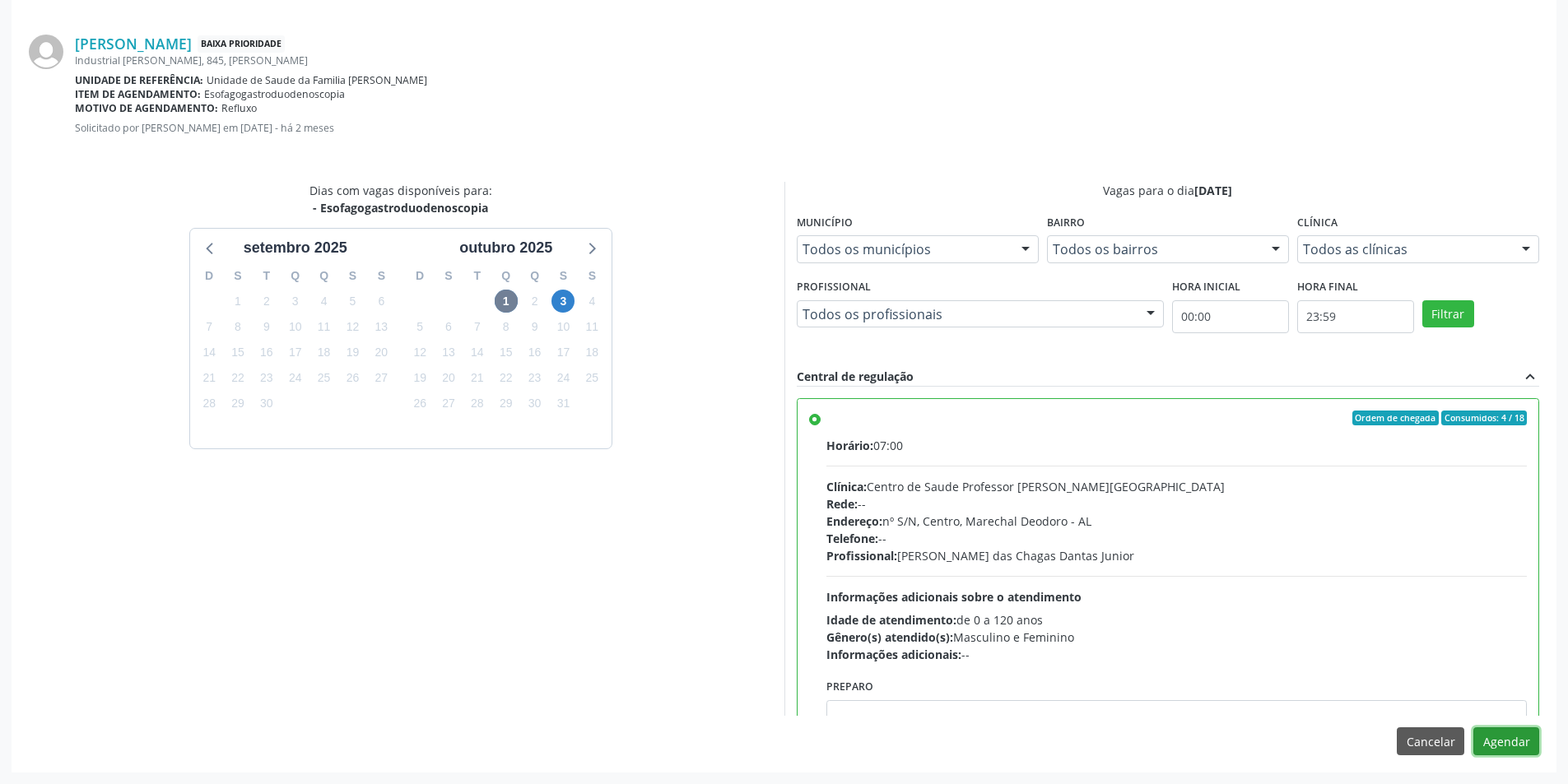
click at [1507, 735] on button "Agendar" at bounding box center [1506, 742] width 66 height 28
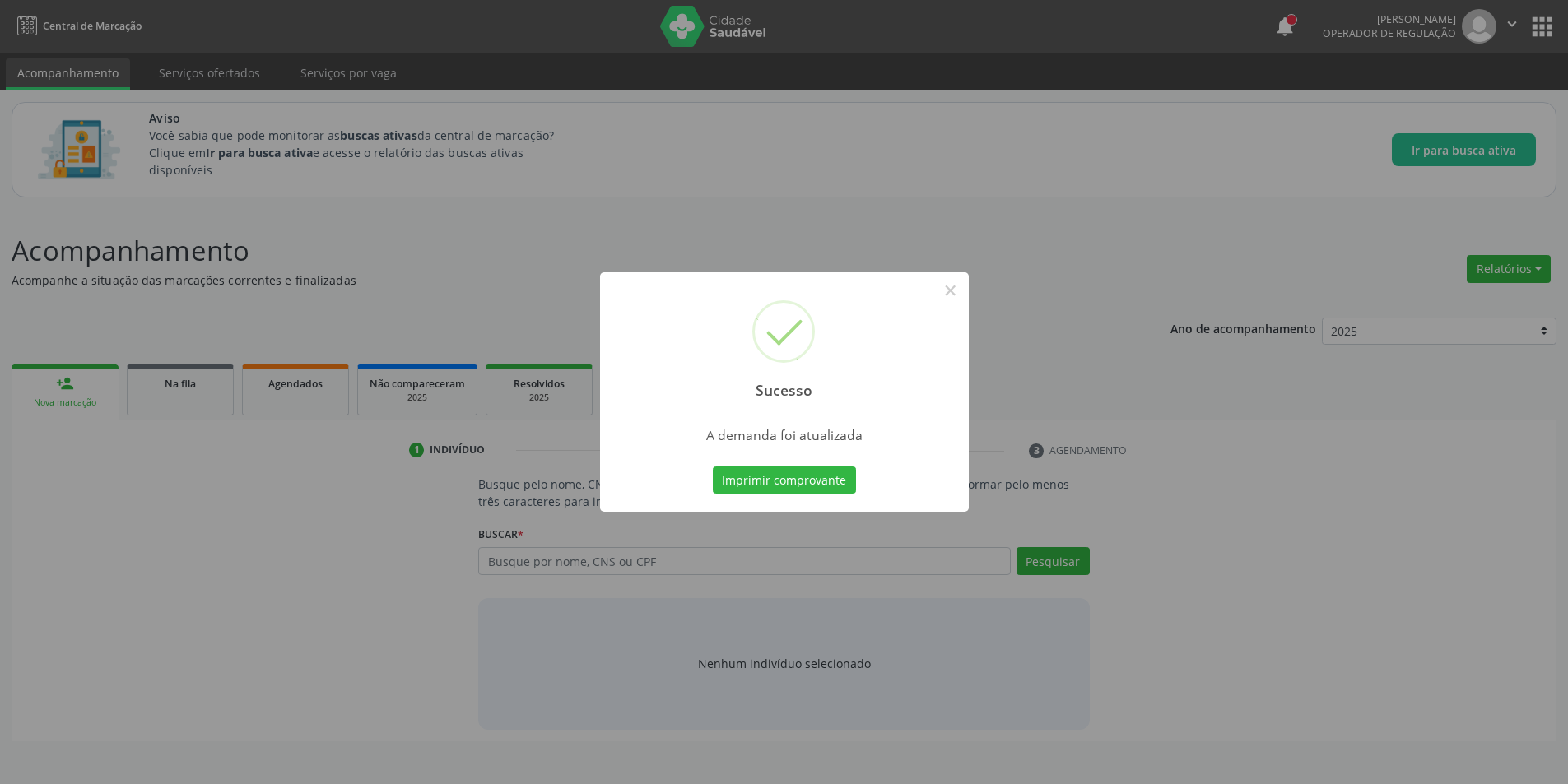
scroll to position [0, 0]
click at [956, 284] on button "×" at bounding box center [956, 290] width 28 height 28
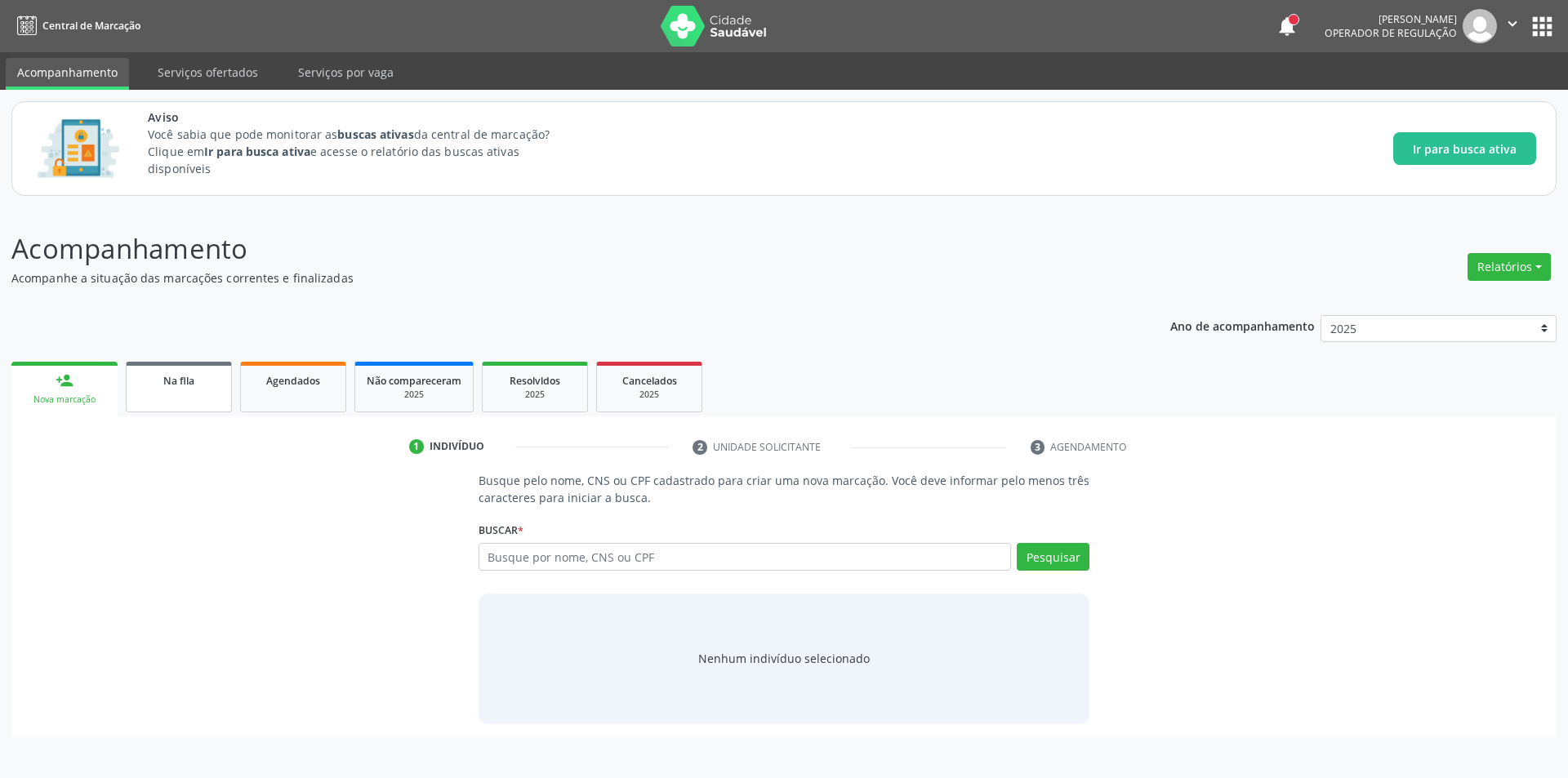
click at [174, 385] on span "Na fila" at bounding box center [178, 381] width 31 height 14
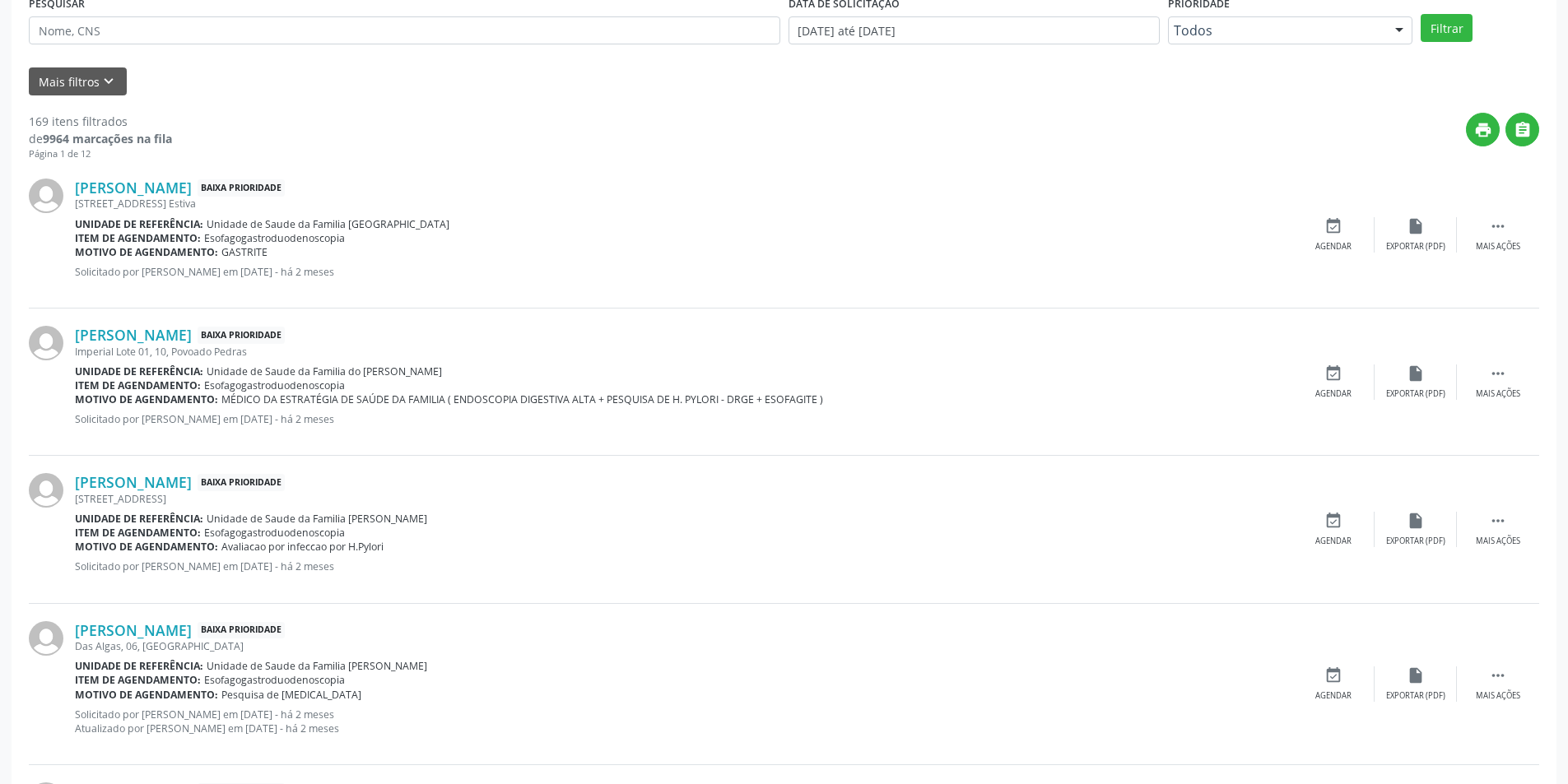
scroll to position [412, 0]
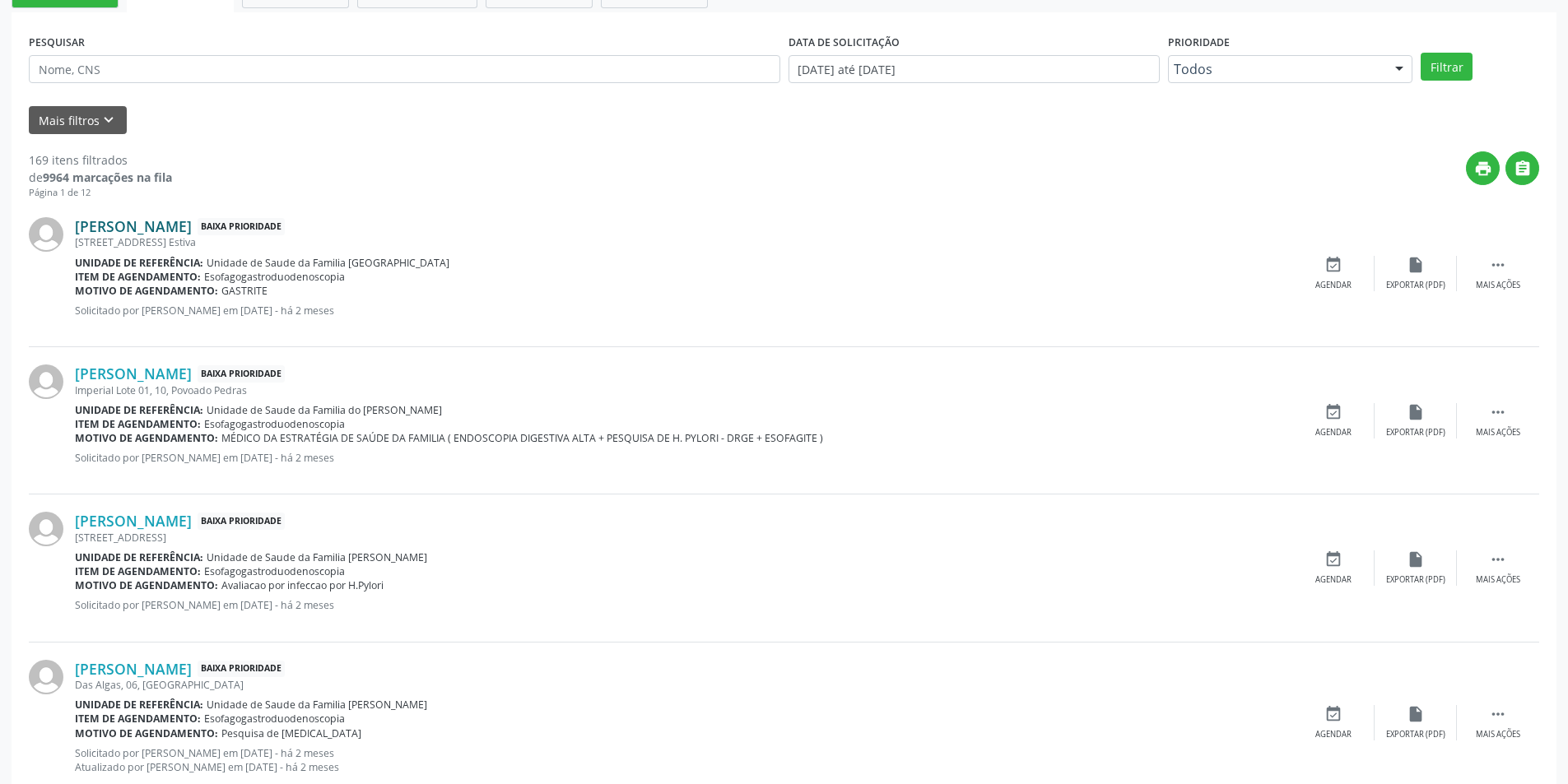
click at [180, 233] on link "Cicero José da Silva" at bounding box center [133, 226] width 117 height 18
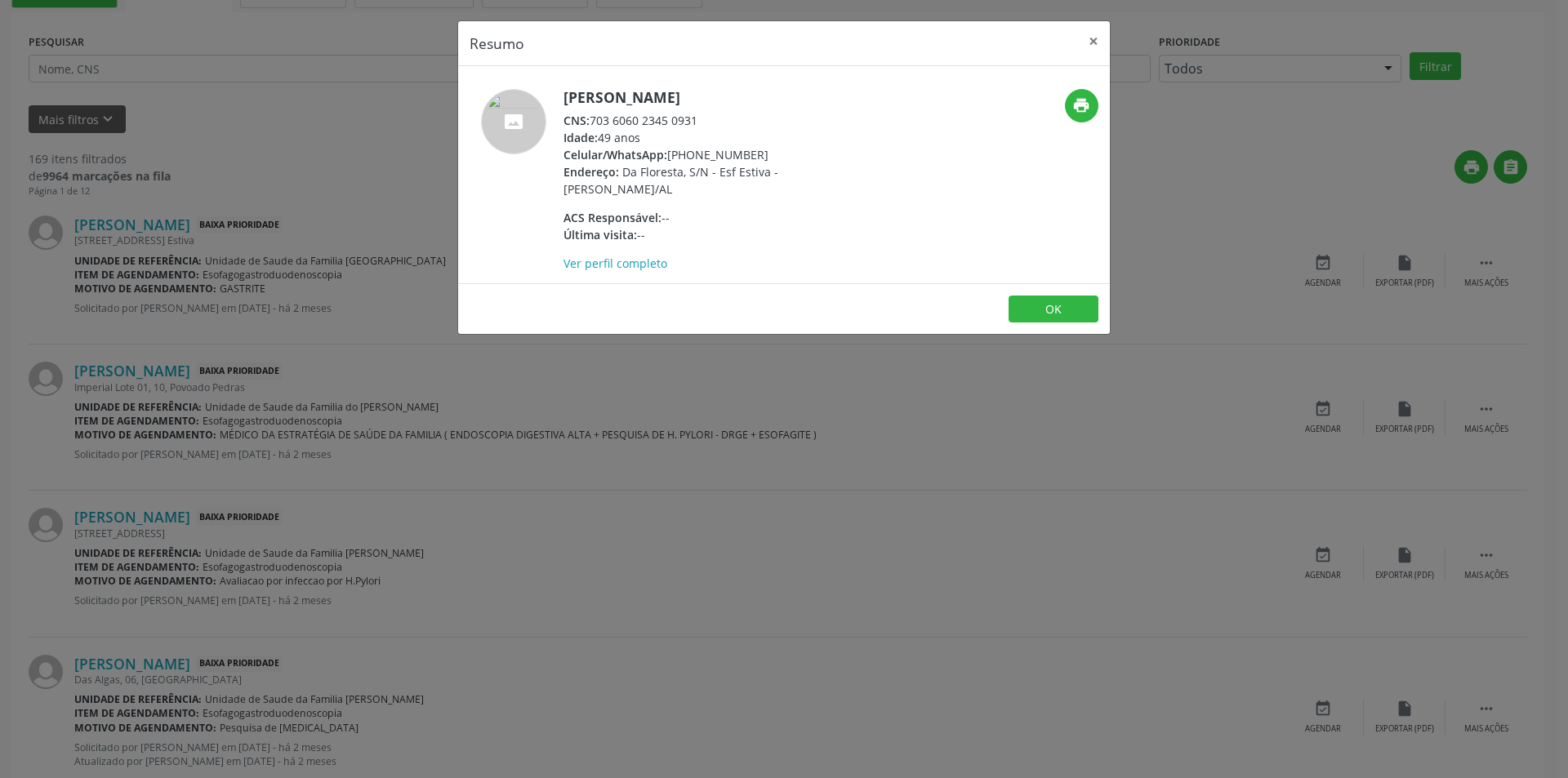
drag, startPoint x: 594, startPoint y: 118, endPoint x: 700, endPoint y: 119, distance: 106.0
click at [700, 119] on div "CNS: 703 6060 2345 0931" at bounding box center [722, 120] width 318 height 17
copy div "703 6060 2345 0931"
click at [1049, 308] on button "OK" at bounding box center [1053, 310] width 90 height 28
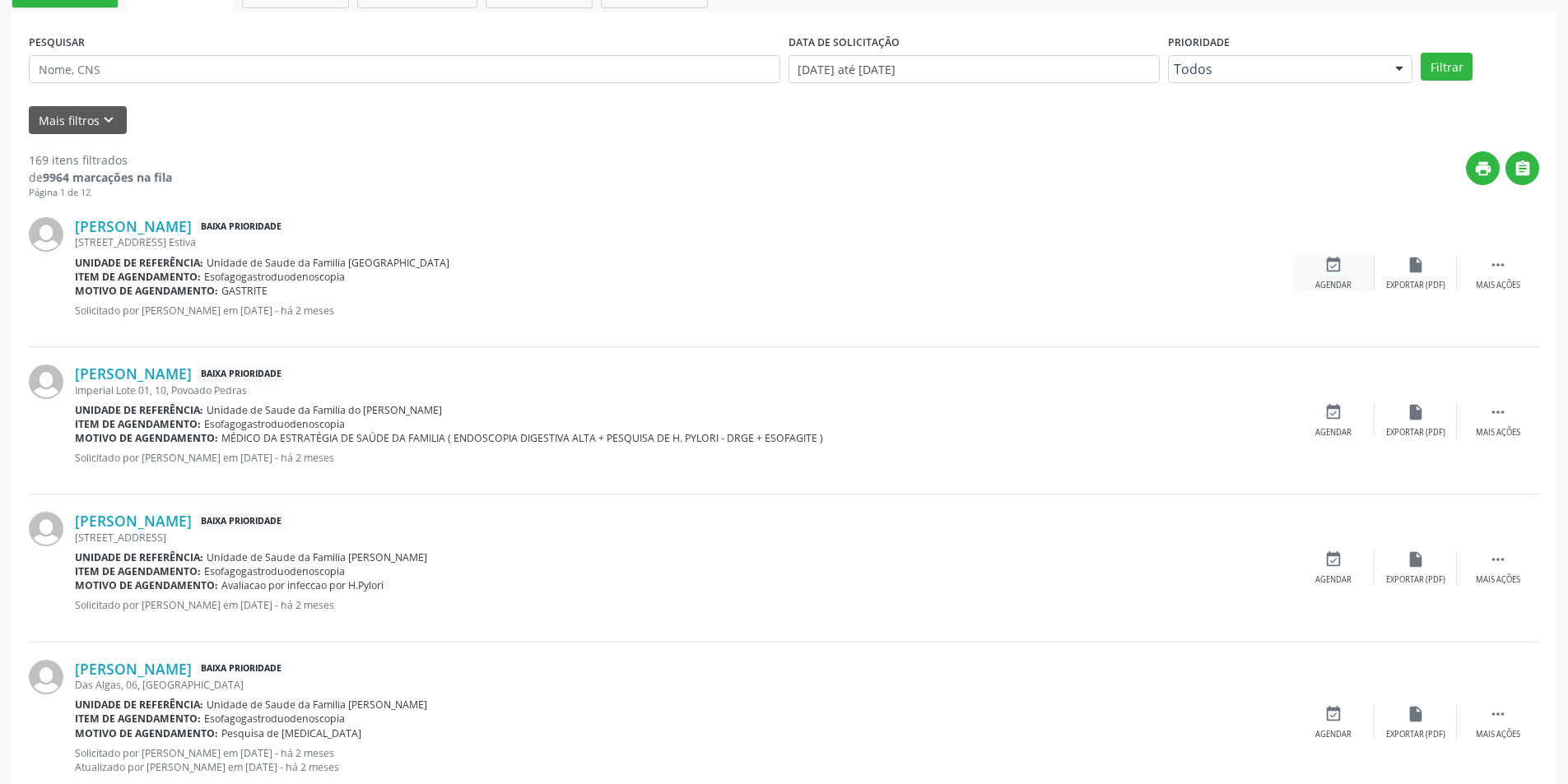
click at [1331, 272] on icon "event_available" at bounding box center [1332, 264] width 18 height 18
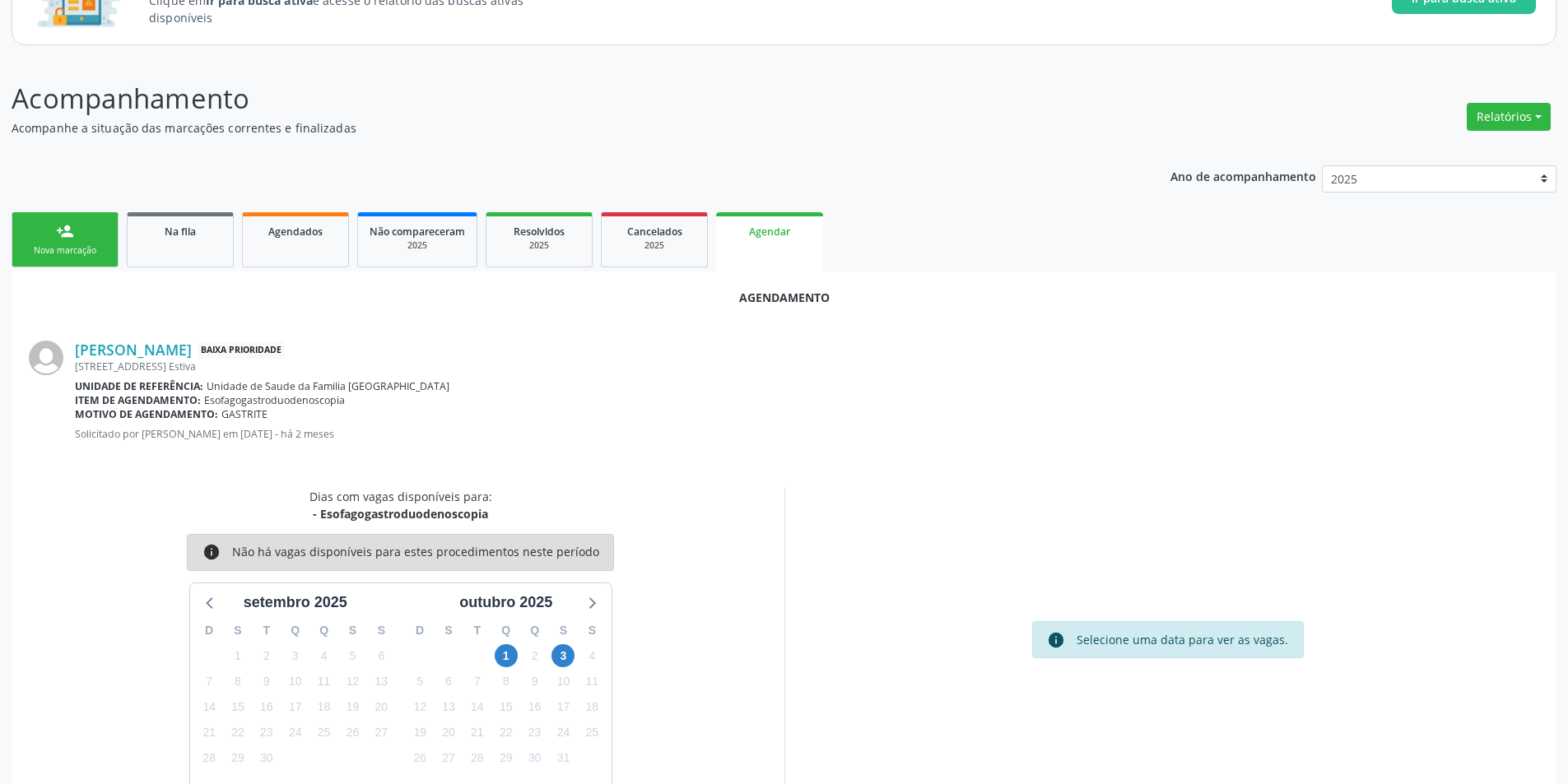
scroll to position [191, 0]
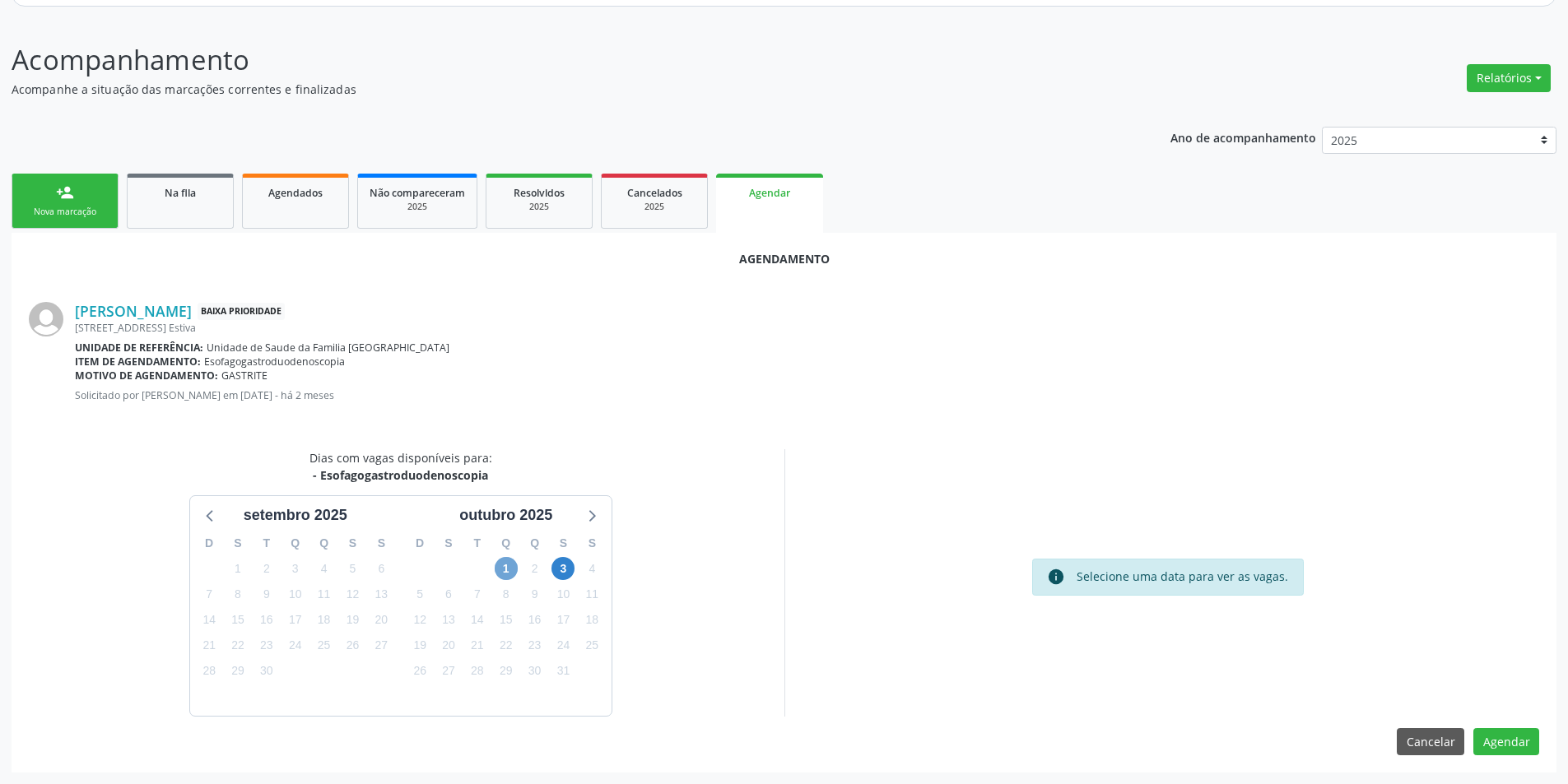
click at [504, 566] on span "1" at bounding box center [506, 569] width 24 height 24
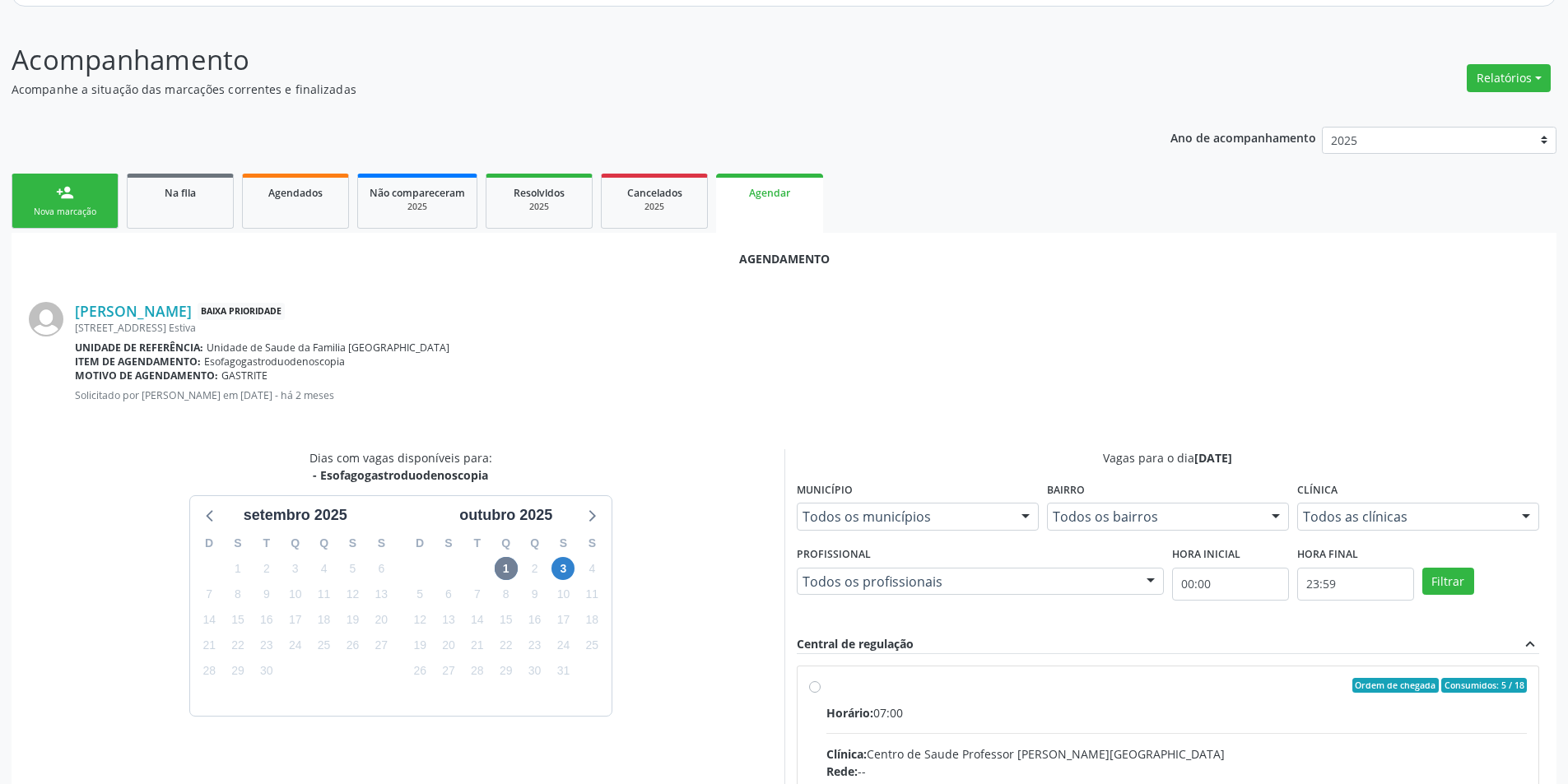
click at [811, 690] on input "Ordem de chegada Consumidos: 5 / 18 Horário: 07:00 Clínica: Centro de Saude Pro…" at bounding box center [815, 685] width 11 height 15
radio input "true"
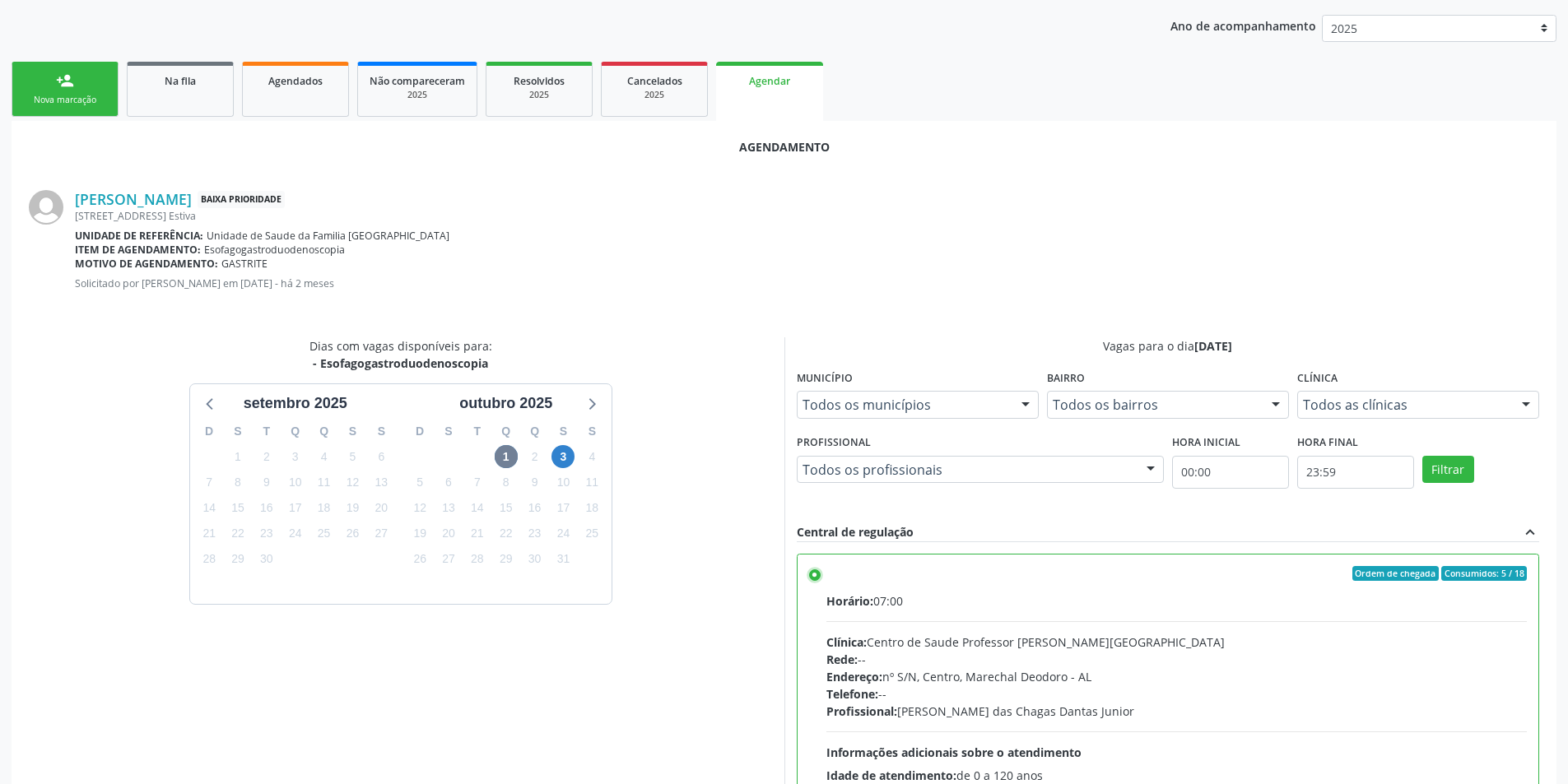
scroll to position [459, 0]
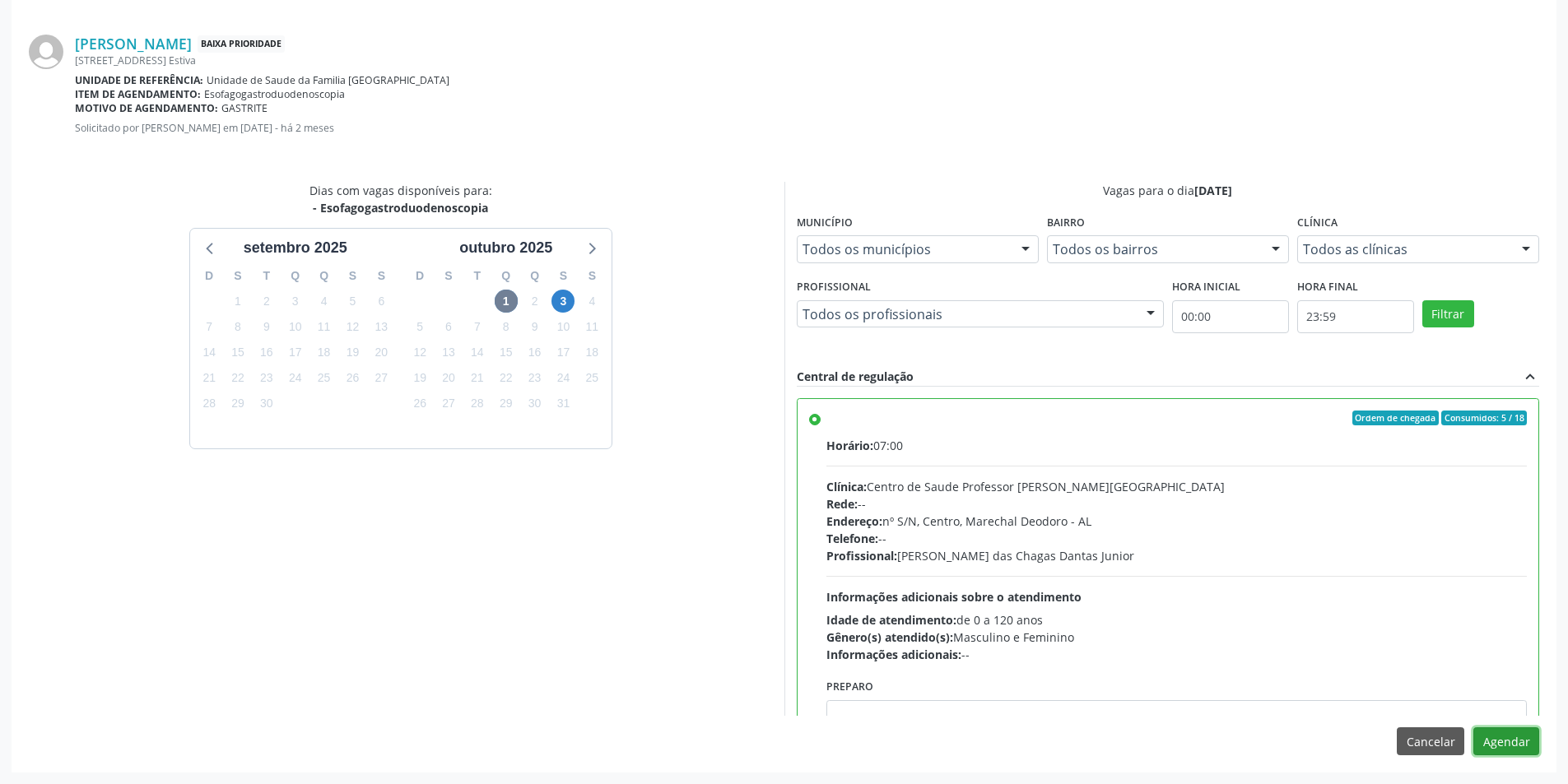
click at [1516, 749] on button "Agendar" at bounding box center [1506, 742] width 66 height 28
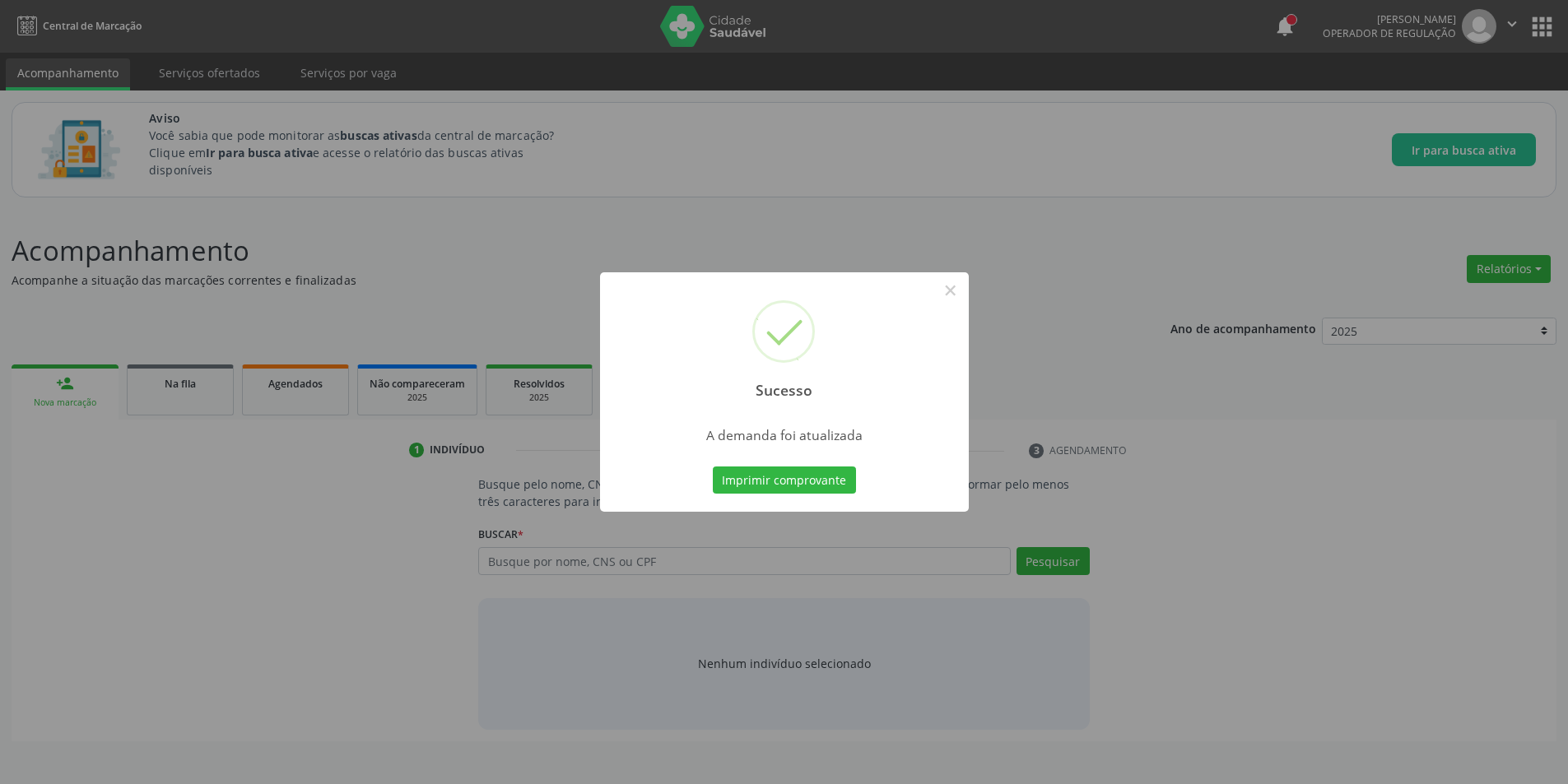
scroll to position [0, 0]
click at [951, 294] on button "×" at bounding box center [956, 290] width 28 height 28
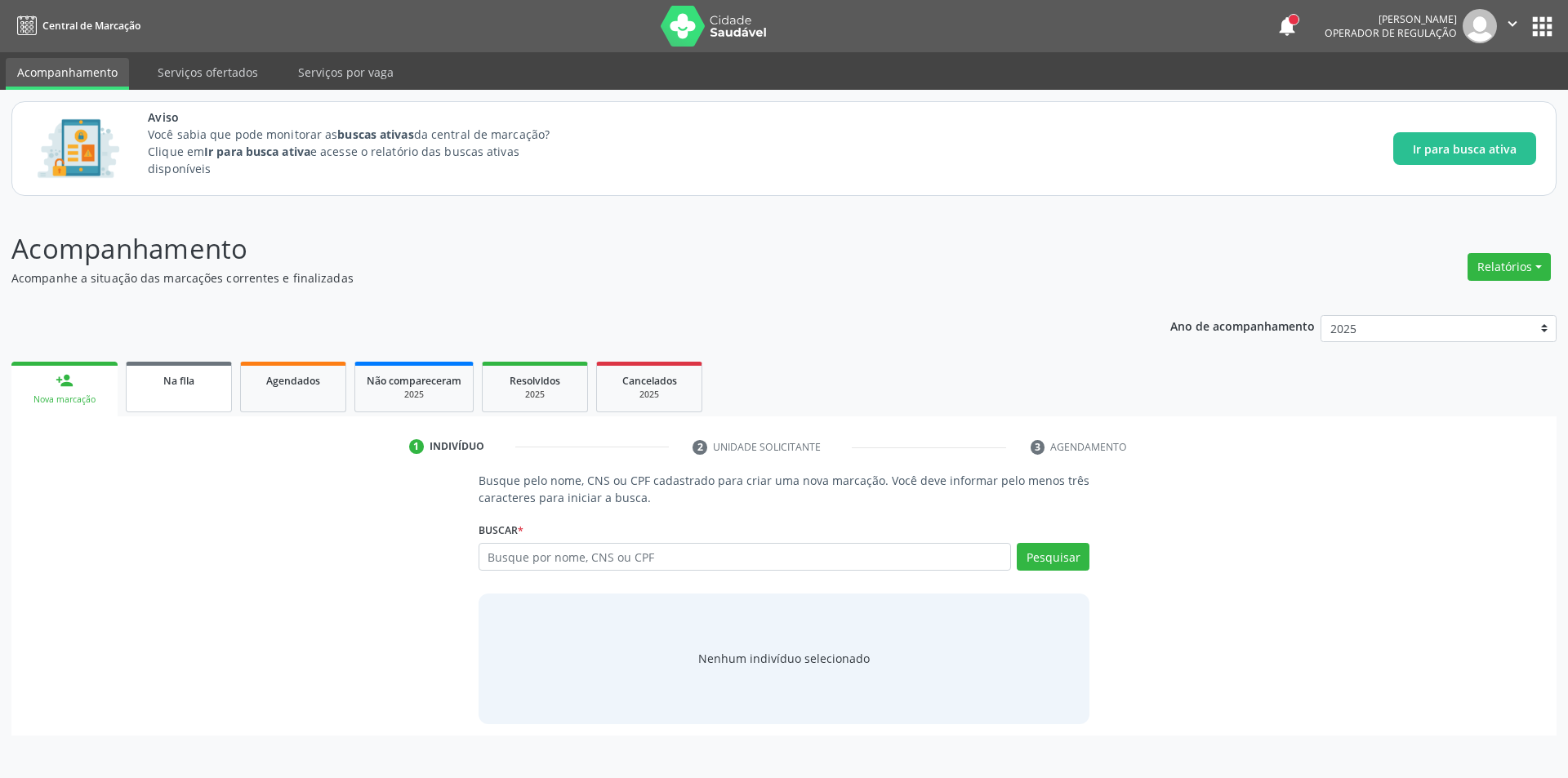
click at [187, 388] on div "Na fila" at bounding box center [179, 380] width 82 height 17
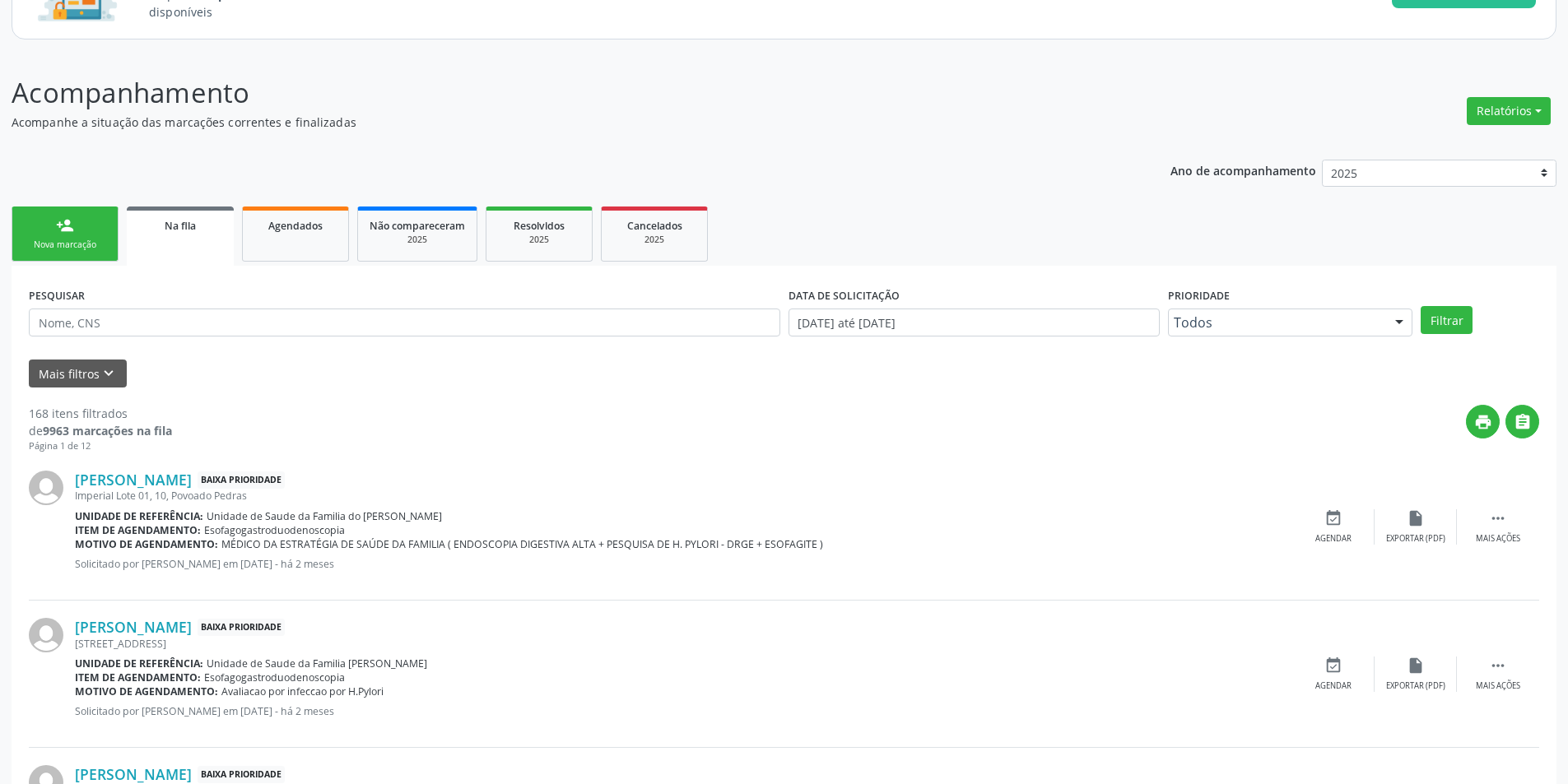
scroll to position [329, 0]
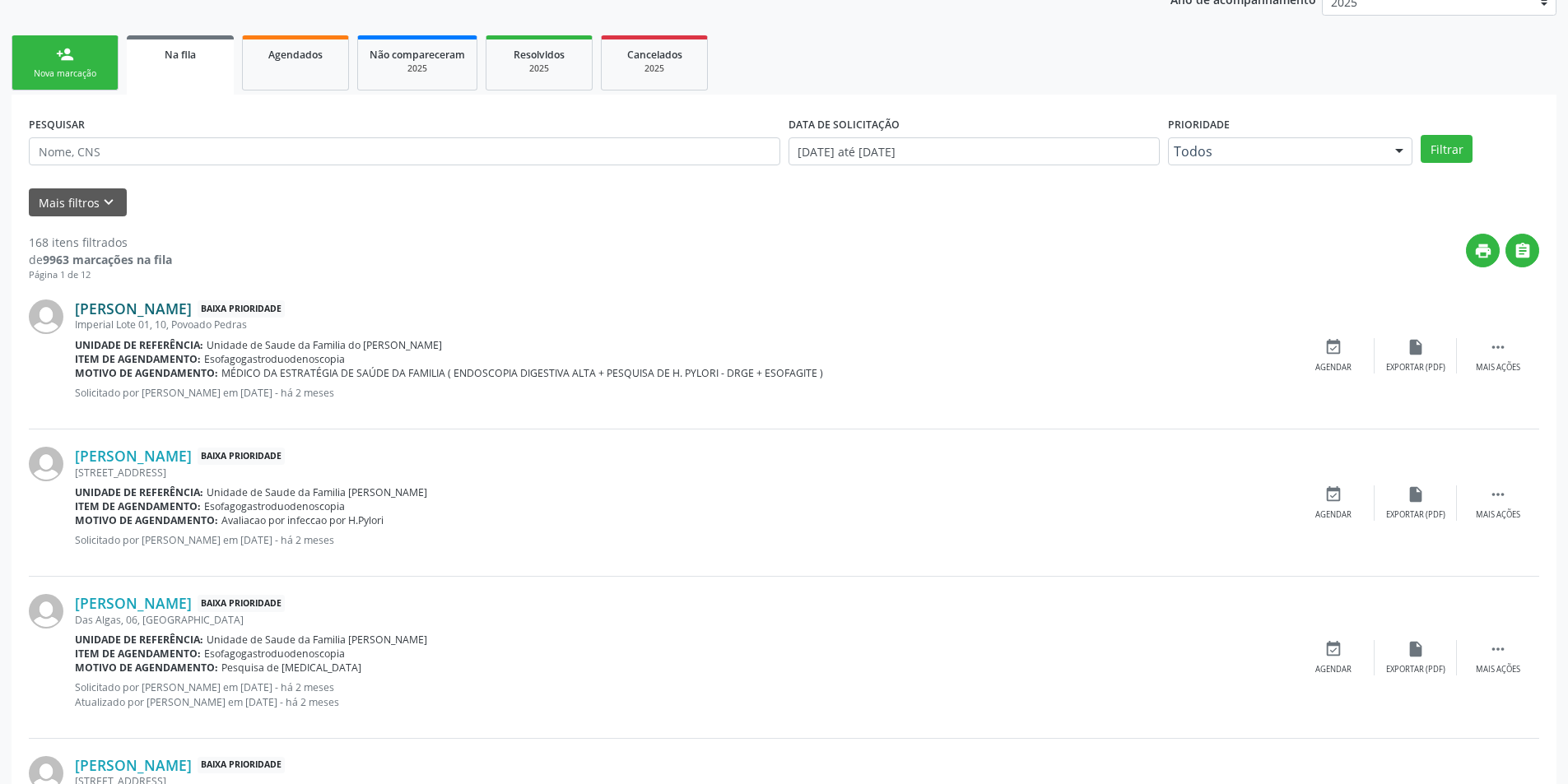
click at [192, 315] on link "Francisca Feitosa Ferreira" at bounding box center [133, 308] width 117 height 18
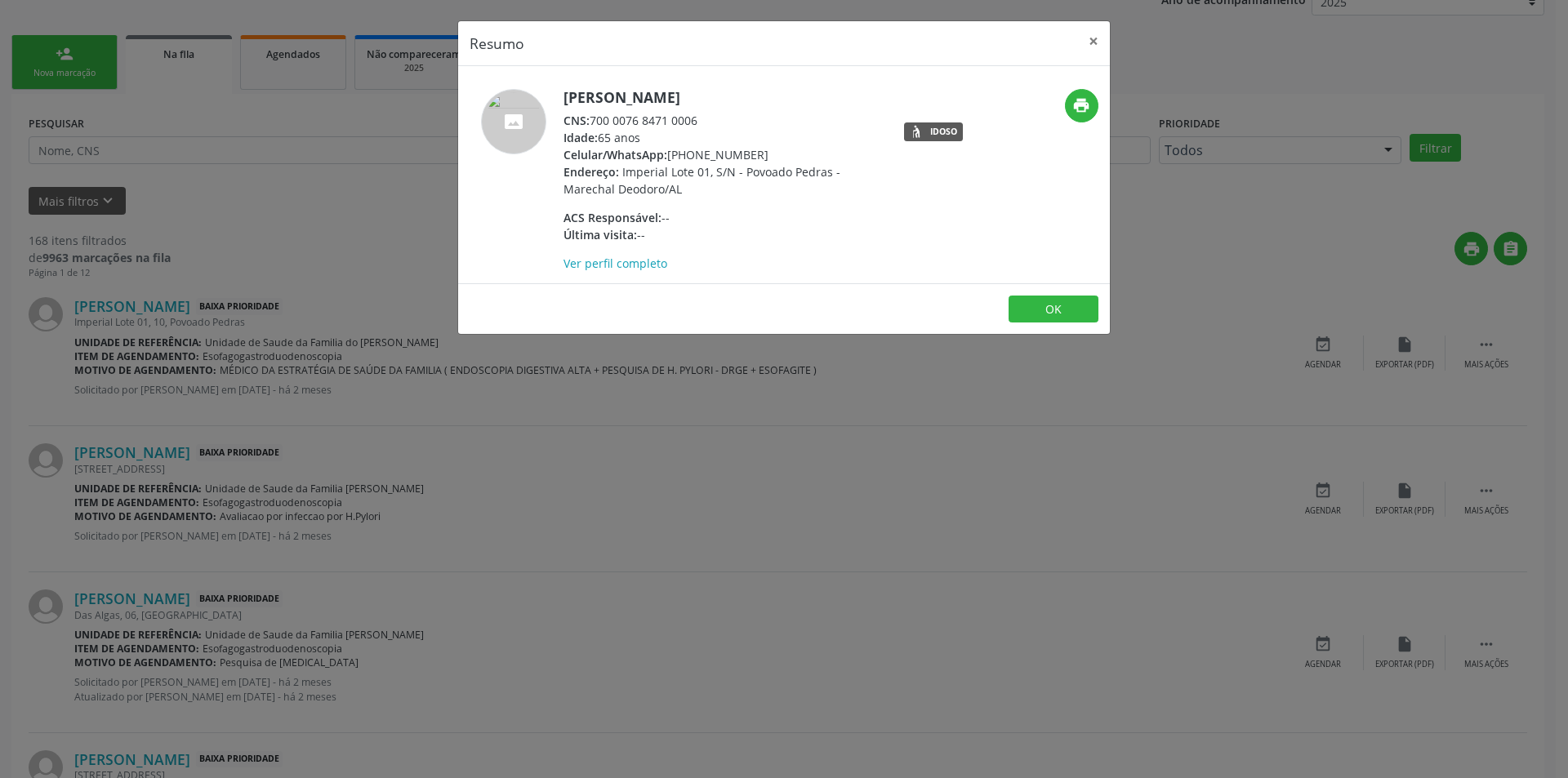
drag, startPoint x: 592, startPoint y: 116, endPoint x: 697, endPoint y: 119, distance: 105.0
click at [697, 119] on div "CNS: 700 0076 8471 0006" at bounding box center [722, 120] width 318 height 17
copy div "700 0076 8471 0006"
click at [1058, 305] on button "OK" at bounding box center [1053, 310] width 90 height 28
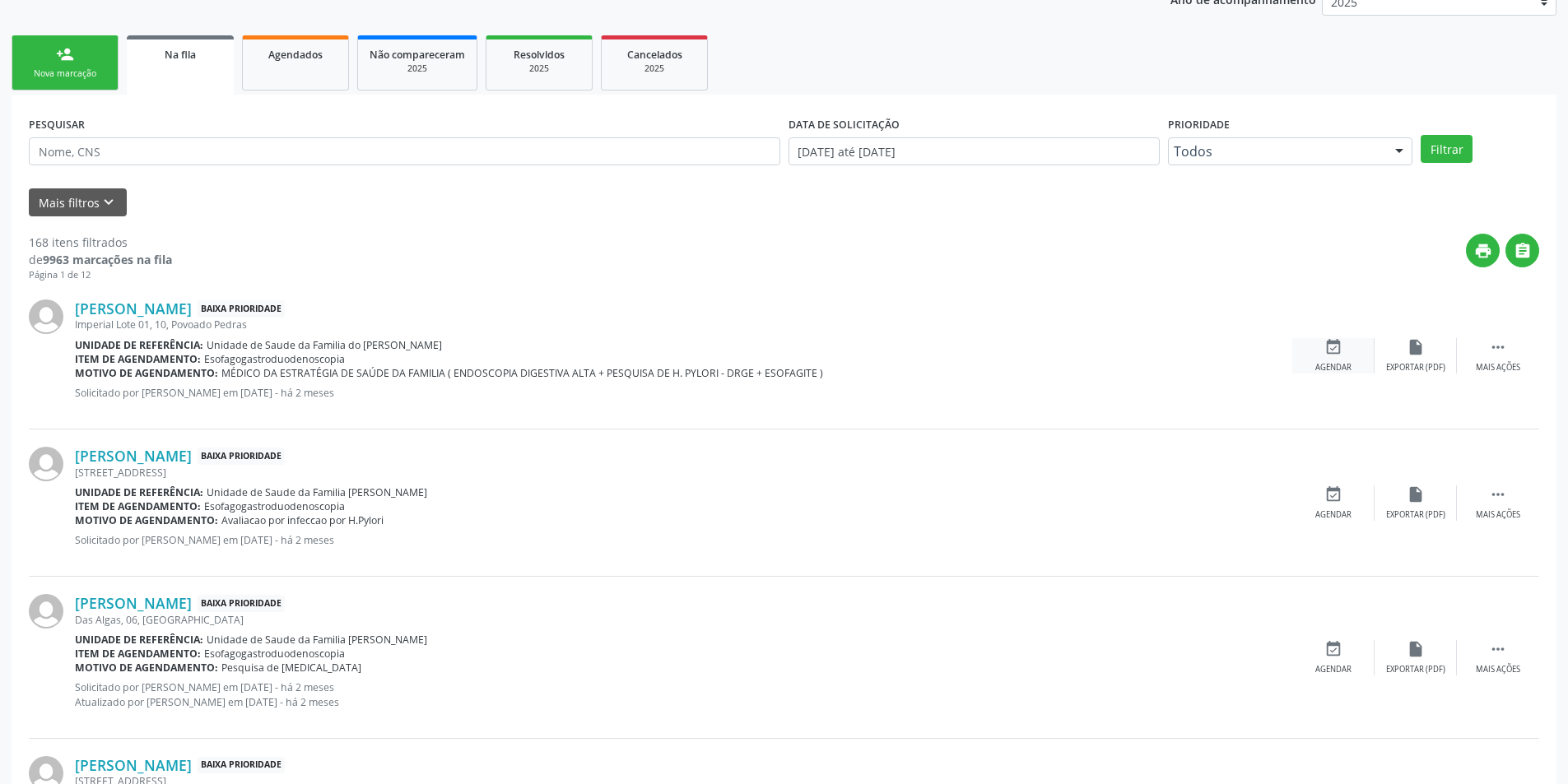
click at [1336, 360] on div "event_available Agendar" at bounding box center [1333, 356] width 83 height 36
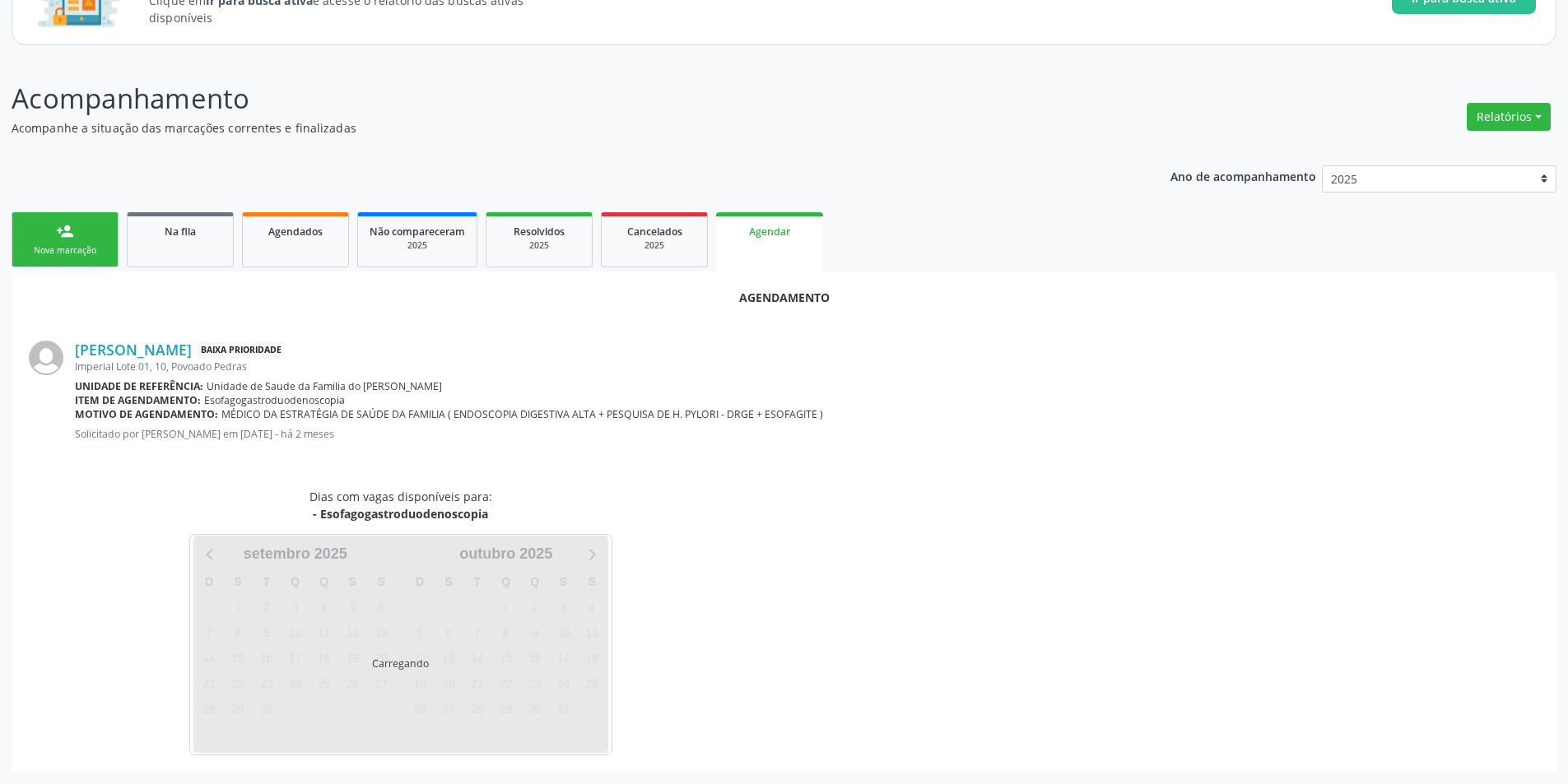
scroll to position [191, 0]
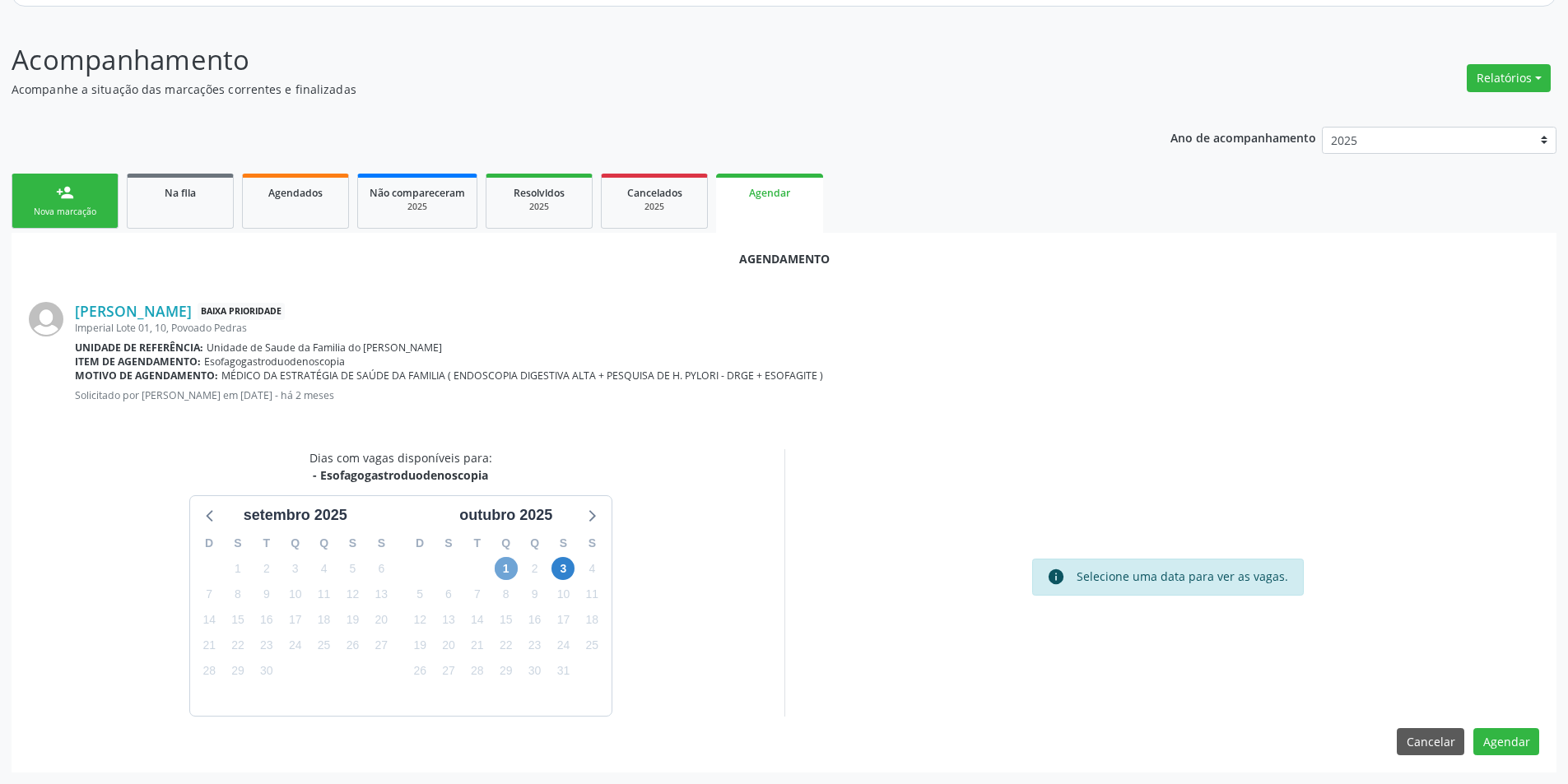
click at [499, 571] on span "1" at bounding box center [506, 569] width 24 height 24
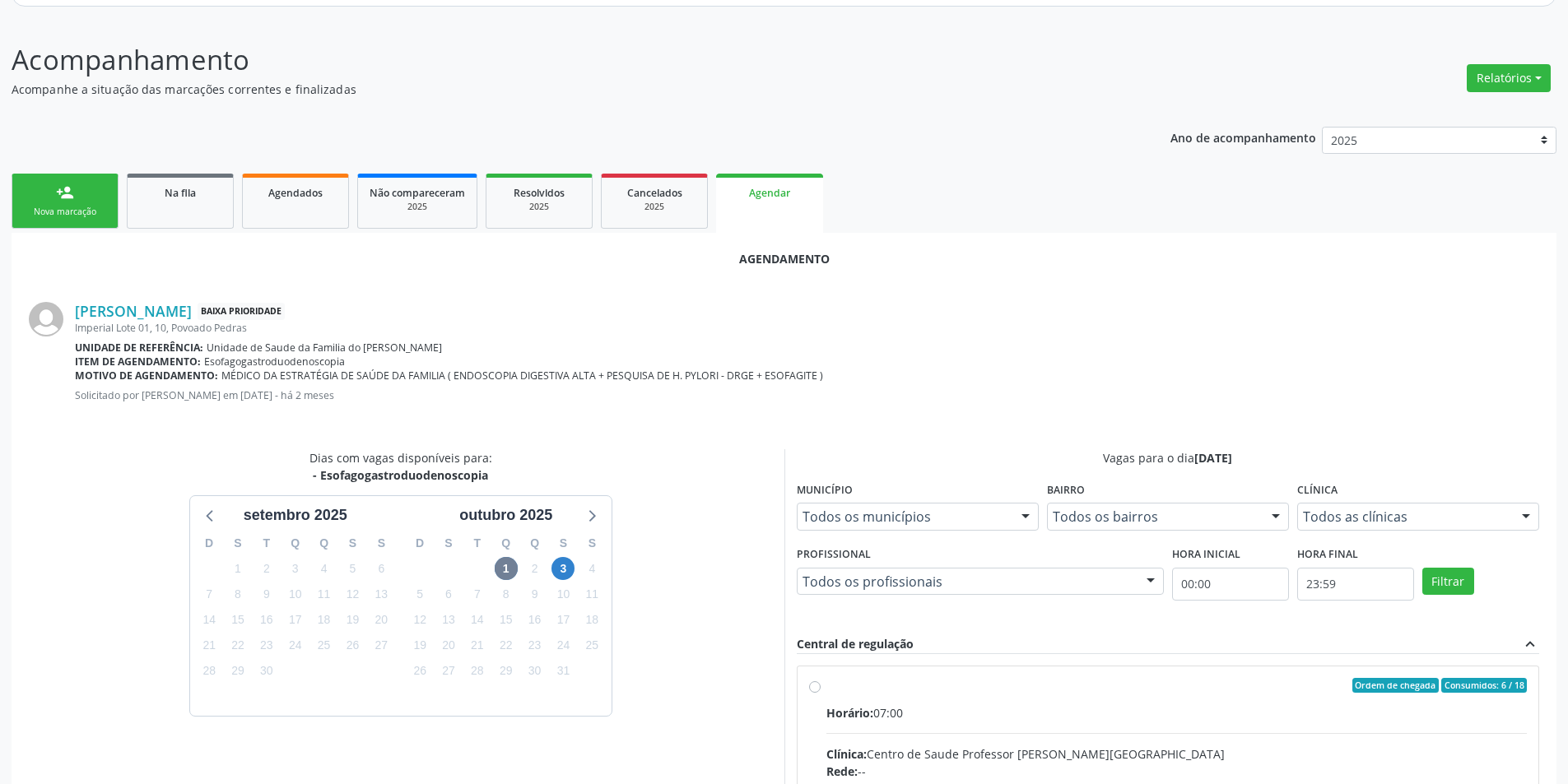
click at [813, 686] on input "Ordem de chegada Consumidos: 6 / 18 Horário: 07:00 Clínica: Centro de Saude Pro…" at bounding box center [815, 685] width 11 height 15
radio input "true"
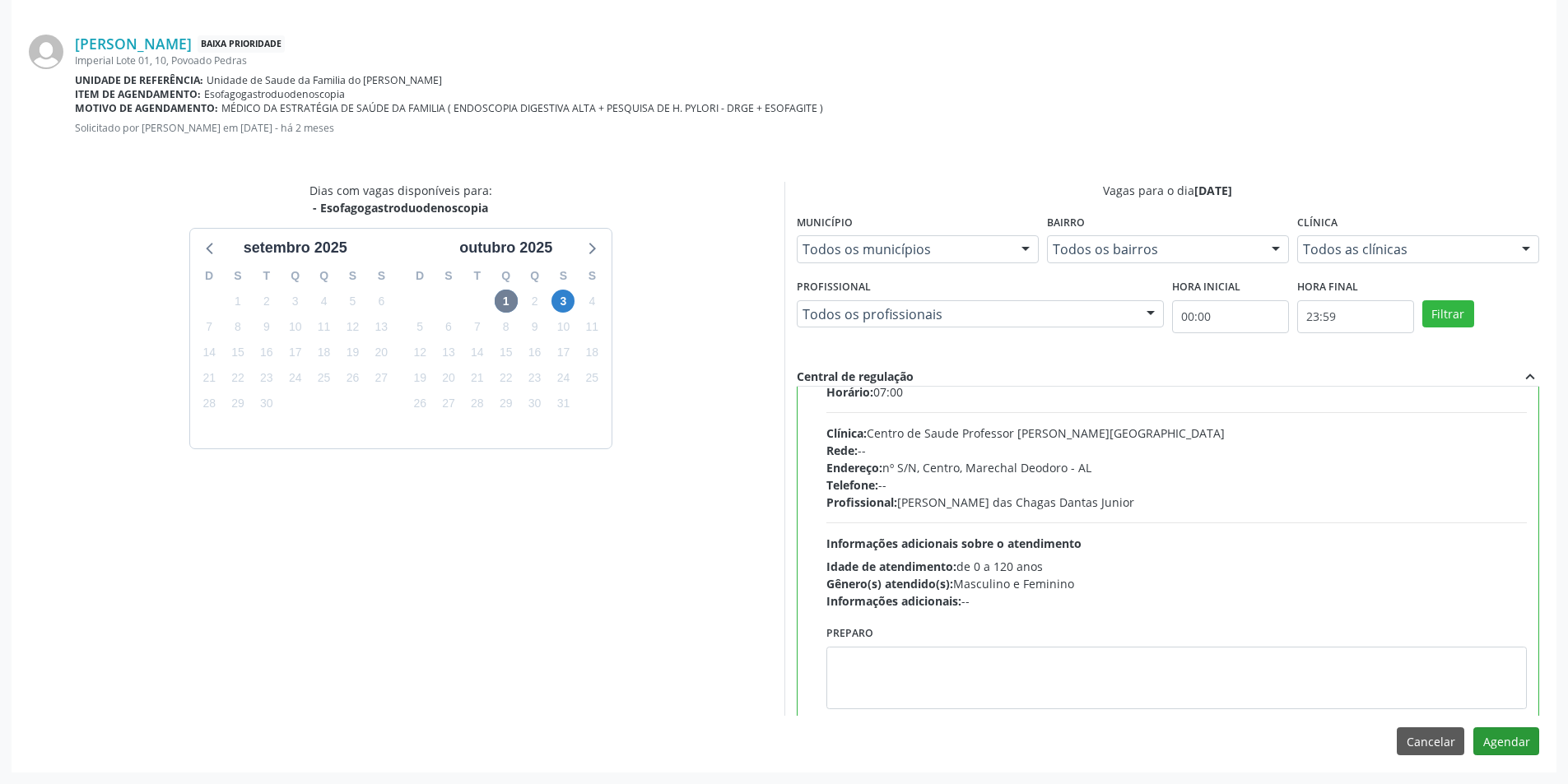
scroll to position [82, 0]
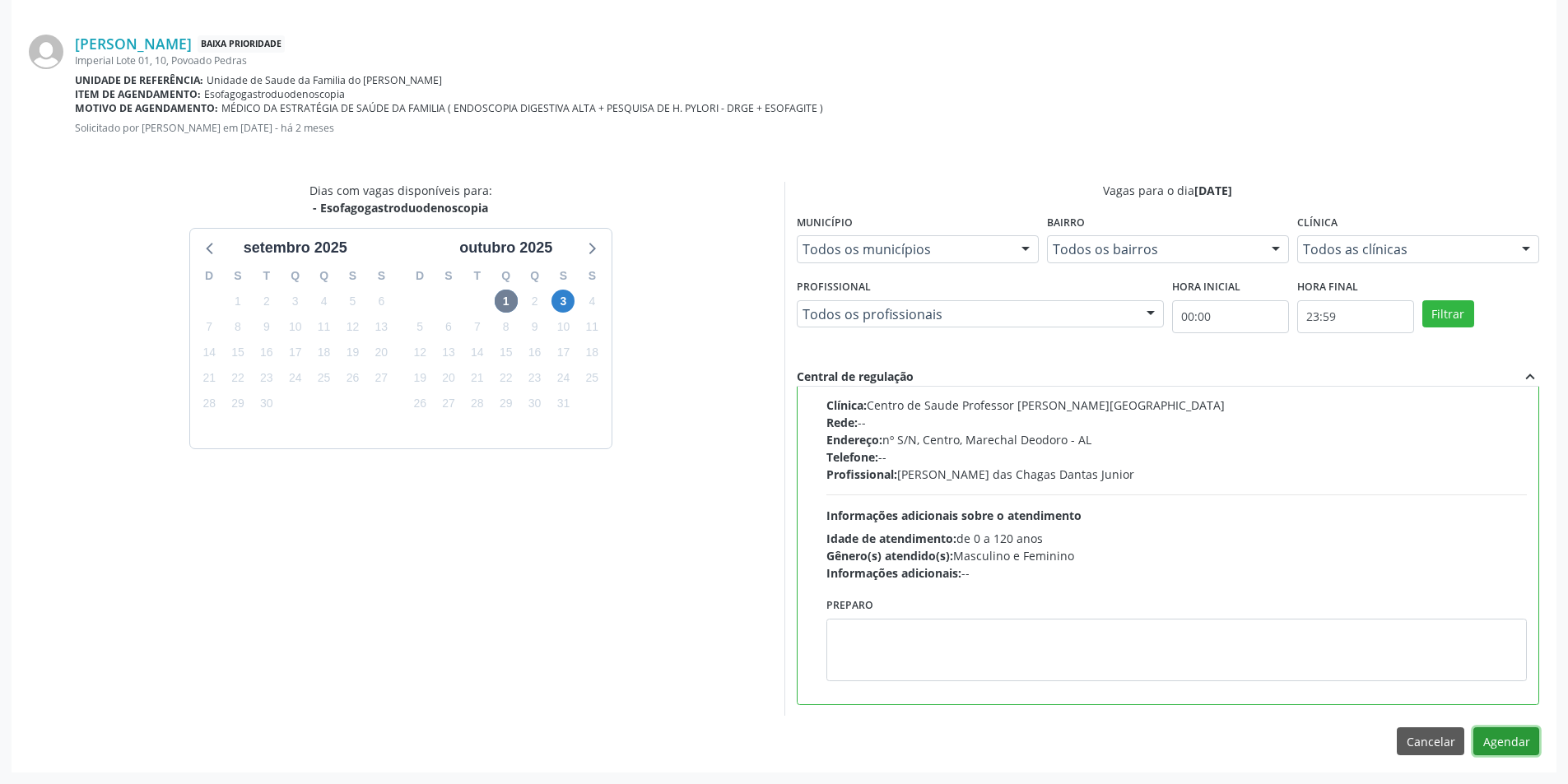
click at [1496, 748] on button "Agendar" at bounding box center [1506, 742] width 66 height 28
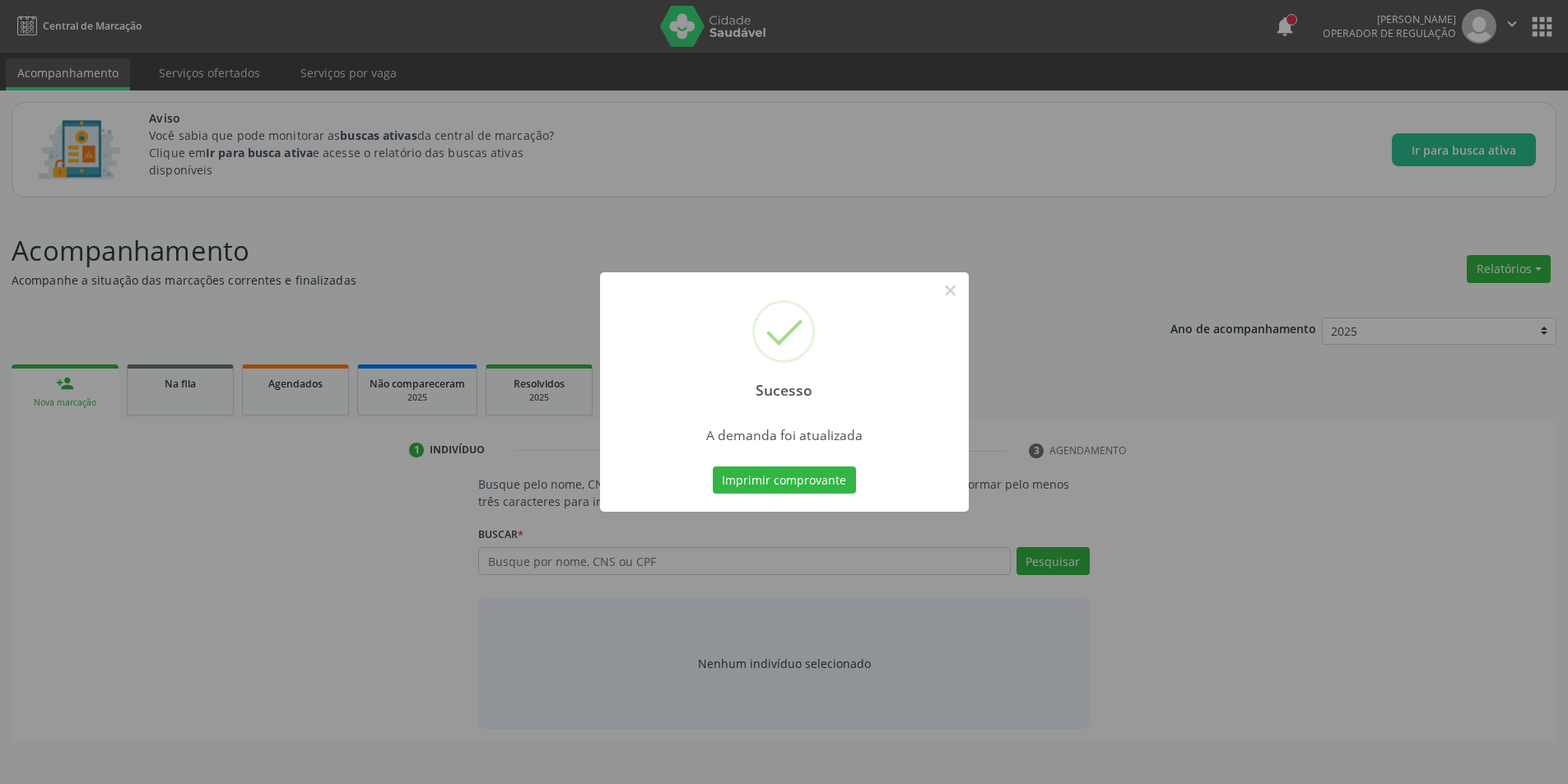
scroll to position [0, 0]
click at [951, 287] on button "×" at bounding box center [956, 290] width 28 height 28
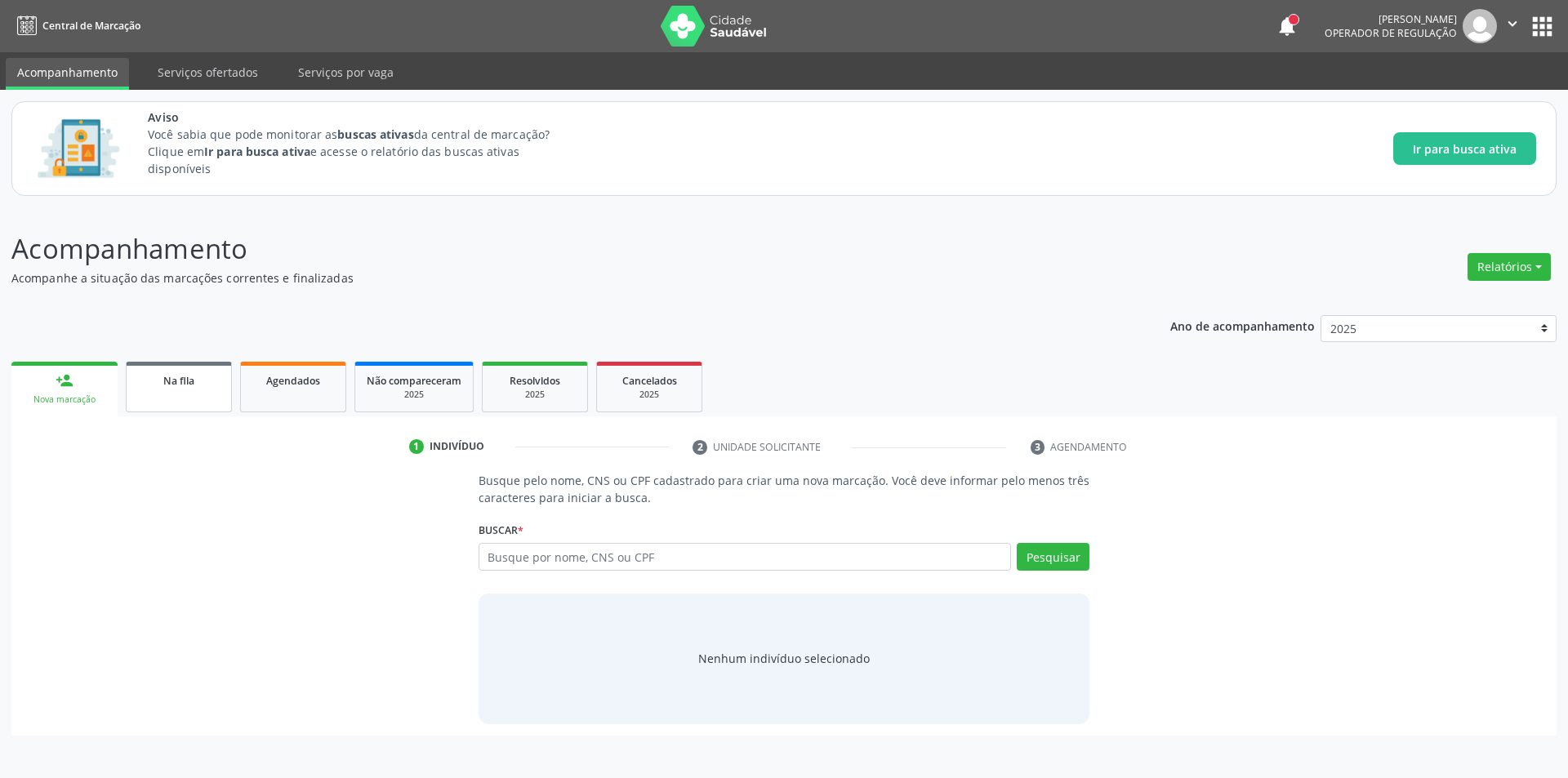
click at [190, 393] on link "Na fila" at bounding box center [179, 387] width 106 height 50
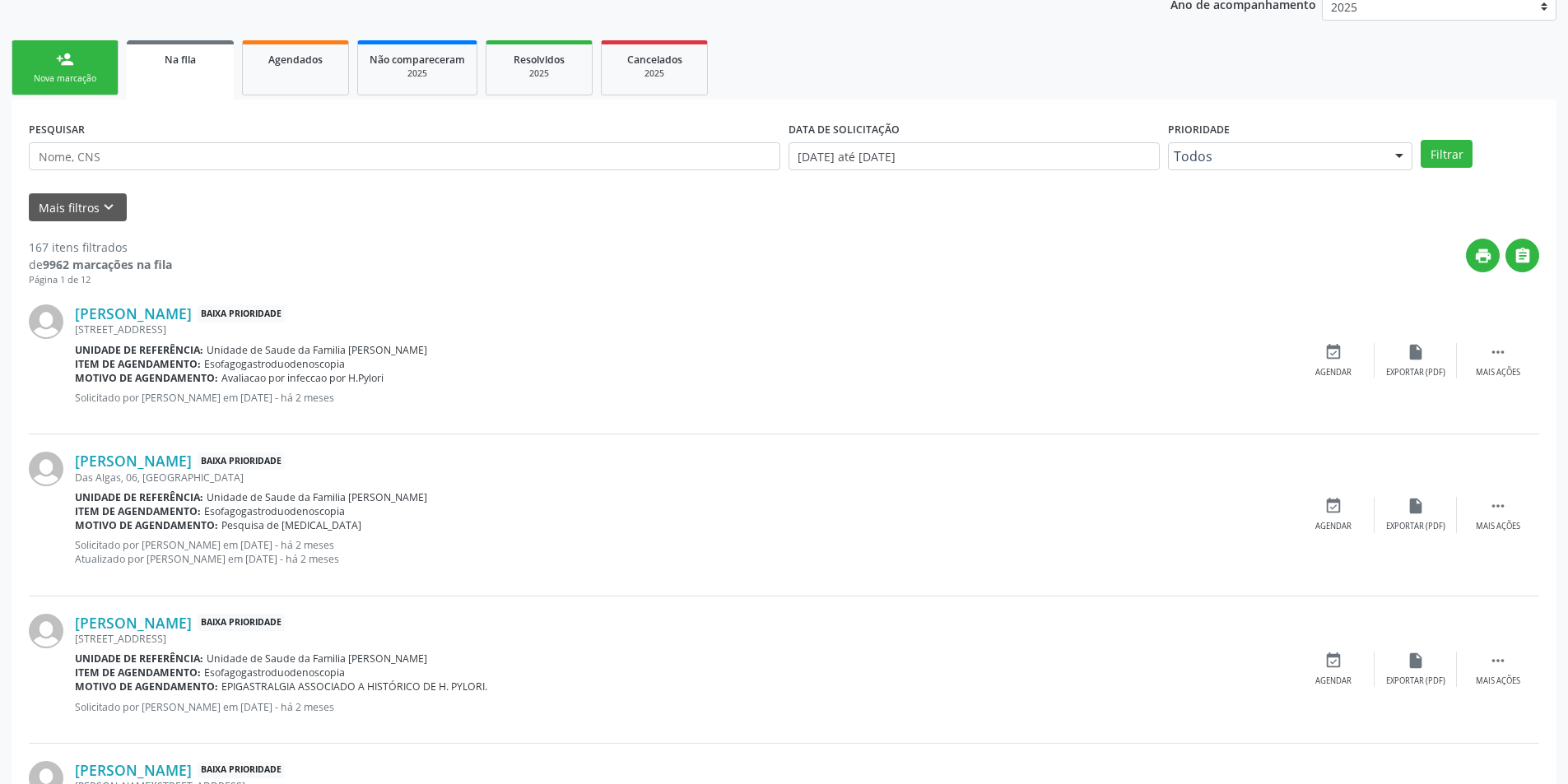
scroll to position [329, 0]
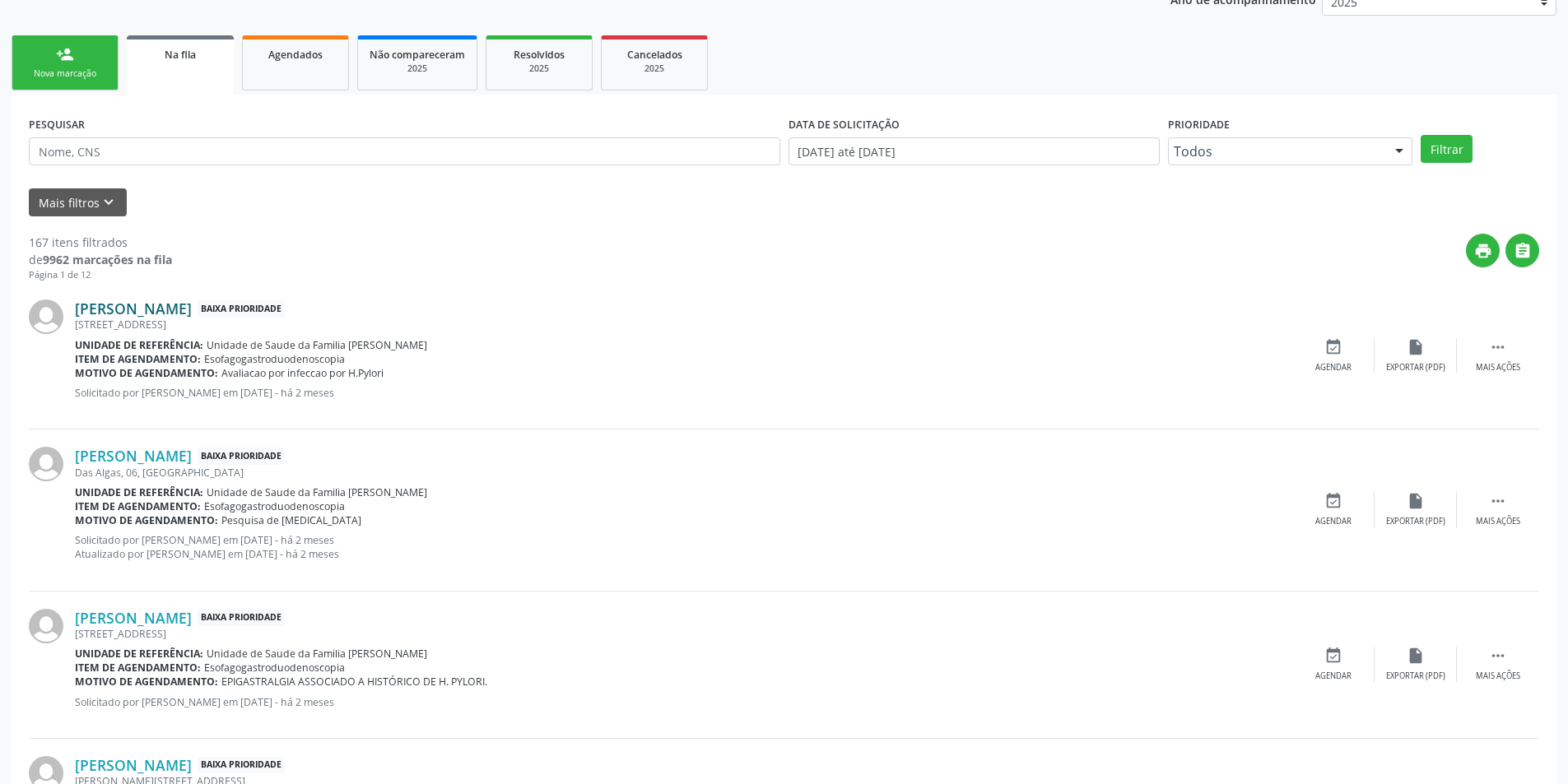
click at [173, 306] on link "Irene Veronica Valaski" at bounding box center [133, 308] width 117 height 18
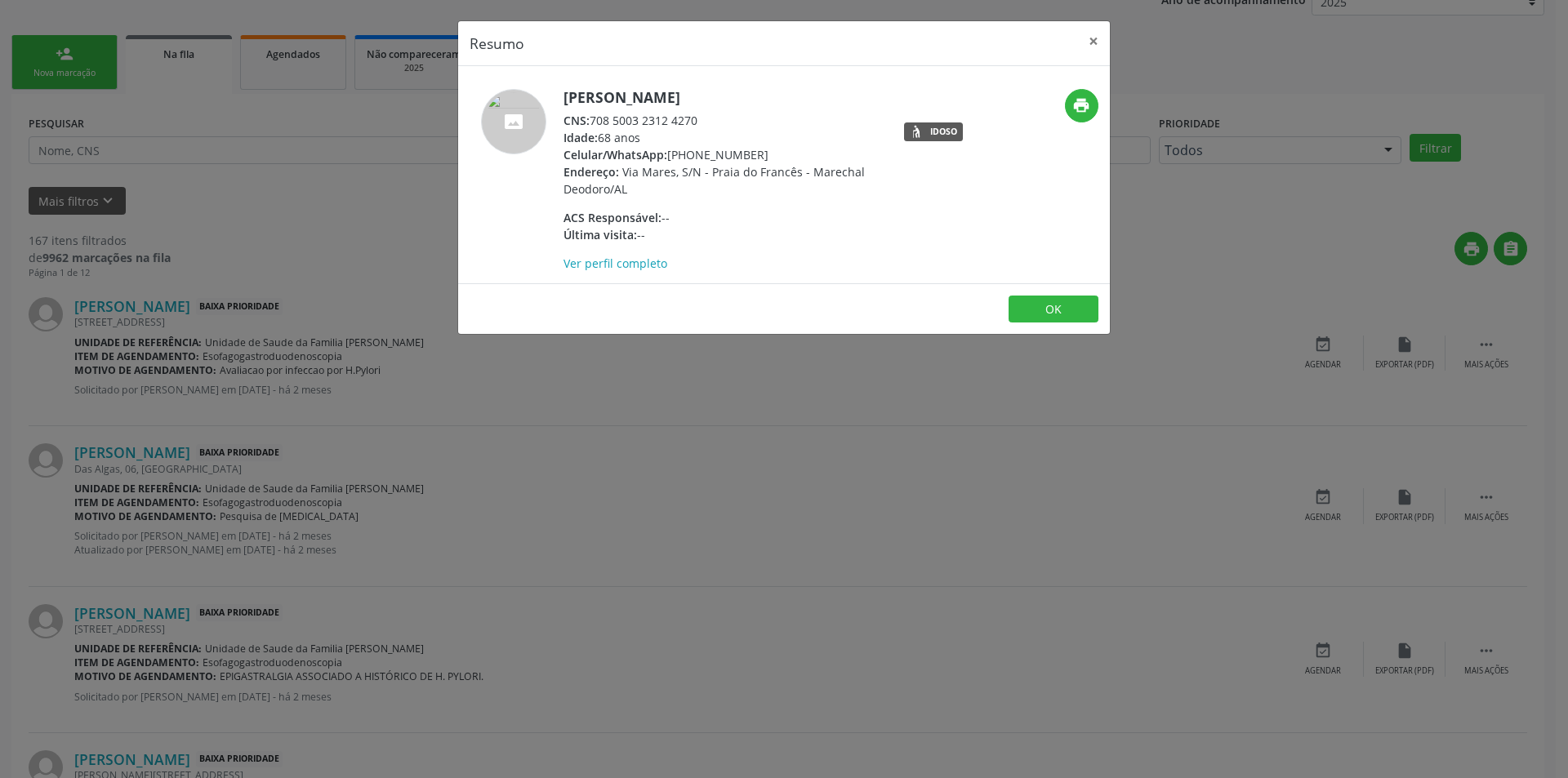
drag, startPoint x: 596, startPoint y: 118, endPoint x: 704, endPoint y: 120, distance: 108.0
click at [704, 120] on div "CNS: 708 5003 2312 4270" at bounding box center [722, 120] width 318 height 17
click at [616, 123] on div "CNS: 708 5003 2312 4270" at bounding box center [722, 120] width 318 height 17
drag, startPoint x: 592, startPoint y: 118, endPoint x: 733, endPoint y: 121, distance: 141.0
click at [737, 121] on div "CNS: 708 5003 2312 4270" at bounding box center [722, 120] width 318 height 17
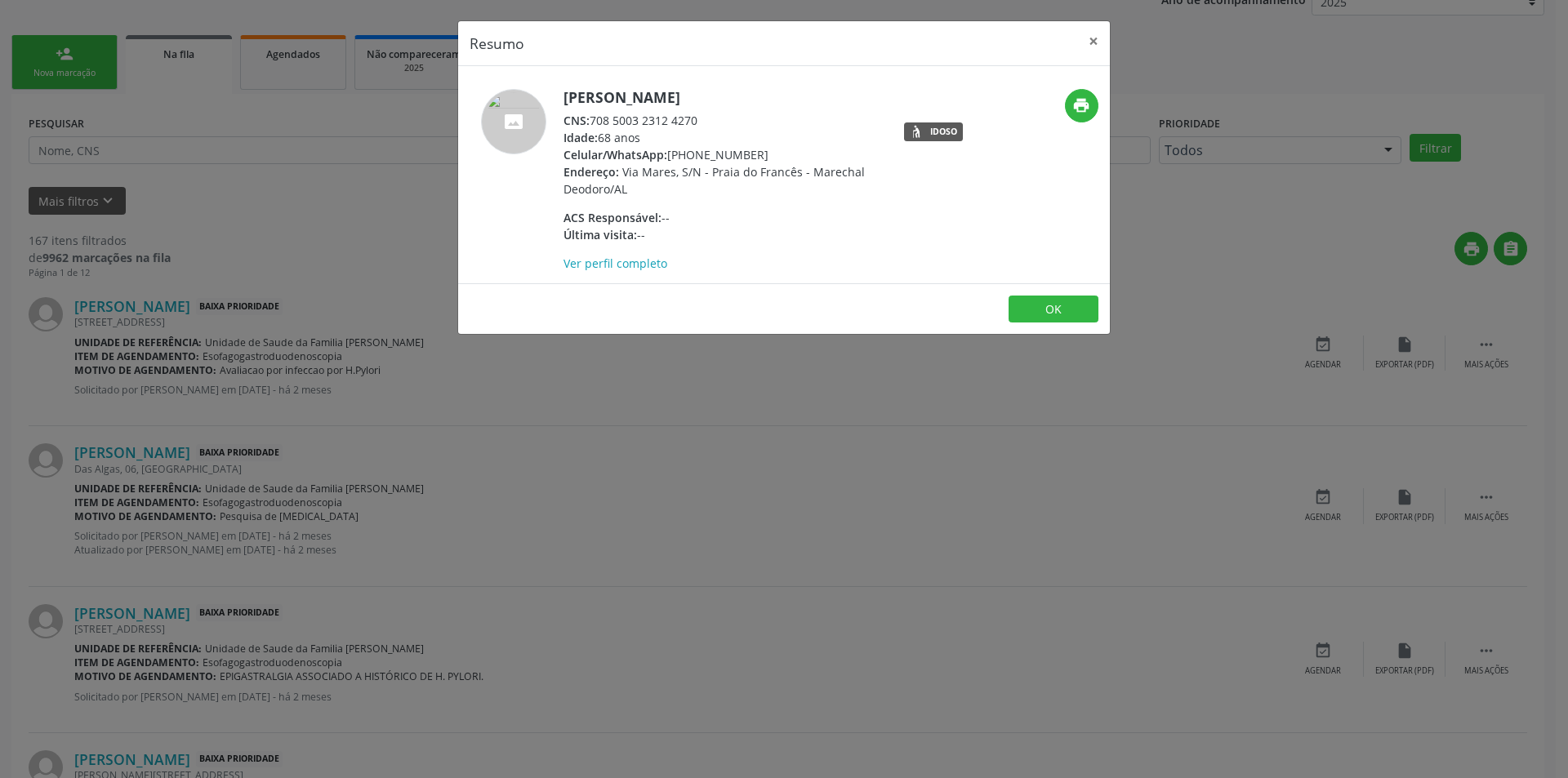
copy div "708 5003 2312 4270"
click at [1054, 310] on button "OK" at bounding box center [1053, 310] width 90 height 28
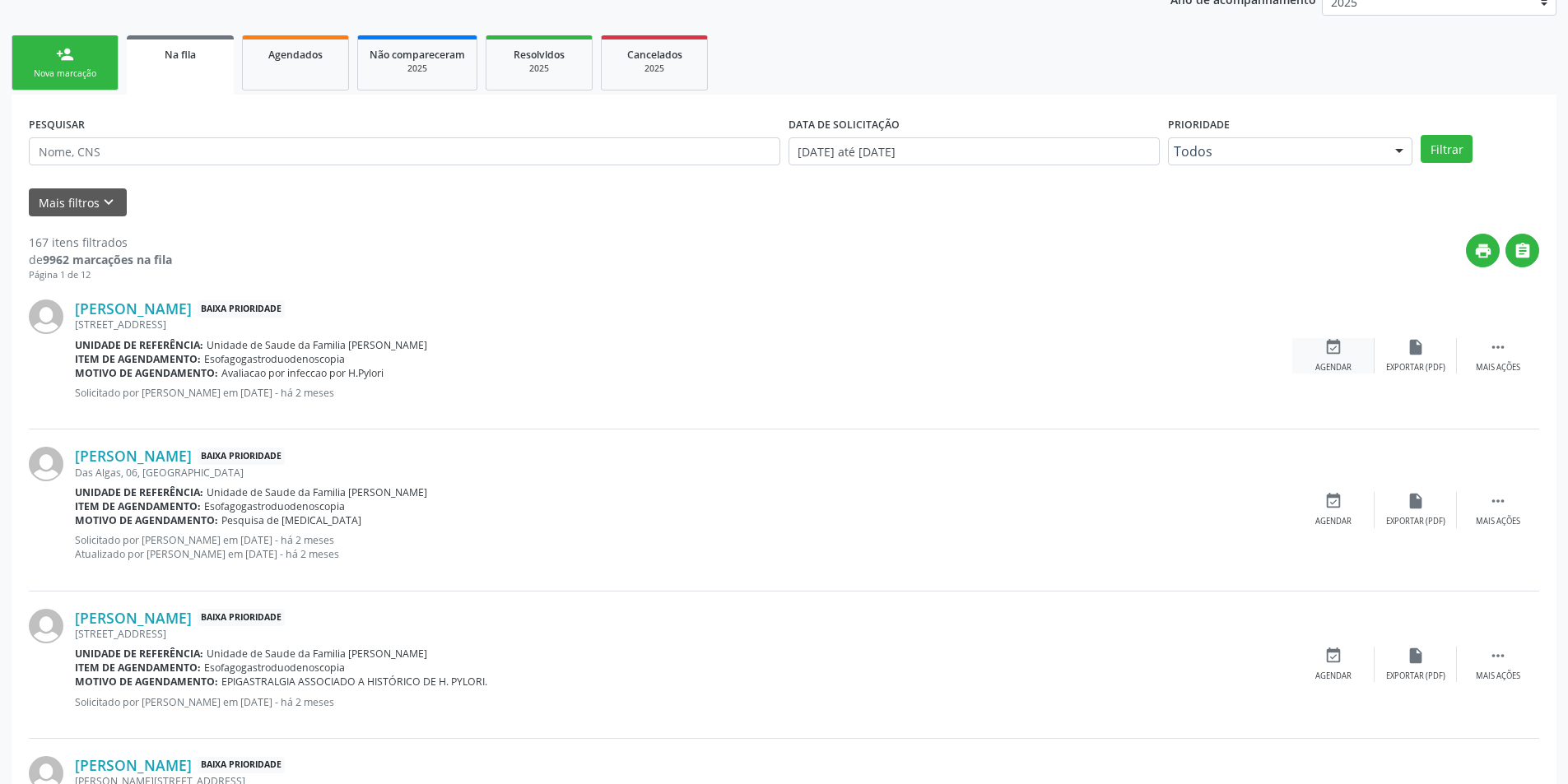
click at [1337, 347] on icon "event_available" at bounding box center [1332, 347] width 18 height 18
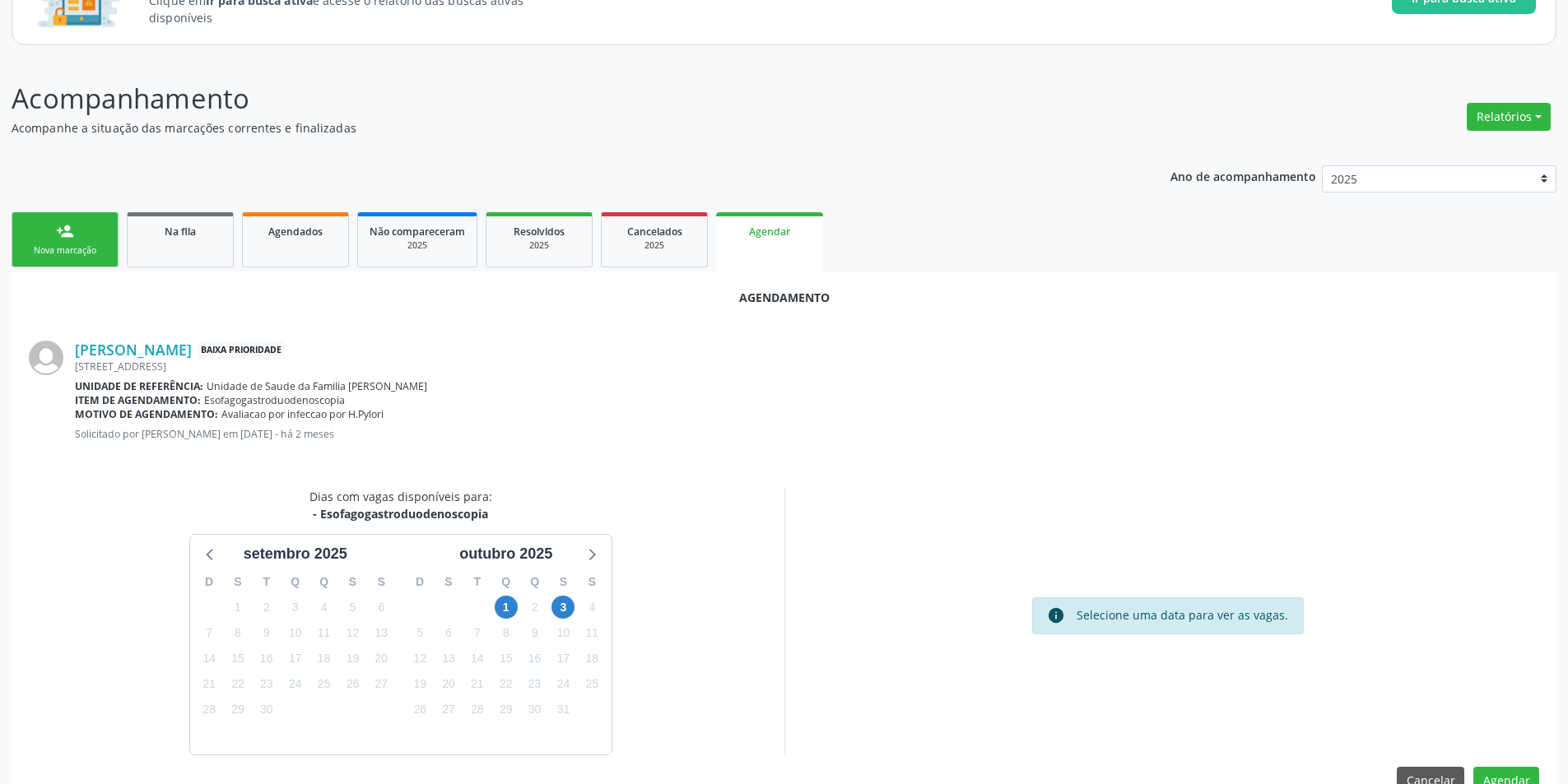
scroll to position [191, 0]
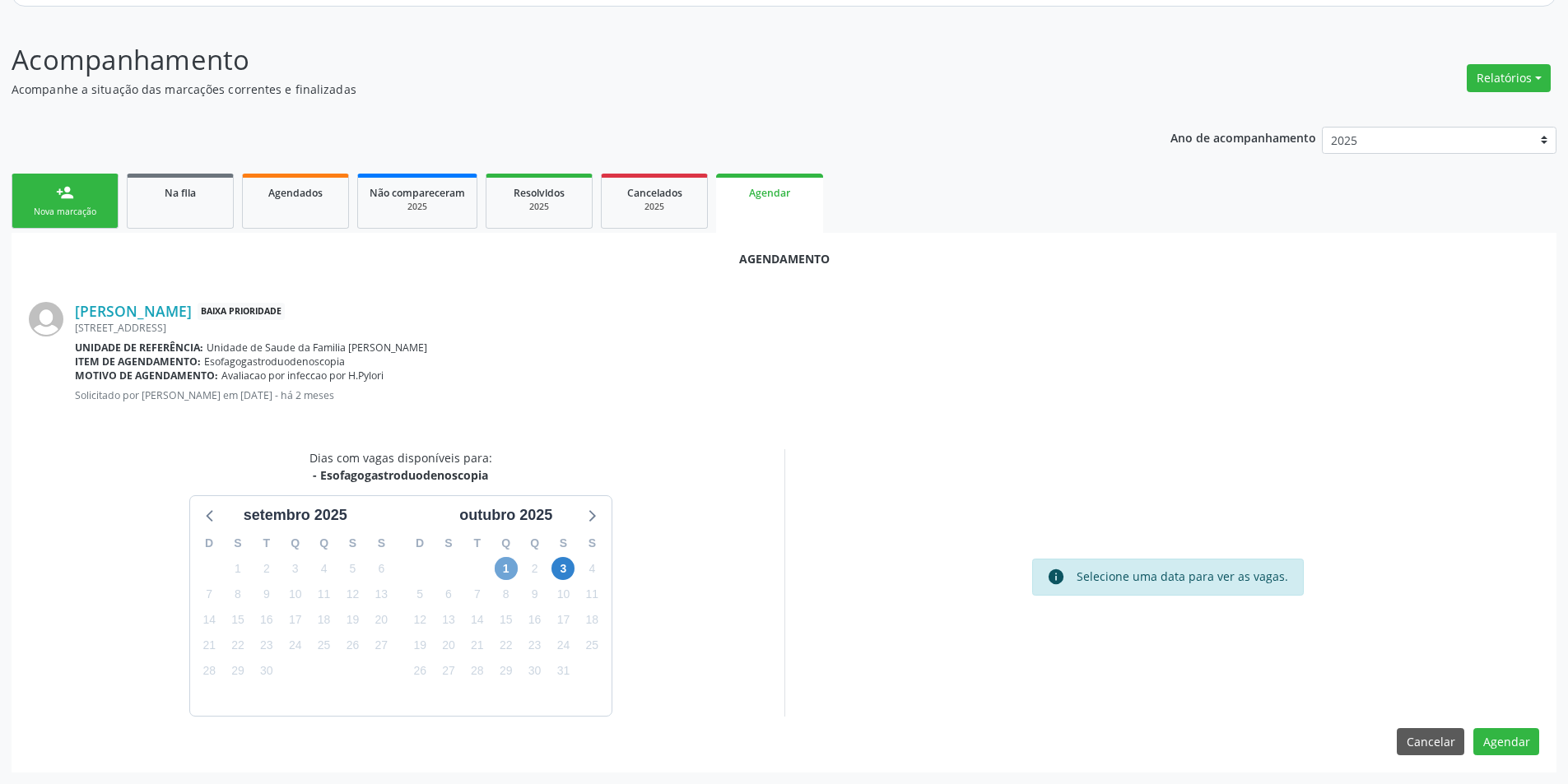
click at [508, 563] on span "1" at bounding box center [506, 569] width 24 height 24
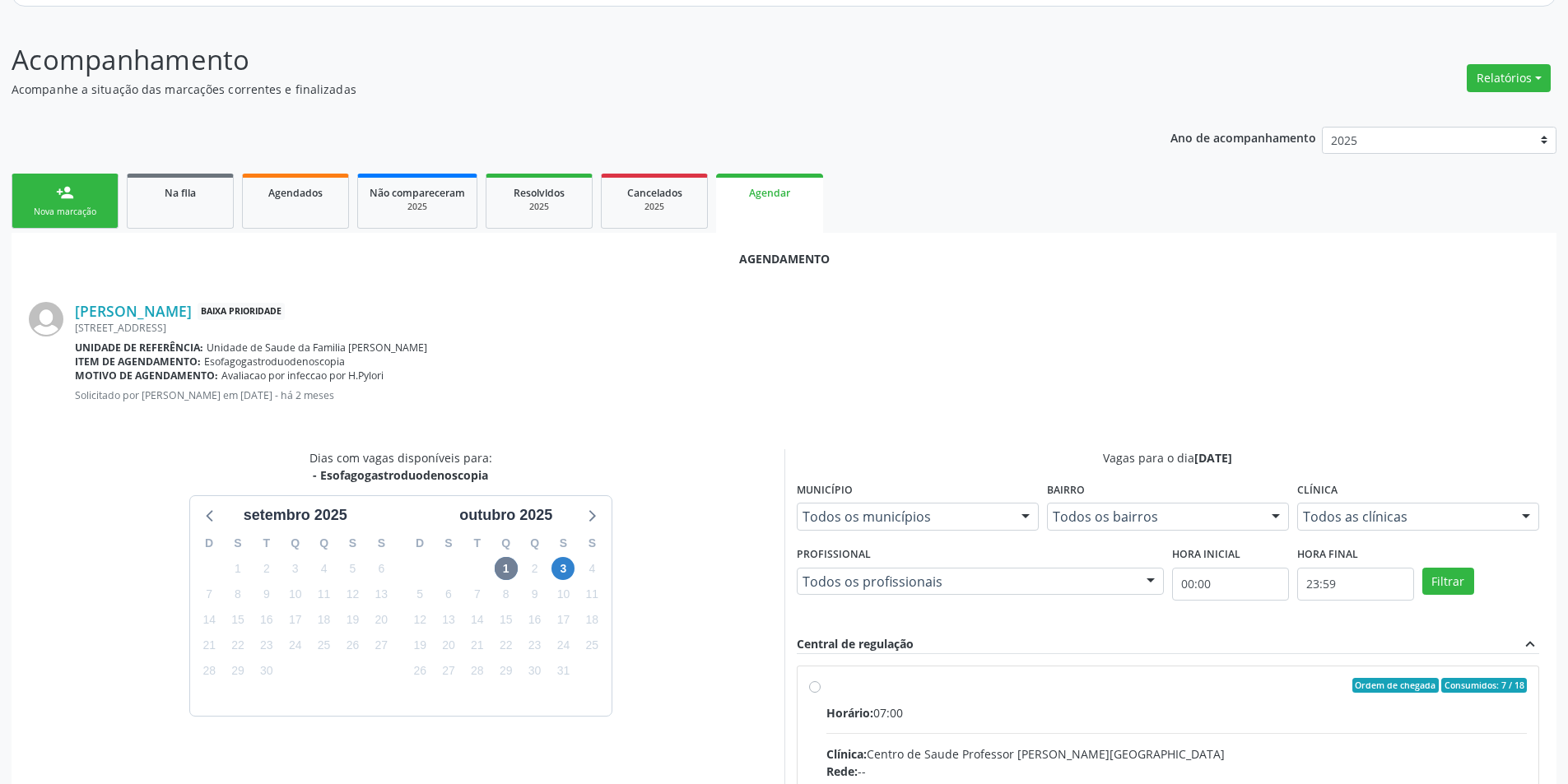
click at [815, 690] on input "Ordem de chegada Consumidos: 7 / 18 Horário: 07:00 Clínica: Centro de Saude Pro…" at bounding box center [815, 685] width 11 height 15
radio input "true"
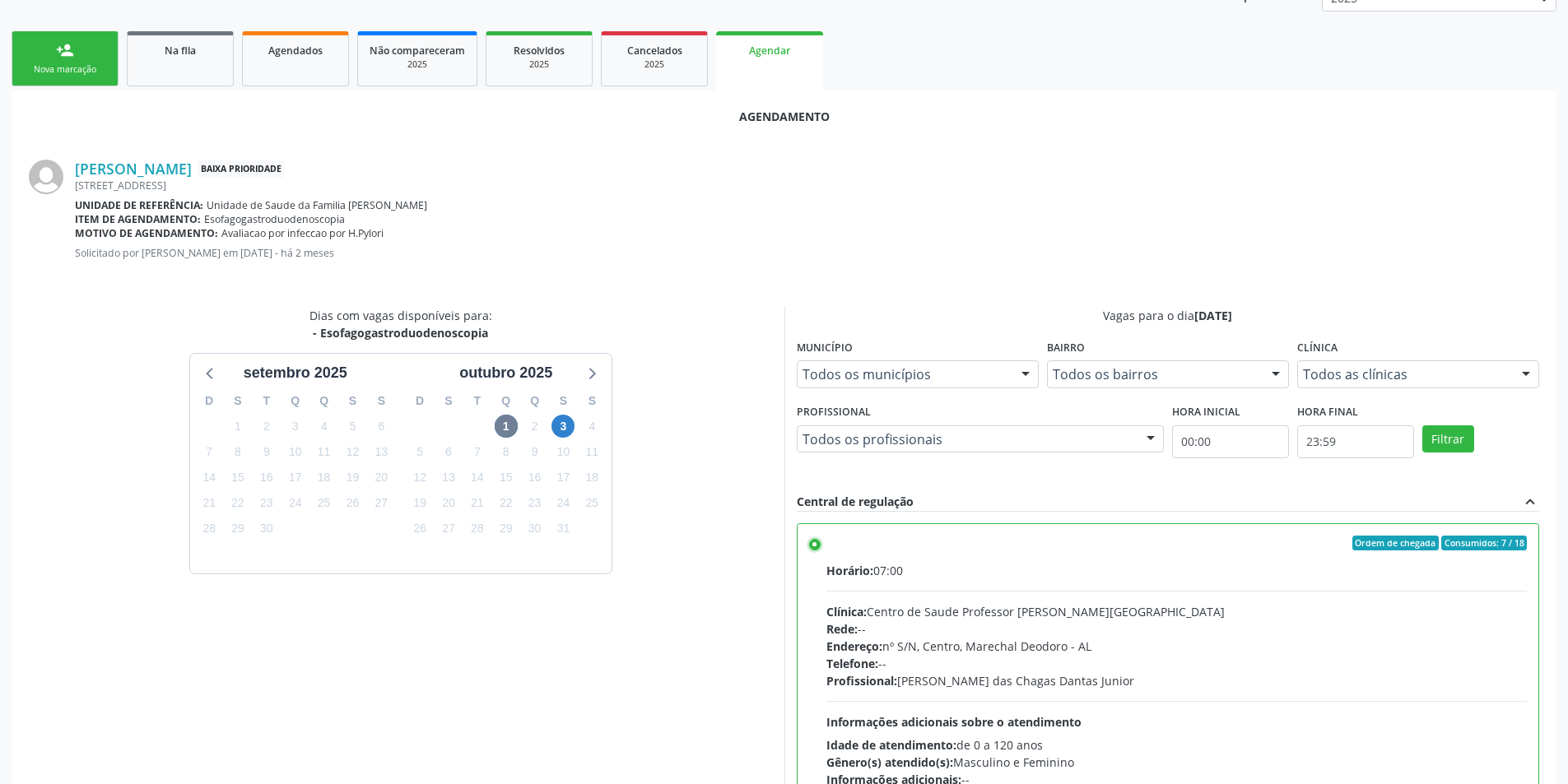
scroll to position [459, 0]
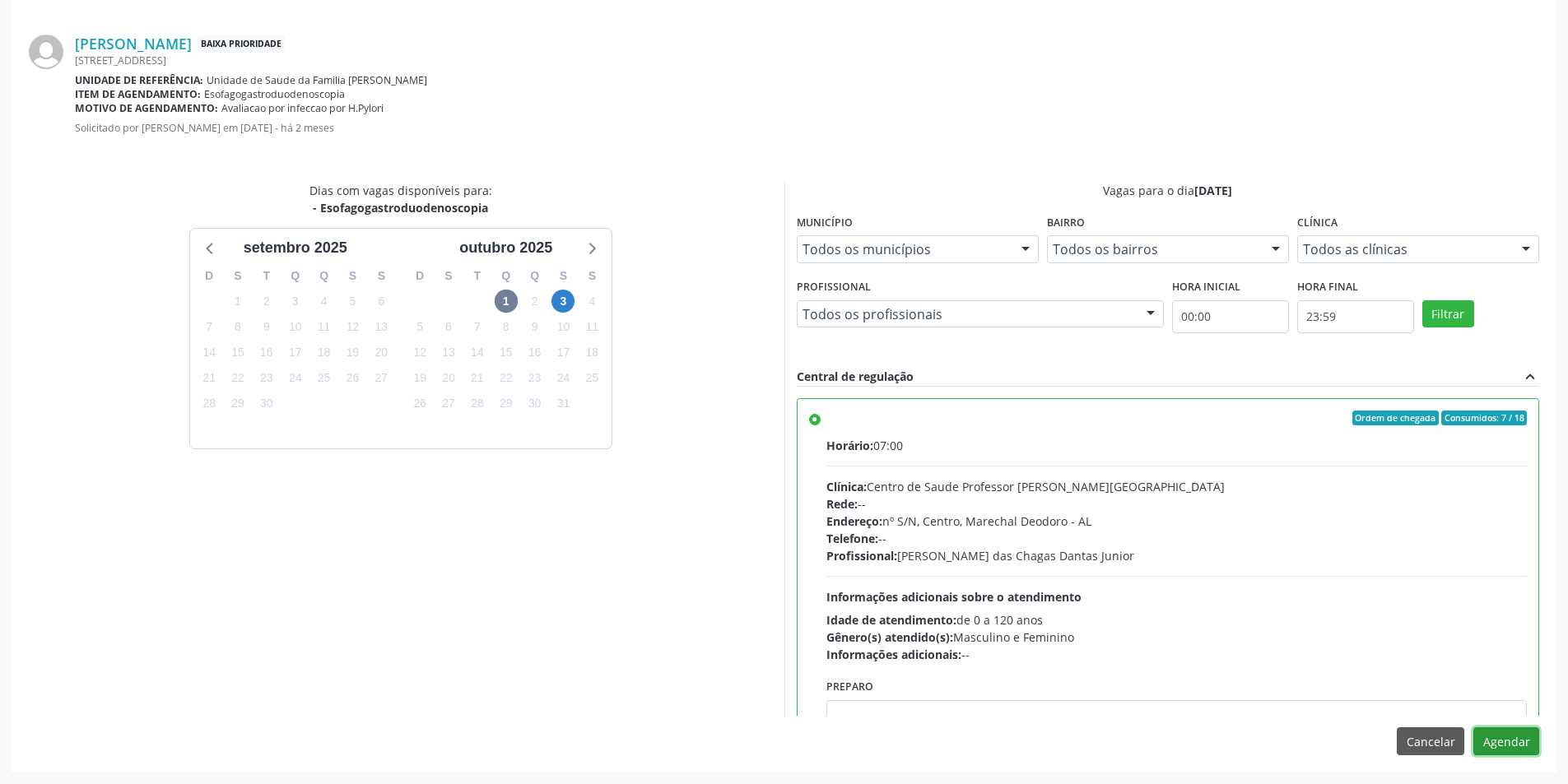
click at [1494, 738] on button "Agendar" at bounding box center [1506, 742] width 66 height 28
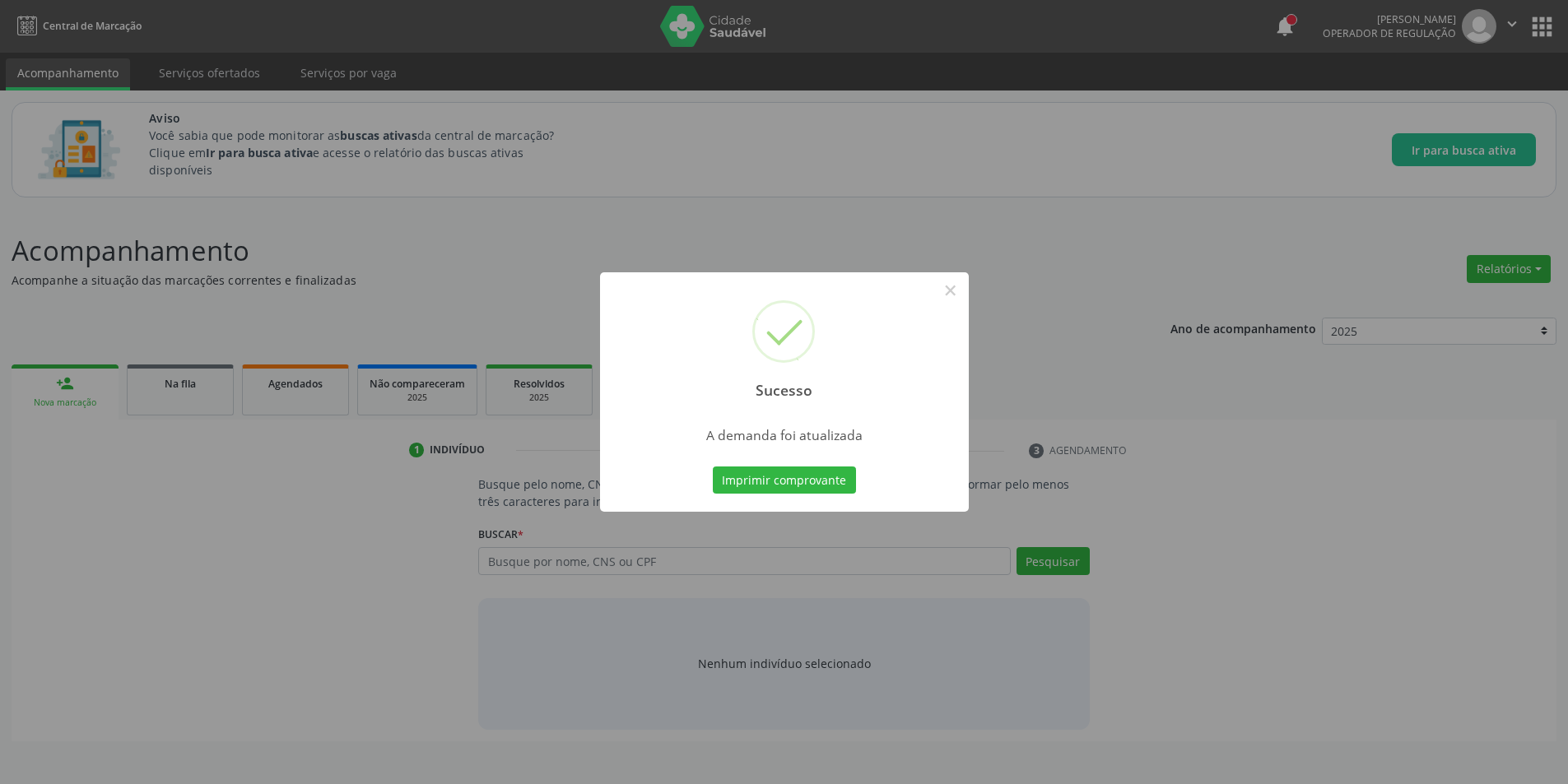
scroll to position [0, 0]
click at [949, 289] on button "×" at bounding box center [956, 290] width 28 height 28
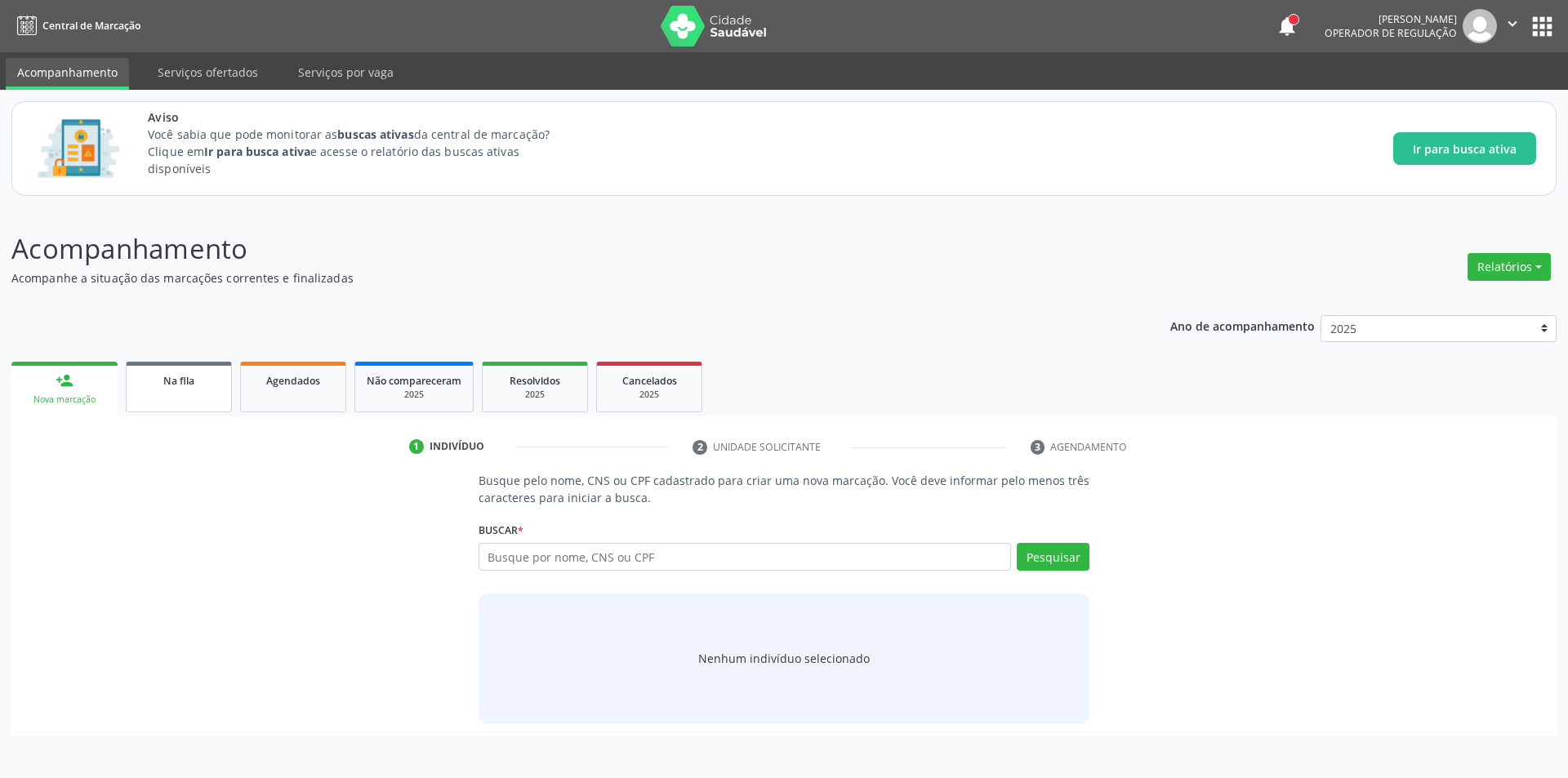
click at [176, 399] on link "Na fila" at bounding box center [179, 387] width 106 height 50
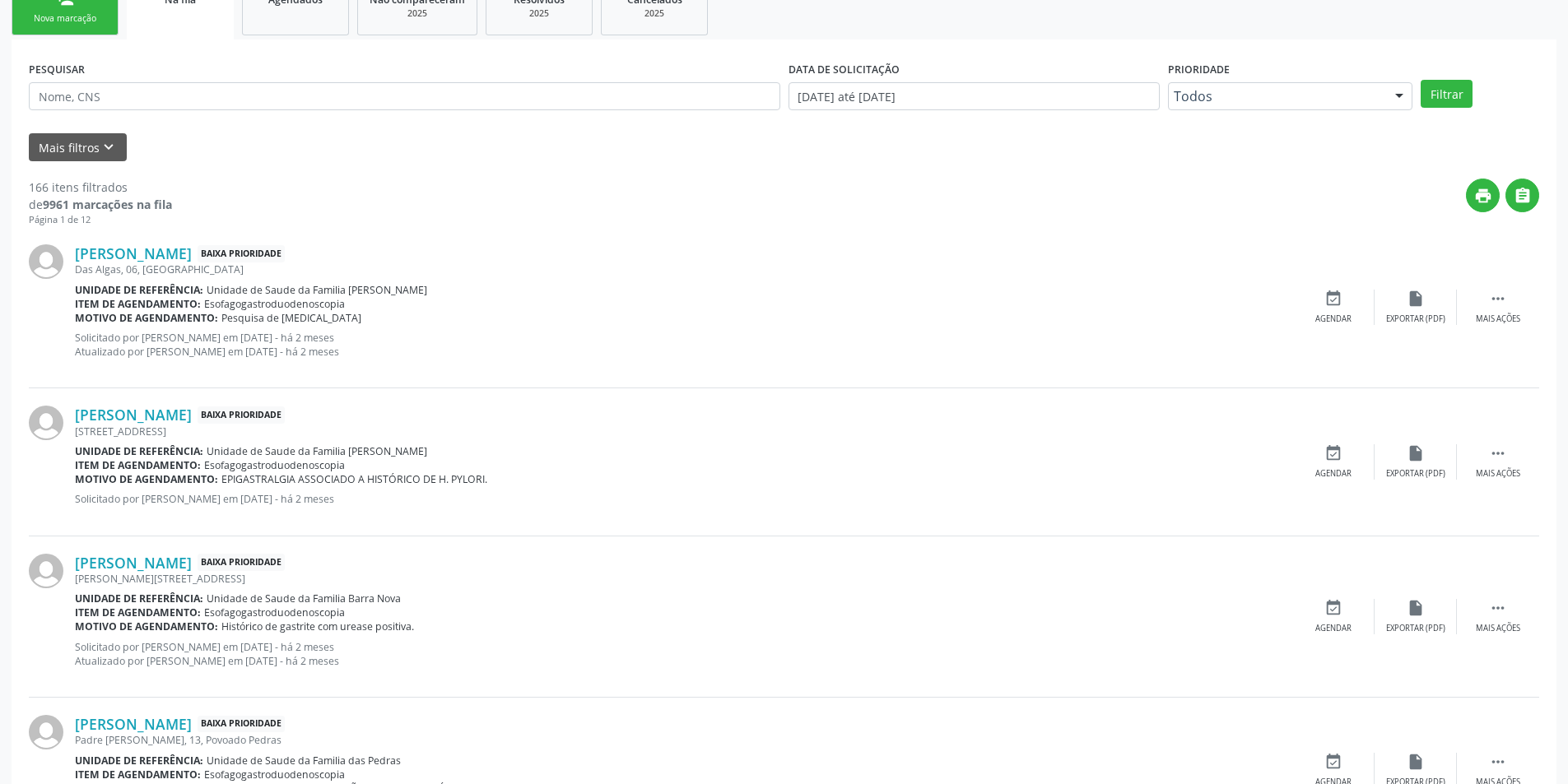
scroll to position [412, 0]
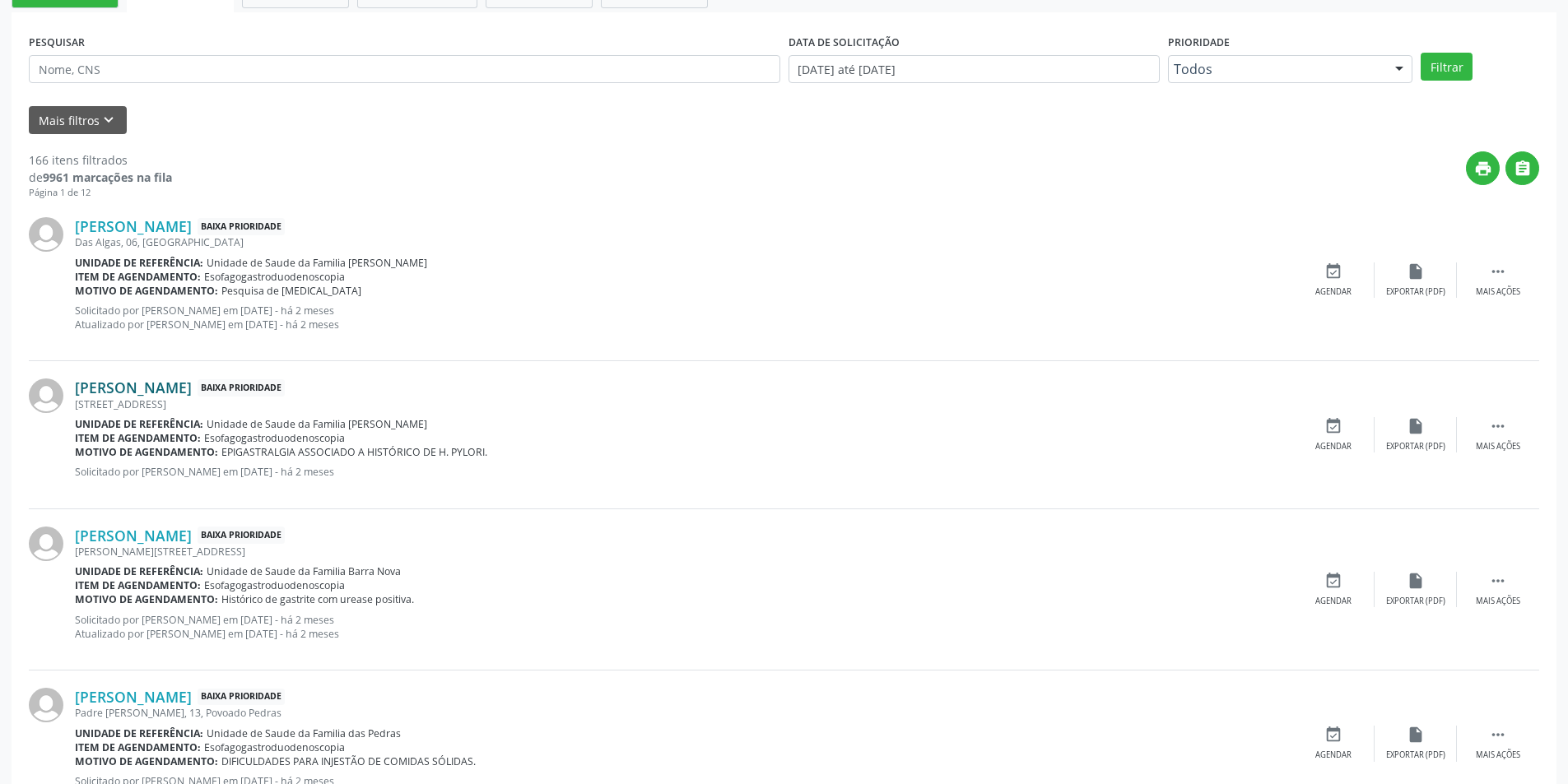
click at [180, 388] on link "Maria do Socorro Nunes de Souza" at bounding box center [133, 387] width 117 height 18
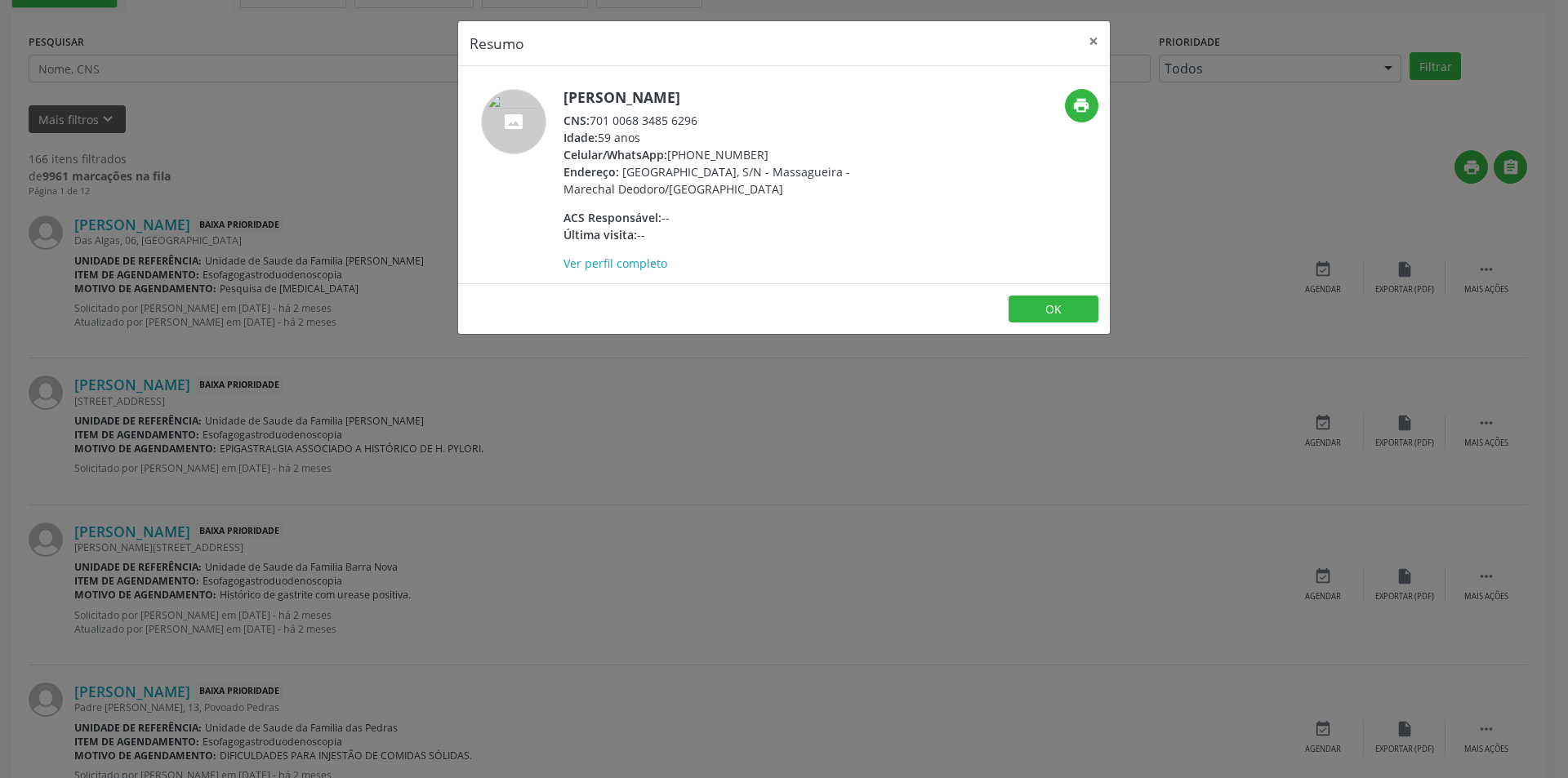
drag, startPoint x: 592, startPoint y: 119, endPoint x: 711, endPoint y: 112, distance: 119.2
click at [711, 112] on div "CNS: 701 0068 3485 6296" at bounding box center [722, 120] width 318 height 17
copy div "701 0068 3485 6296"
click at [1053, 302] on button "OK" at bounding box center [1053, 310] width 90 height 28
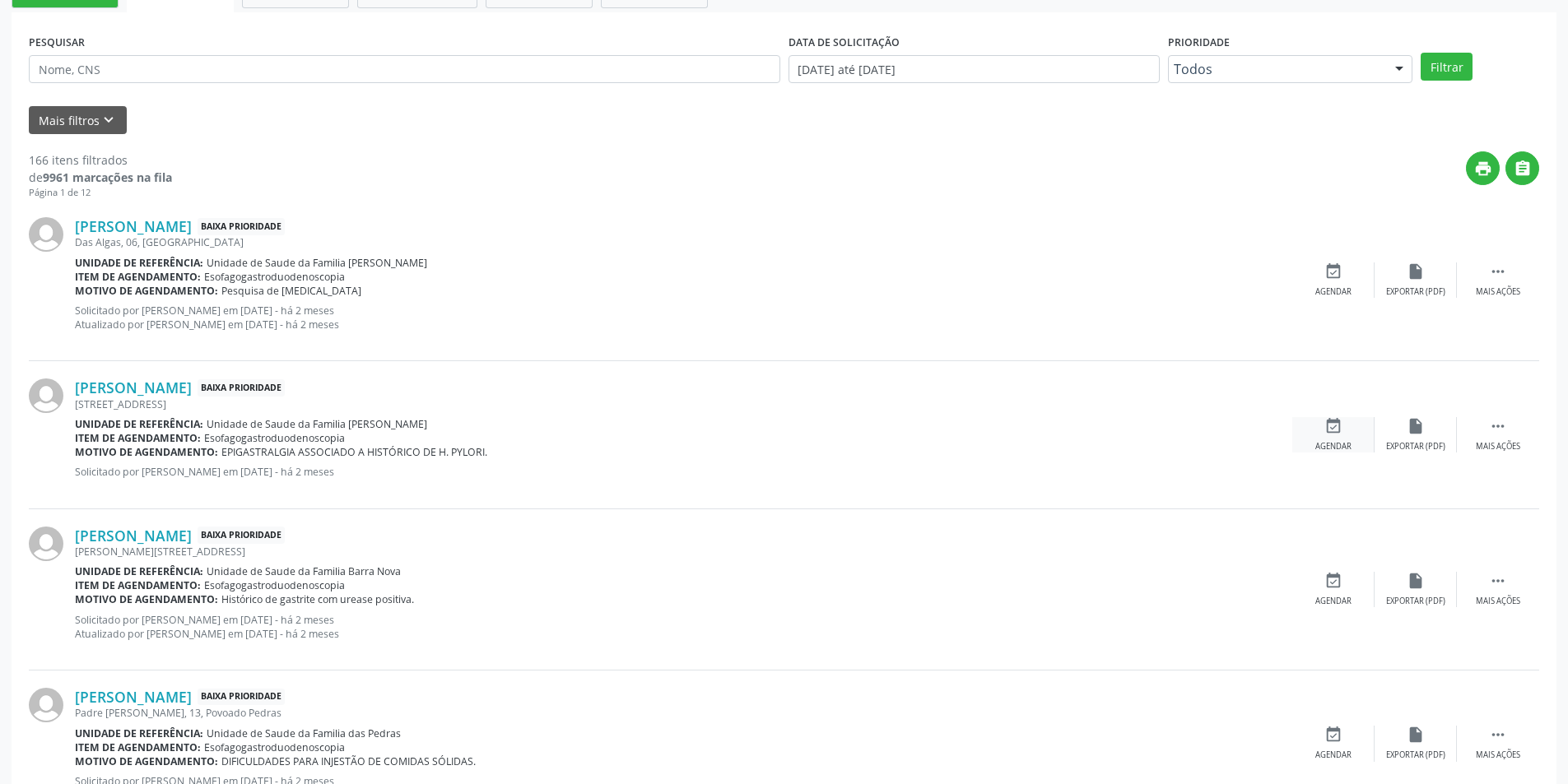
click at [1330, 437] on div "event_available Agendar" at bounding box center [1333, 435] width 83 height 36
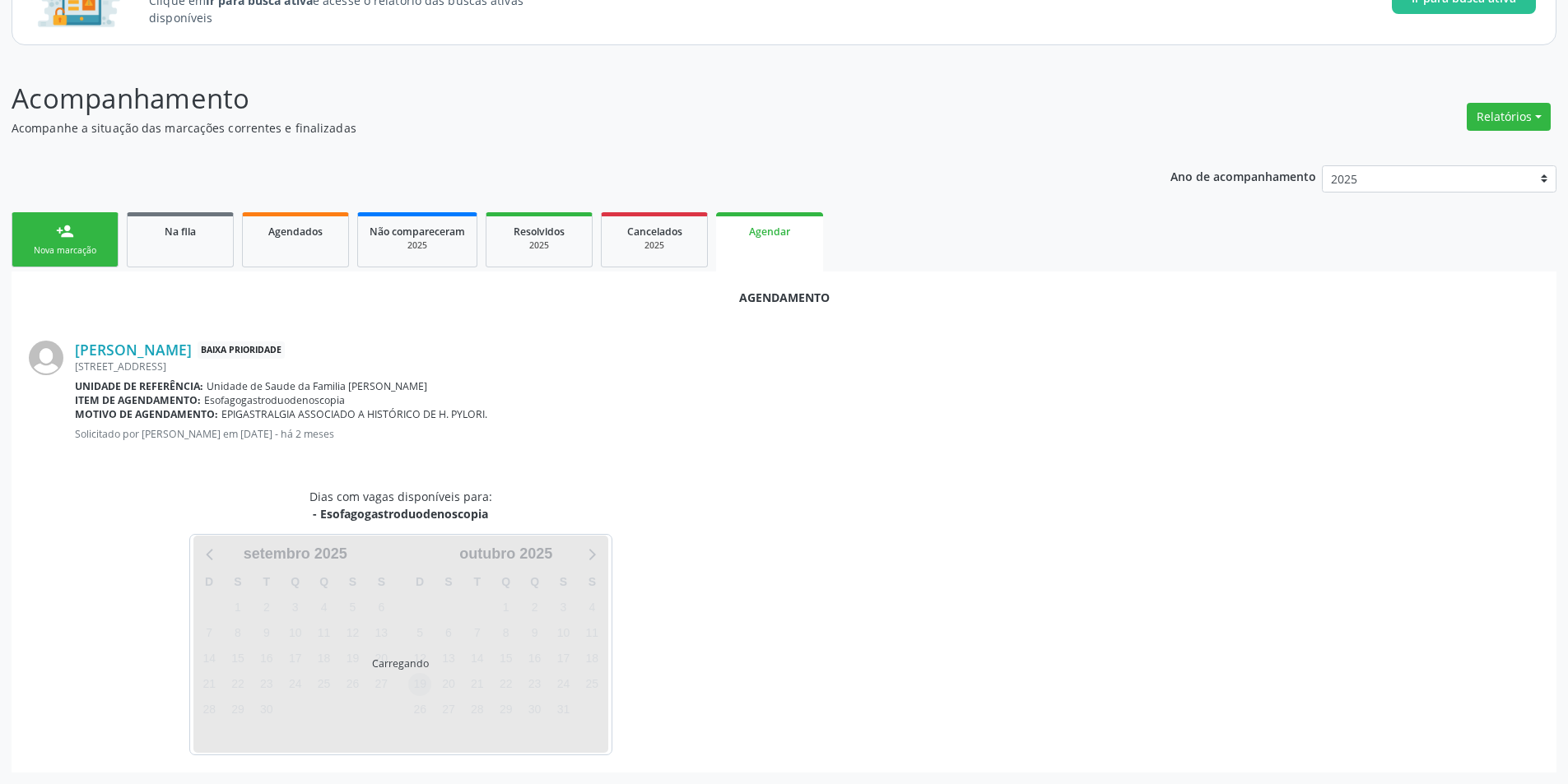
scroll to position [191, 0]
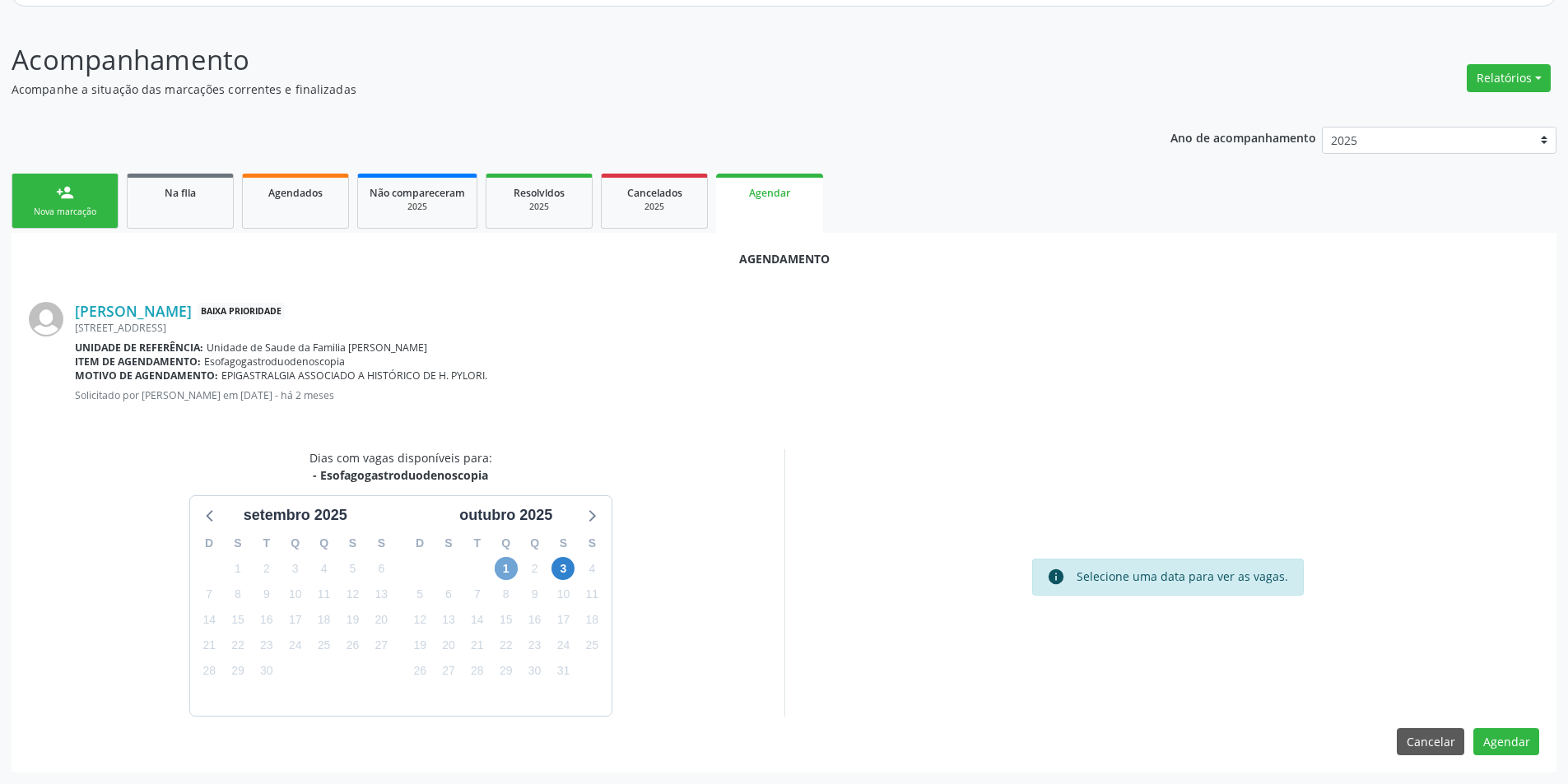
click at [499, 572] on span "1" at bounding box center [506, 569] width 24 height 24
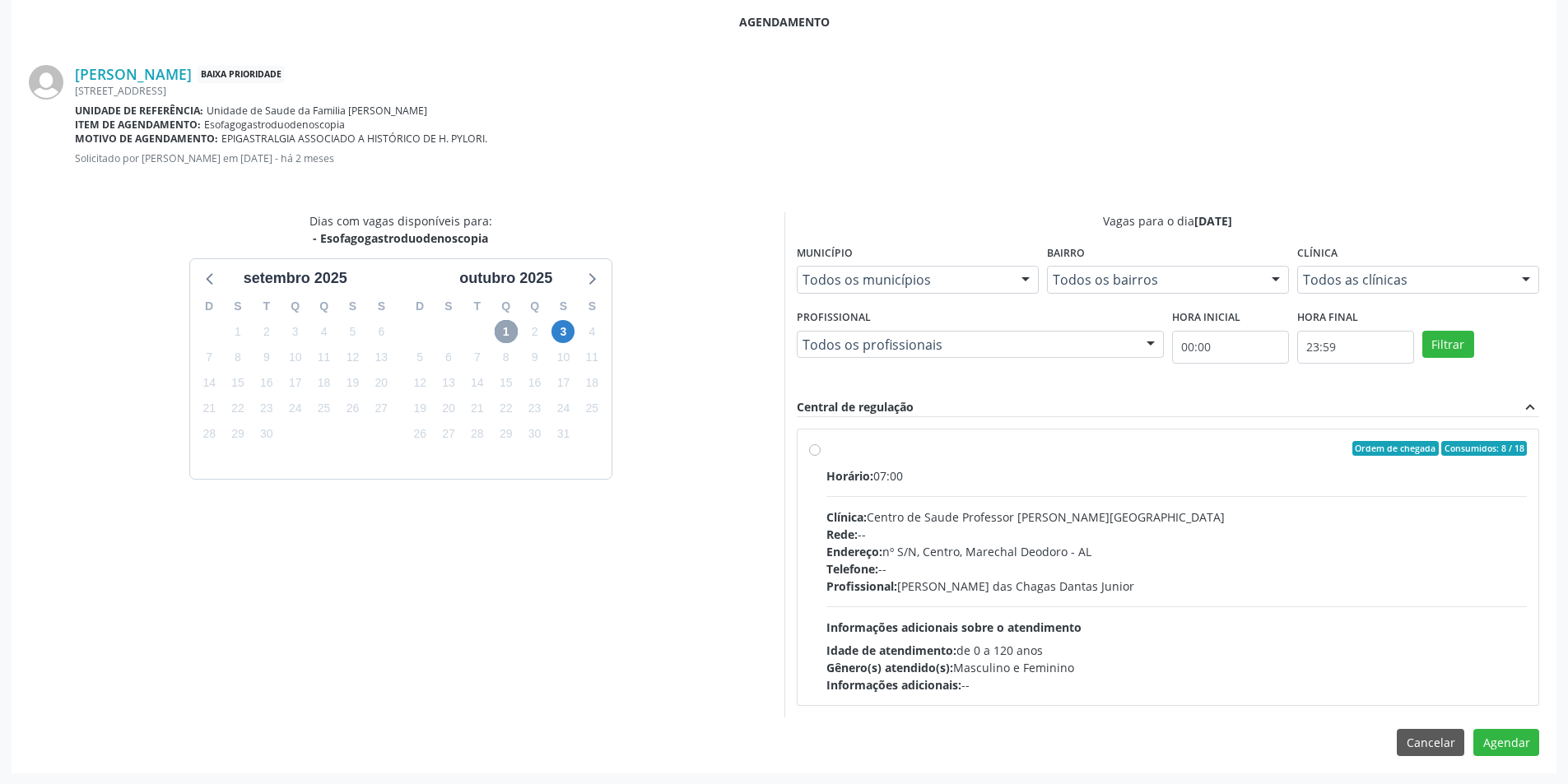
scroll to position [429, 0]
click at [826, 448] on label "Ordem de chegada Consumidos: 8 / 18 Horário: 07:00 Clínica: Centro de Saude Pro…" at bounding box center [1177, 566] width 701 height 253
click at [818, 448] on input "Ordem de chegada Consumidos: 8 / 18 Horário: 07:00 Clínica: Centro de Saude Pro…" at bounding box center [815, 447] width 11 height 15
radio input "true"
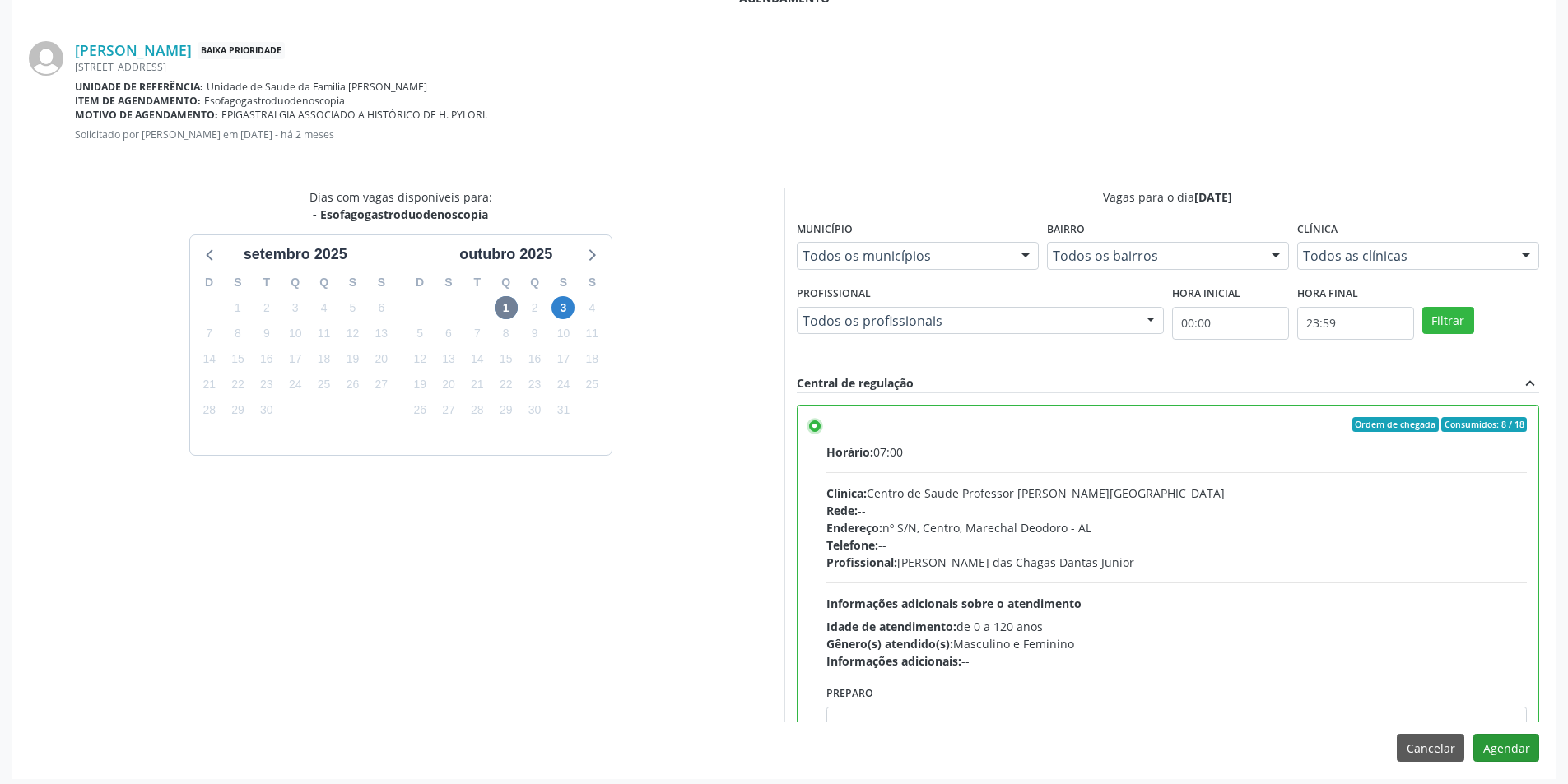
scroll to position [459, 0]
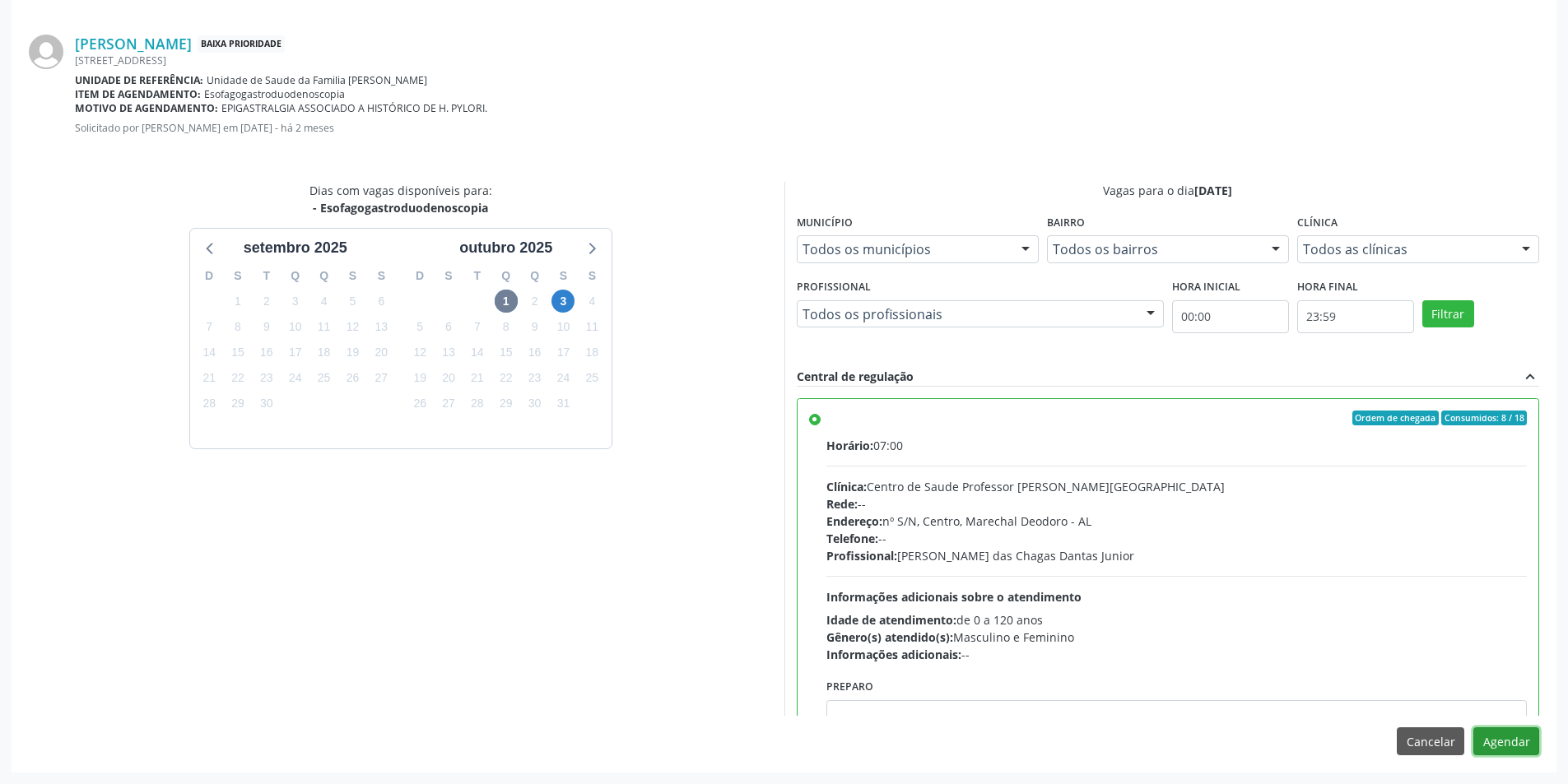
click at [1528, 732] on button "Agendar" at bounding box center [1506, 742] width 66 height 28
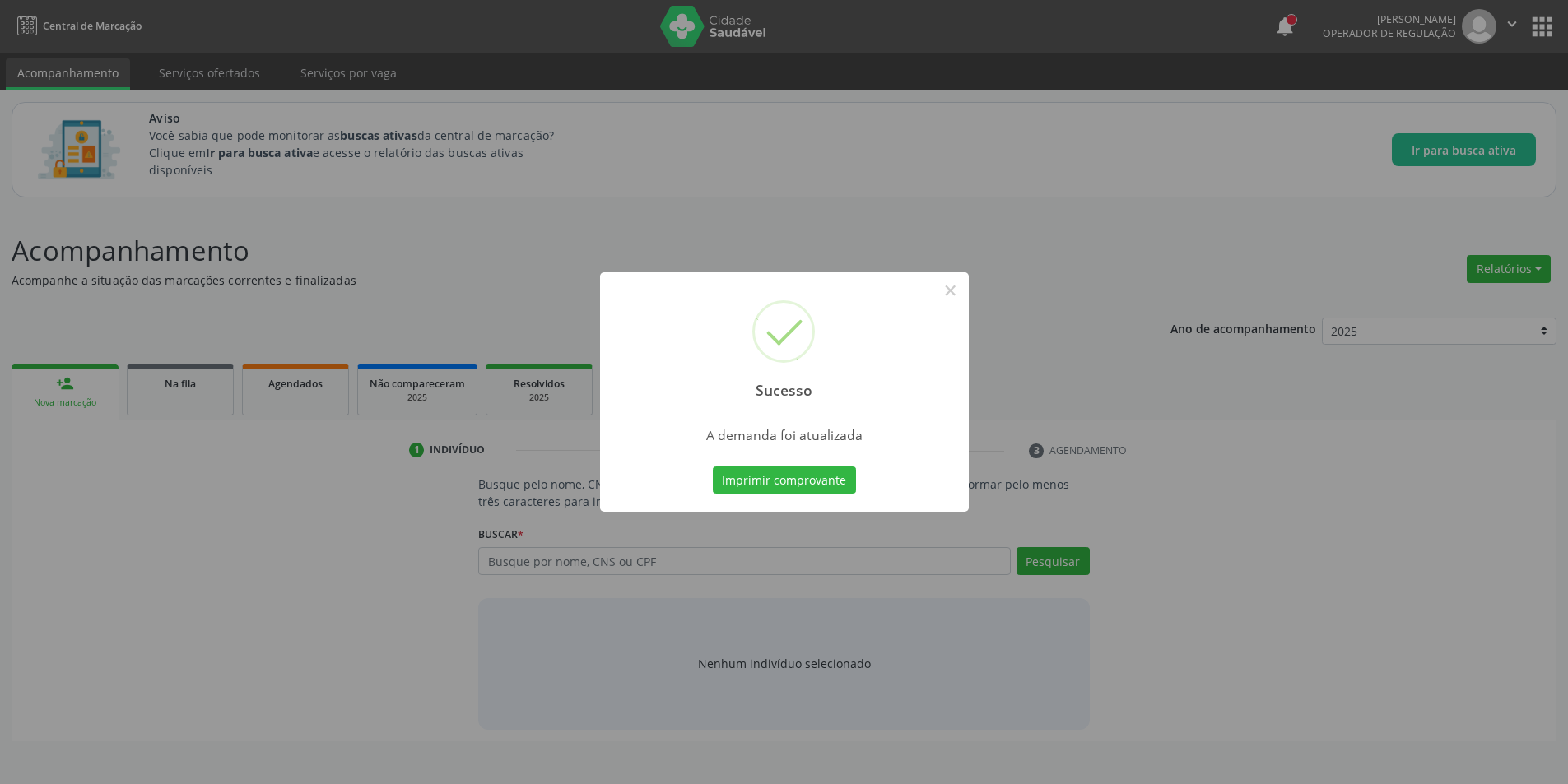
scroll to position [0, 0]
click at [956, 293] on button "×" at bounding box center [956, 290] width 28 height 28
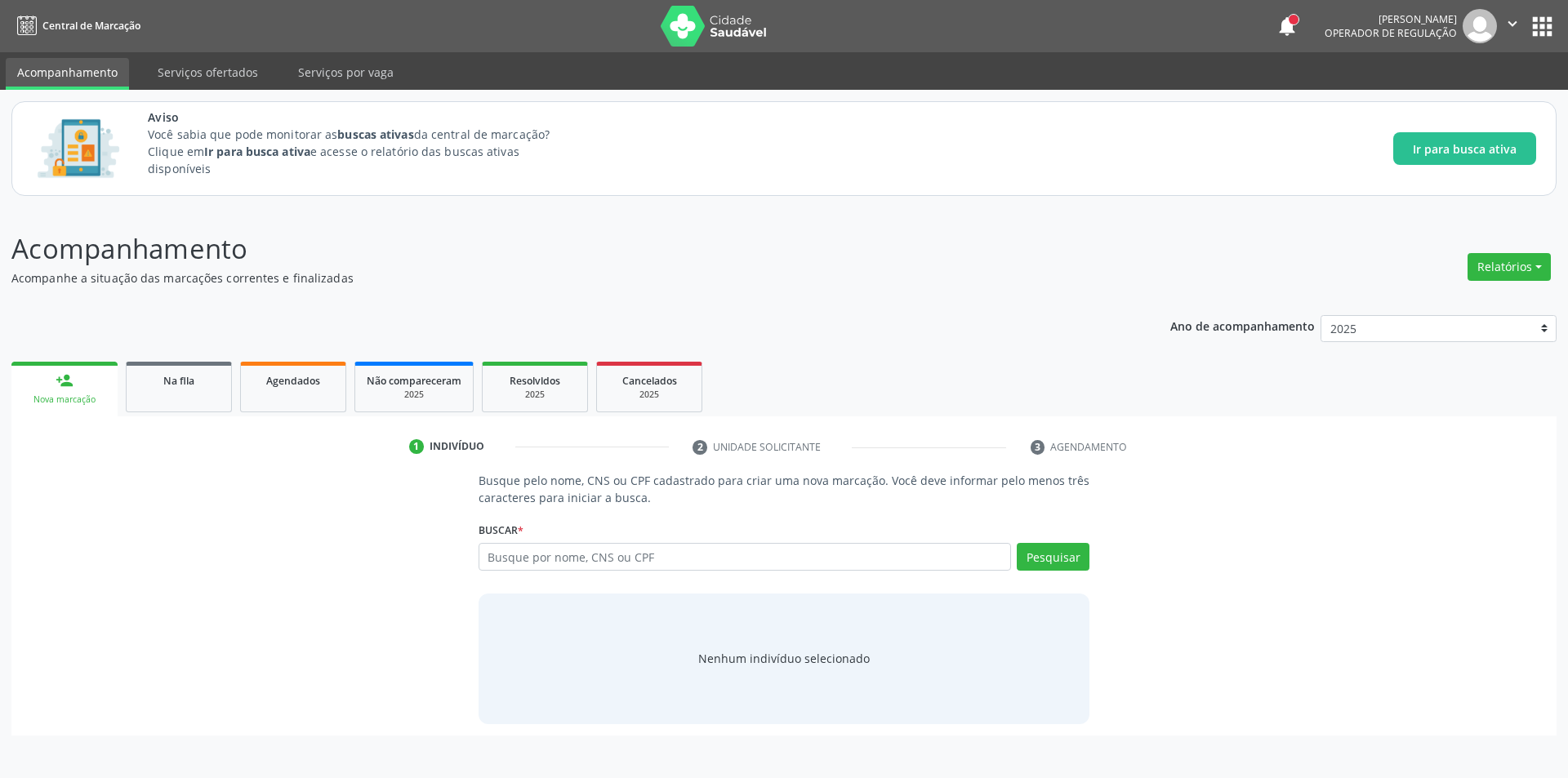
drag, startPoint x: 186, startPoint y: 382, endPoint x: 237, endPoint y: 382, distance: 51.0
click at [186, 382] on span "Na fila" at bounding box center [178, 381] width 31 height 14
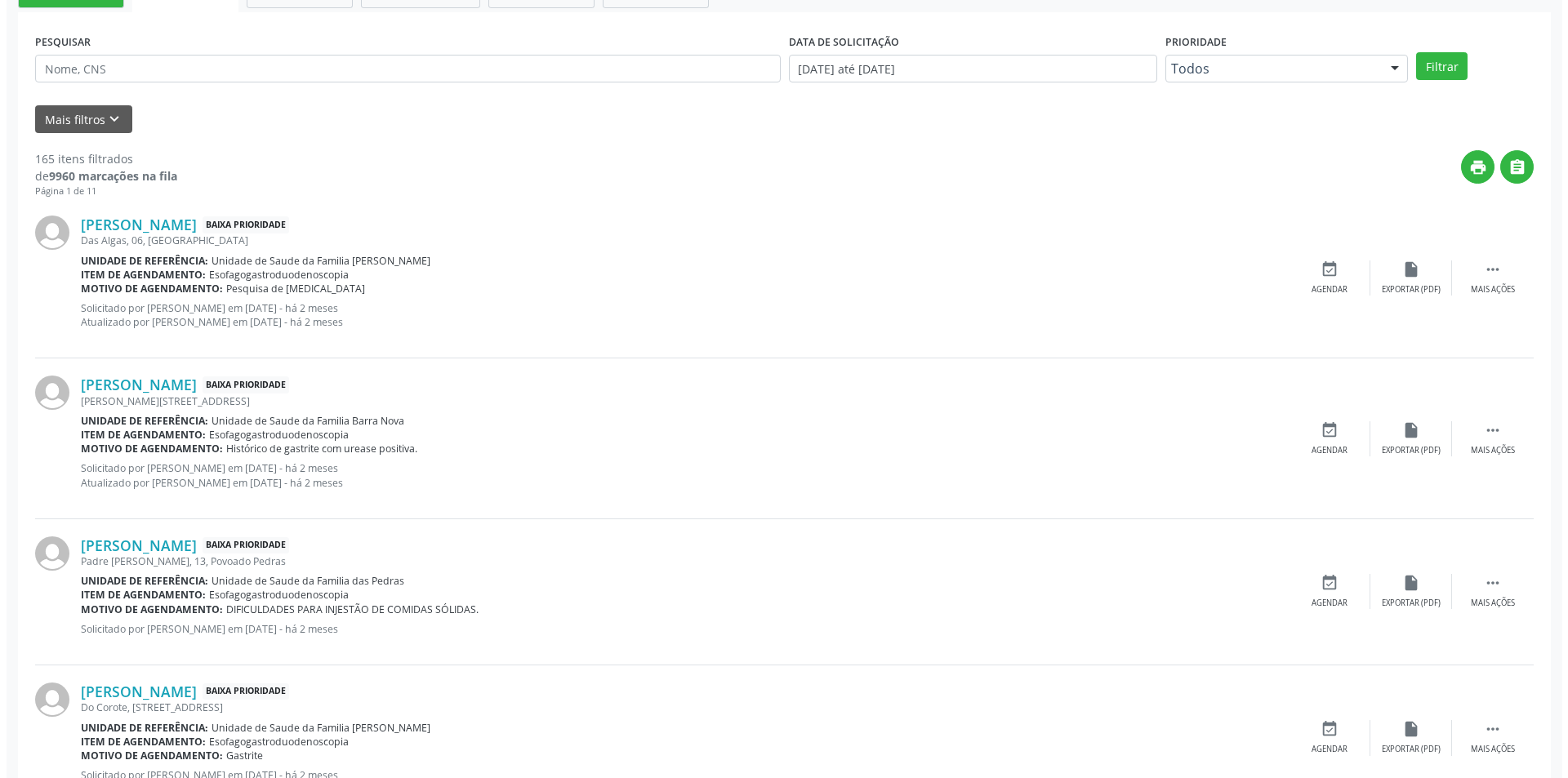
scroll to position [490, 0]
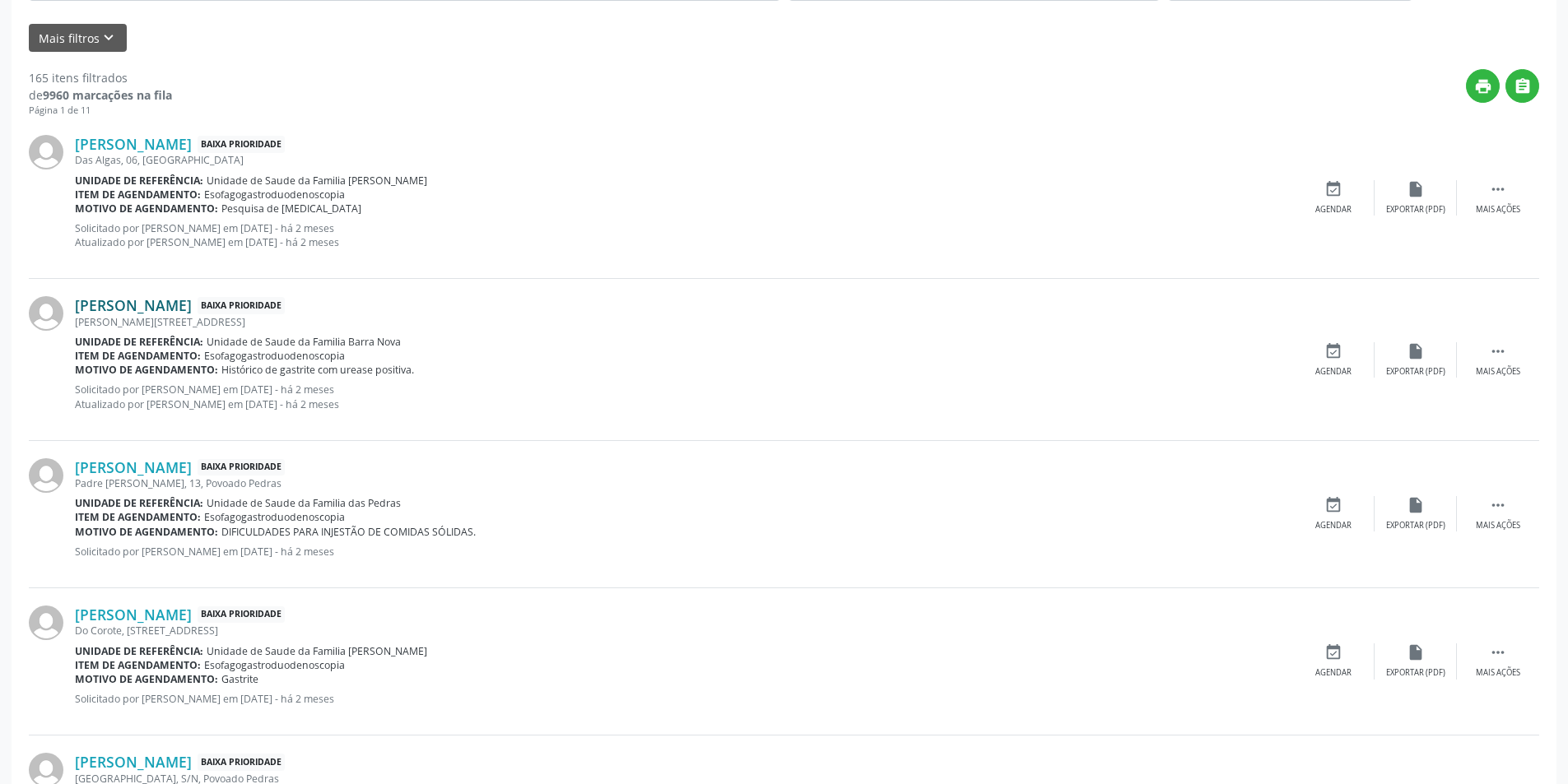
click at [192, 304] on link "Gelvanio Nunes dos Santos" at bounding box center [133, 305] width 117 height 18
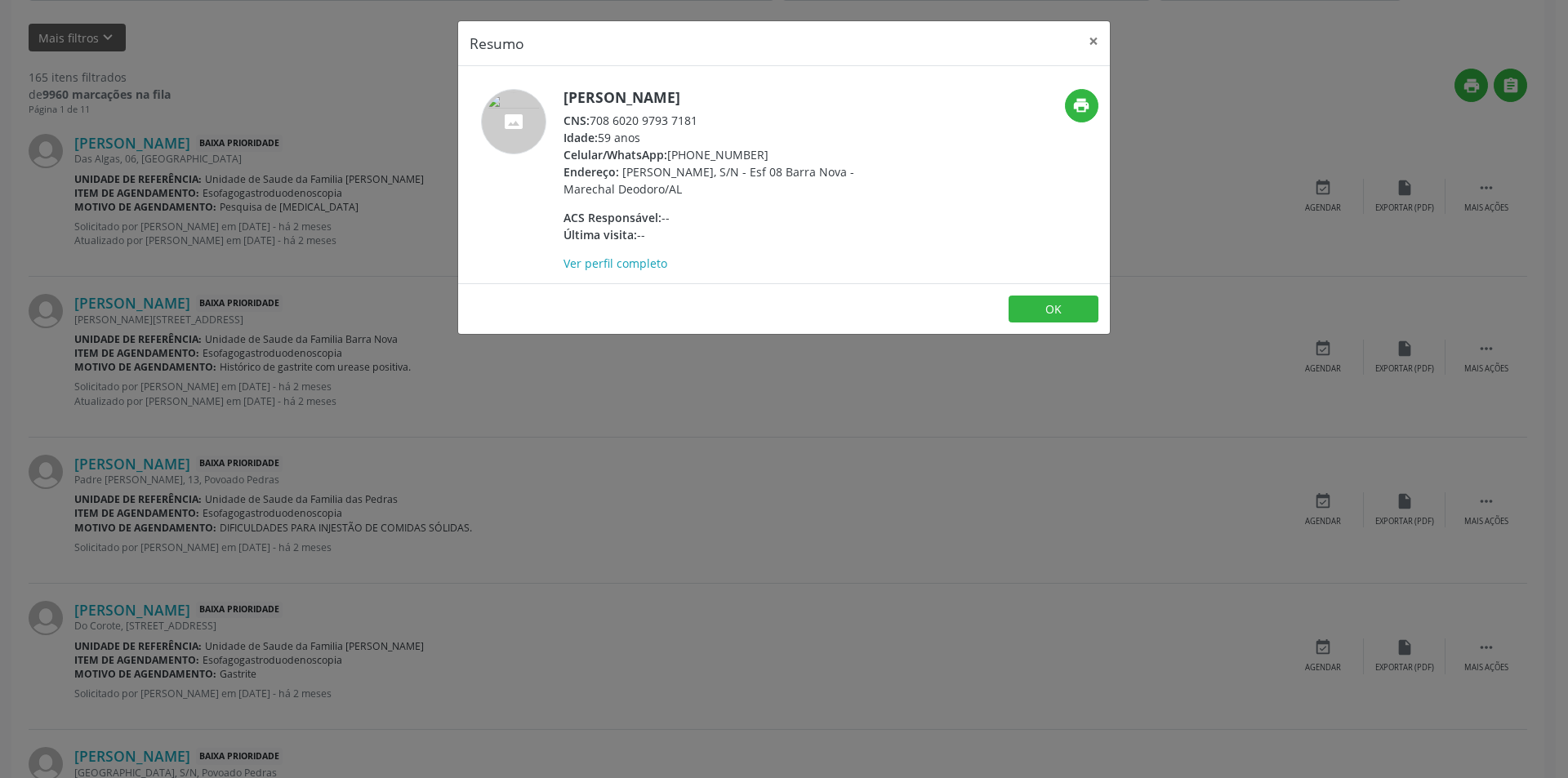
drag, startPoint x: 593, startPoint y: 118, endPoint x: 711, endPoint y: 118, distance: 118.0
click at [711, 118] on div "CNS: 708 6020 9793 7181" at bounding box center [722, 120] width 318 height 17
